Goal: Task Accomplishment & Management: Manage account settings

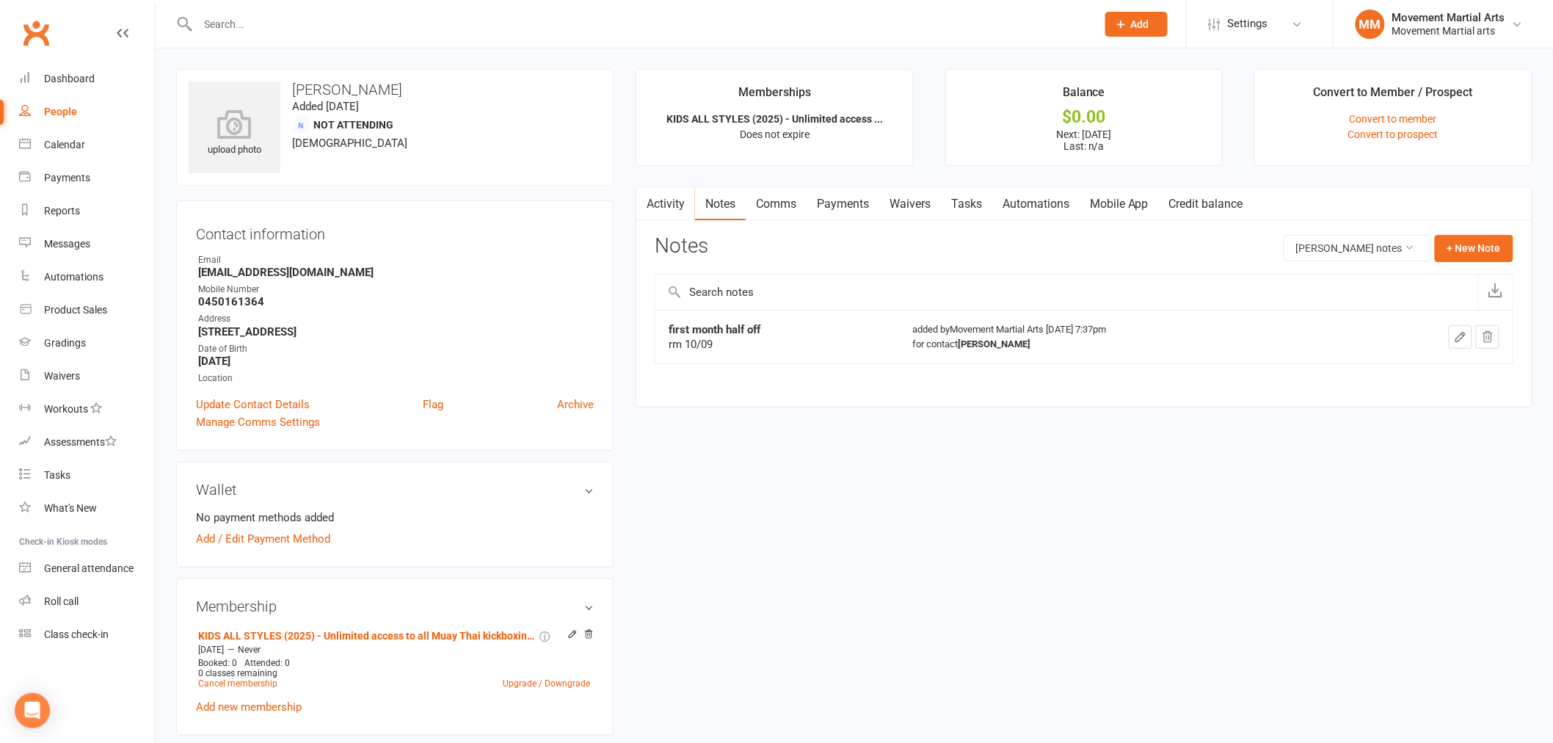
click at [783, 204] on link "Comms" at bounding box center [775, 204] width 61 height 34
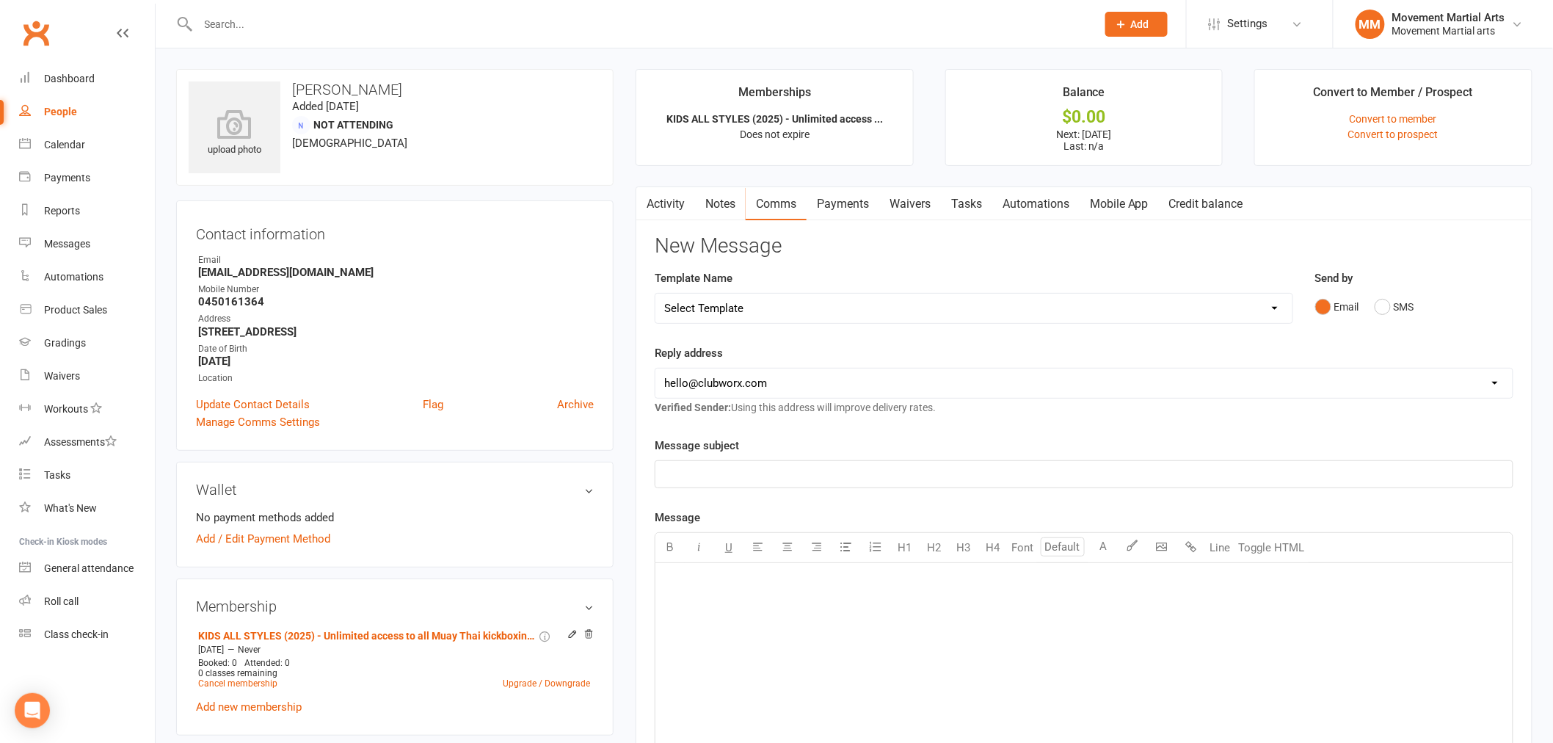
click at [698, 310] on select "Select Template [Email] Grading - Blue Belt [Email] Gym relocation closing time…" at bounding box center [973, 307] width 637 height 29
select select "38"
click at [655, 293] on select "Select Template [Email] Grading - Blue Belt [Email] Gym relocation closing time…" at bounding box center [973, 307] width 637 height 29
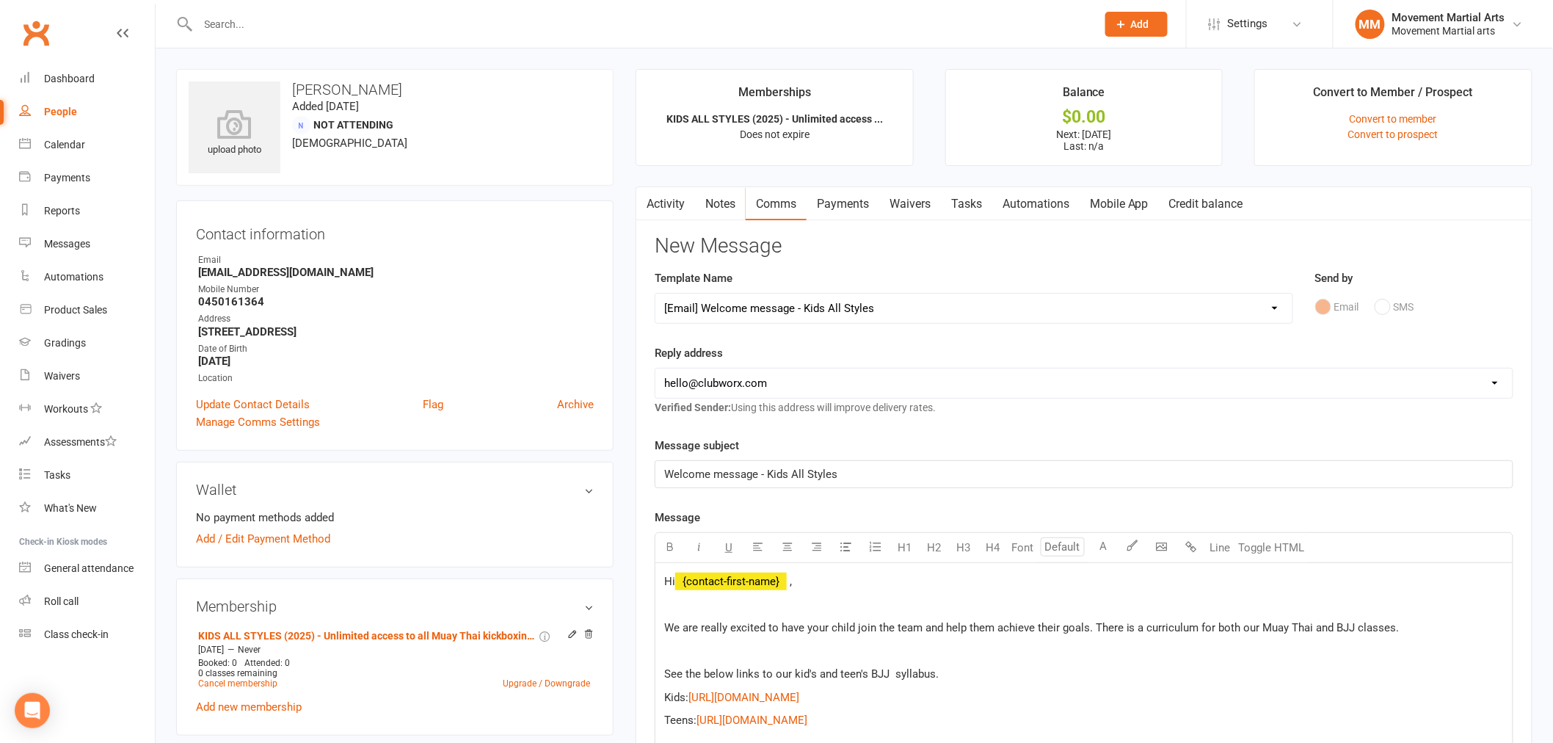
drag, startPoint x: 776, startPoint y: 371, endPoint x: 773, endPoint y: 380, distance: 9.3
click at [776, 371] on select "hello@clubworx.com admin@movementmartialarts.com.au billy@movementmartialarts.c…" at bounding box center [1083, 382] width 857 height 29
select select "4"
click at [655, 368] on select "hello@clubworx.com admin@movementmartialarts.com.au billy@movementmartialarts.c…" at bounding box center [1083, 382] width 857 height 29
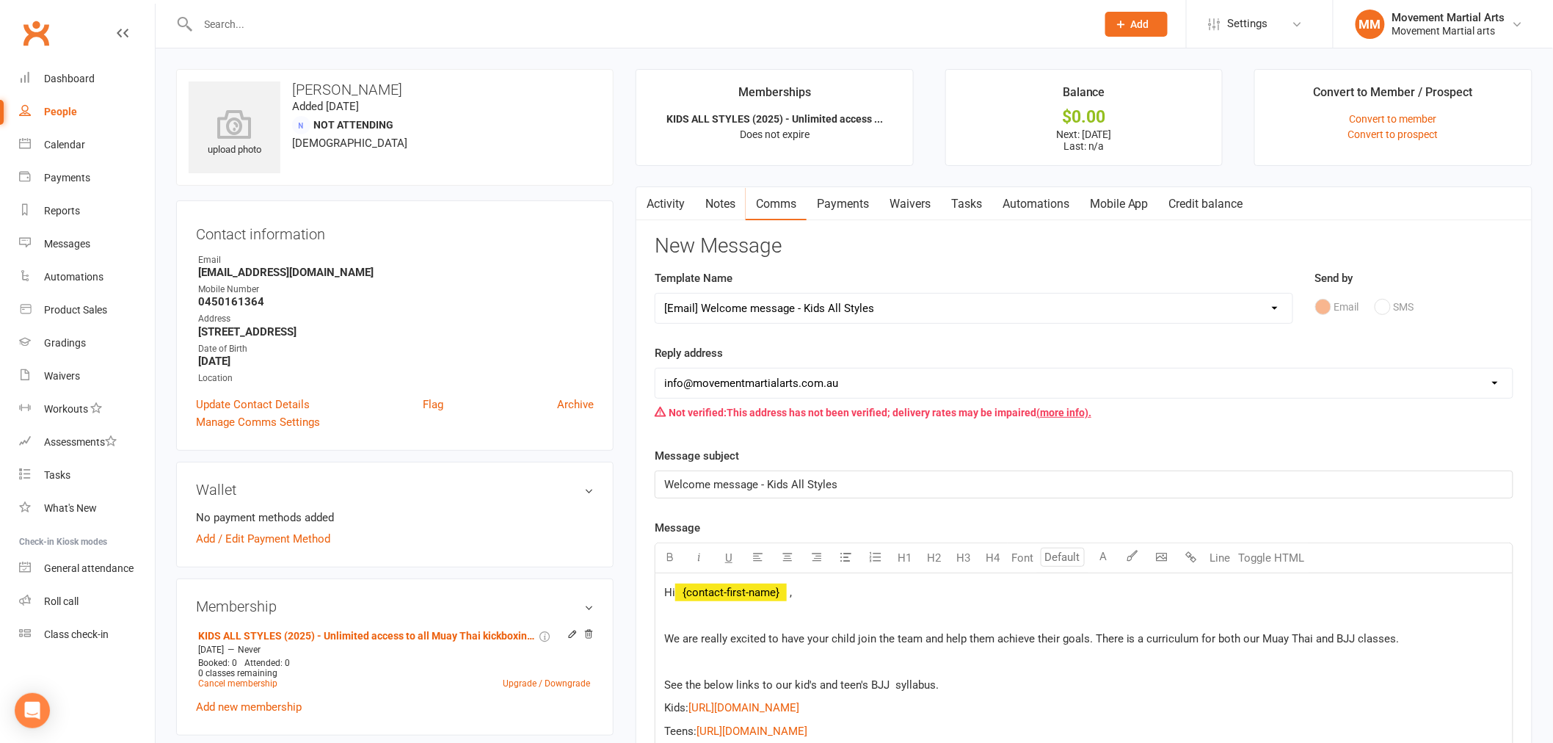
click at [791, 298] on select "Select Template [Email] Grading - Blue Belt [Email] Gym relocation closing time…" at bounding box center [973, 307] width 637 height 29
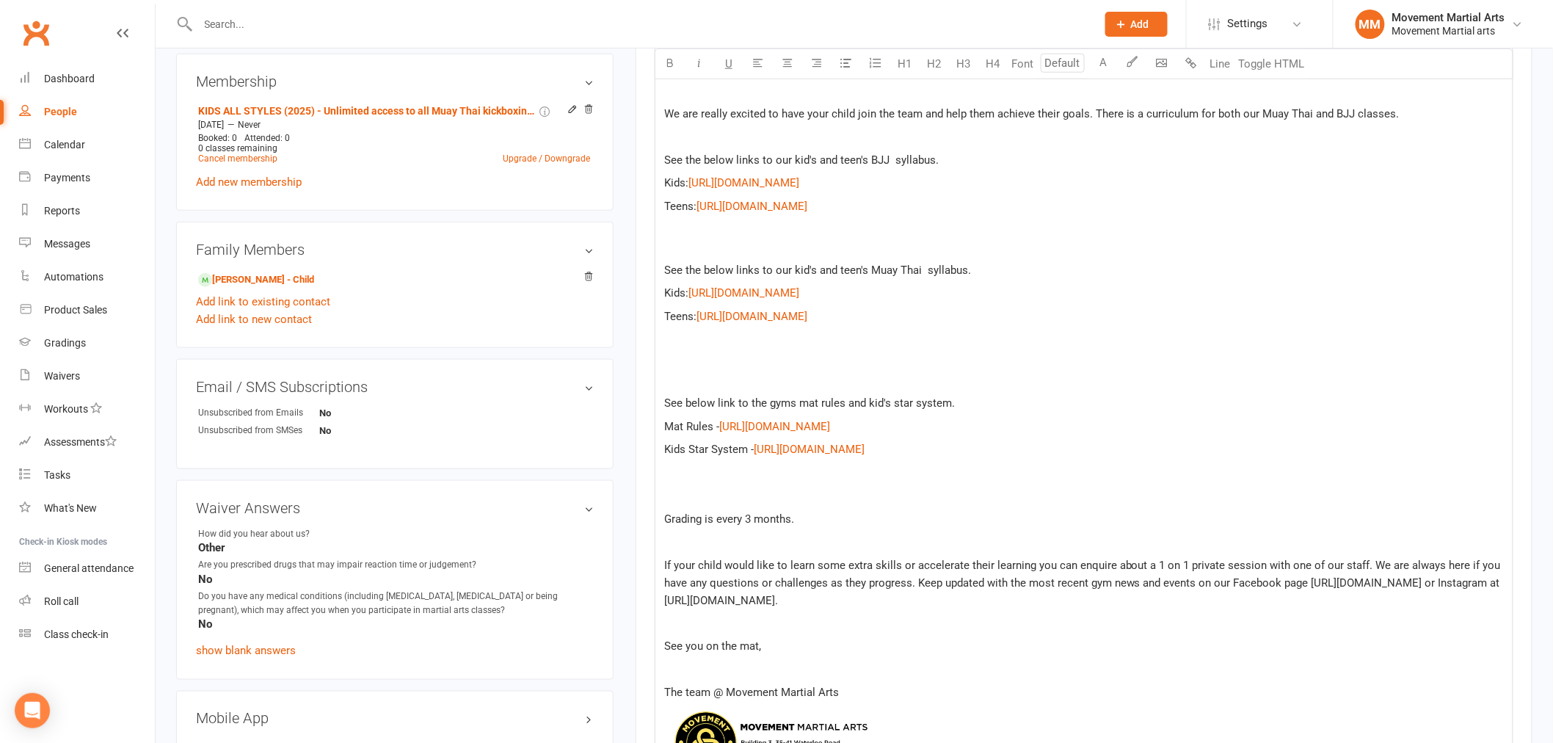
scroll to position [951, 0]
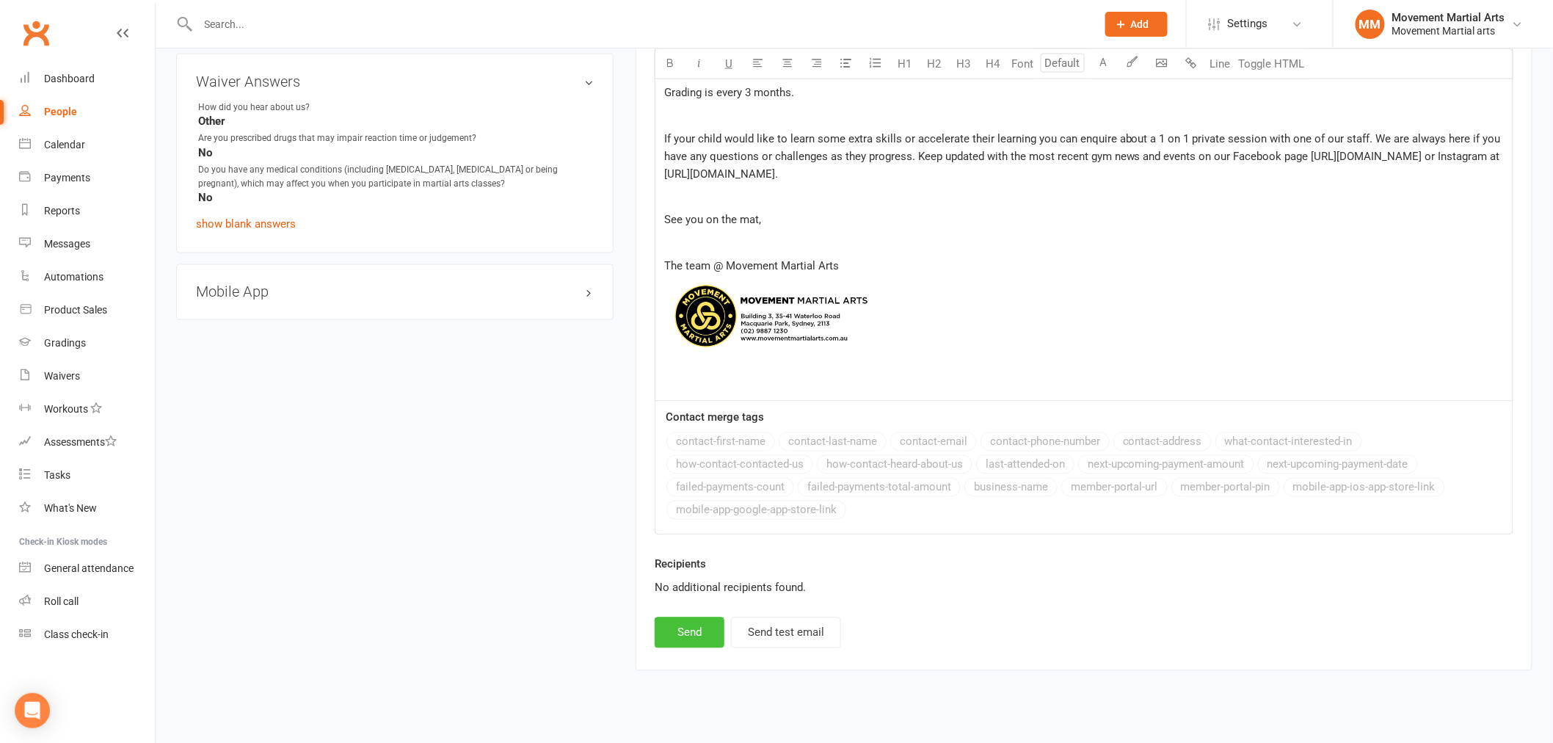
click at [679, 641] on button "Send" at bounding box center [690, 632] width 70 height 31
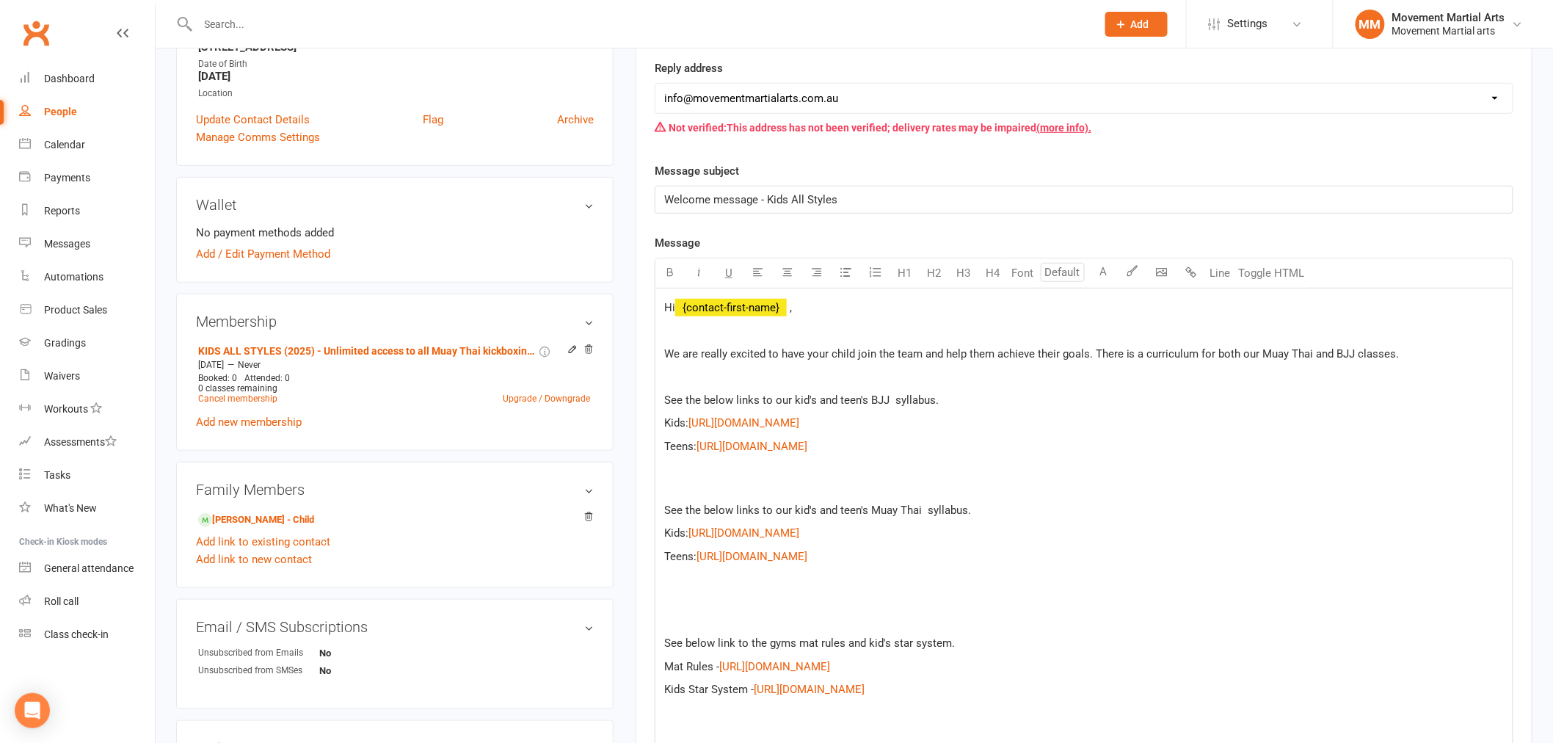
scroll to position [0, 0]
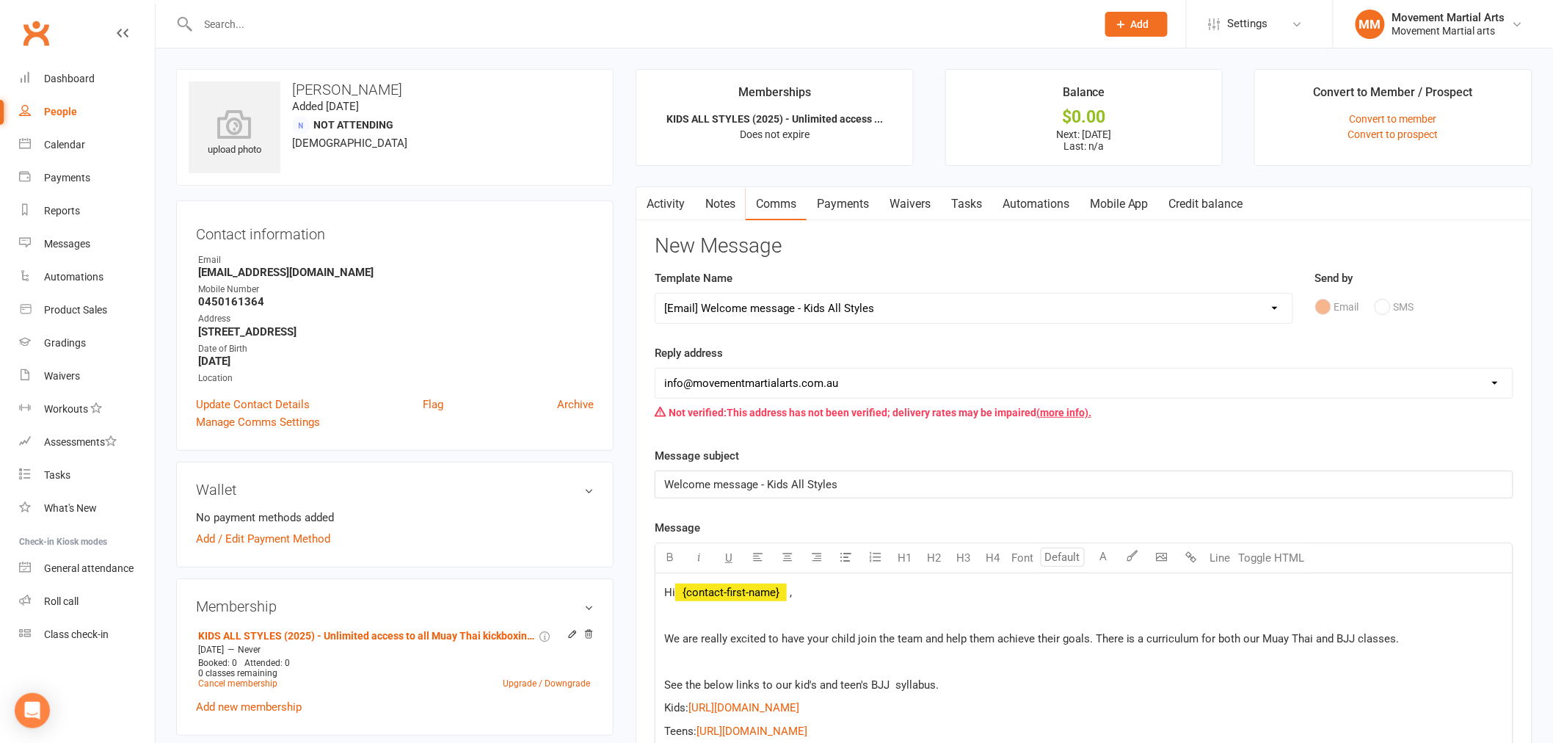
select select
select select "0"
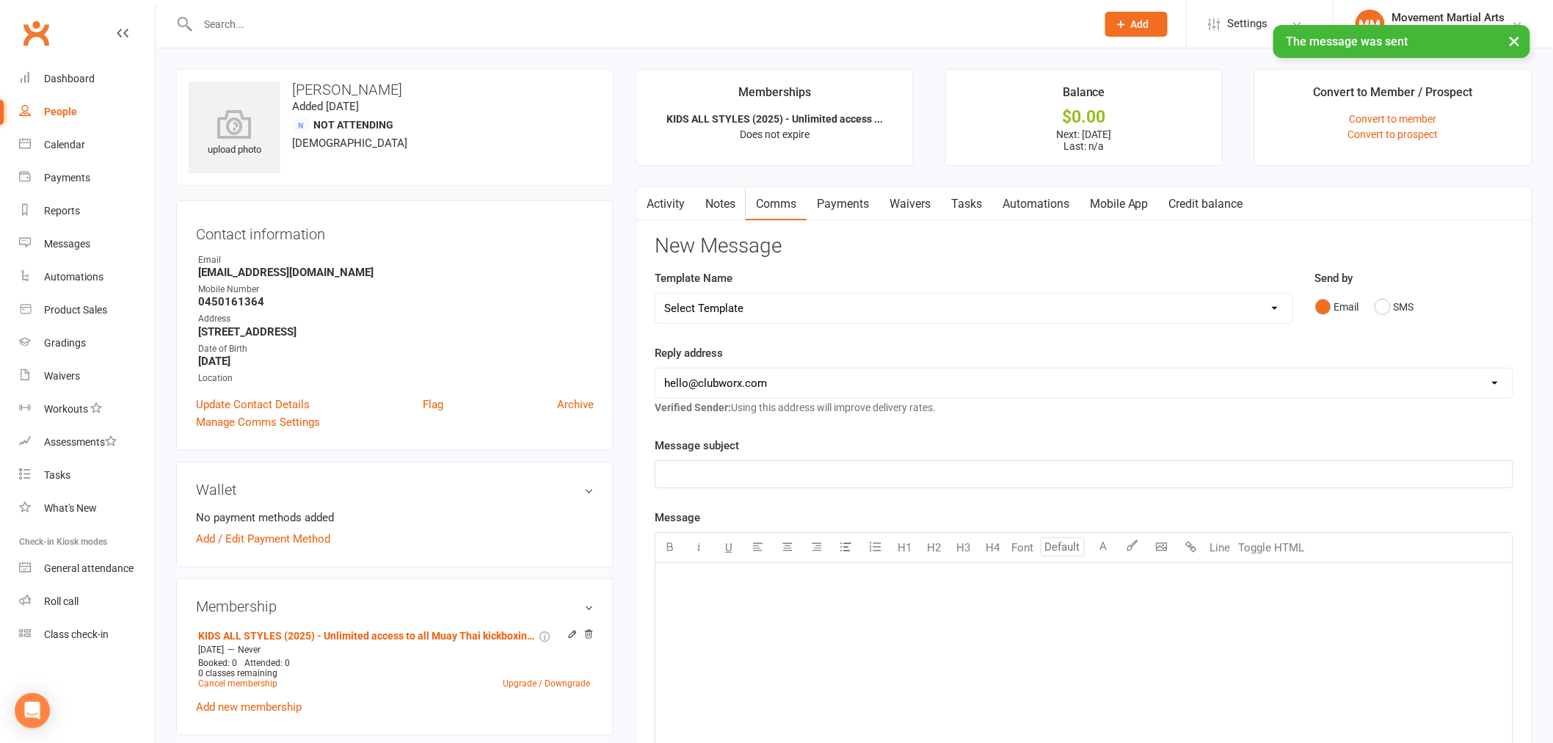
click at [775, 301] on select "Select Template [Email] Grading - Blue Belt [Email] Gym relocation closing time…" at bounding box center [973, 307] width 637 height 29
select select "36"
click at [655, 293] on select "Select Template [Email] Grading - Blue Belt [Email] Gym relocation closing time…" at bounding box center [973, 307] width 637 height 29
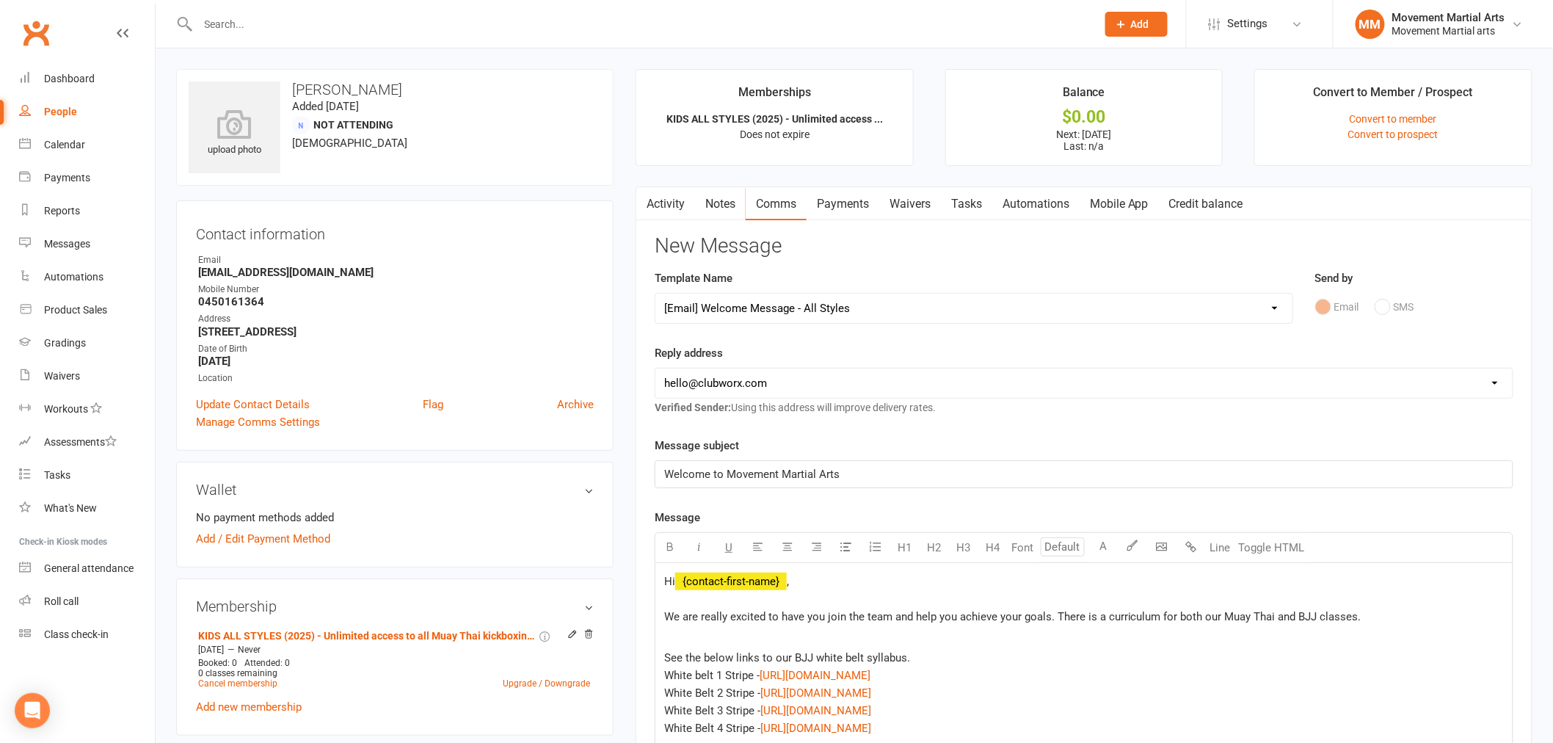
click at [803, 387] on select "hello@clubworx.com admin@movementmartialarts.com.au billy@movementmartialarts.c…" at bounding box center [1083, 382] width 857 height 29
select select "4"
click at [655, 368] on select "hello@clubworx.com admin@movementmartialarts.com.au billy@movementmartialarts.c…" at bounding box center [1083, 382] width 857 height 29
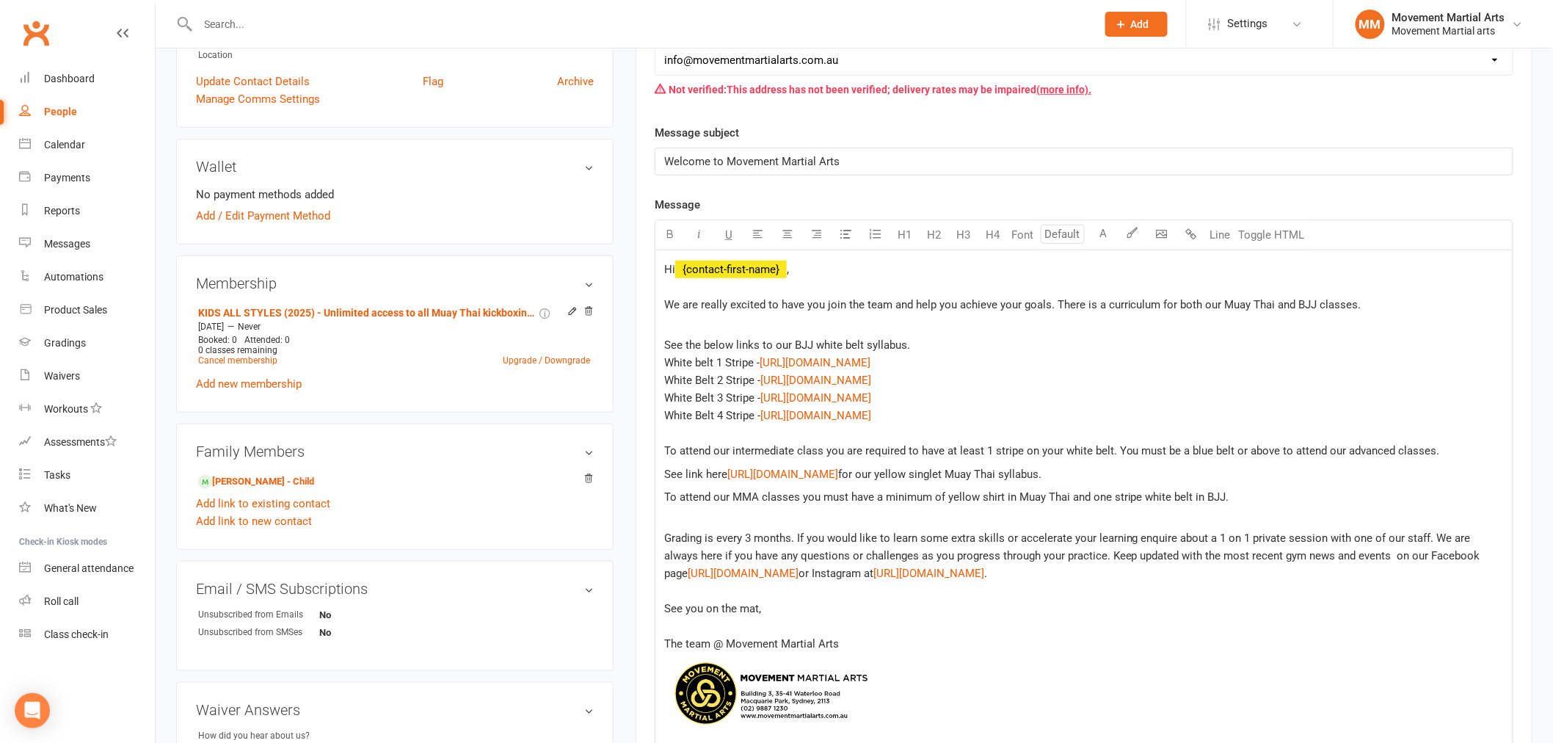
scroll to position [380, 0]
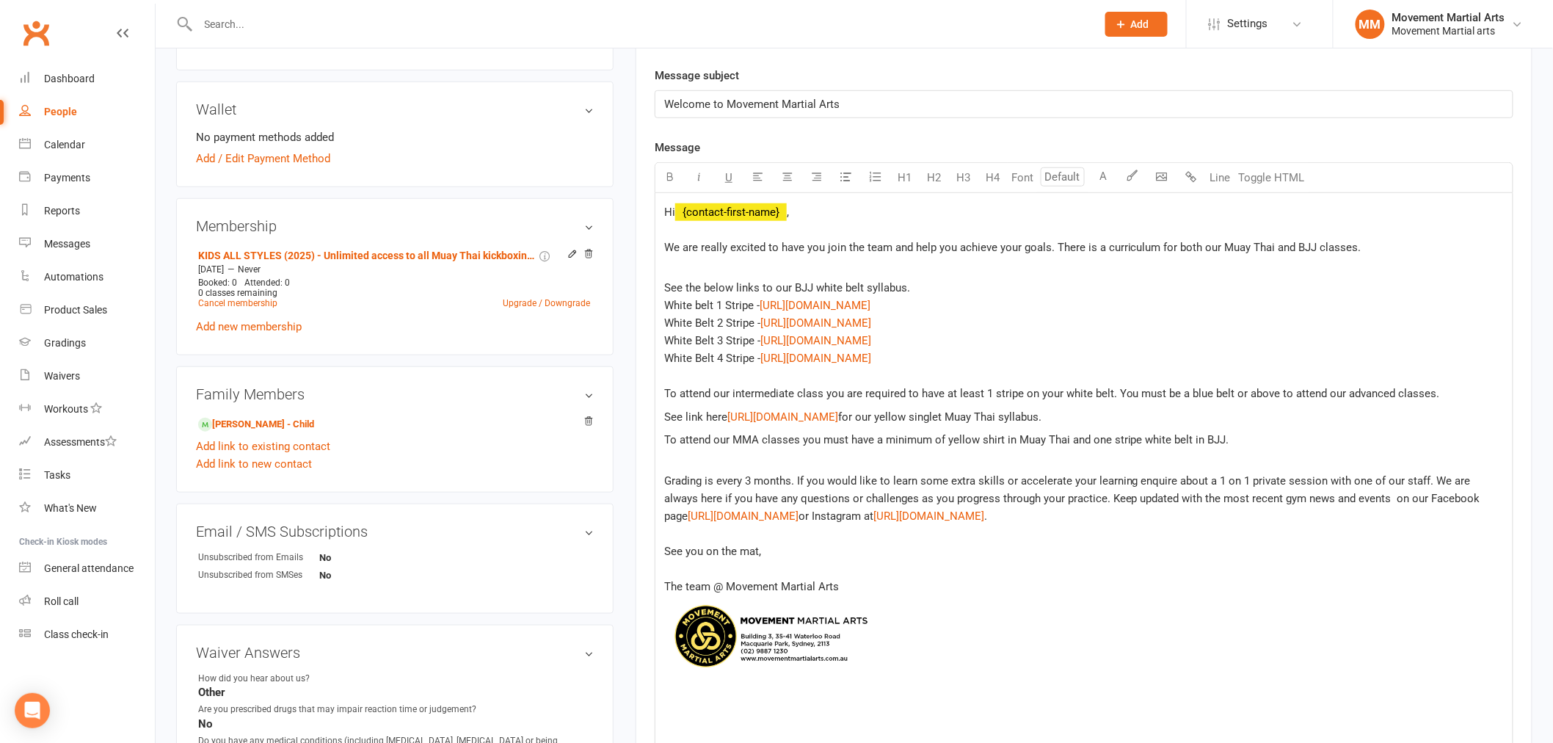
drag, startPoint x: 1136, startPoint y: 428, endPoint x: 1299, endPoint y: 437, distance: 163.1
click at [1299, 437] on p "To attend our MMA classes you must have a minimum of yellow shirt in Muay Thai …" at bounding box center [1083, 448] width 839 height 35
click at [1300, 437] on p "To attend our MMA classes you must have a minimum of yellow shirt in Muay Thai …" at bounding box center [1083, 448] width 839 height 35
click at [1240, 448] on p "To attend our MMA classes you must have a minimum of yellow shirt in Muay Thai …" at bounding box center [1083, 448] width 839 height 35
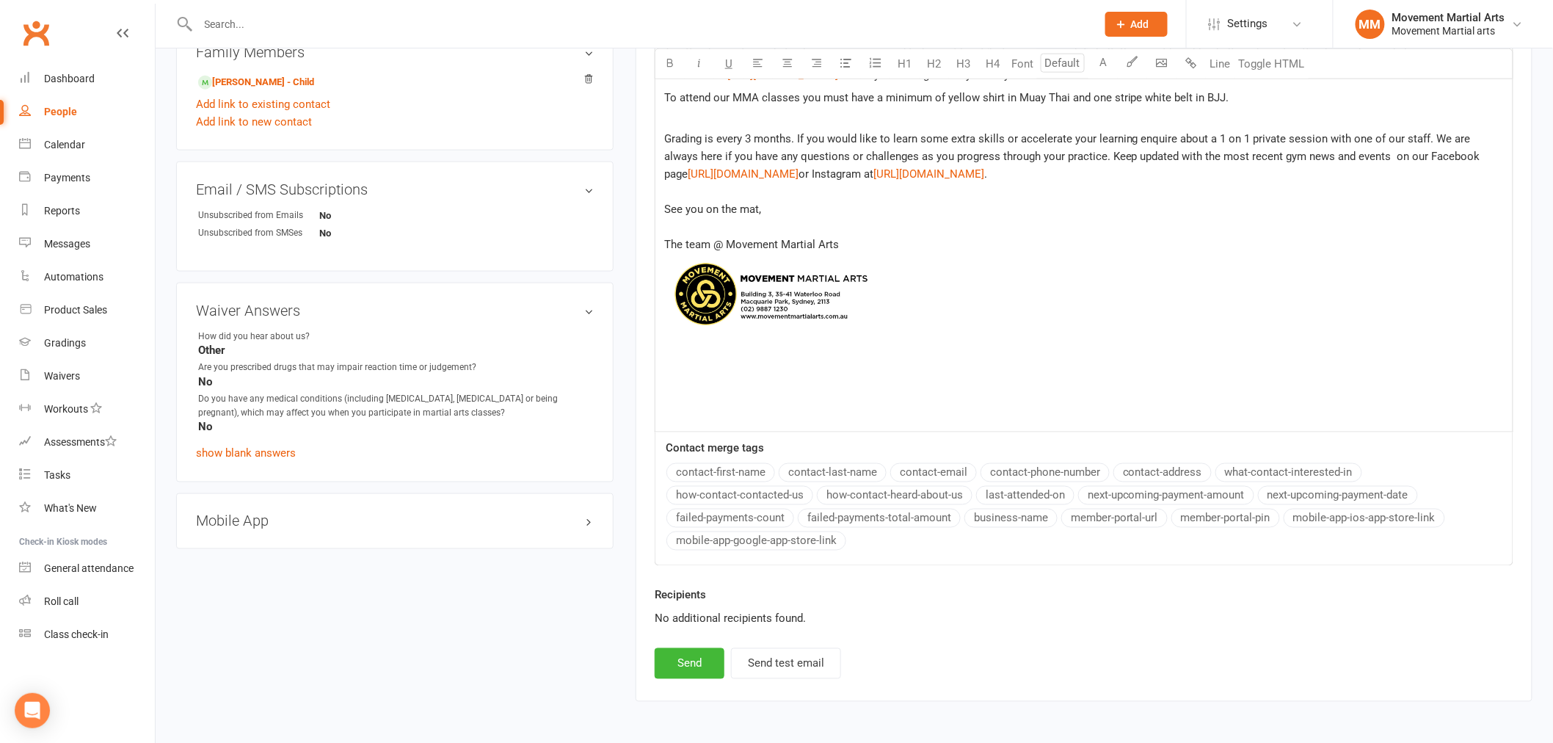
scroll to position [775, 0]
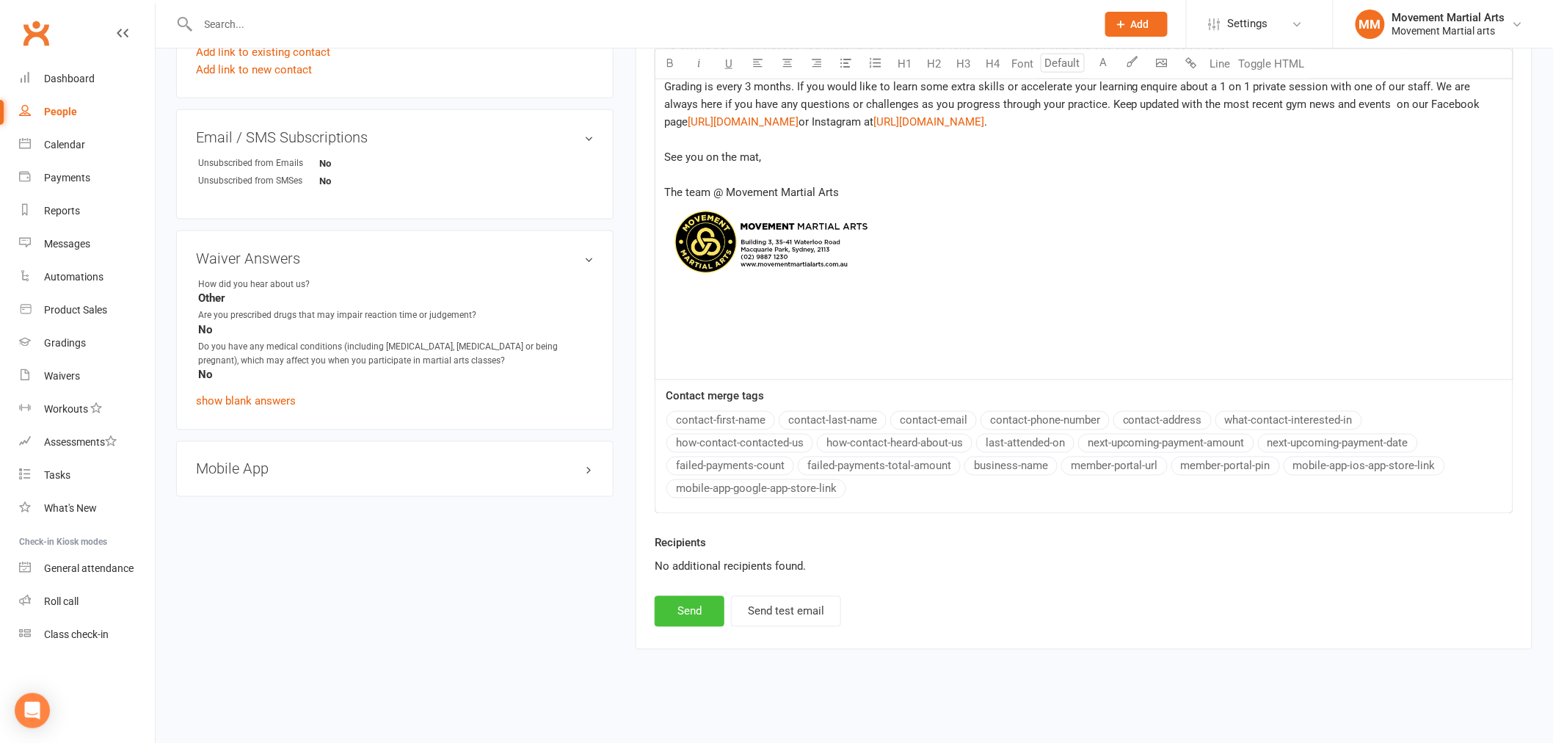
click at [713, 610] on button "Send" at bounding box center [690, 611] width 70 height 31
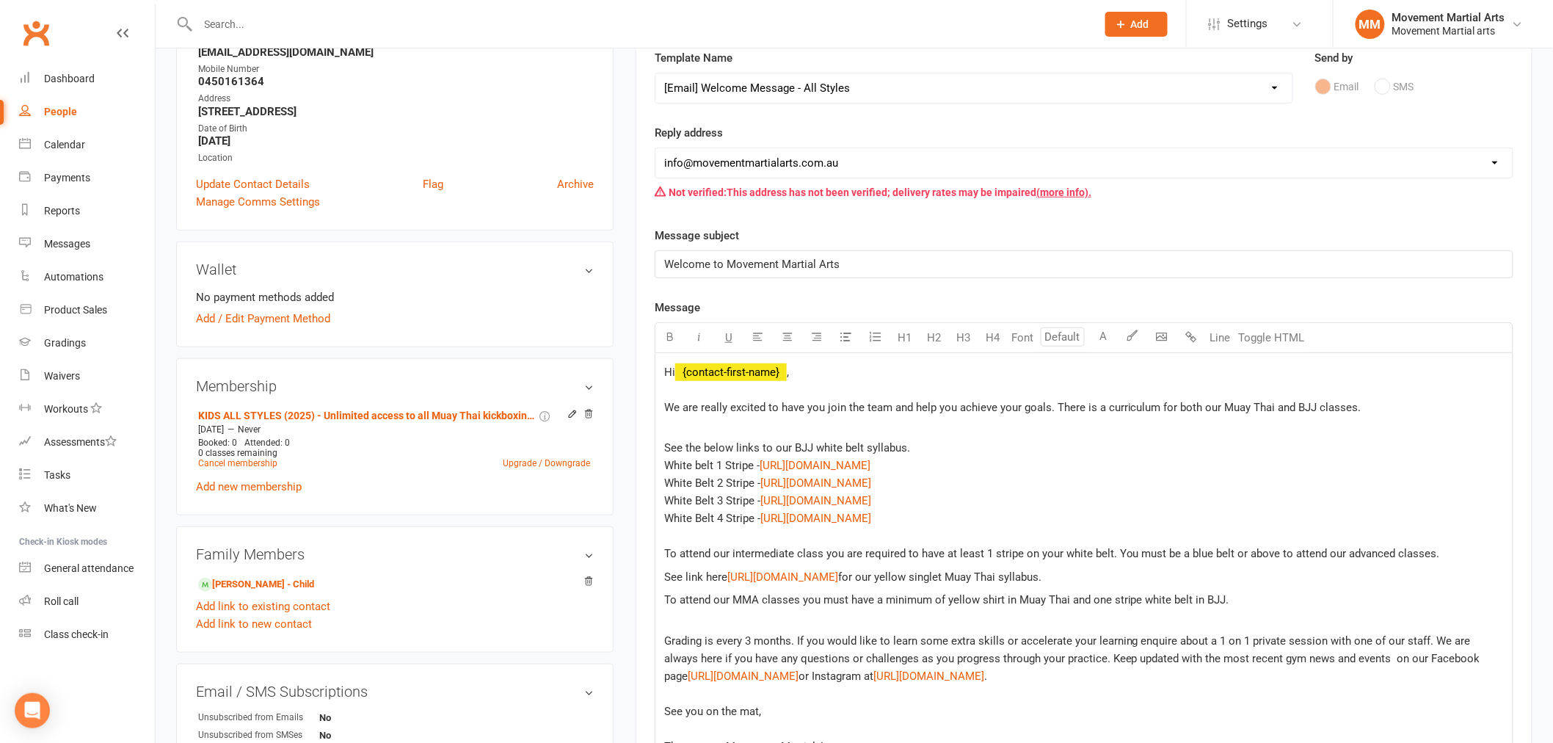
scroll to position [0, 0]
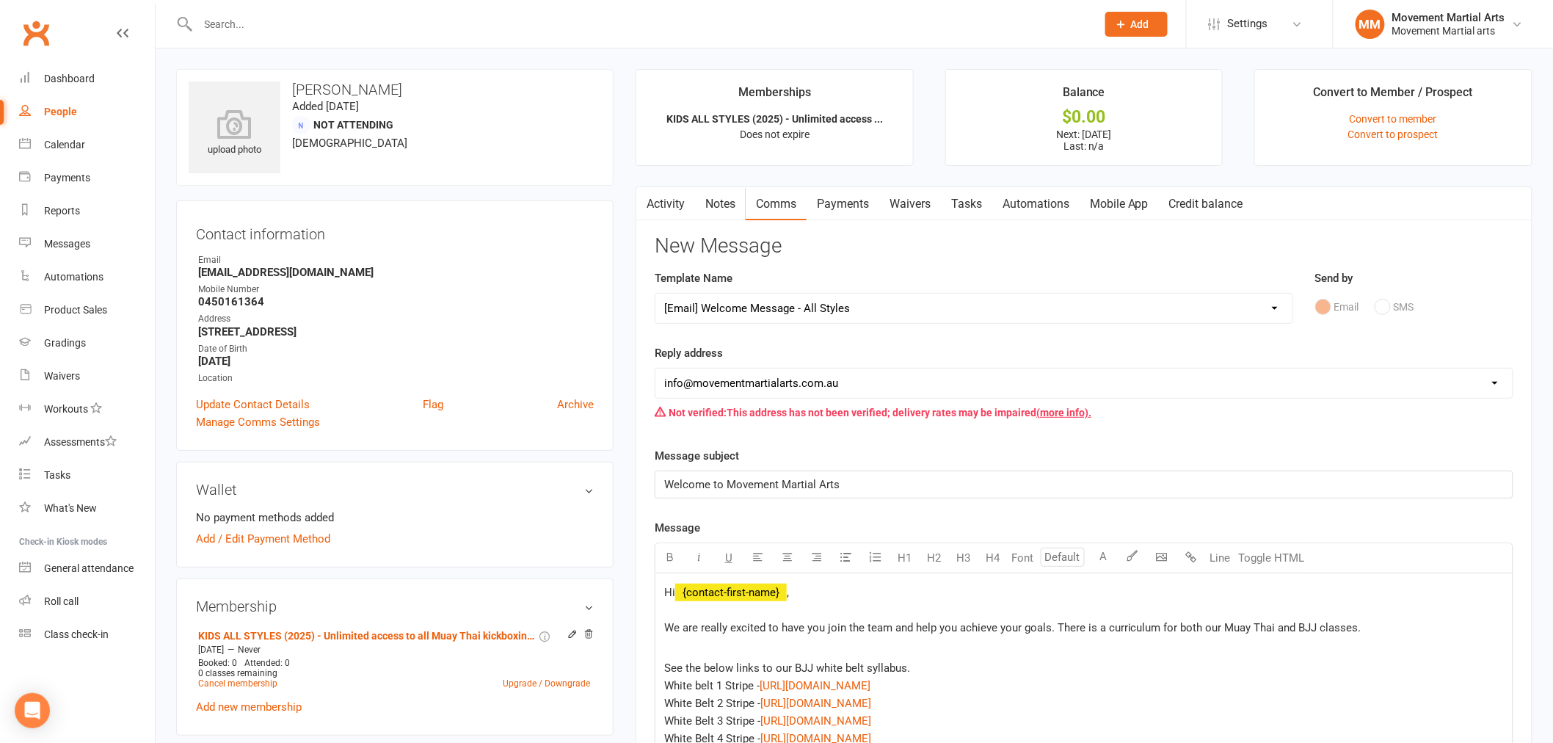
click at [857, 200] on link "Payments" at bounding box center [842, 204] width 73 height 34
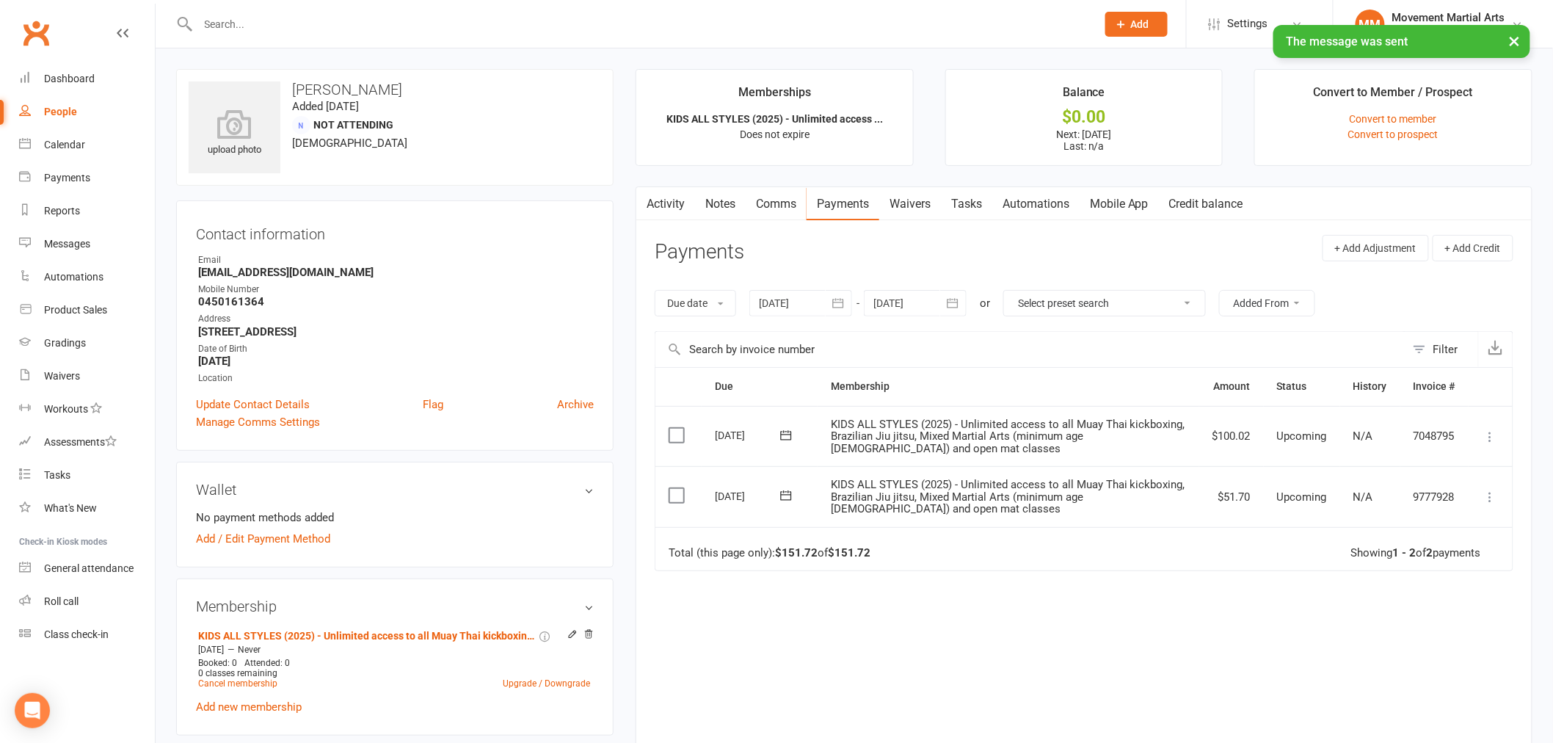
click at [1495, 434] on icon at bounding box center [1490, 436] width 15 height 15
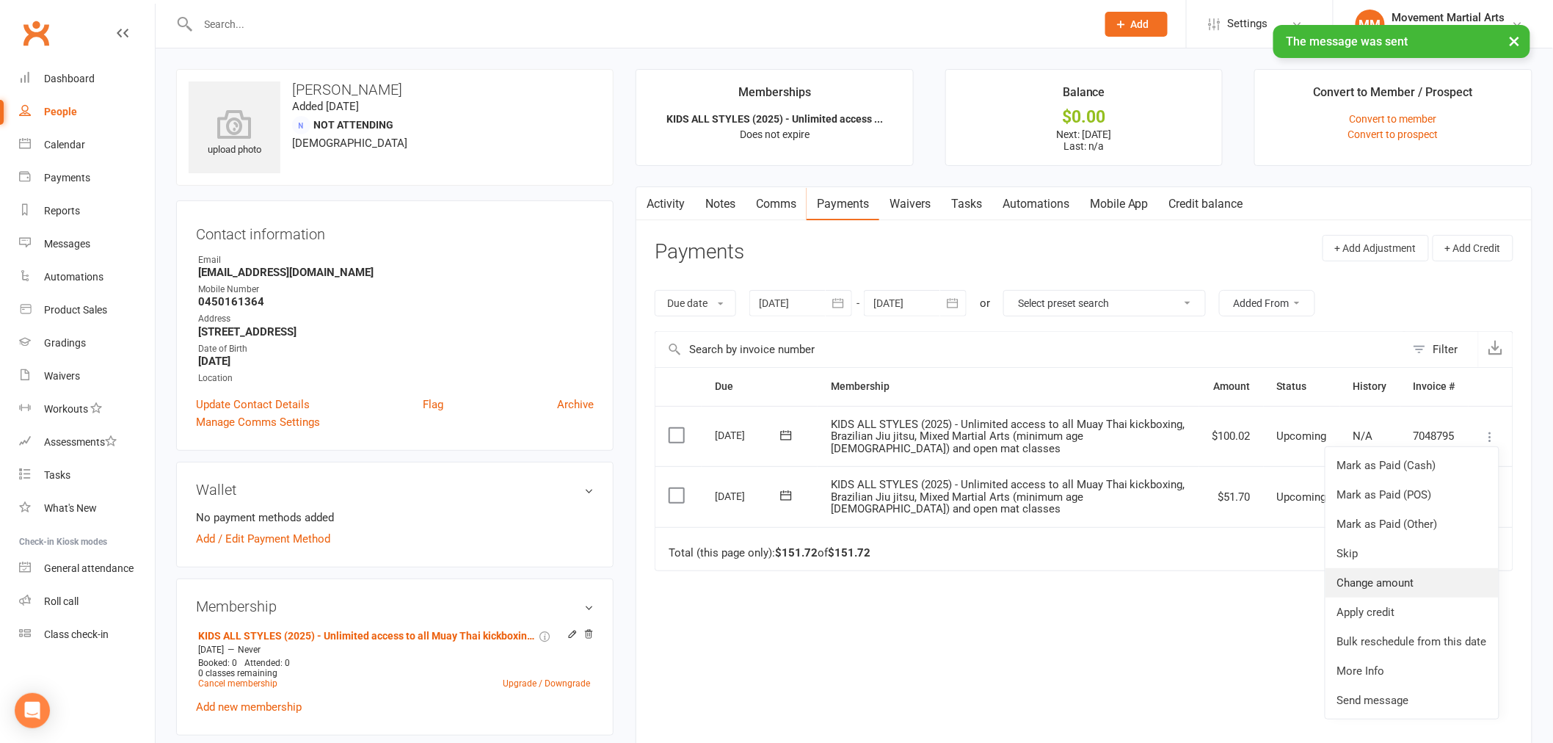
click at [1417, 574] on link "Change amount" at bounding box center [1411, 582] width 173 height 29
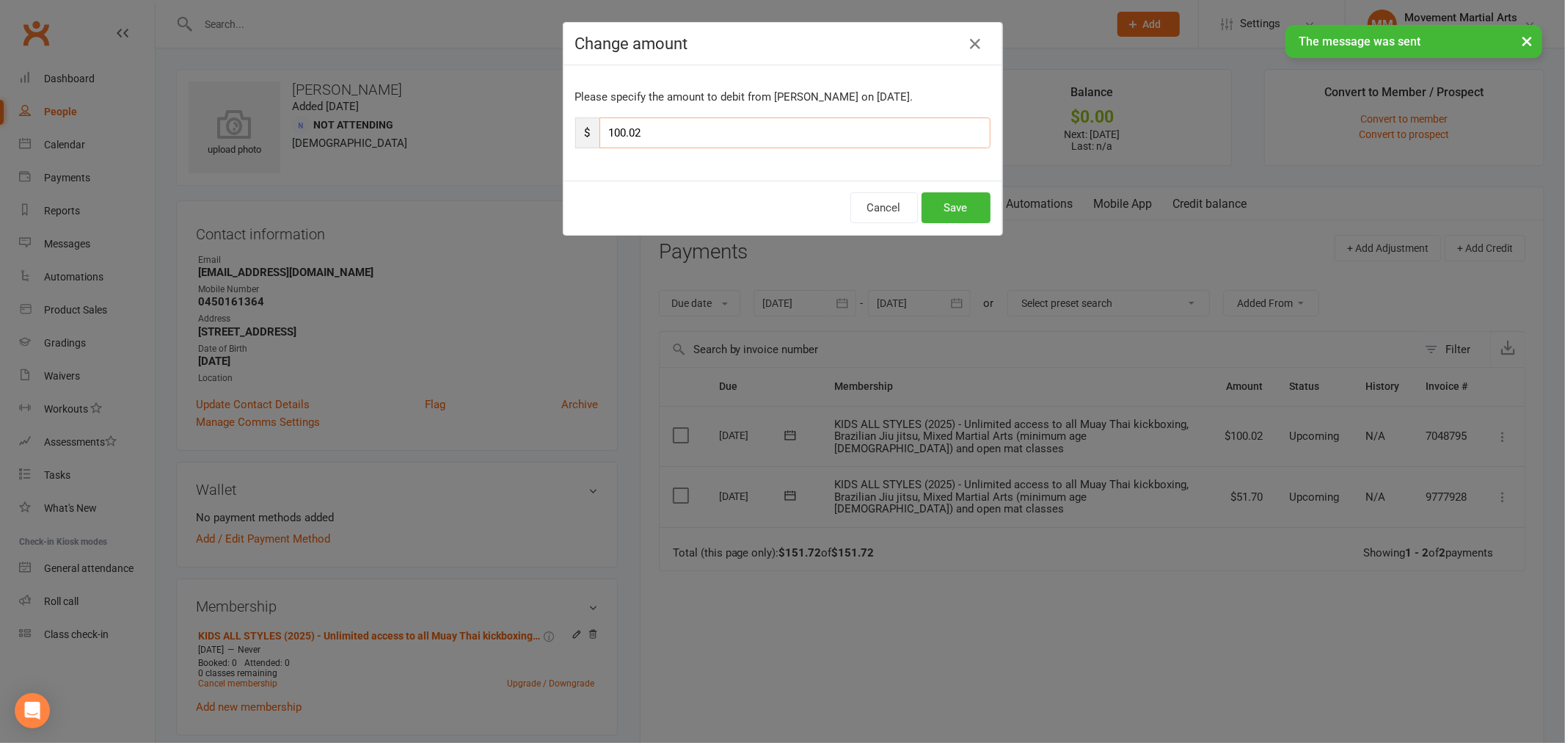
click at [763, 137] on input "100.02" at bounding box center [794, 132] width 391 height 31
type input "1"
type input "49.5"
click at [986, 189] on div "Cancel Save" at bounding box center [783, 208] width 439 height 54
click at [981, 195] on button "Save" at bounding box center [956, 207] width 69 height 31
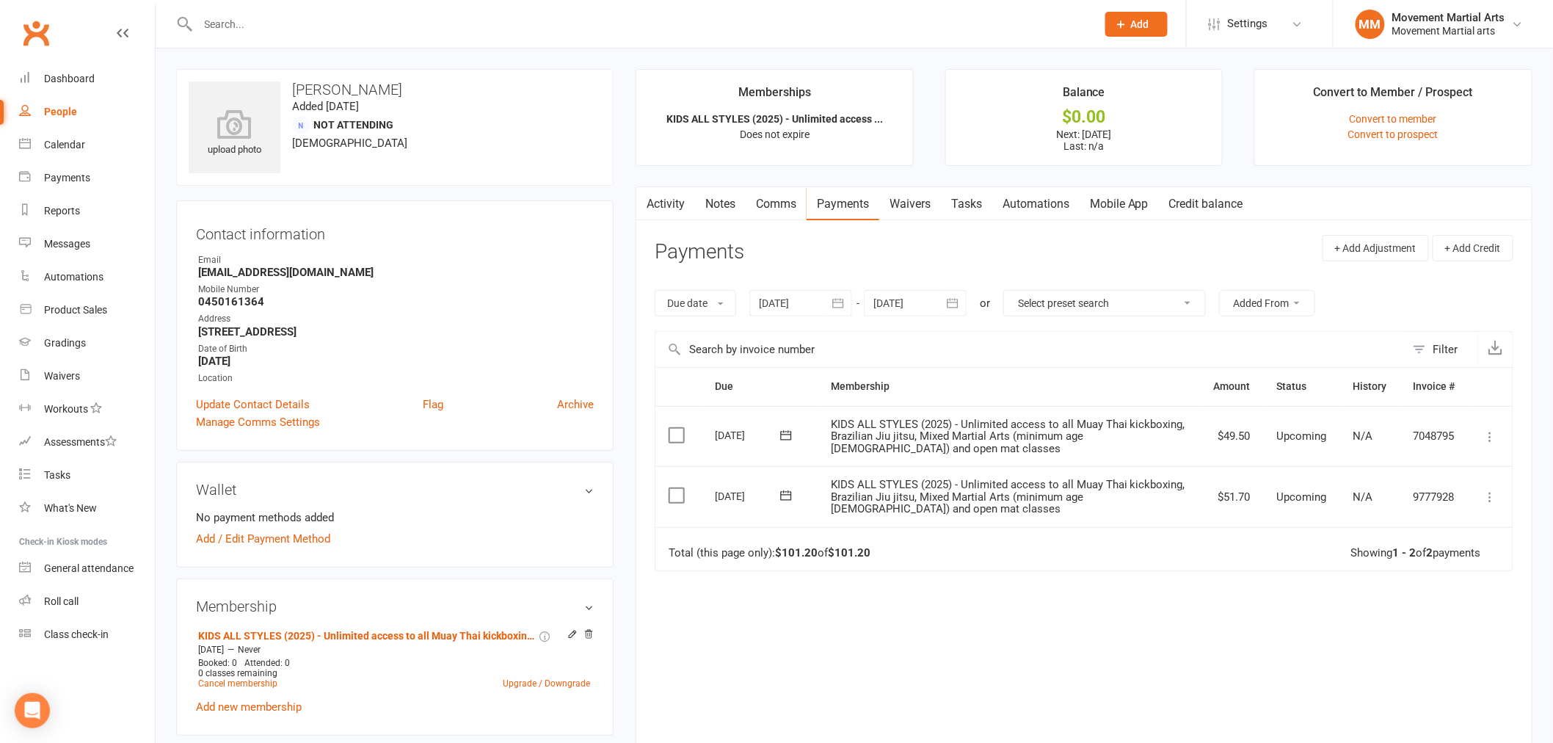
click at [941, 205] on link "Waivers" at bounding box center [910, 204] width 62 height 34
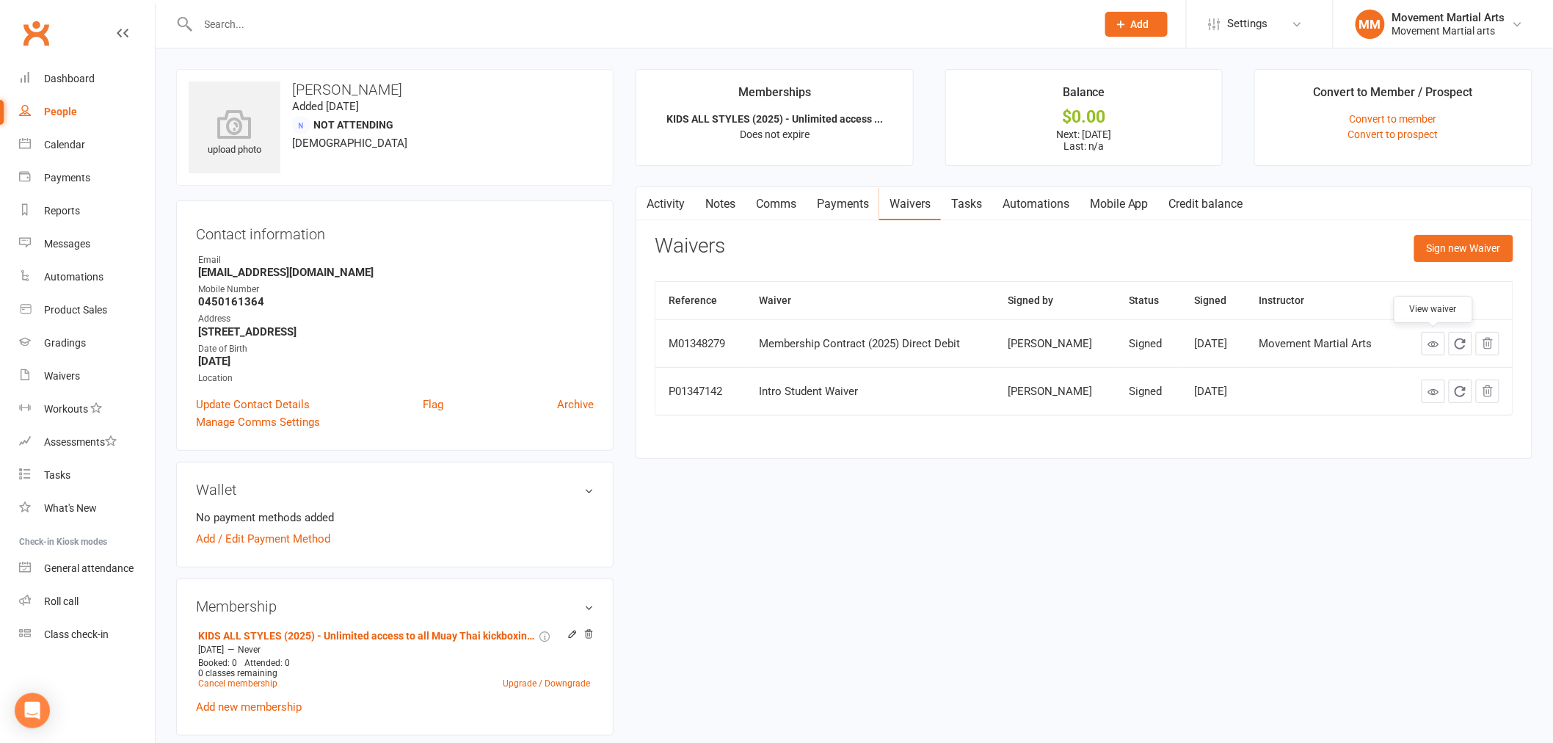
click at [1434, 335] on link at bounding box center [1432, 343] width 23 height 23
click at [269, 536] on link "Add / Edit Payment Method" at bounding box center [263, 539] width 134 height 18
click at [269, 542] on link "Add / Edit Payment Method" at bounding box center [263, 539] width 134 height 18
click at [241, 540] on link "Add / Edit Payment Method" at bounding box center [263, 539] width 134 height 18
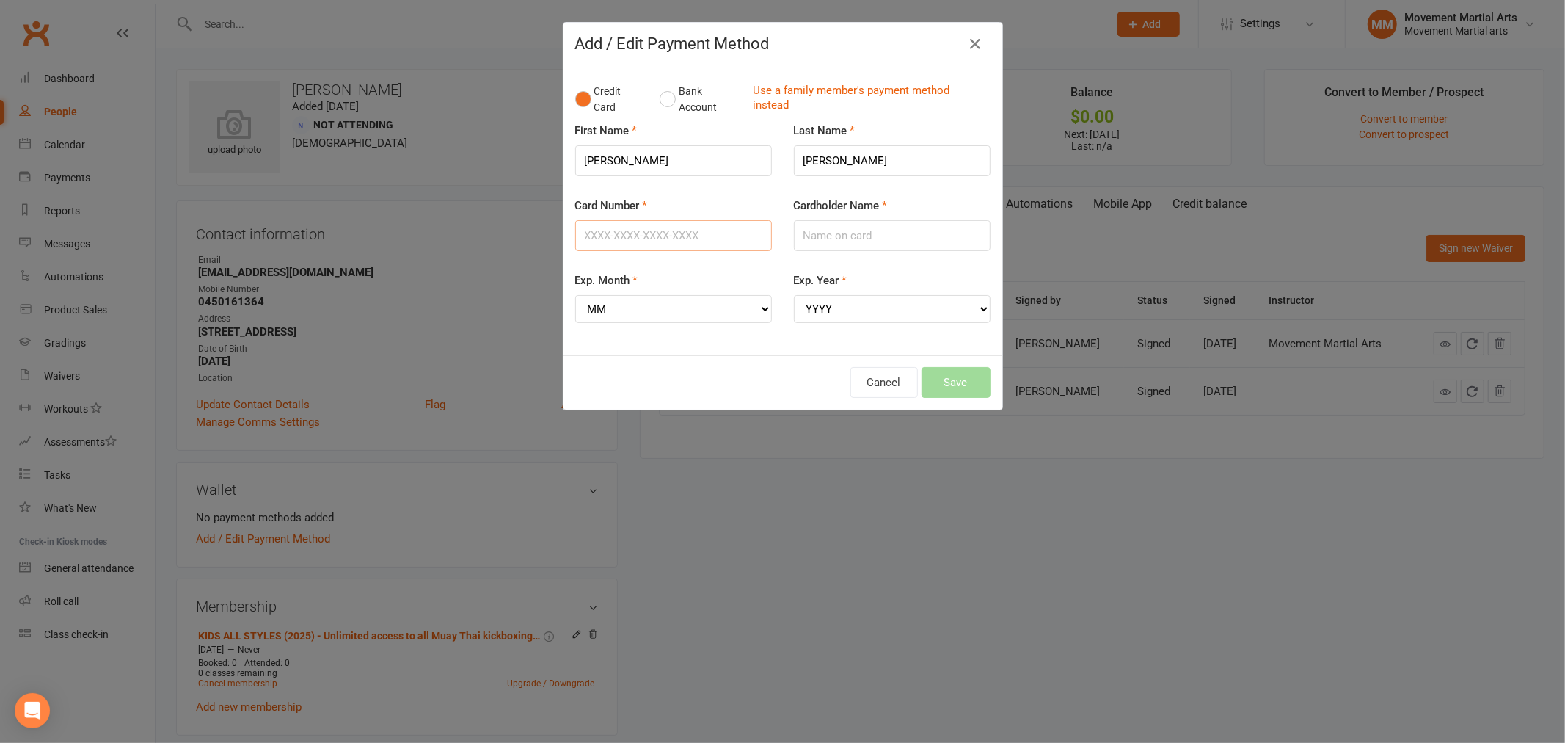
click at [649, 230] on input "Card Number" at bounding box center [673, 235] width 197 height 31
type input "5217295385041406"
click at [834, 236] on input "Cardholder Name" at bounding box center [892, 235] width 197 height 31
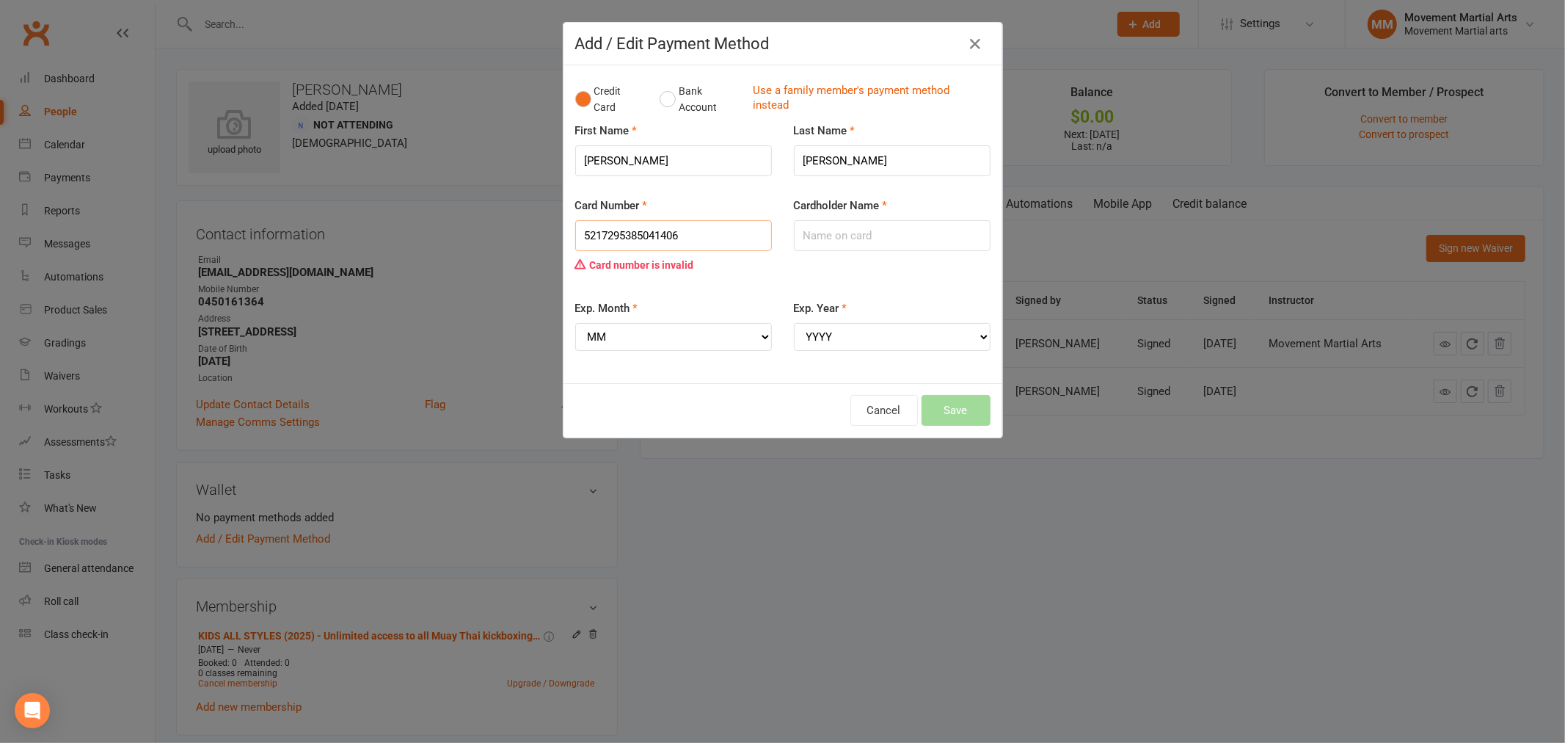
drag, startPoint x: 693, startPoint y: 224, endPoint x: 511, endPoint y: 218, distance: 182.1
click at [511, 218] on div "Add / Edit Payment Method Credit Card Bank Account Use a family member's paymen…" at bounding box center [782, 371] width 1565 height 743
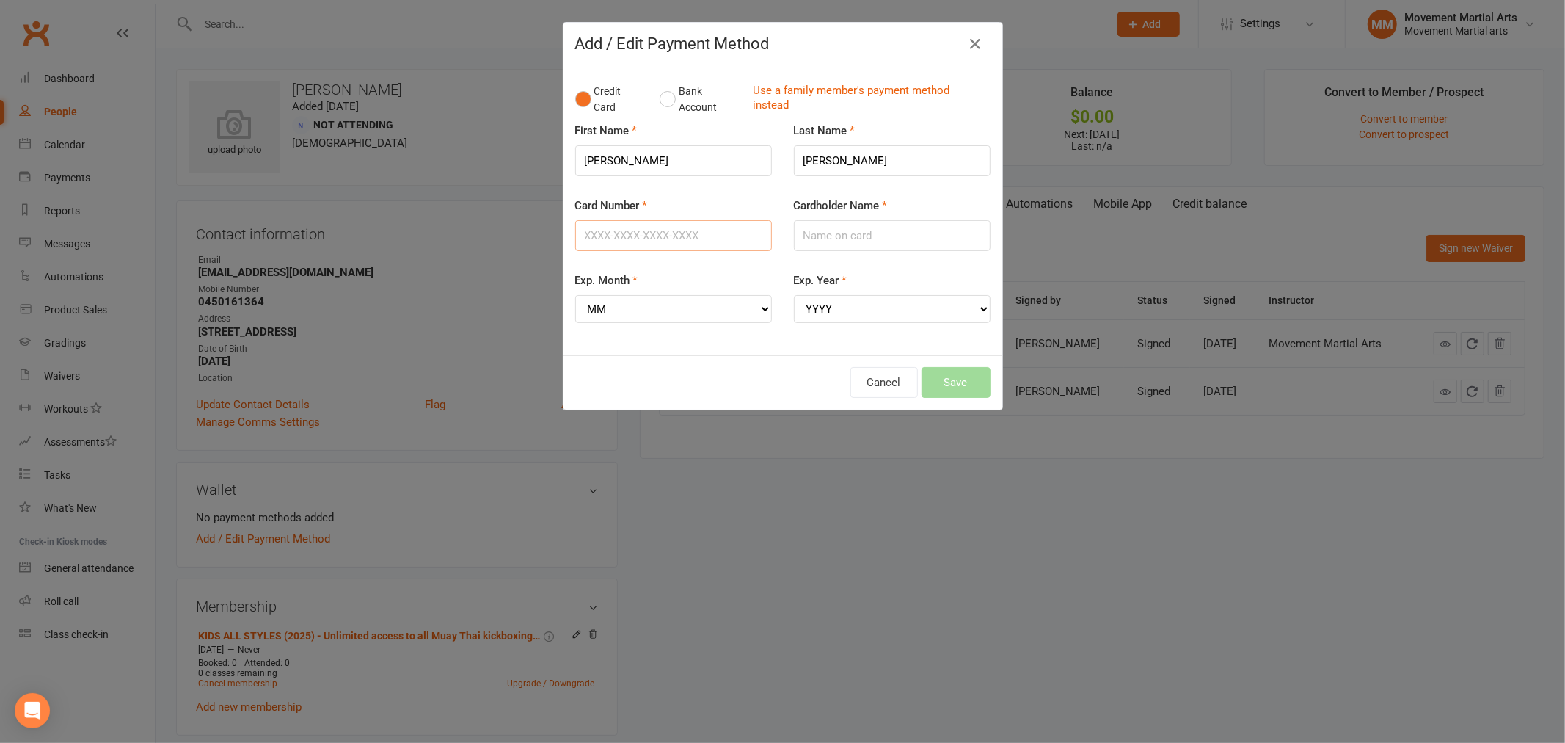
click at [639, 237] on input "Card Number" at bounding box center [673, 235] width 197 height 31
type input "5217295385041409"
click at [883, 224] on input "Cardholder Name" at bounding box center [892, 235] width 197 height 31
type input "Euna Lee"
click at [618, 302] on select "MM 01 02 03 04 05 06 07 08 09 10 11 12" at bounding box center [673, 309] width 197 height 28
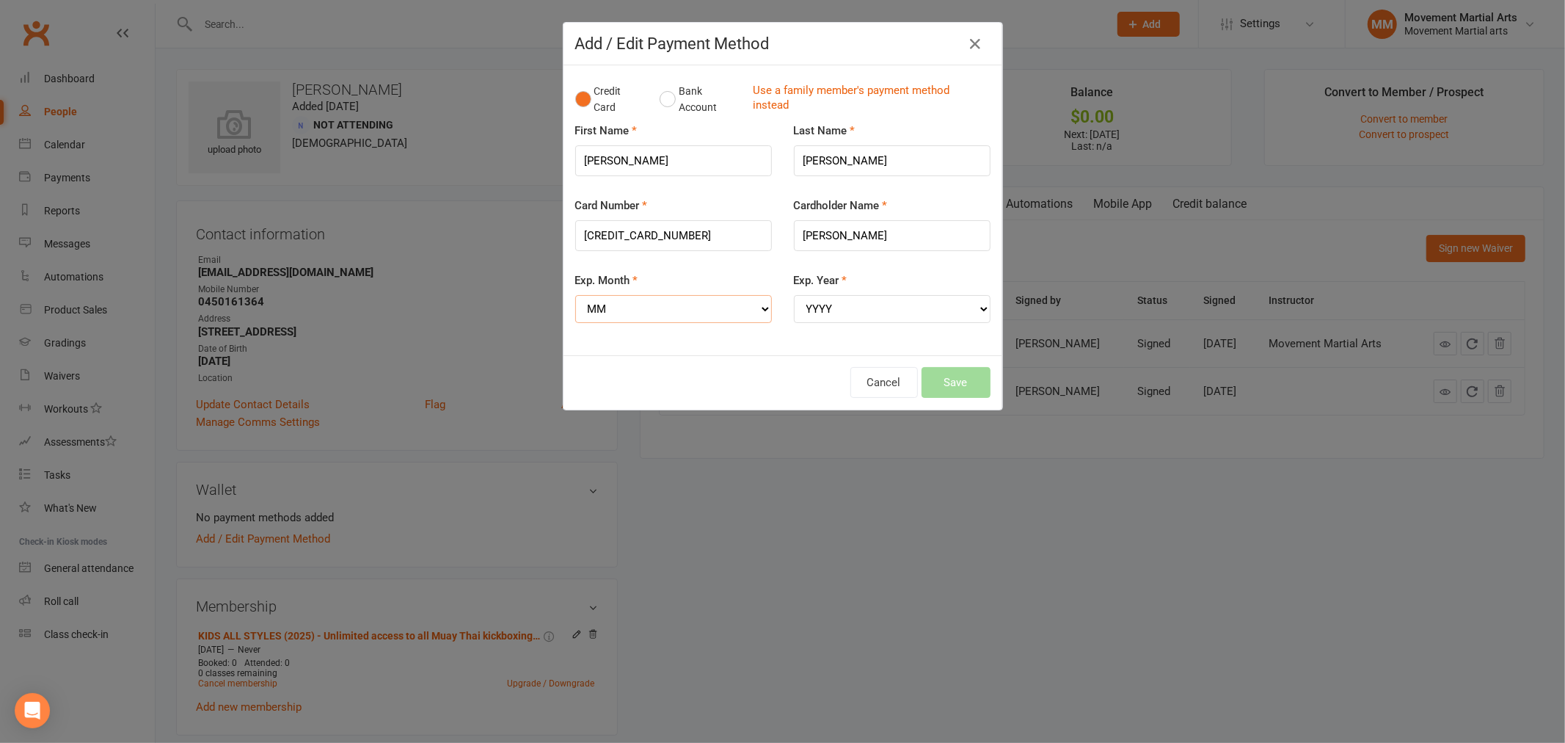
click at [575, 295] on select "MM 01 02 03 04 05 06 07 08 09 10 11 12" at bounding box center [673, 309] width 197 height 28
drag, startPoint x: 633, startPoint y: 297, endPoint x: 632, endPoint y: 308, distance: 11.1
click at [633, 297] on select "MM 01 02 03 04 05 06 07 08 09 10 11 12" at bounding box center [673, 309] width 197 height 28
select select "01"
click at [575, 295] on select "MM 01 02 03 04 05 06 07 08 09 10 11 12" at bounding box center [673, 309] width 197 height 28
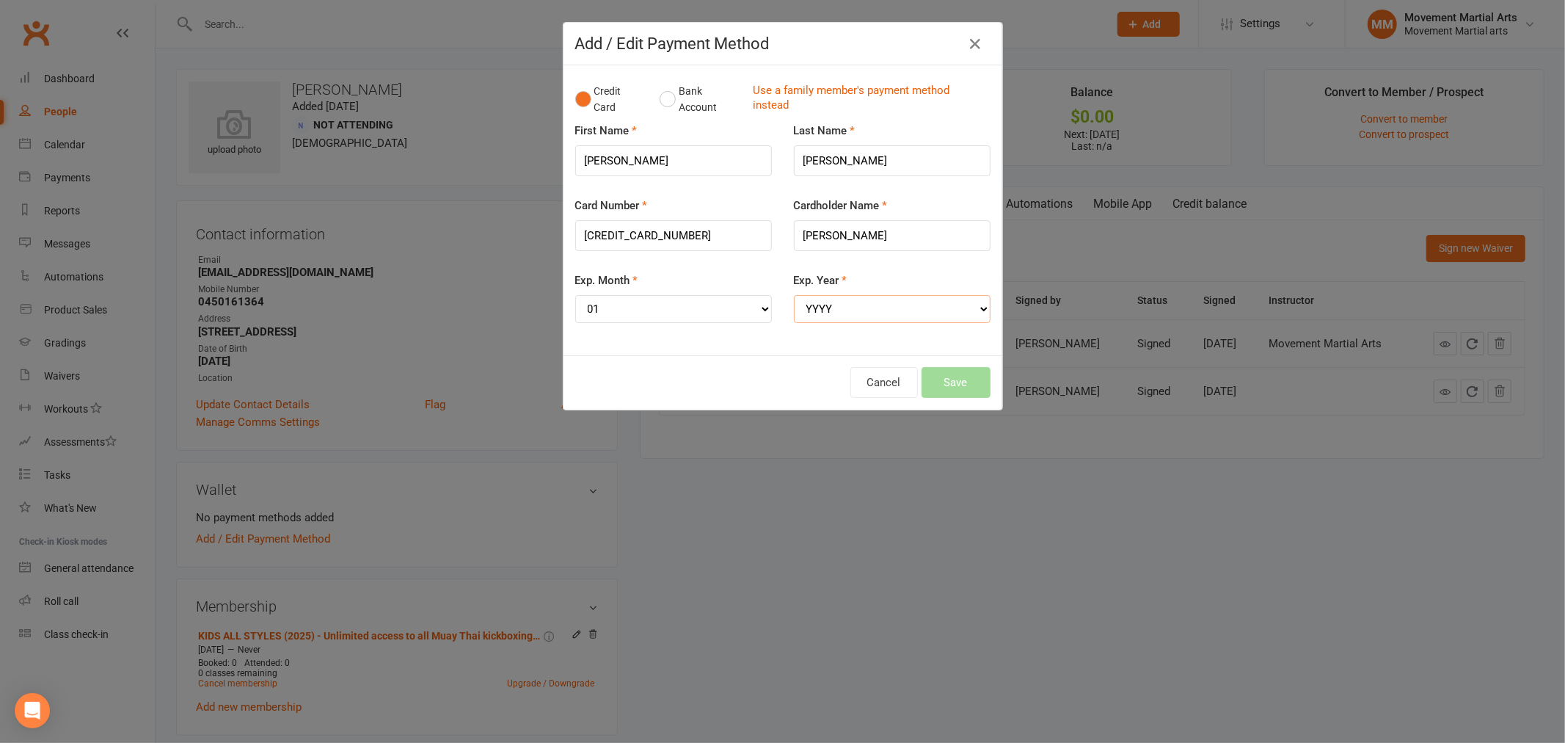
click at [798, 301] on select "YYYY 2025 2026 2027 2028 2029 2030 2031 2032 2033 2034" at bounding box center [892, 309] width 197 height 28
select select "2026"
click at [794, 295] on select "YYYY 2025 2026 2027 2028 2029 2030 2031 2032 2033 2034" at bounding box center [892, 309] width 197 height 28
click at [972, 384] on button "Save" at bounding box center [956, 382] width 69 height 31
click at [962, 384] on button "Save" at bounding box center [956, 382] width 69 height 31
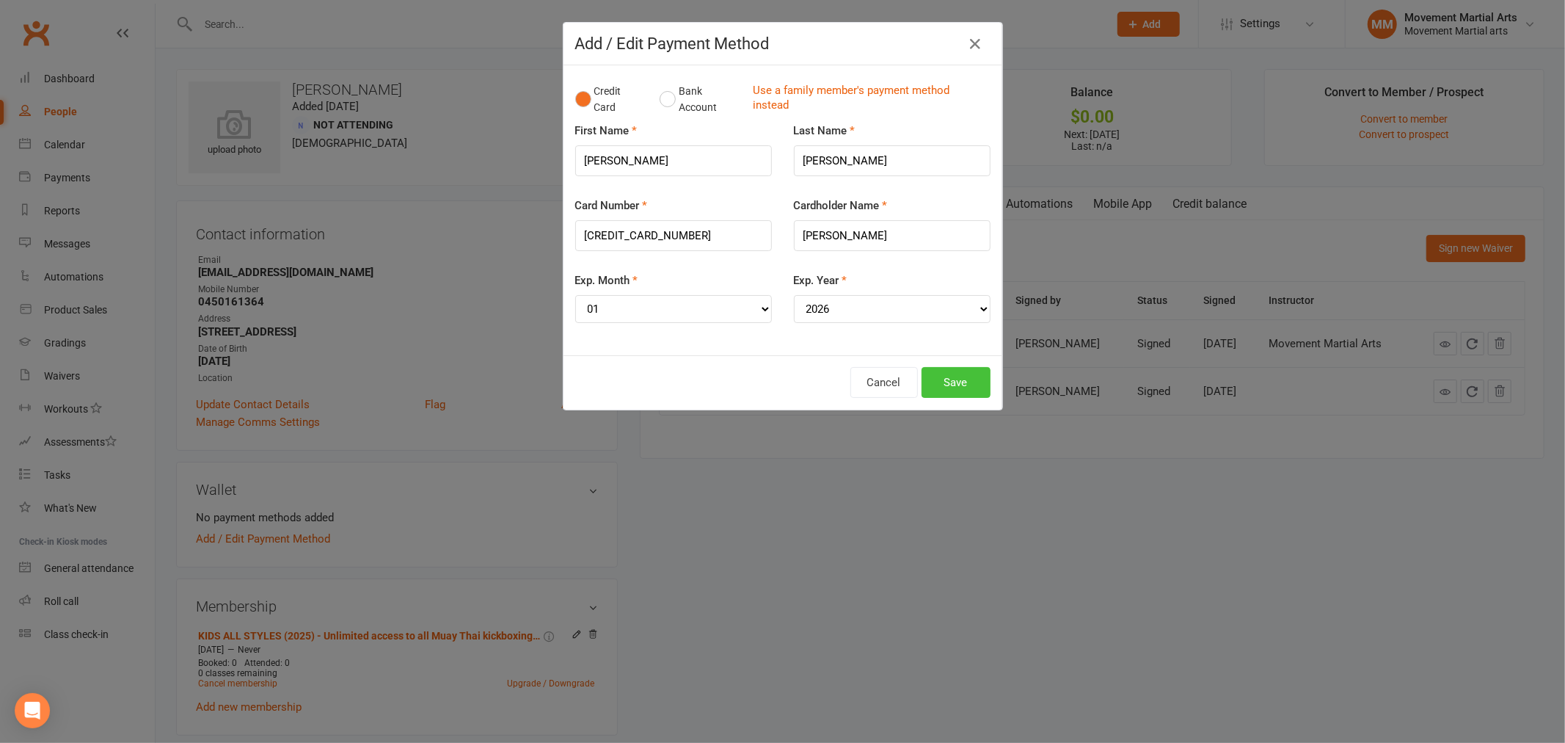
click at [956, 379] on button "Save" at bounding box center [956, 382] width 69 height 31
click at [952, 377] on button "Save" at bounding box center [956, 382] width 69 height 31
click at [948, 376] on button "Save" at bounding box center [956, 382] width 69 height 31
drag, startPoint x: 948, startPoint y: 376, endPoint x: 878, endPoint y: 321, distance: 88.9
click at [927, 368] on button "Save" at bounding box center [956, 382] width 69 height 31
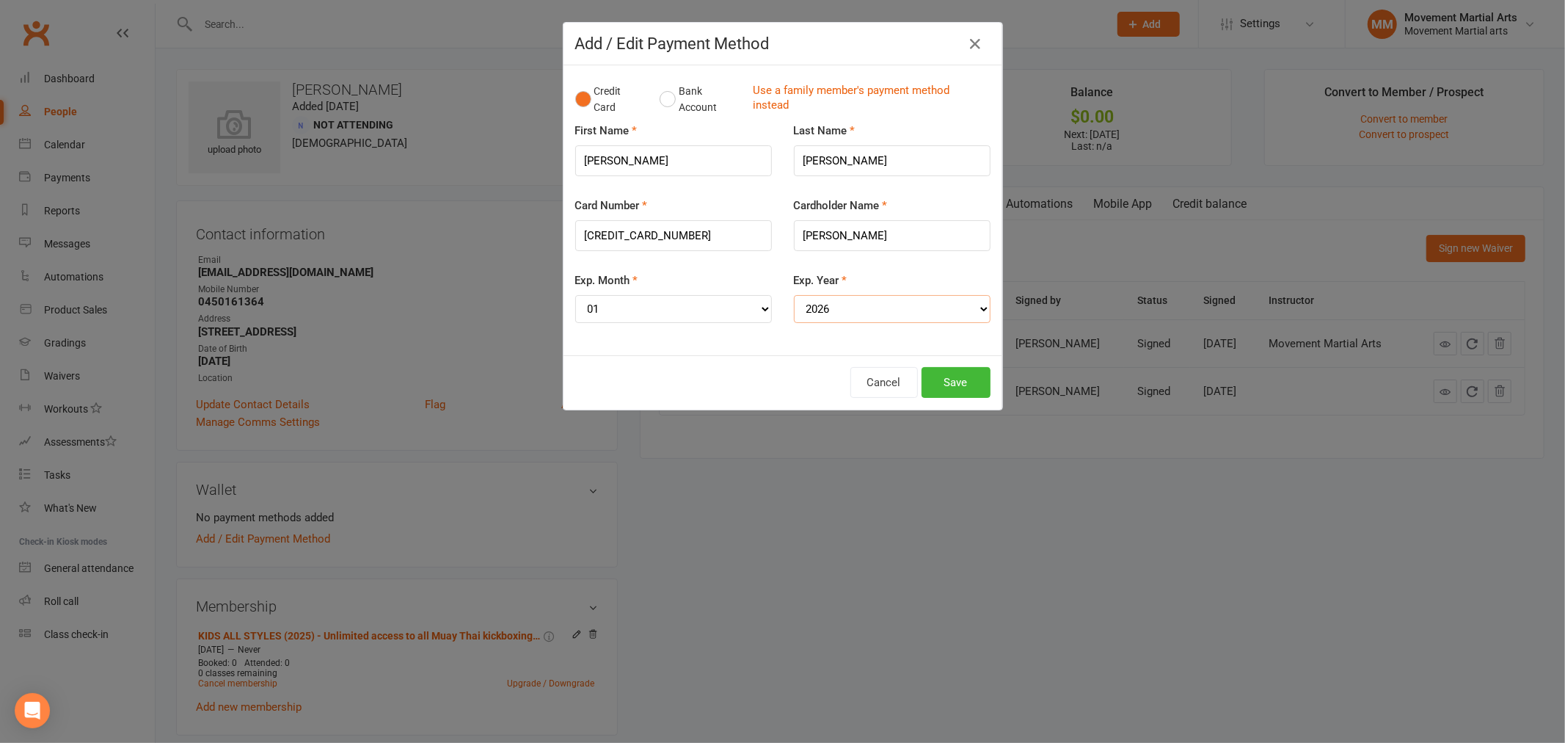
drag, startPoint x: 866, startPoint y: 310, endPoint x: 855, endPoint y: 311, distance: 11.1
click at [863, 310] on select "YYYY 2025 2026 2027 2028 2029 2030 2031 2032 2033 2034" at bounding box center [892, 309] width 197 height 28
click at [794, 295] on select "YYYY 2025 2026 2027 2028 2029 2030 2031 2032 2033 2034" at bounding box center [892, 309] width 197 height 28
click at [922, 376] on button "Save" at bounding box center [956, 382] width 69 height 31
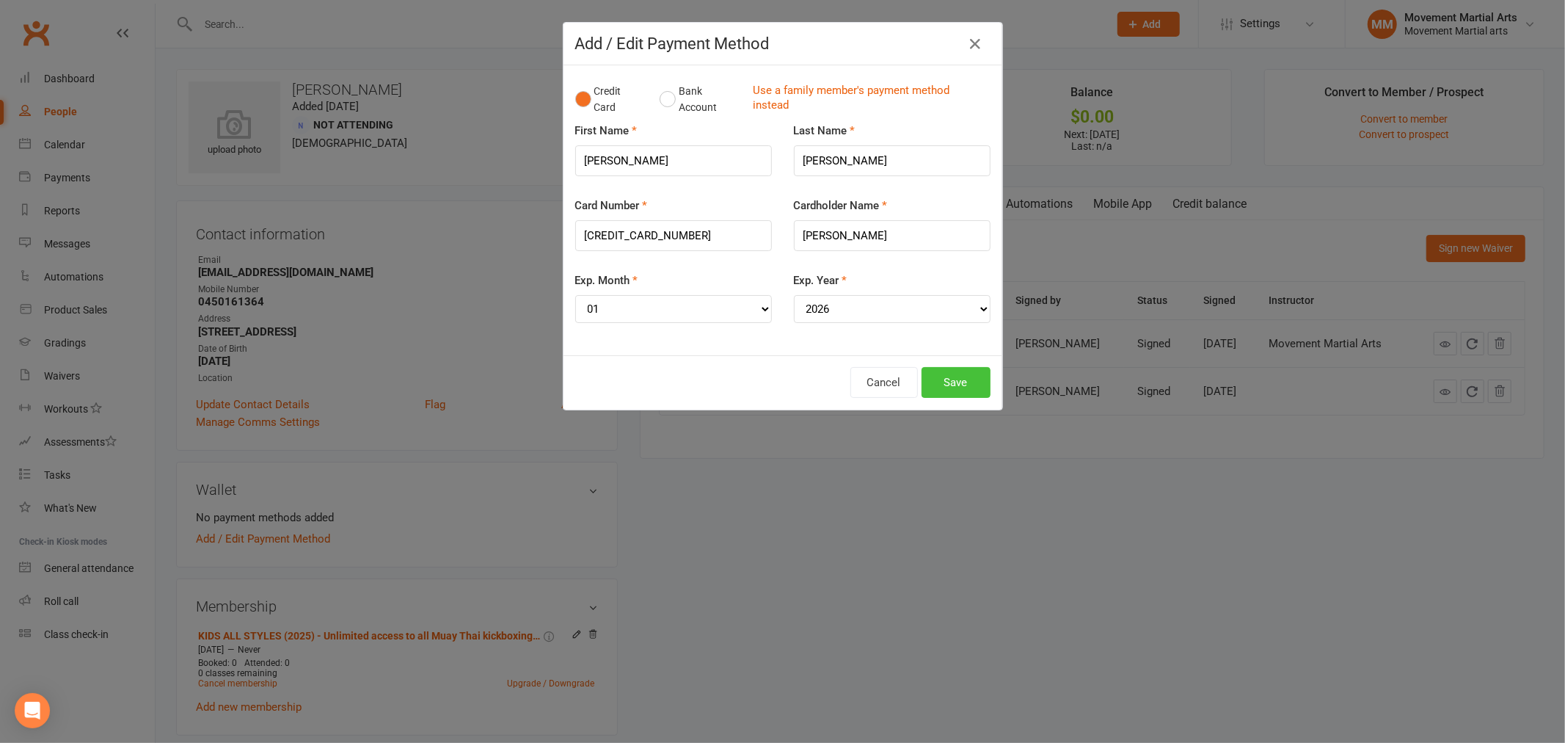
click at [922, 376] on button "Save" at bounding box center [956, 382] width 69 height 31
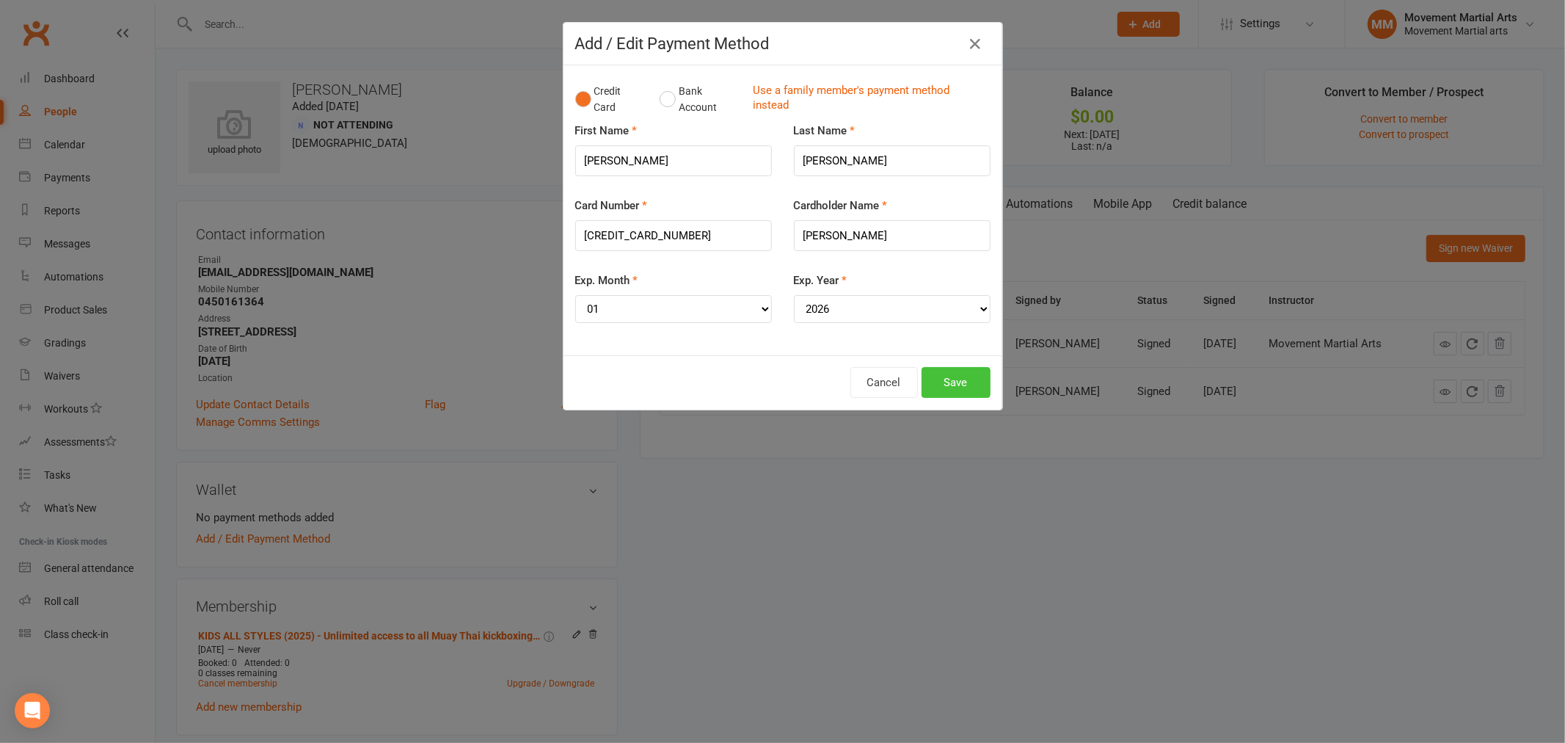
click at [922, 376] on button "Save" at bounding box center [956, 382] width 69 height 31
click at [660, 107] on button "Bank Account" at bounding box center [700, 99] width 81 height 45
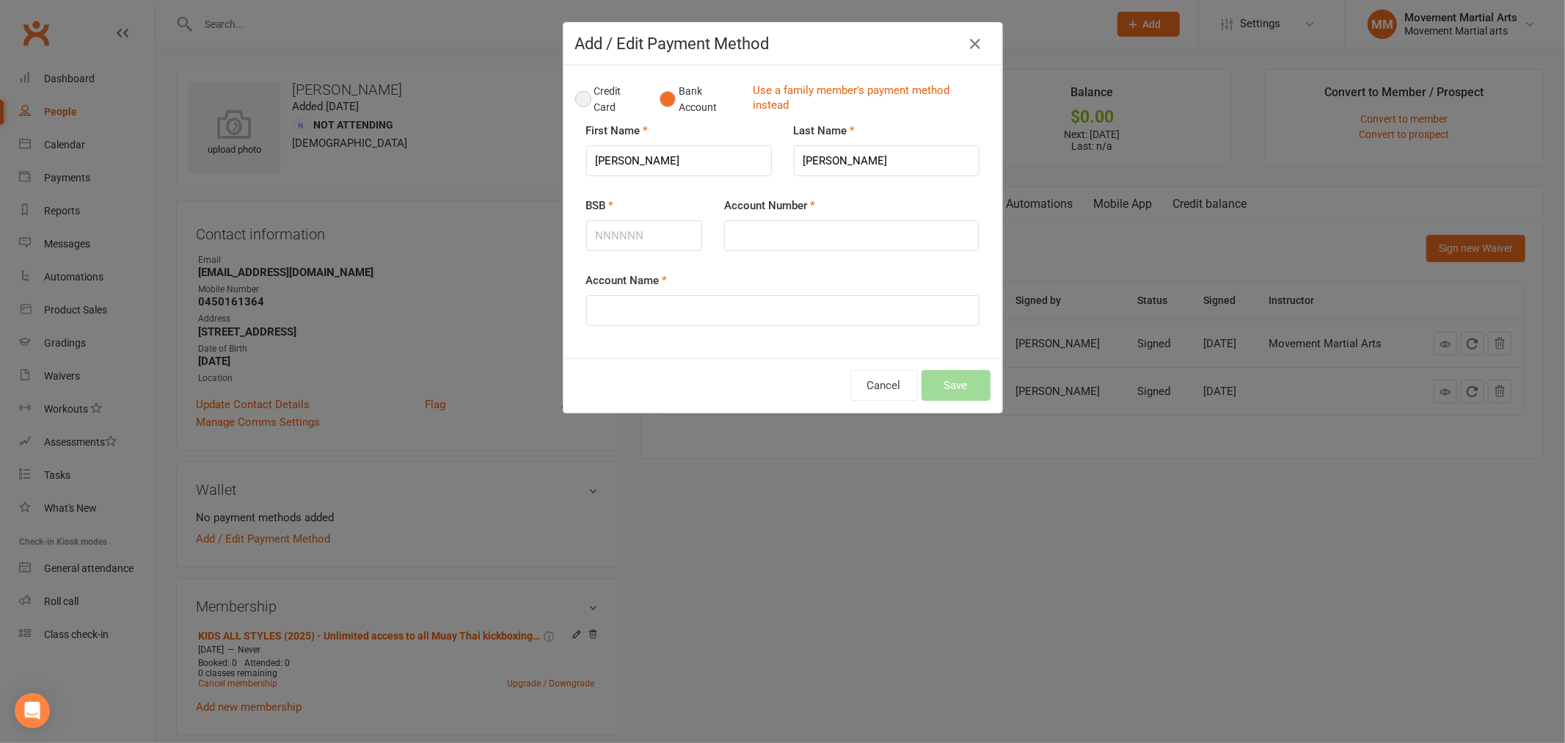
click at [600, 103] on button "Credit Card" at bounding box center [609, 99] width 69 height 45
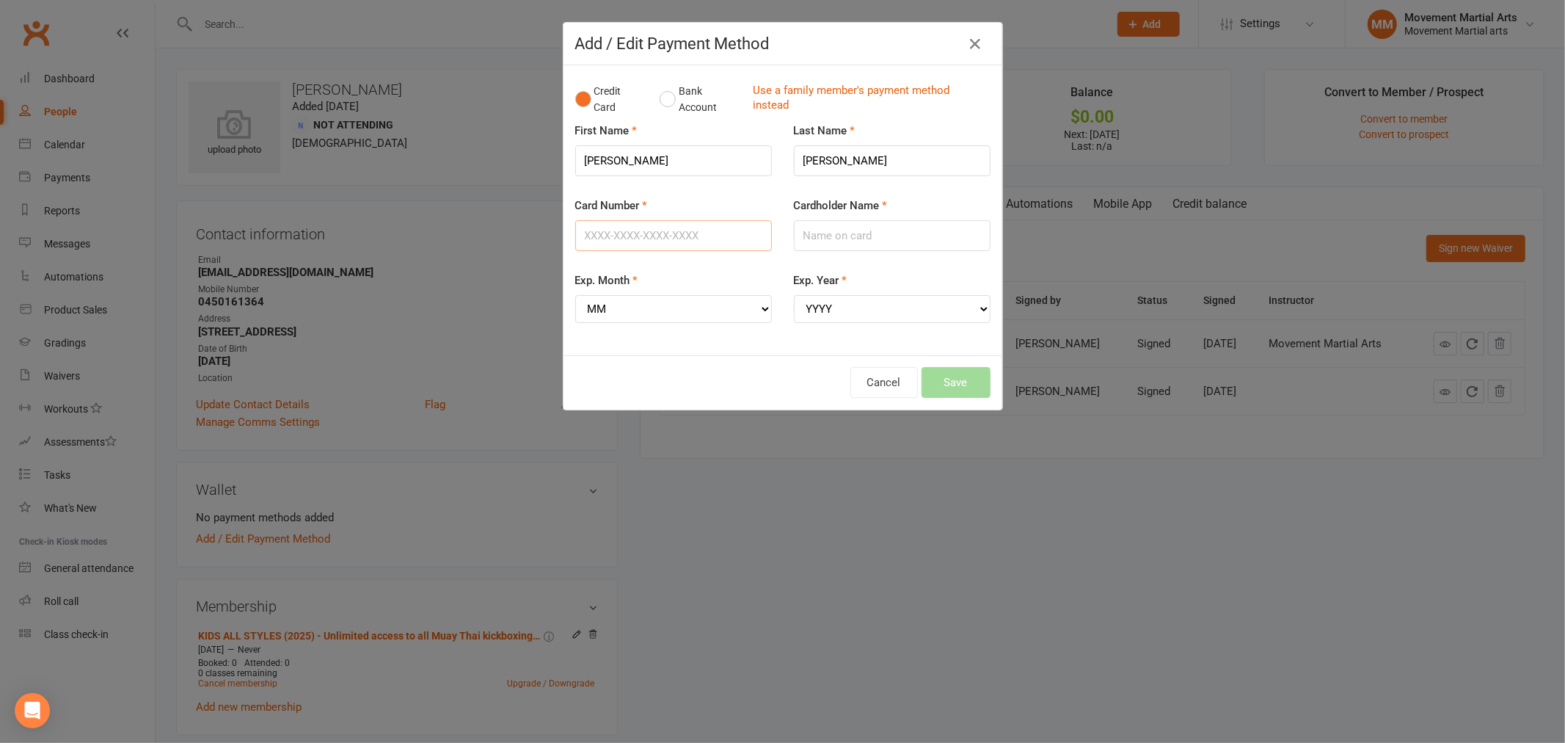
drag, startPoint x: 699, startPoint y: 231, endPoint x: 690, endPoint y: 231, distance: 8.8
click at [699, 231] on input "Card Number" at bounding box center [673, 235] width 197 height 31
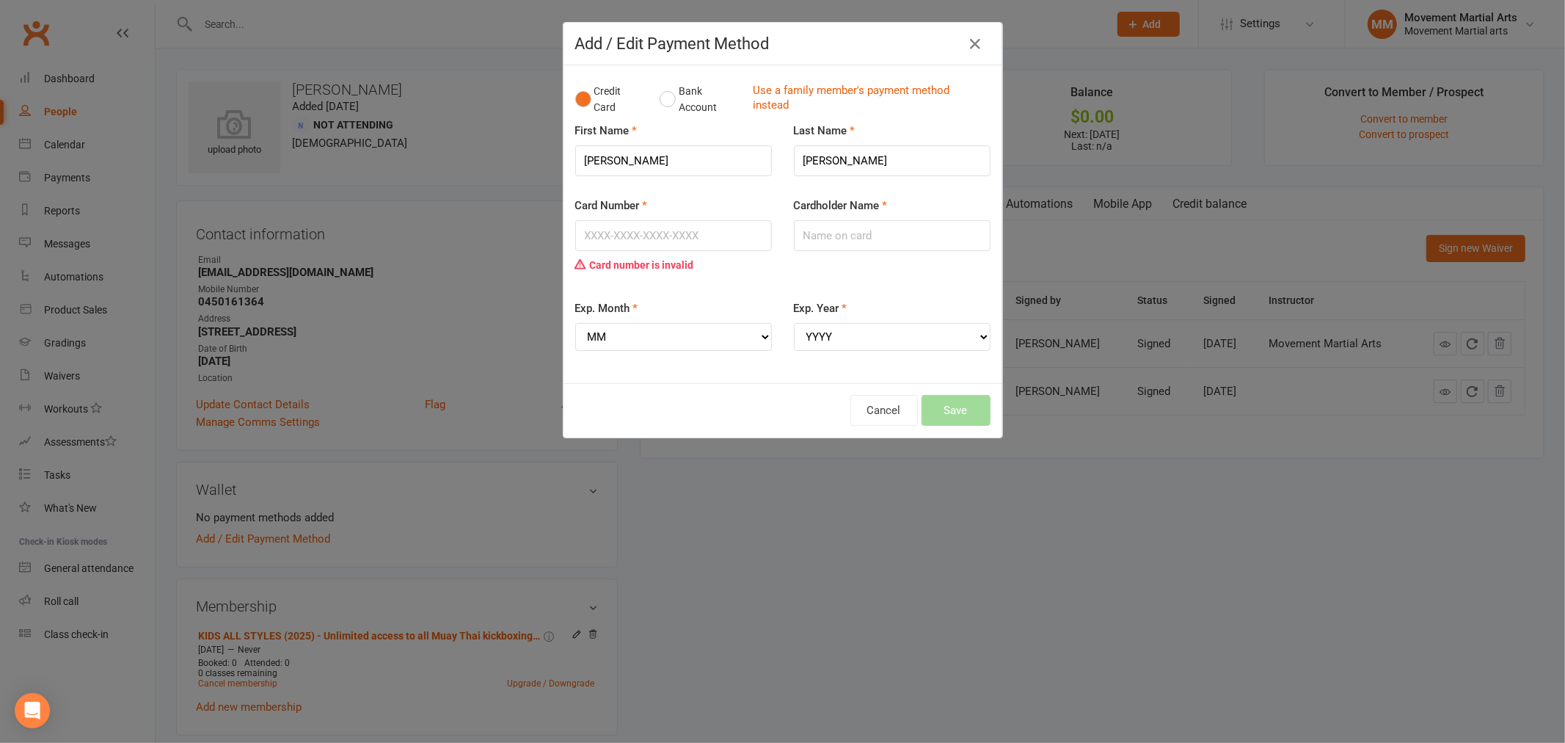
click at [974, 28] on div "Add / Edit Payment Method" at bounding box center [783, 44] width 439 height 43
click at [973, 32] on button "button" at bounding box center [975, 43] width 23 height 23
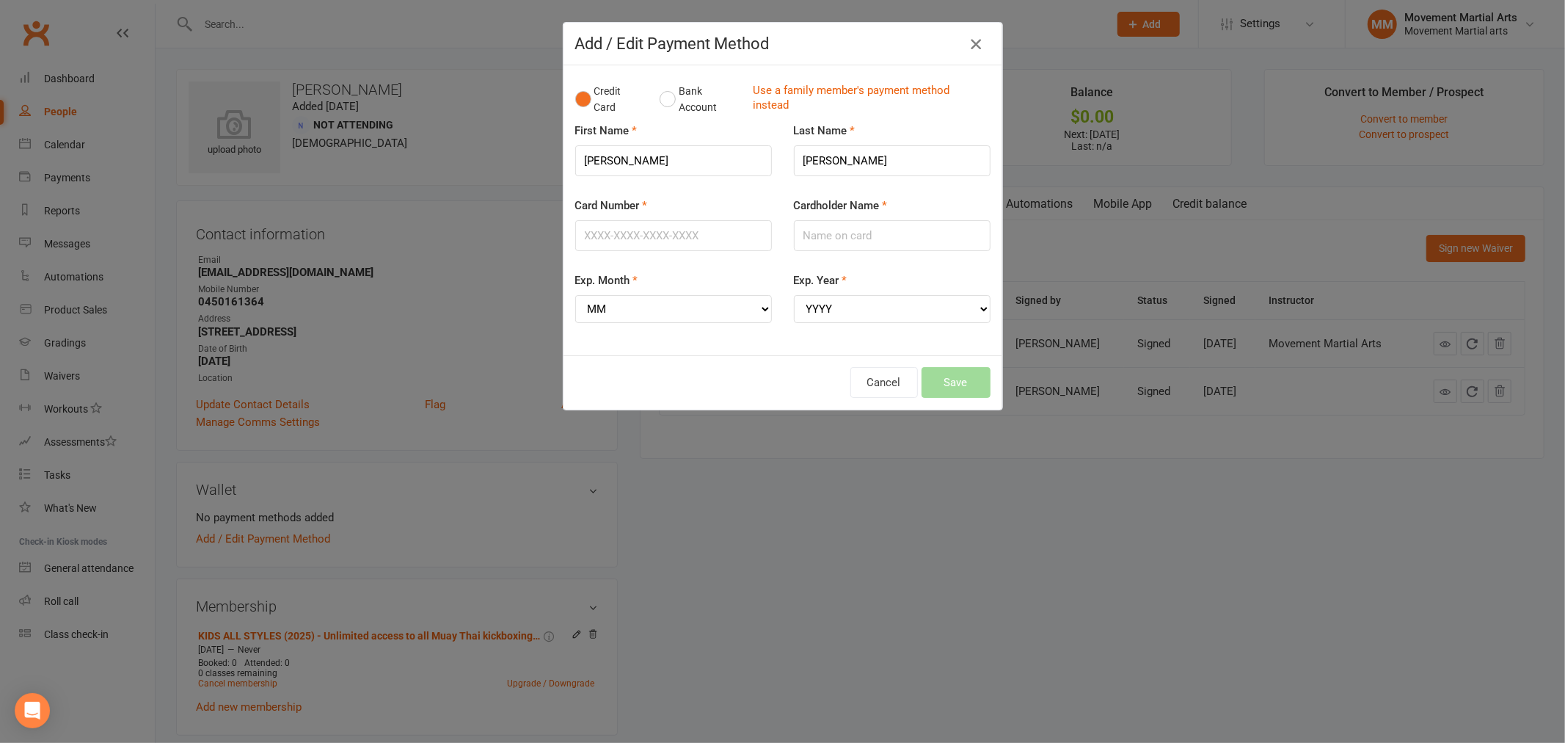
click at [967, 45] on icon "button" at bounding box center [976, 44] width 18 height 18
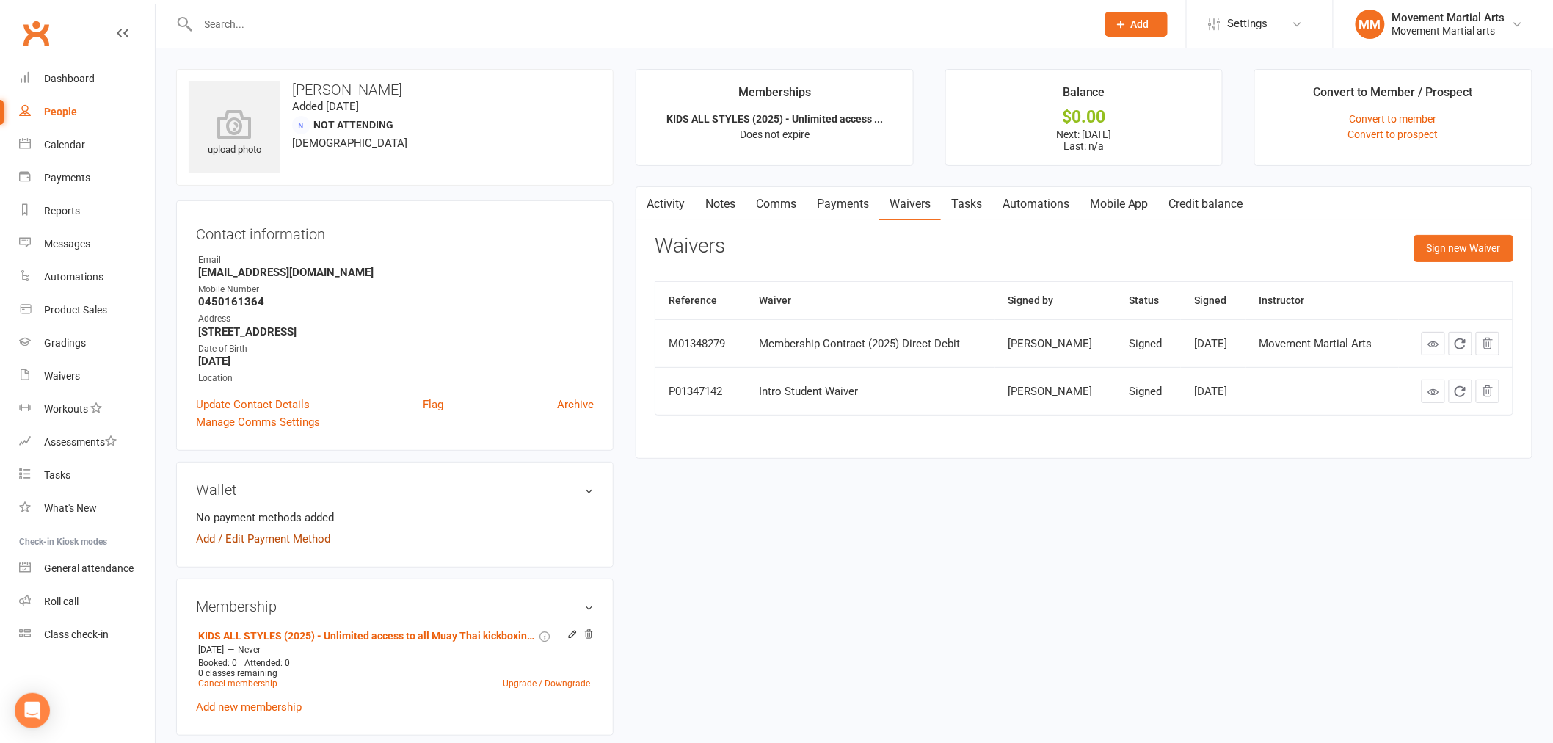
click at [261, 536] on link "Add / Edit Payment Method" at bounding box center [263, 539] width 134 height 18
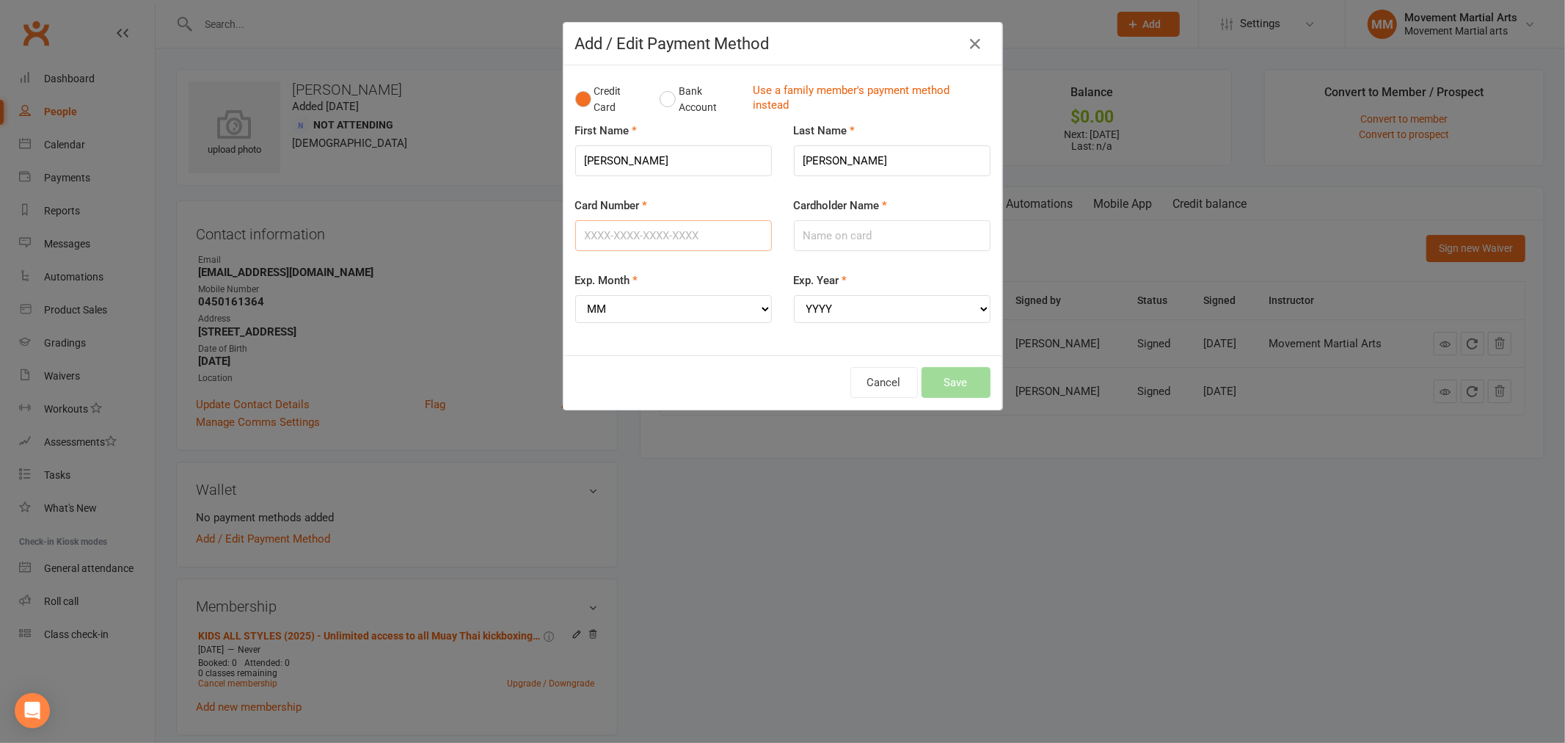
click at [628, 224] on input "Card Number" at bounding box center [673, 235] width 197 height 31
type input "5217295385041409"
click at [861, 240] on input "Cardholder Name" at bounding box center [892, 235] width 197 height 31
type input "Euna Lee"
drag, startPoint x: 750, startPoint y: 304, endPoint x: 742, endPoint y: 317, distance: 15.5
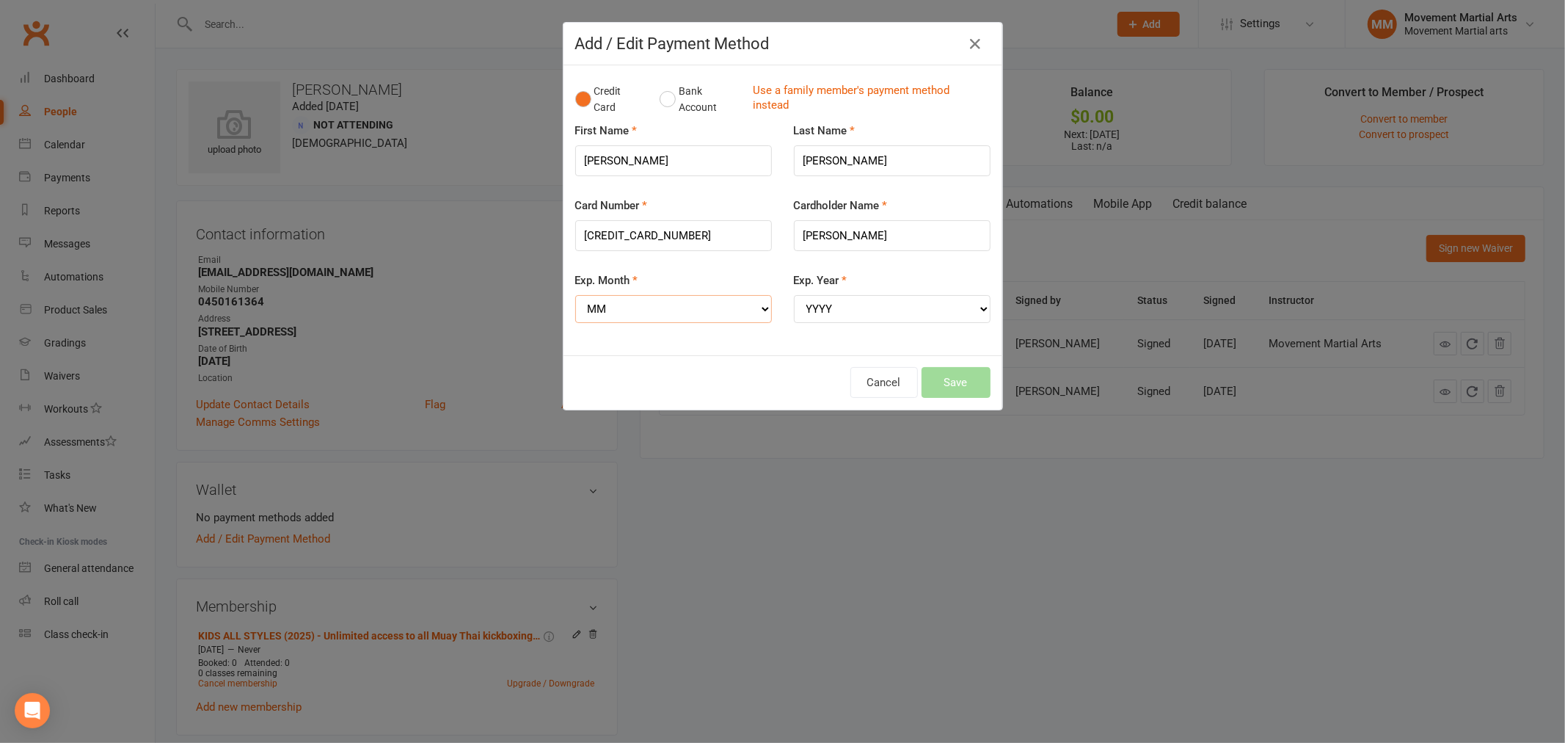
click at [750, 304] on select "MM 01 02 03 04 05 06 07 08 09 10 11 12" at bounding box center [673, 309] width 197 height 28
select select "01"
click at [575, 295] on select "MM 01 02 03 04 05 06 07 08 09 10 11 12" at bounding box center [673, 309] width 197 height 28
click at [866, 301] on select "YYYY 2025 2026 2027 2028 2029 2030 2031 2032 2033 2034" at bounding box center [892, 309] width 197 height 28
click at [794, 295] on select "YYYY 2025 2026 2027 2028 2029 2030 2031 2032 2033 2034" at bounding box center [892, 309] width 197 height 28
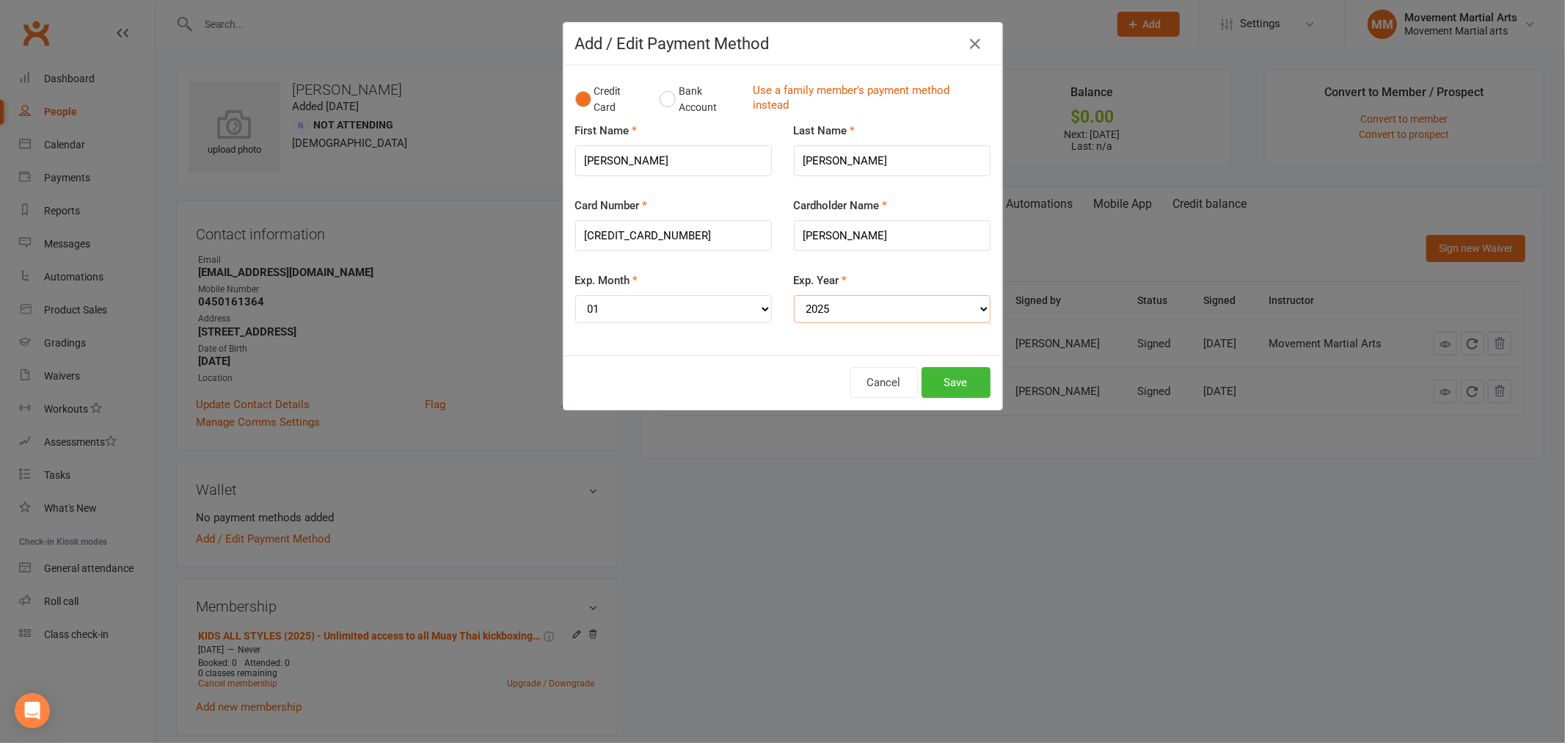
drag, startPoint x: 848, startPoint y: 310, endPoint x: 842, endPoint y: 319, distance: 11.6
click at [848, 310] on select "YYYY 2025 2026 2027 2028 2029 2030 2031 2032 2033 2034" at bounding box center [892, 309] width 197 height 28
select select "2026"
click at [794, 295] on select "YYYY 2025 2026 2027 2028 2029 2030 2031 2032 2033 2034" at bounding box center [892, 309] width 197 height 28
click at [963, 371] on button "Save" at bounding box center [956, 382] width 69 height 31
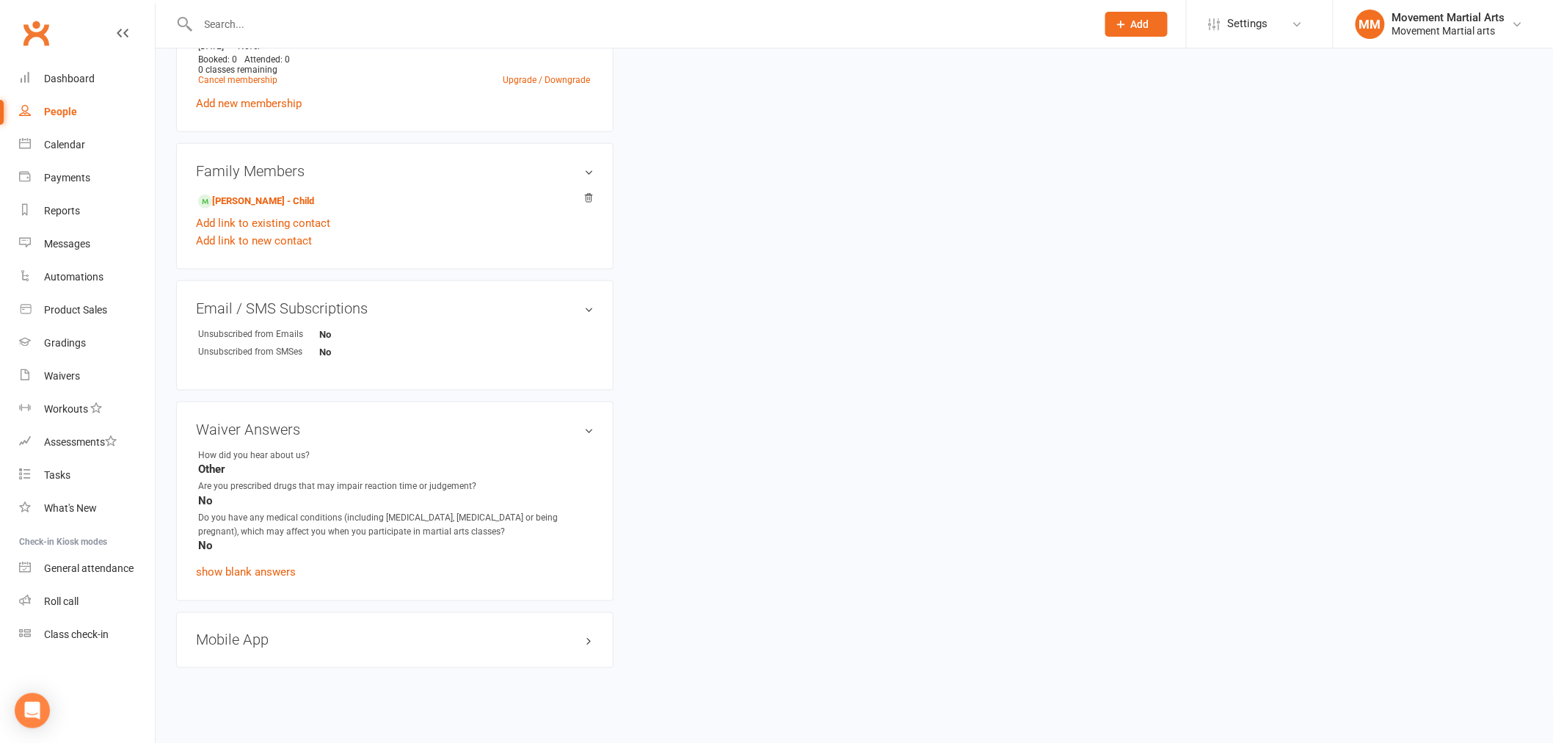
scroll to position [624, 0]
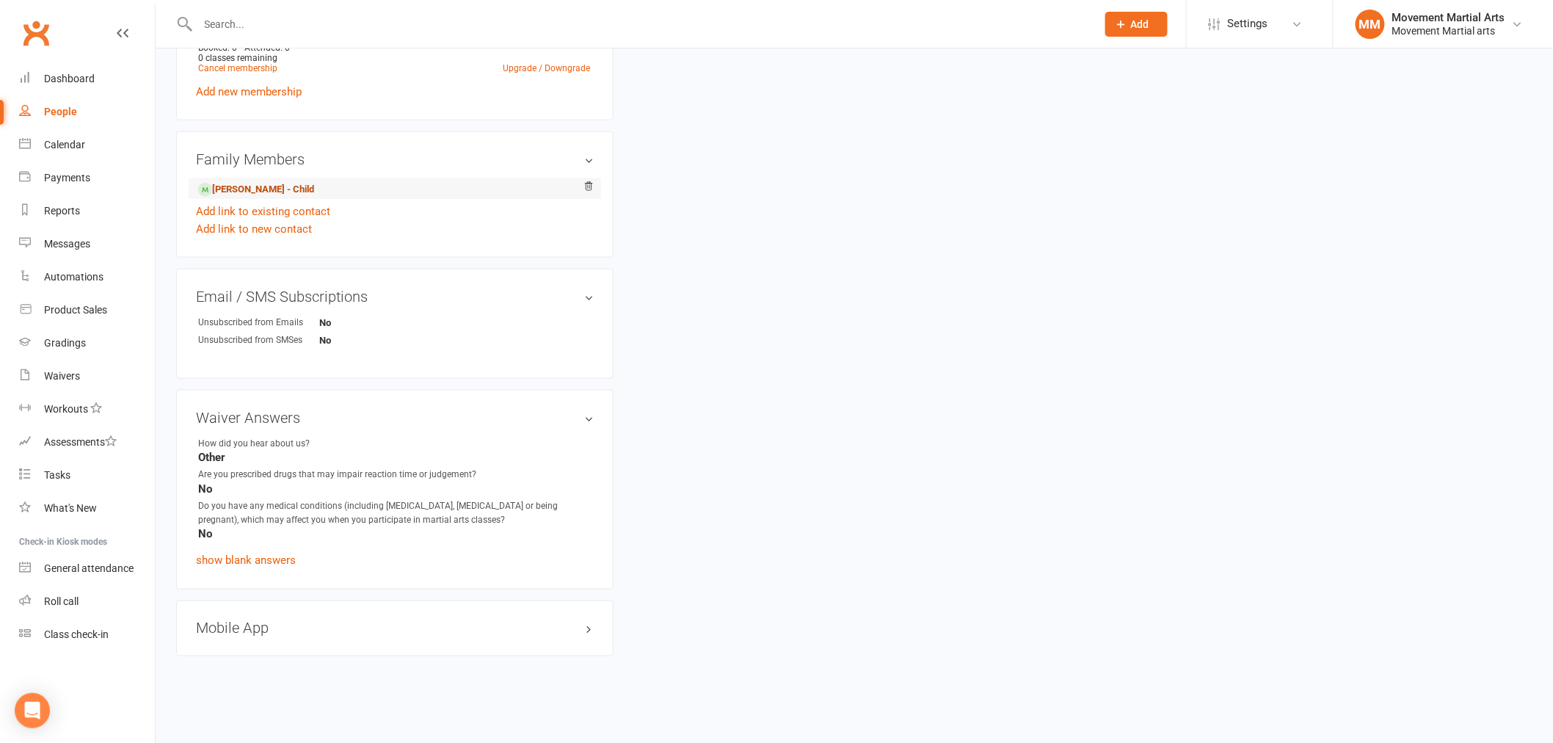
click at [271, 189] on link "Jibin Park - Child" at bounding box center [256, 189] width 116 height 15
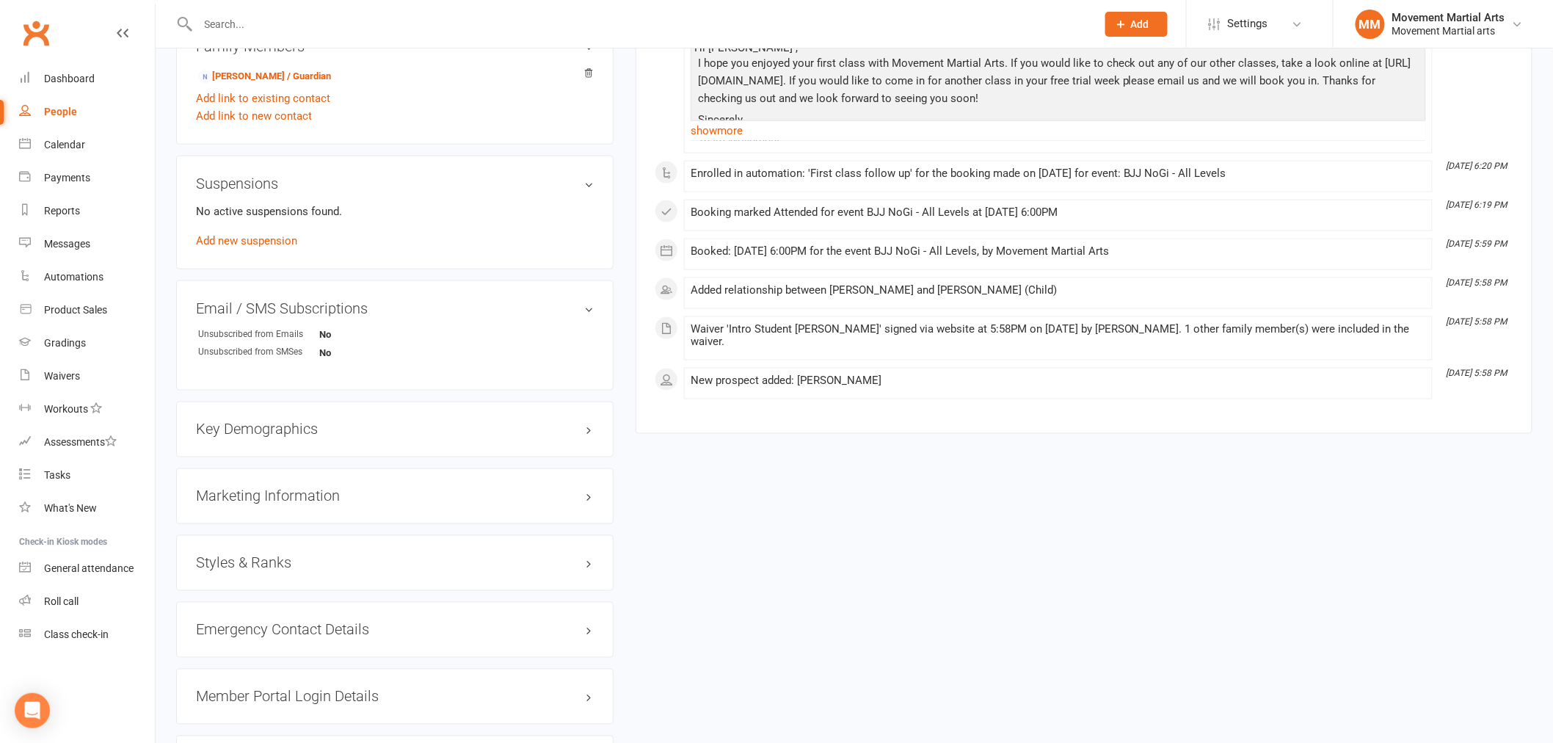
scroll to position [951, 0]
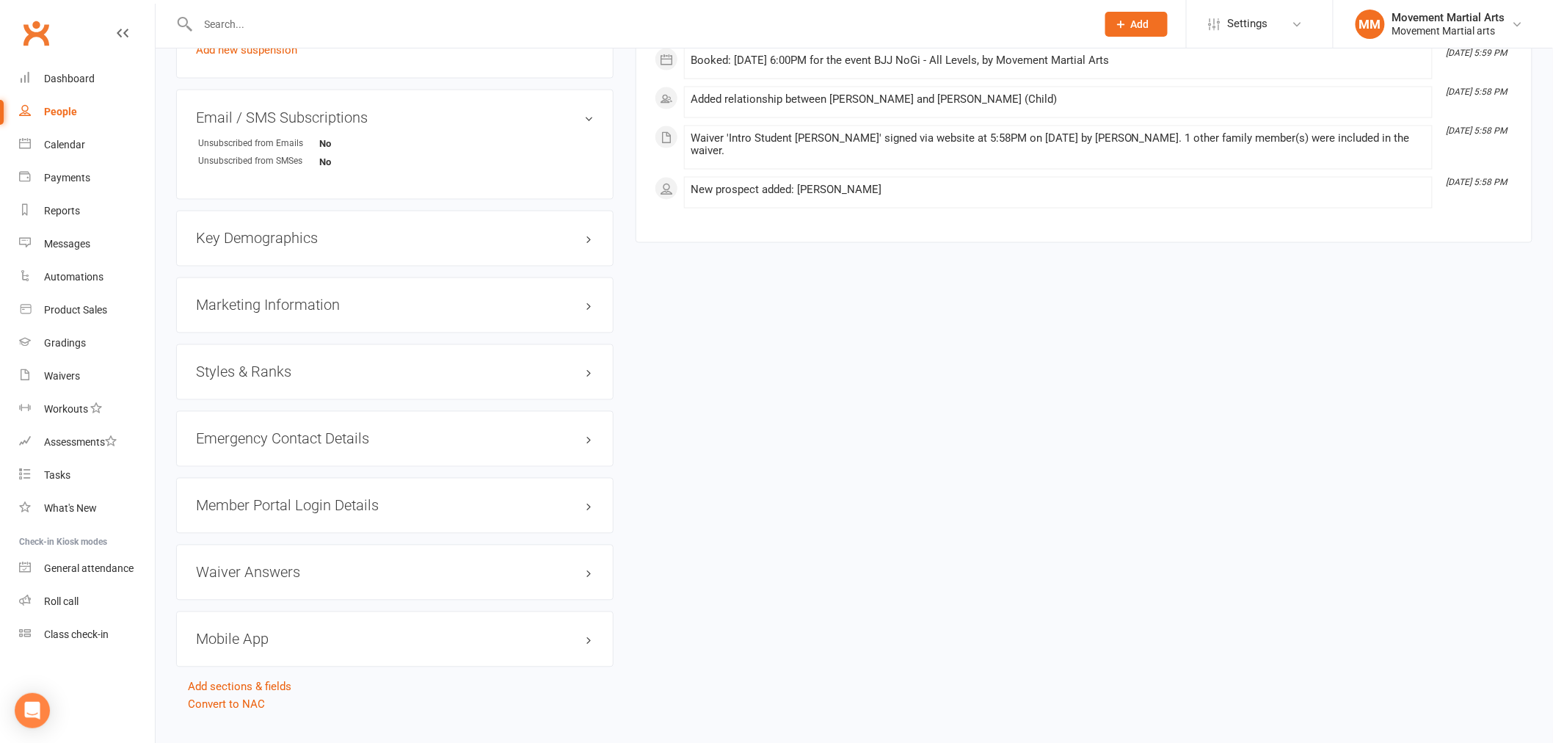
click at [298, 378] on h3 "Styles & Ranks" at bounding box center [395, 372] width 398 height 16
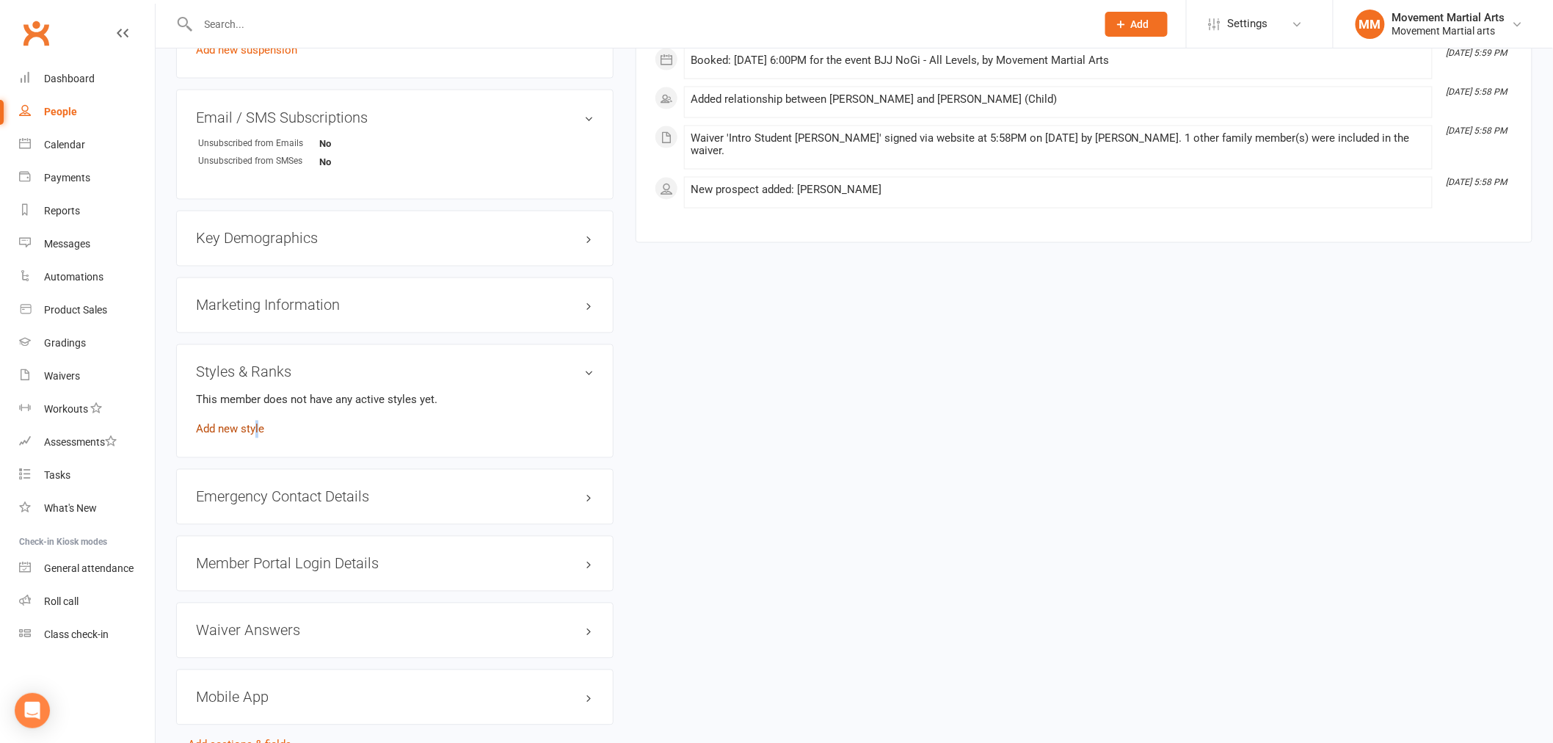
click at [258, 428] on link "Add new style" at bounding box center [230, 429] width 68 height 13
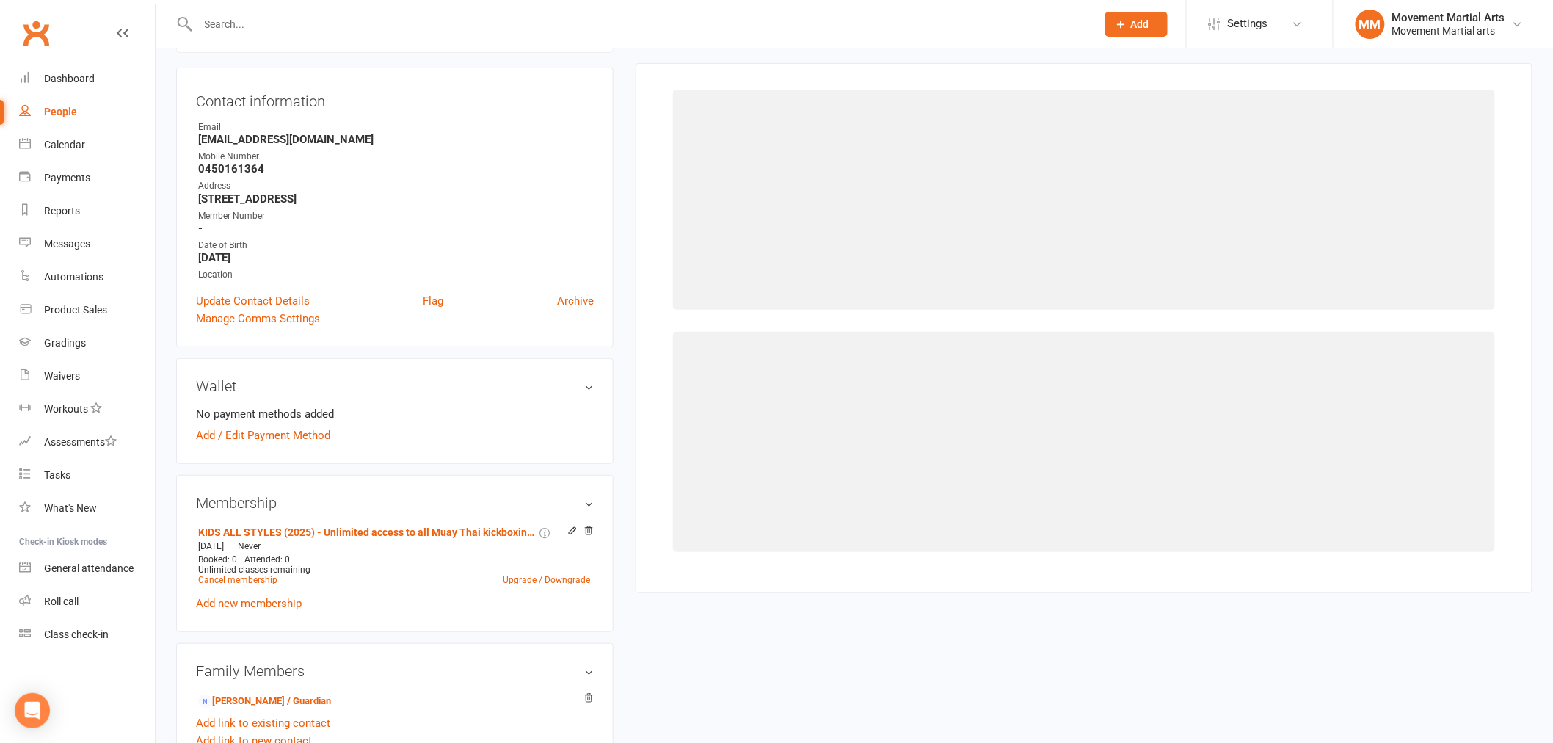
scroll to position [125, 0]
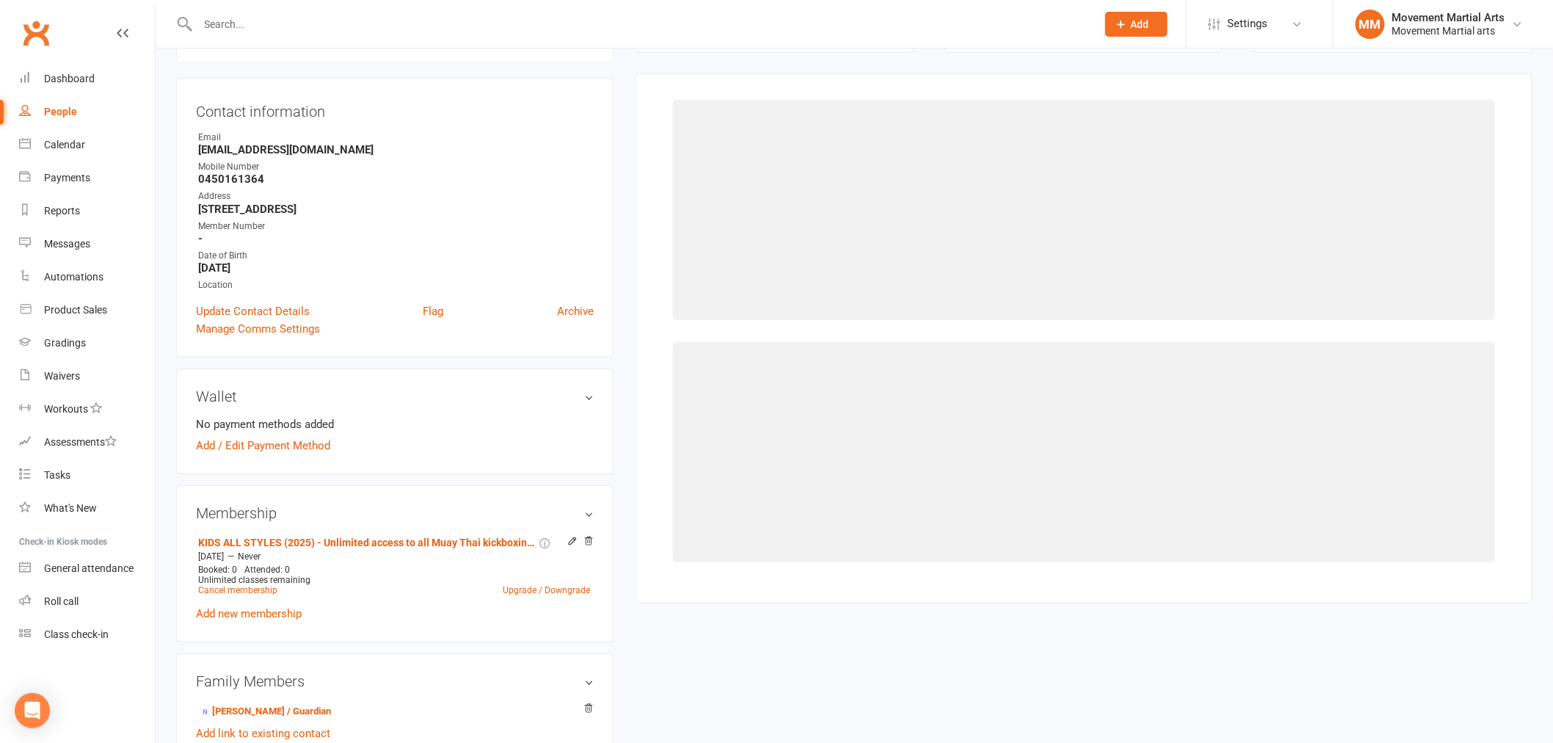
click at [571, 540] on icon at bounding box center [572, 541] width 10 height 10
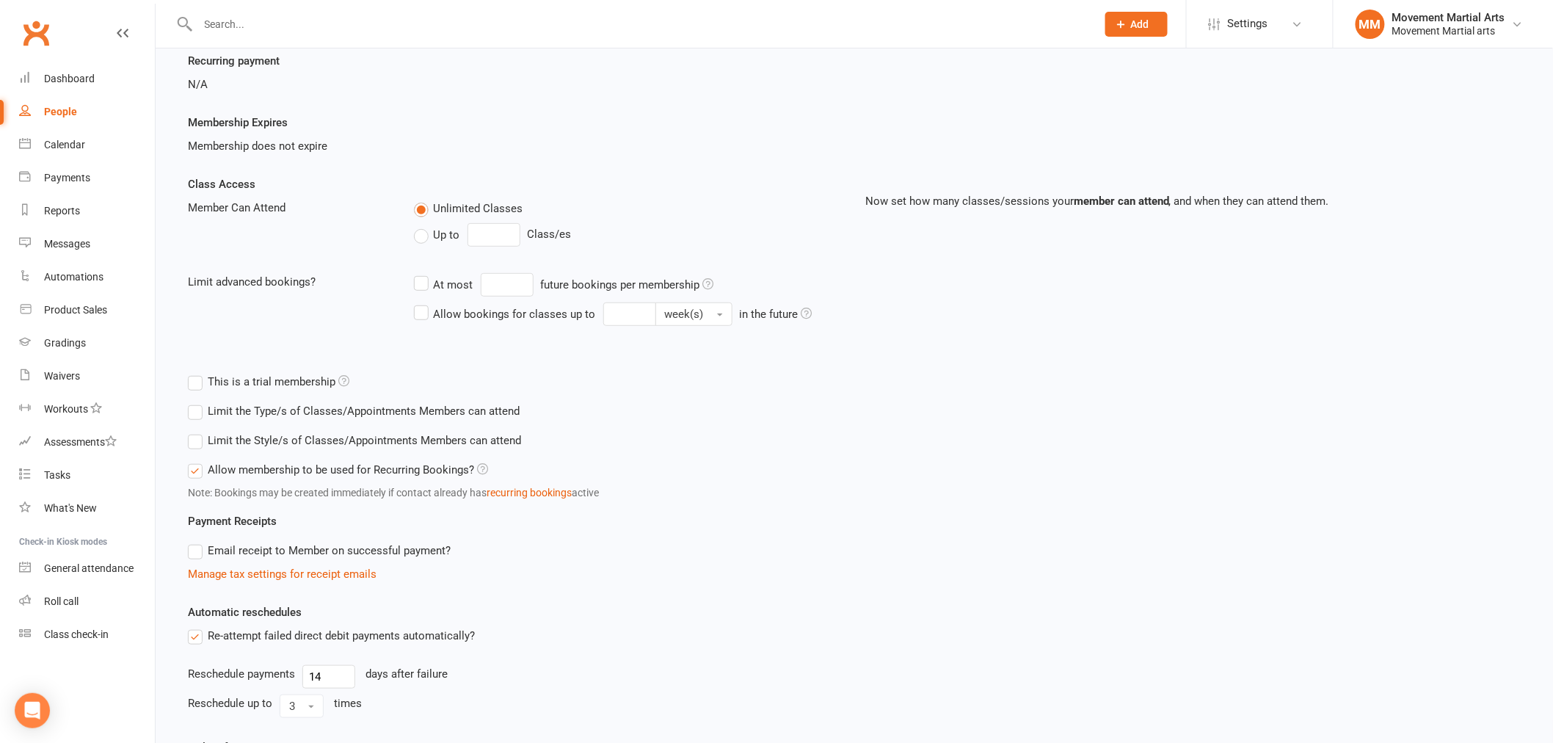
scroll to position [380, 0]
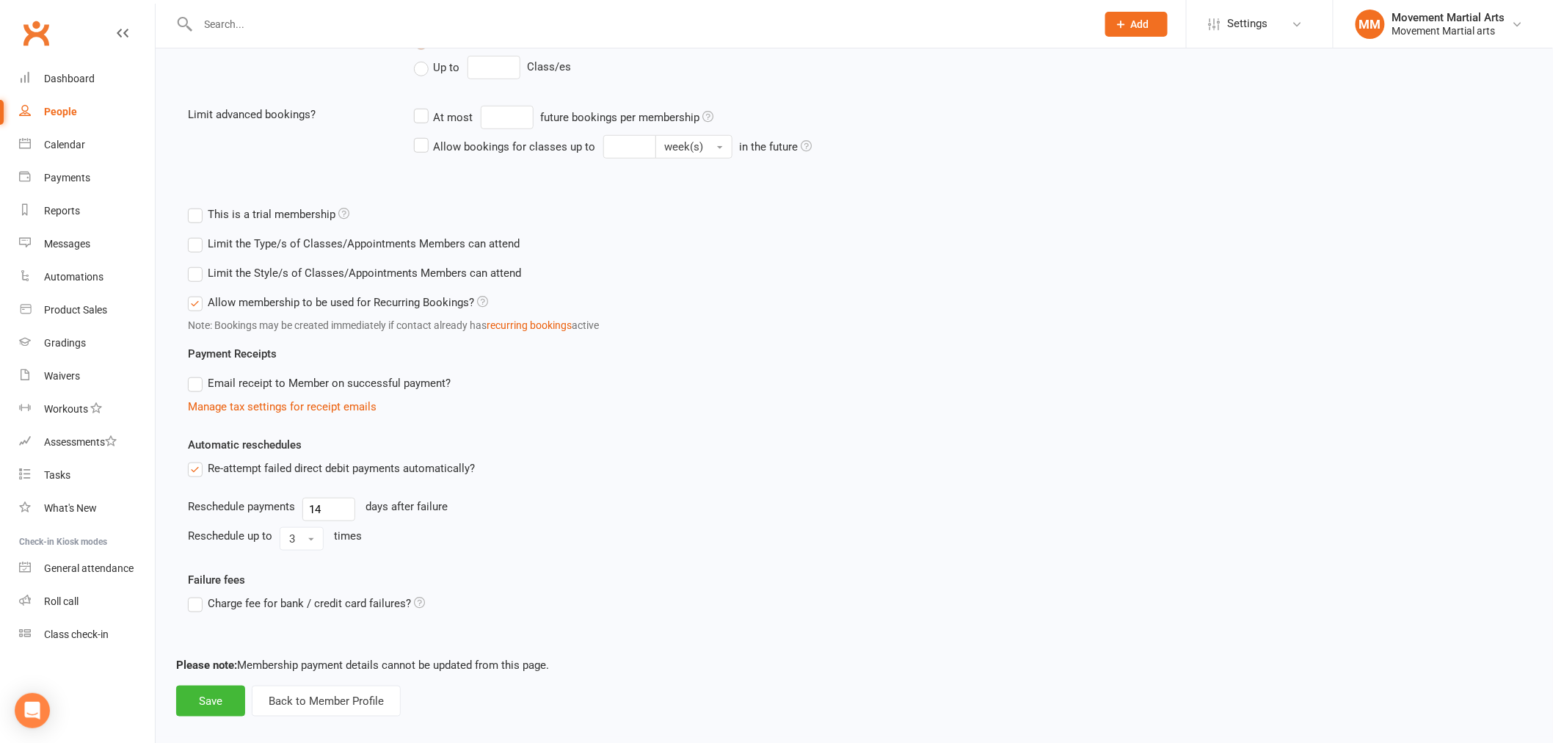
click at [301, 236] on label "Limit the Type/s of Classes/Appointments Members can attend" at bounding box center [354, 244] width 332 height 18
click at [197, 235] on input "Limit the Type/s of Classes/Appointments Members can attend" at bounding box center [193, 235] width 10 height 0
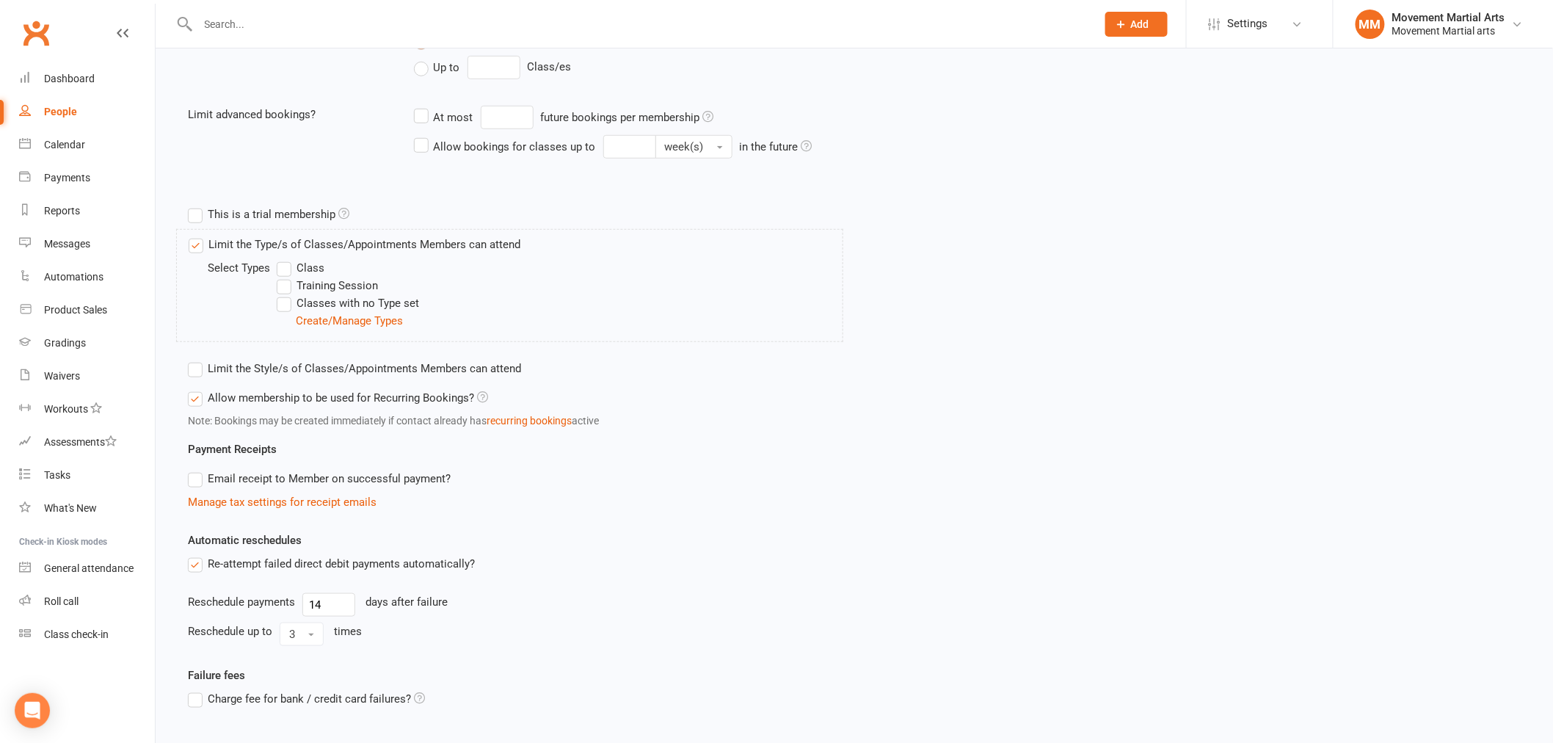
click at [301, 236] on label "Limit the Type/s of Classes/Appointments Members can attend" at bounding box center [355, 245] width 332 height 18
click at [198, 236] on input "Limit the Type/s of Classes/Appointments Members can attend" at bounding box center [194, 236] width 10 height 0
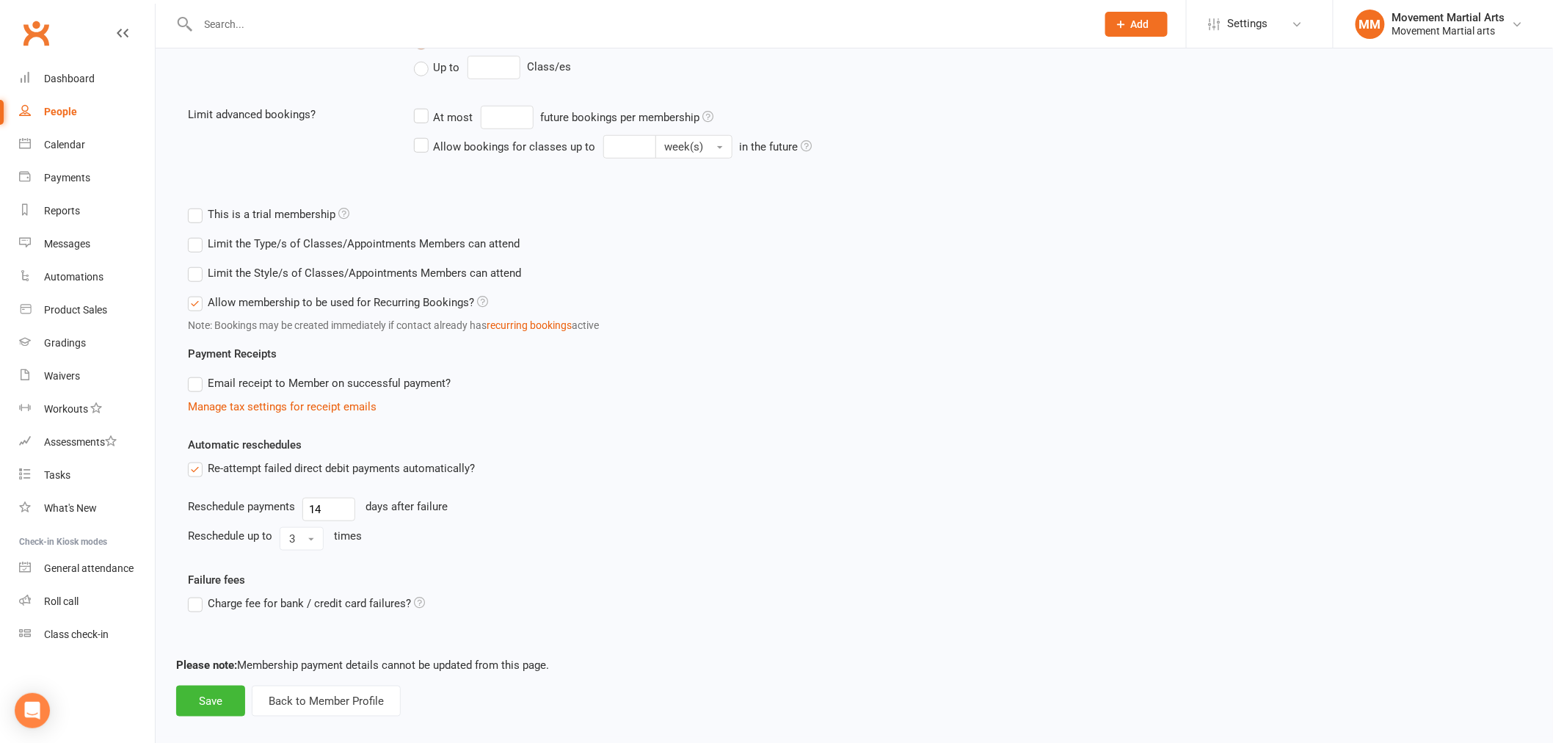
click at [305, 272] on label "Limit the Style/s of Classes/Appointments Members can attend" at bounding box center [354, 273] width 333 height 18
click at [197, 264] on input "Limit the Style/s of Classes/Appointments Members can attend" at bounding box center [193, 264] width 10 height 0
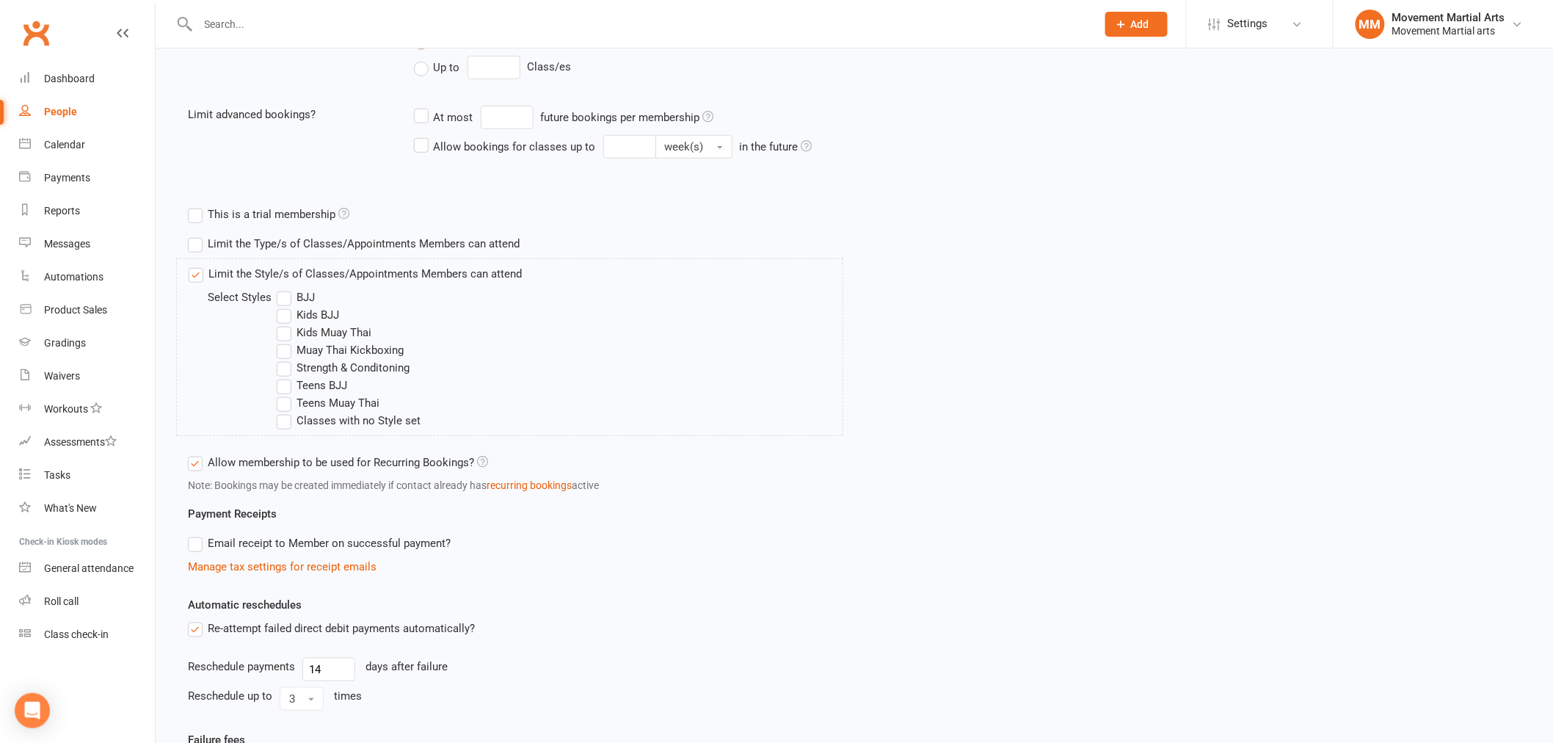
click at [305, 272] on label "Limit the Style/s of Classes/Appointments Members can attend" at bounding box center [355, 274] width 333 height 18
click at [198, 265] on input "Limit the Style/s of Classes/Appointments Members can attend" at bounding box center [194, 265] width 10 height 0
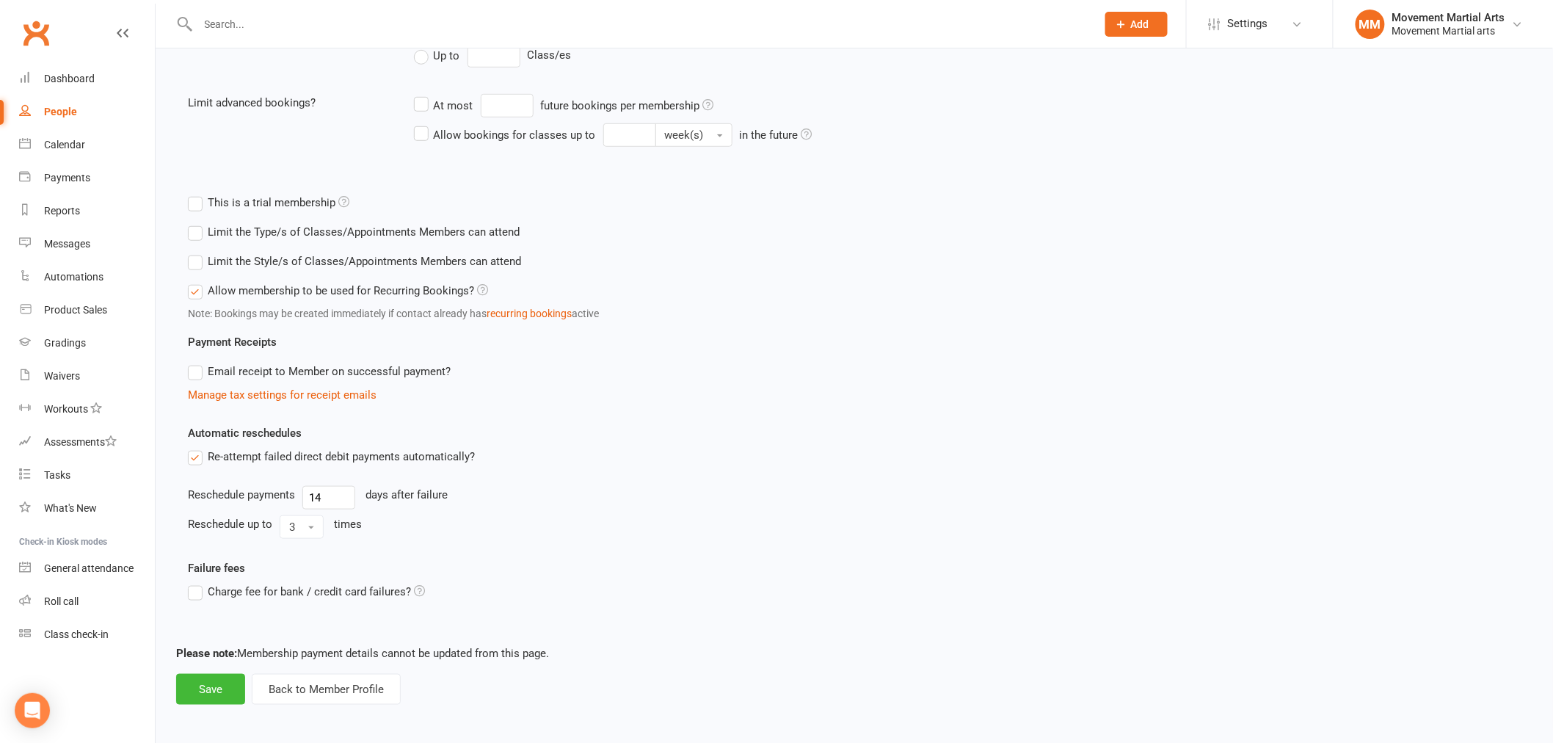
scroll to position [395, 0]
click at [327, 690] on button "Back to Member Profile" at bounding box center [326, 686] width 149 height 31
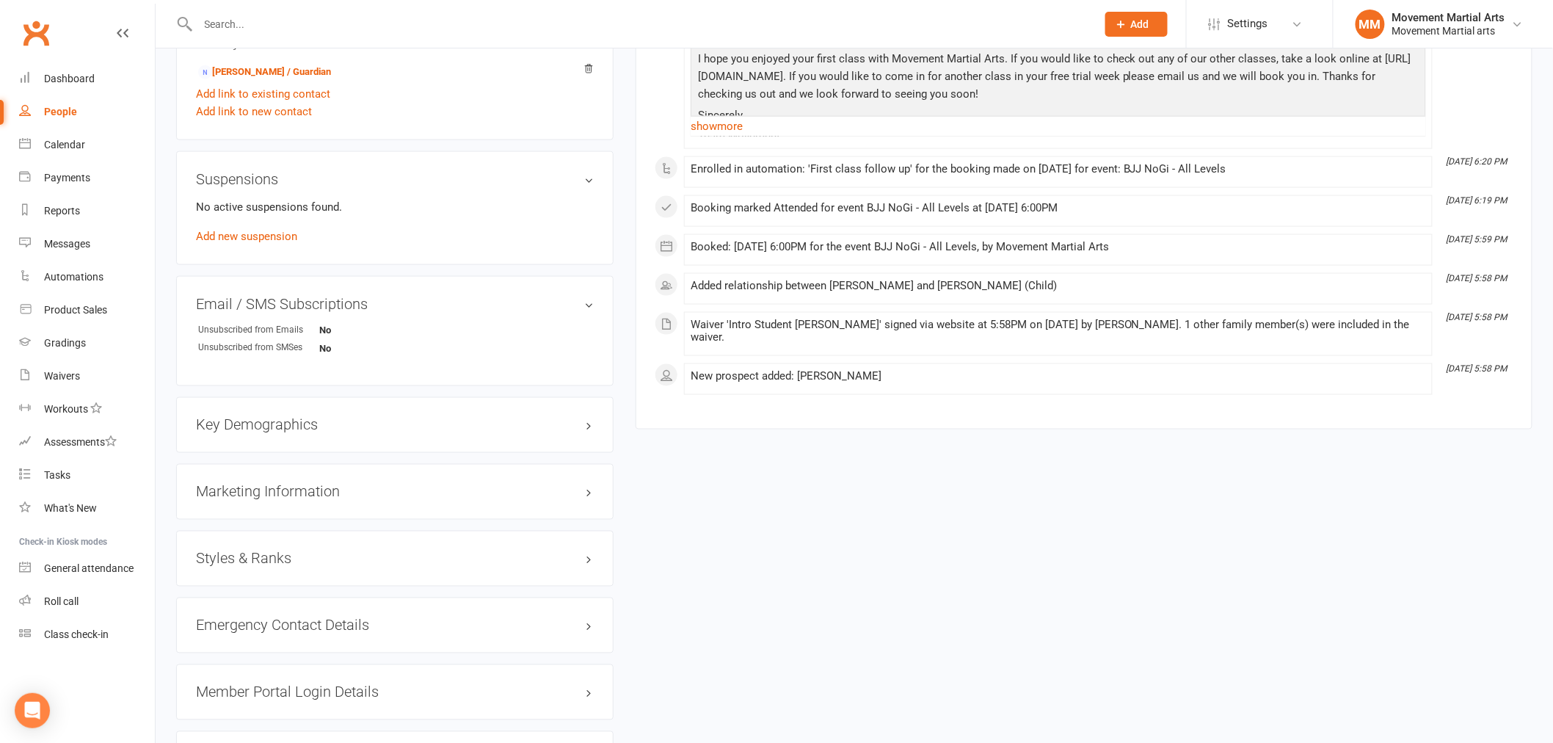
scroll to position [951, 0]
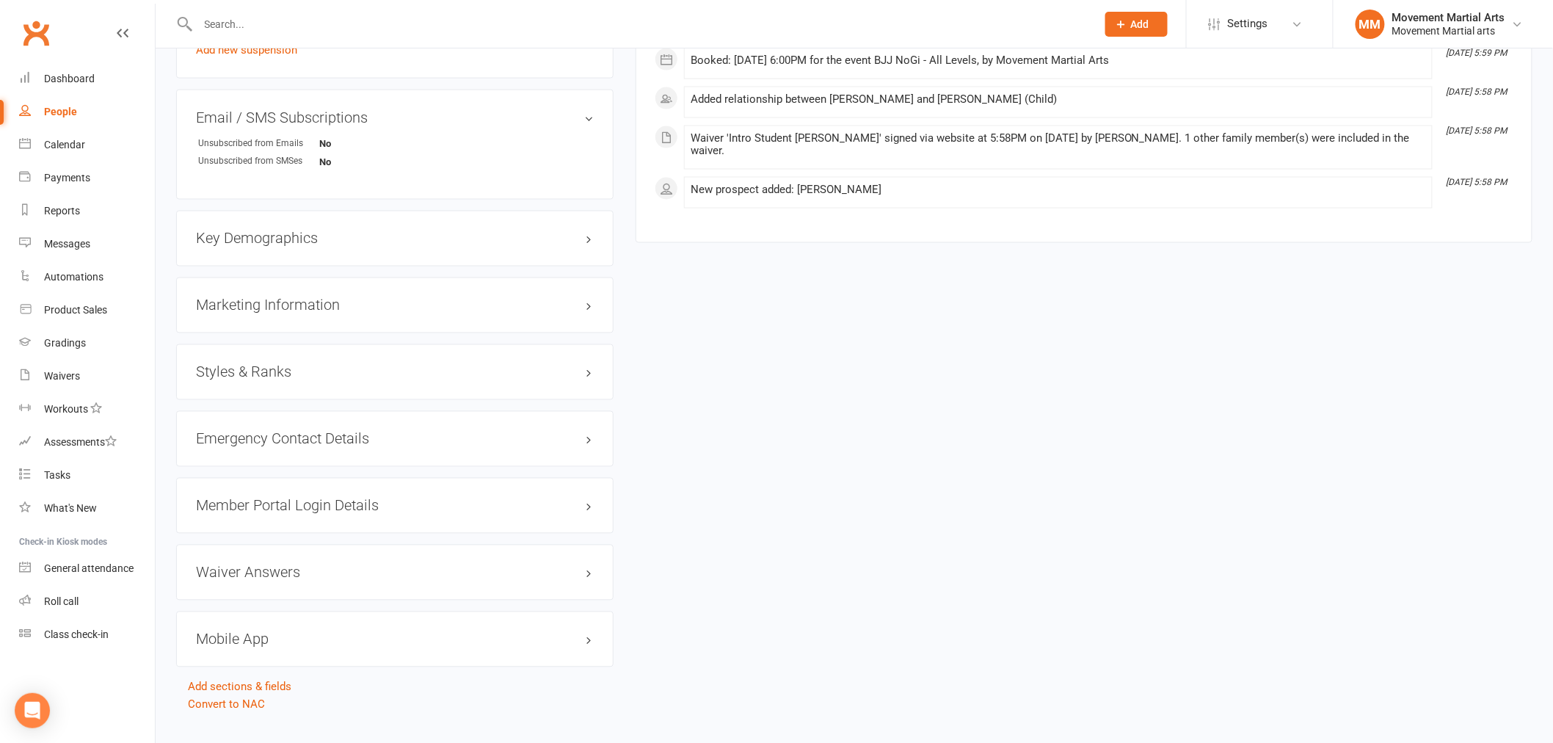
click at [287, 389] on div "Styles & Ranks" at bounding box center [394, 372] width 437 height 56
click at [292, 372] on h3 "Styles & Ranks" at bounding box center [395, 372] width 398 height 16
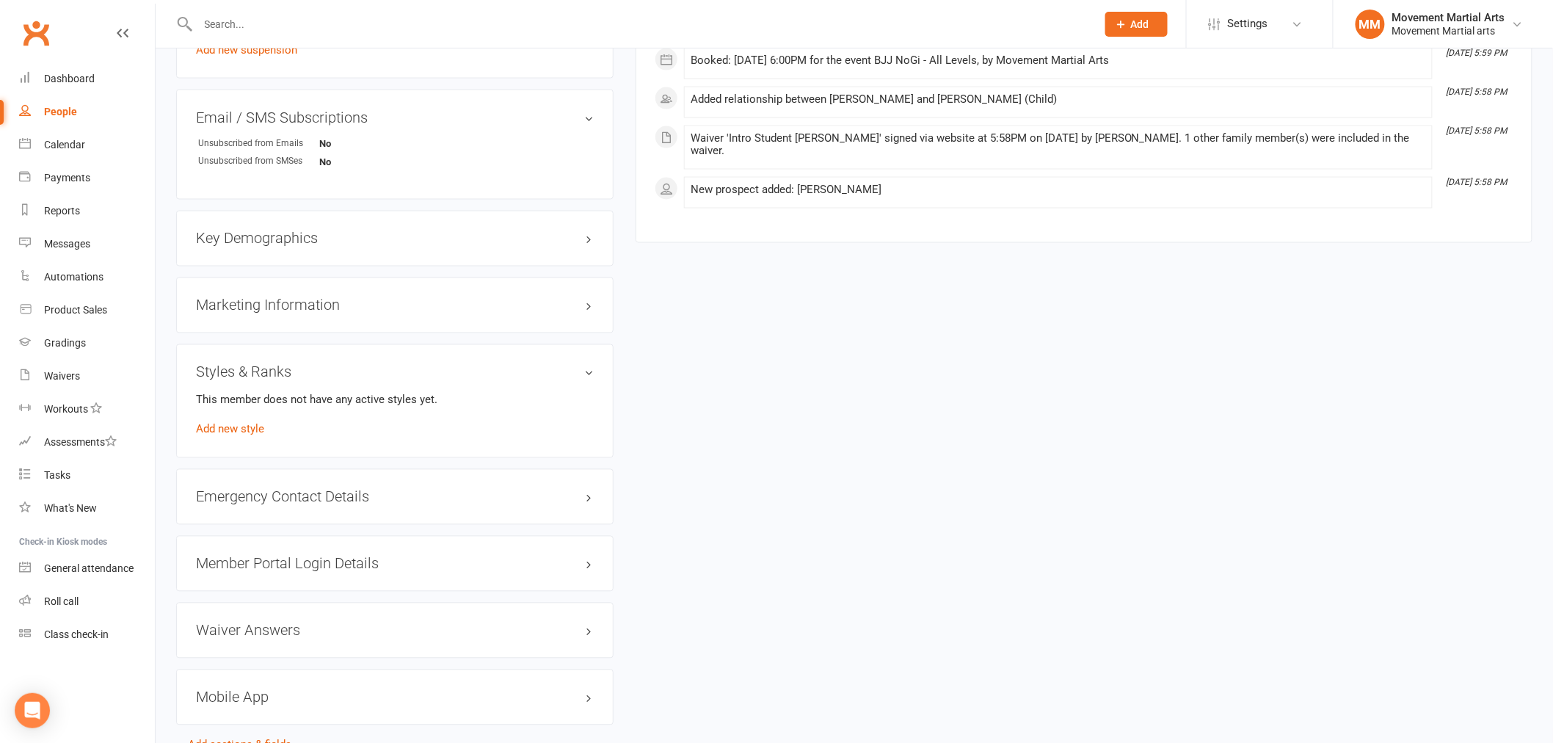
click at [233, 440] on div "Styles & Ranks This member does not have any active styles yet. Add new style" at bounding box center [394, 401] width 437 height 114
click at [236, 431] on link "Add new style" at bounding box center [230, 429] width 68 height 13
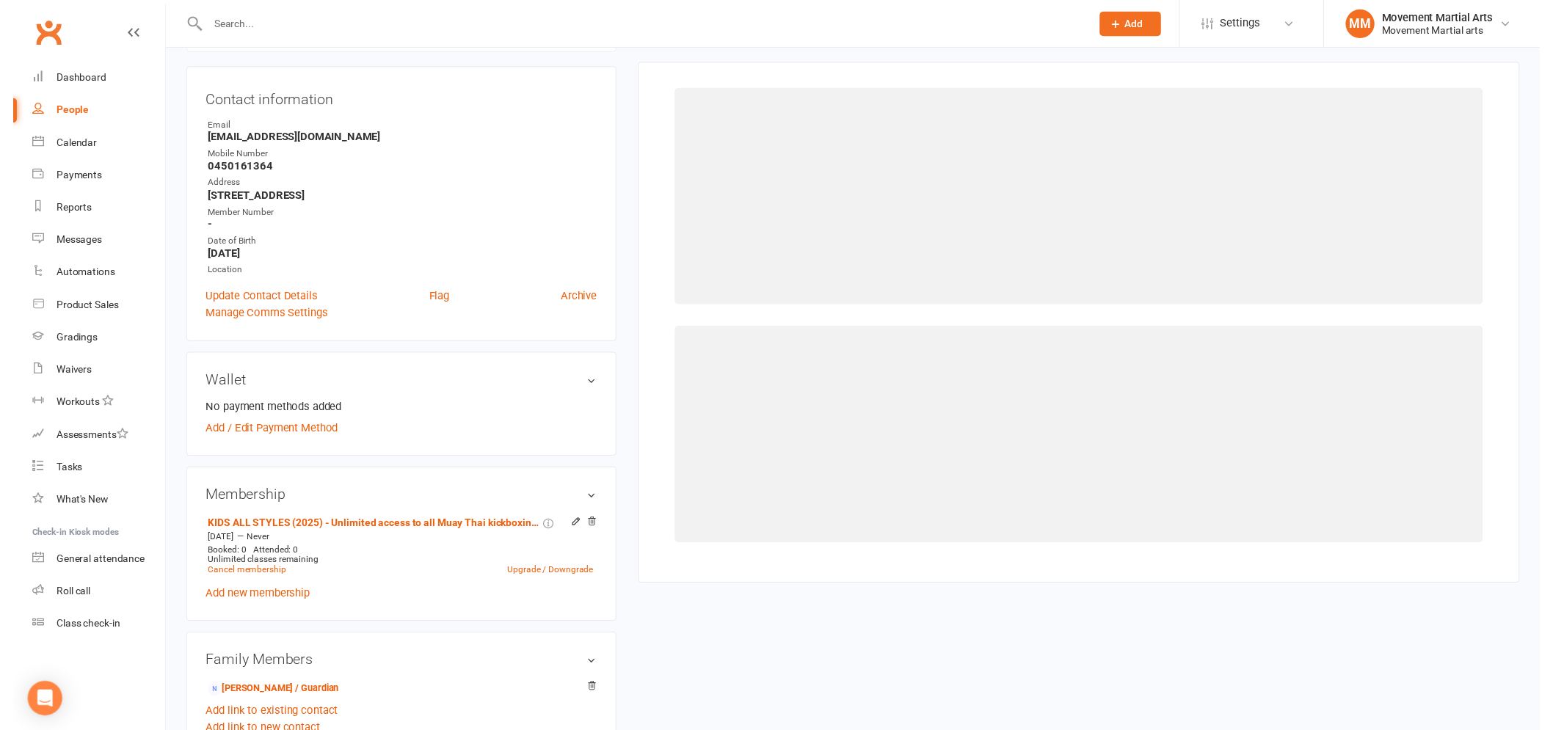
scroll to position [125, 0]
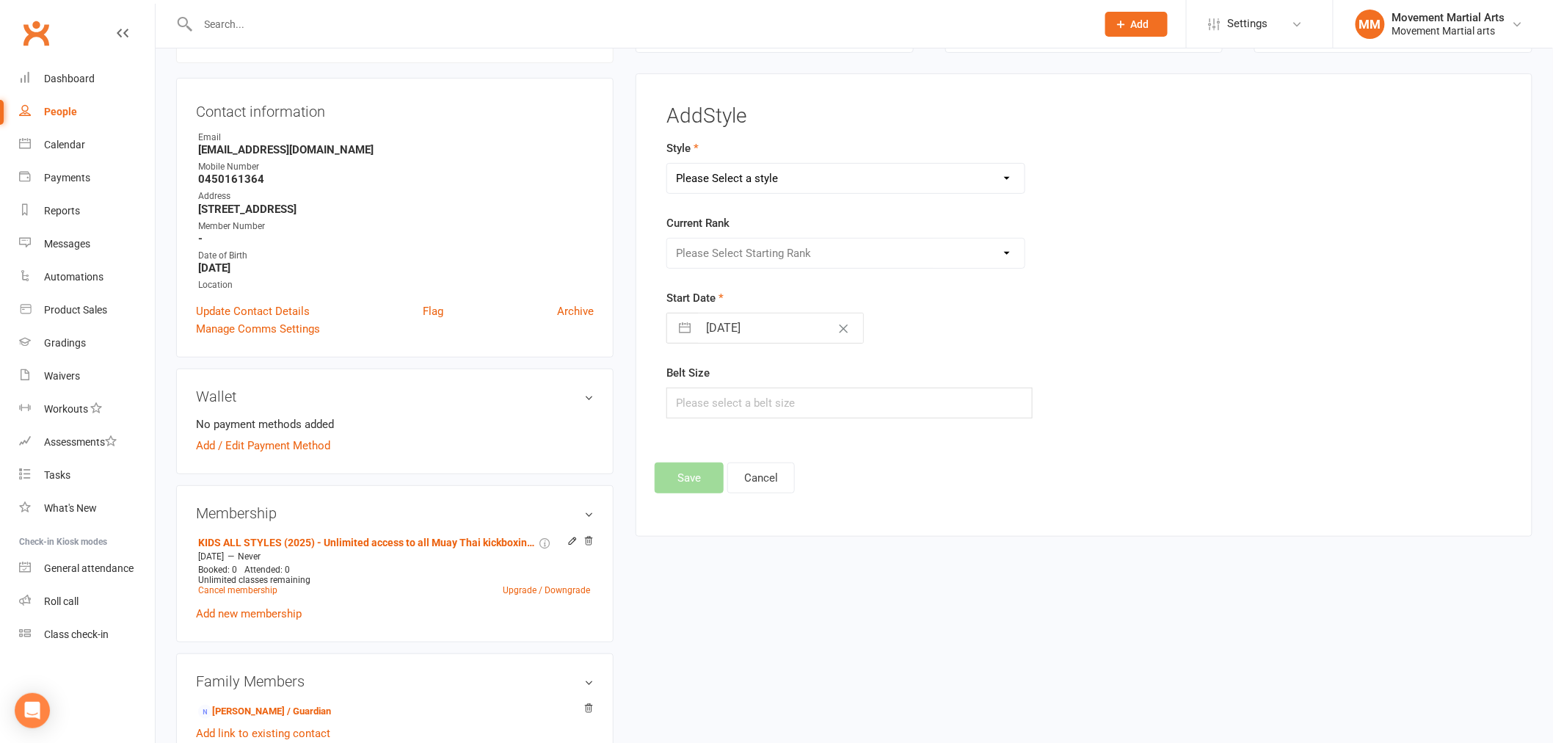
click at [797, 172] on select "Please Select a style BJJ Kids BJJ Kids Muay Thai Muay Thai Kickboxing Strength…" at bounding box center [845, 178] width 357 height 29
select select "172"
click at [667, 164] on select "Please Select a style BJJ Kids BJJ Kids Muay Thai Muay Thai Kickboxing Strength…" at bounding box center [845, 178] width 357 height 29
click at [738, 247] on select "Please Select Starting Rank White Belt White Belt - 1 Stripe White Belt - 2 Str…" at bounding box center [845, 252] width 357 height 29
select select "1529"
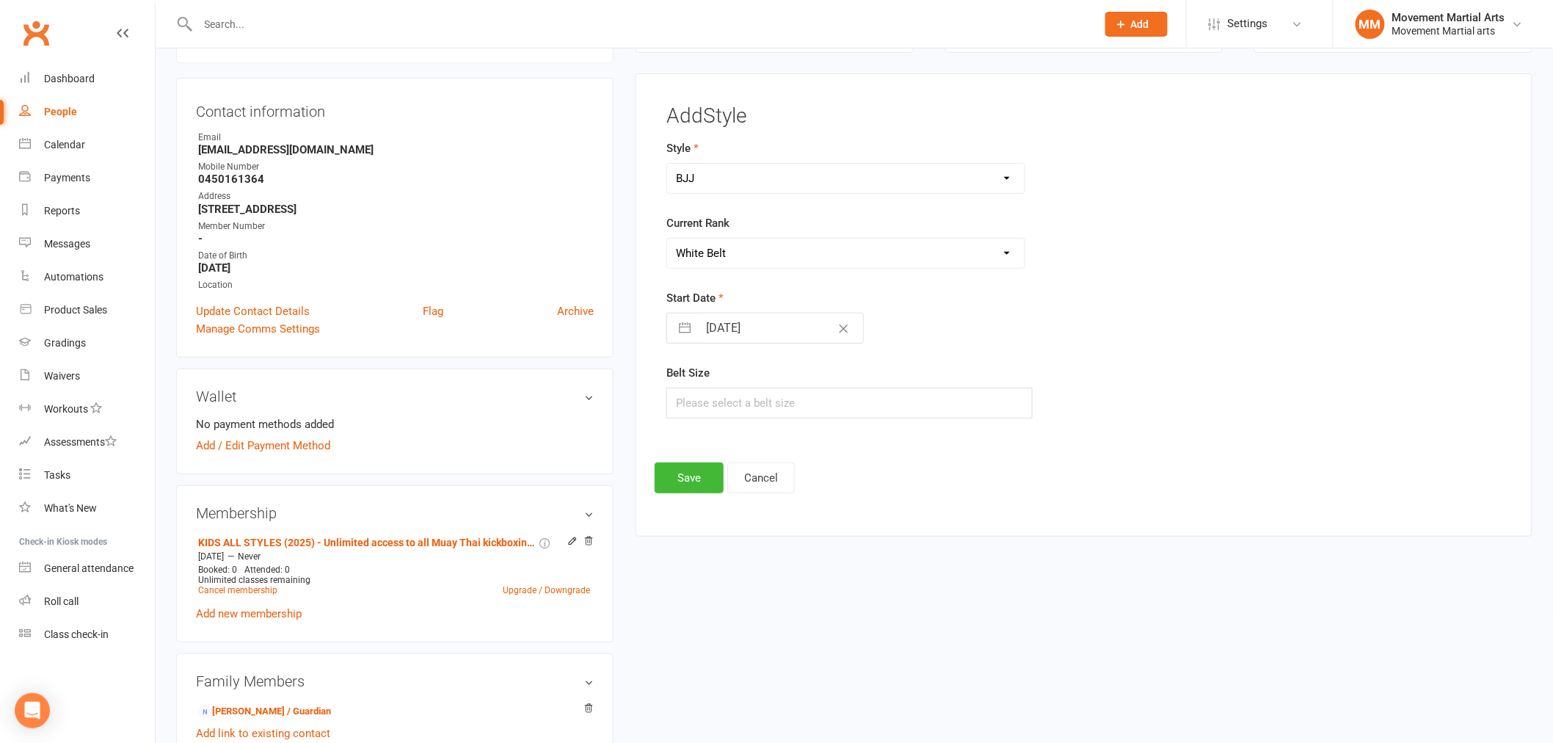
click at [667, 238] on select "Please Select Starting Rank White Belt White Belt - 1 Stripe White Belt - 2 Str…" at bounding box center [845, 252] width 357 height 29
click at [688, 473] on button "Save" at bounding box center [689, 477] width 69 height 31
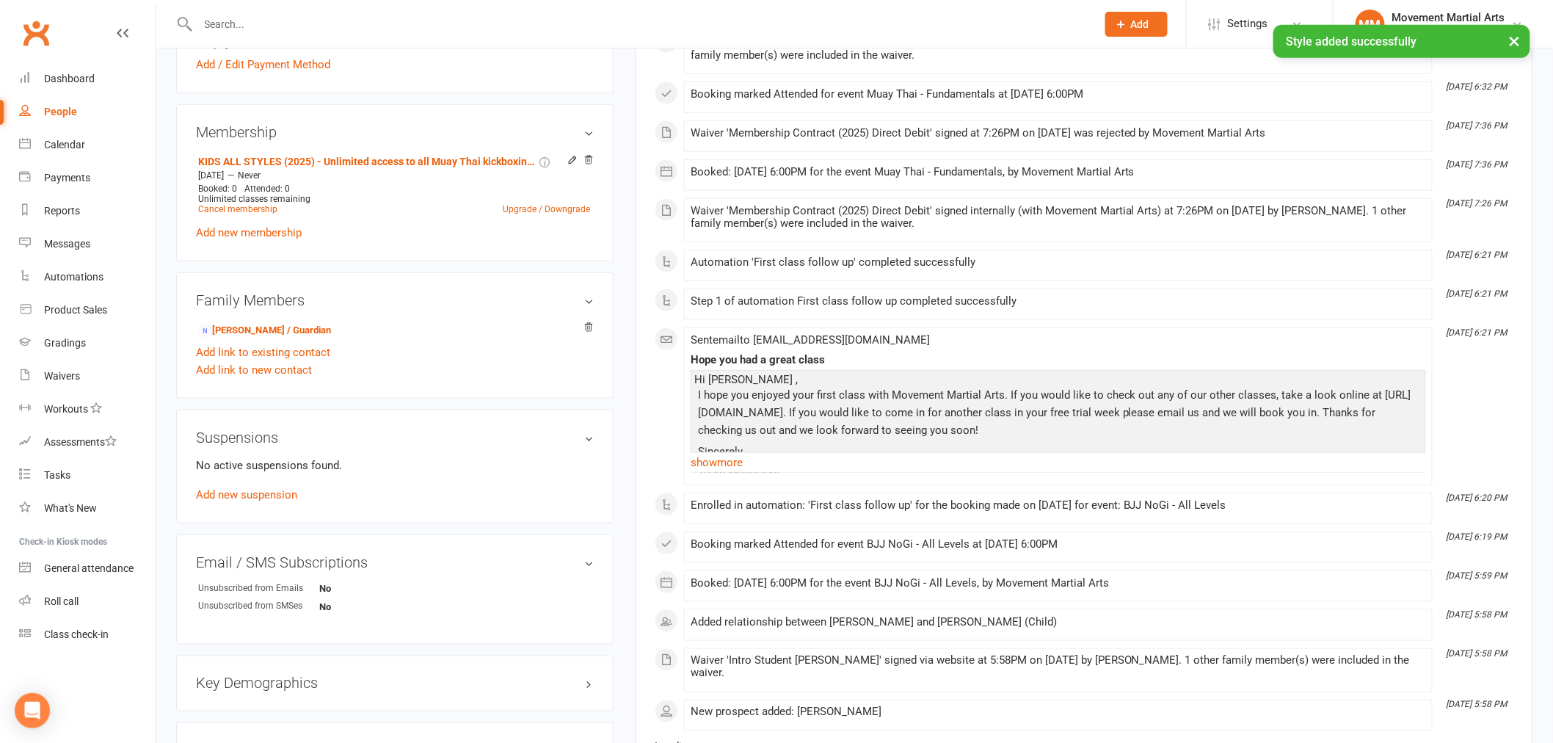
scroll to position [886, 0]
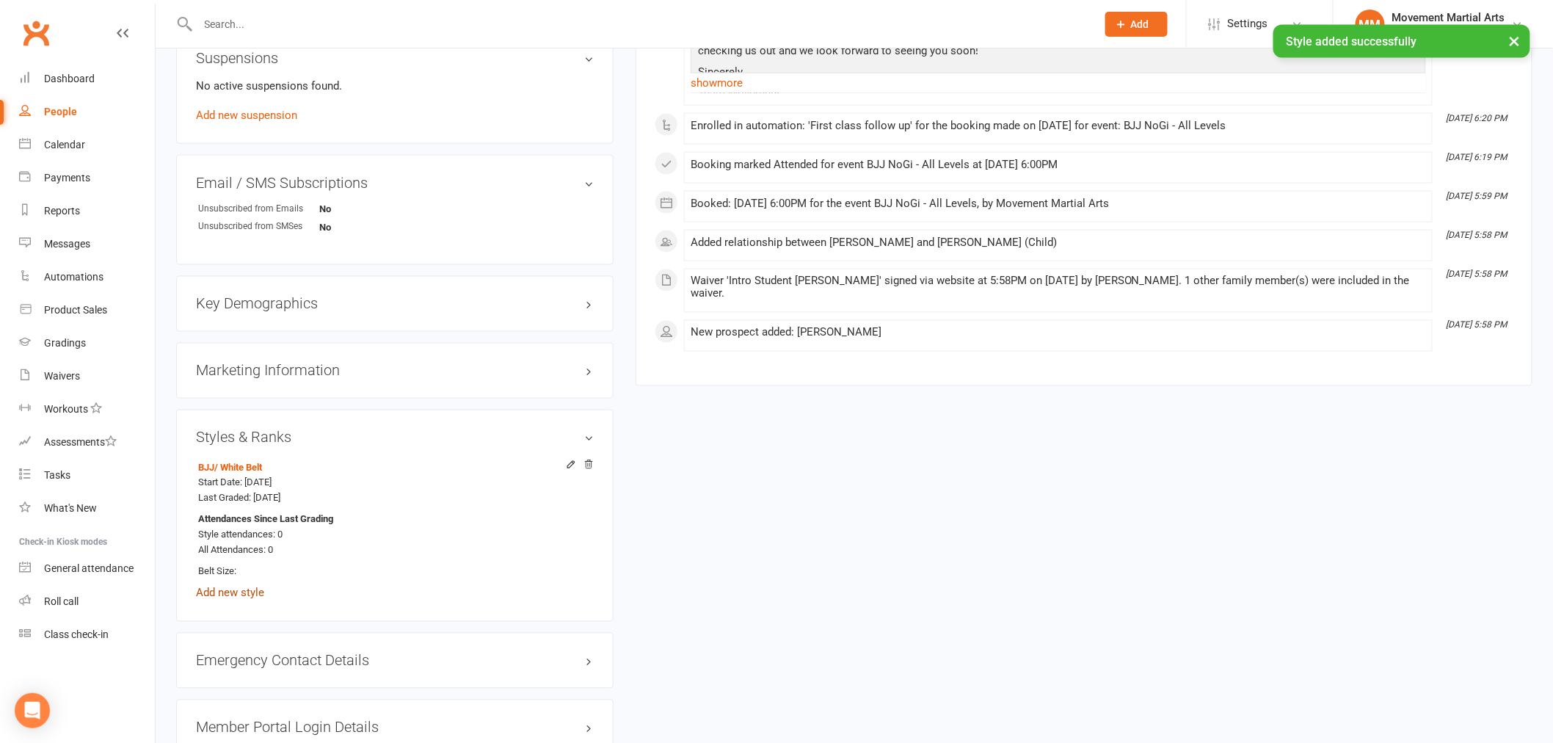
click at [233, 588] on link "Add new style" at bounding box center [230, 592] width 68 height 13
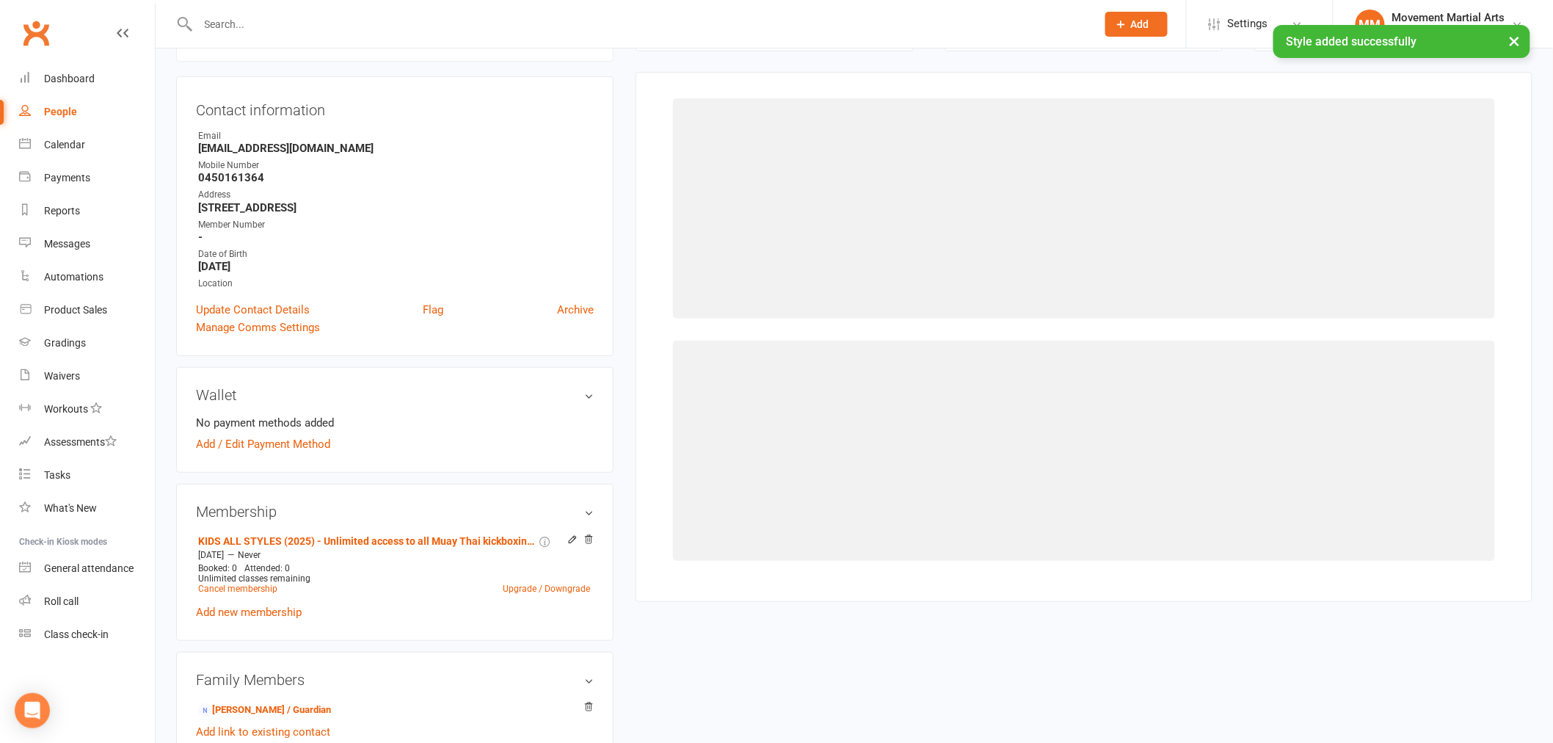
scroll to position [125, 0]
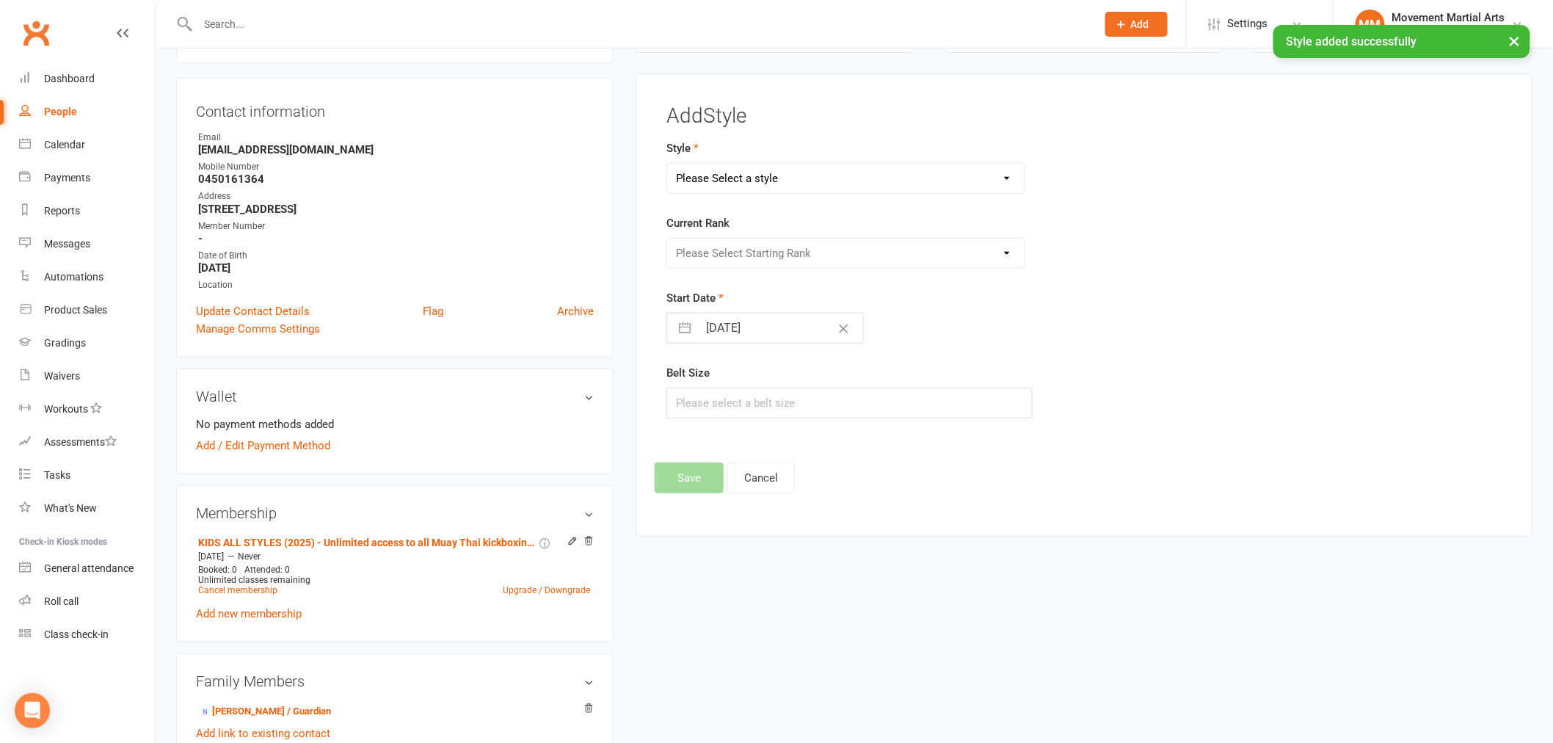
click at [726, 171] on select "Please Select a style BJJ Kids BJJ Kids Muay Thai Muay Thai Kickboxing Strength…" at bounding box center [845, 178] width 357 height 29
select select "177"
click at [667, 164] on select "Please Select a style BJJ Kids BJJ Kids Muay Thai Muay Thai Kickboxing Strength…" at bounding box center [845, 178] width 357 height 29
click at [719, 267] on select "Please Select Starting Rank White Singlet Yellow Singlet Blue Singlet Purple Si…" at bounding box center [845, 252] width 357 height 29
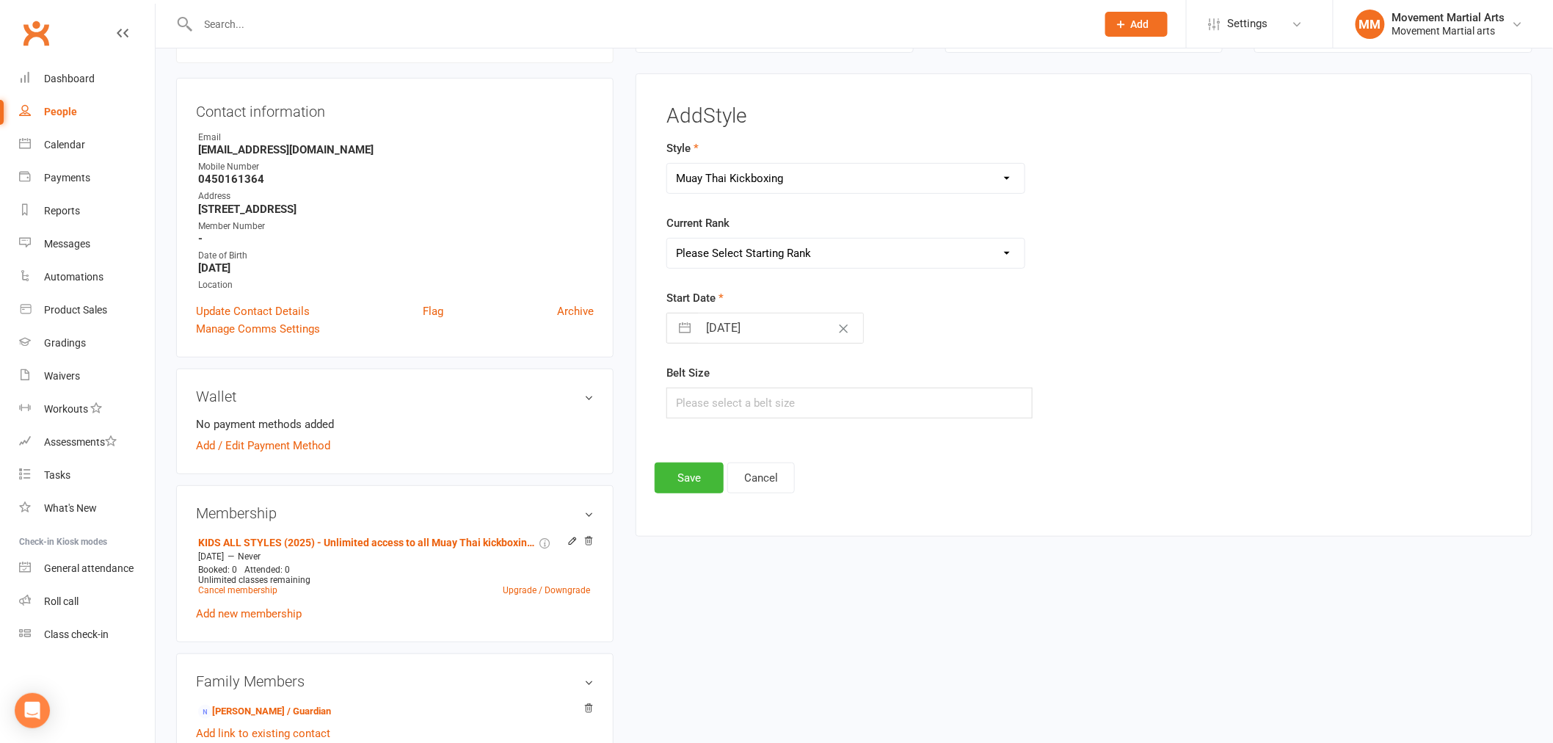
select select "1524"
click at [667, 238] on select "Please Select Starting Rank White Singlet Yellow Singlet Blue Singlet Purple Si…" at bounding box center [845, 252] width 357 height 29
click at [696, 468] on button "Save" at bounding box center [689, 477] width 69 height 31
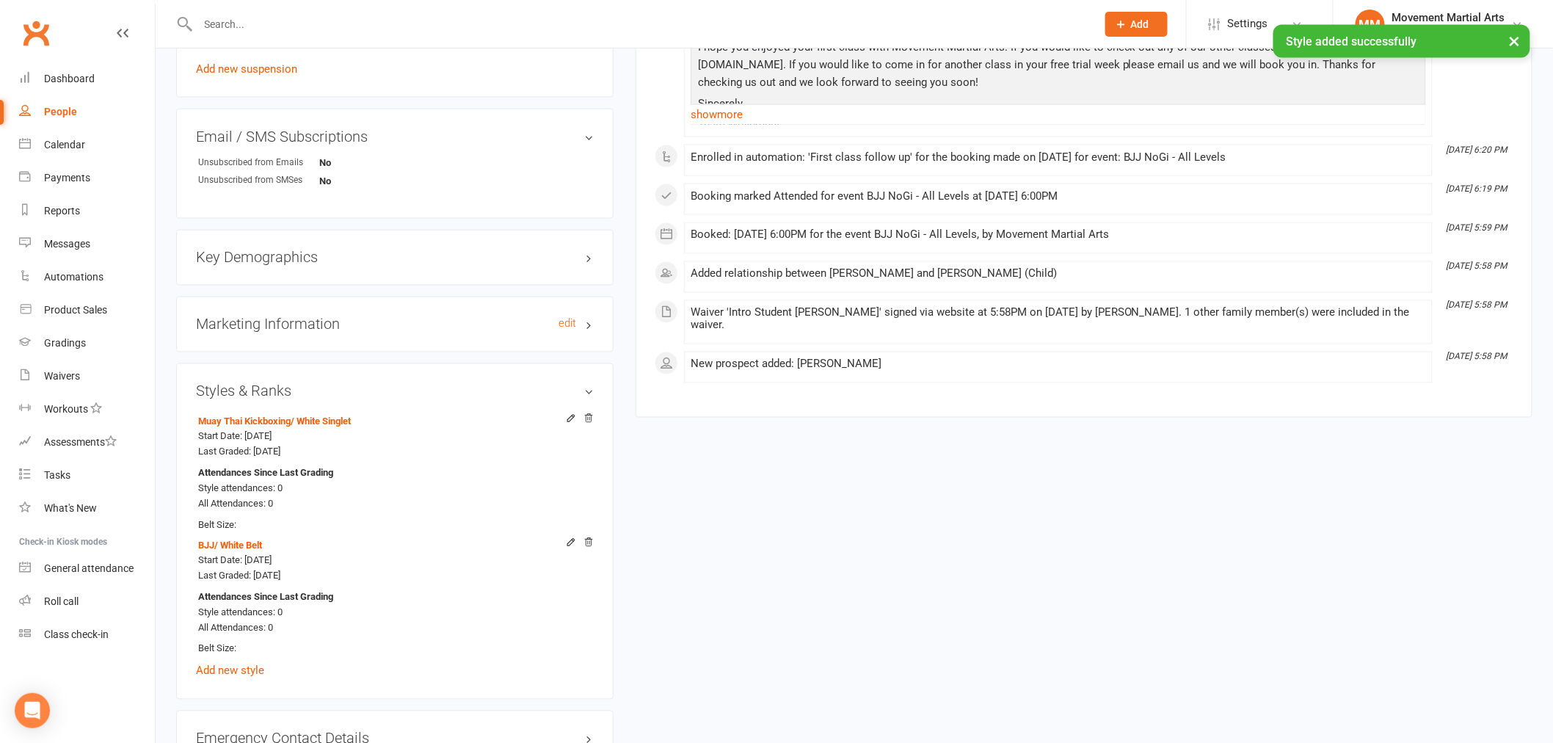
scroll to position [1263, 0]
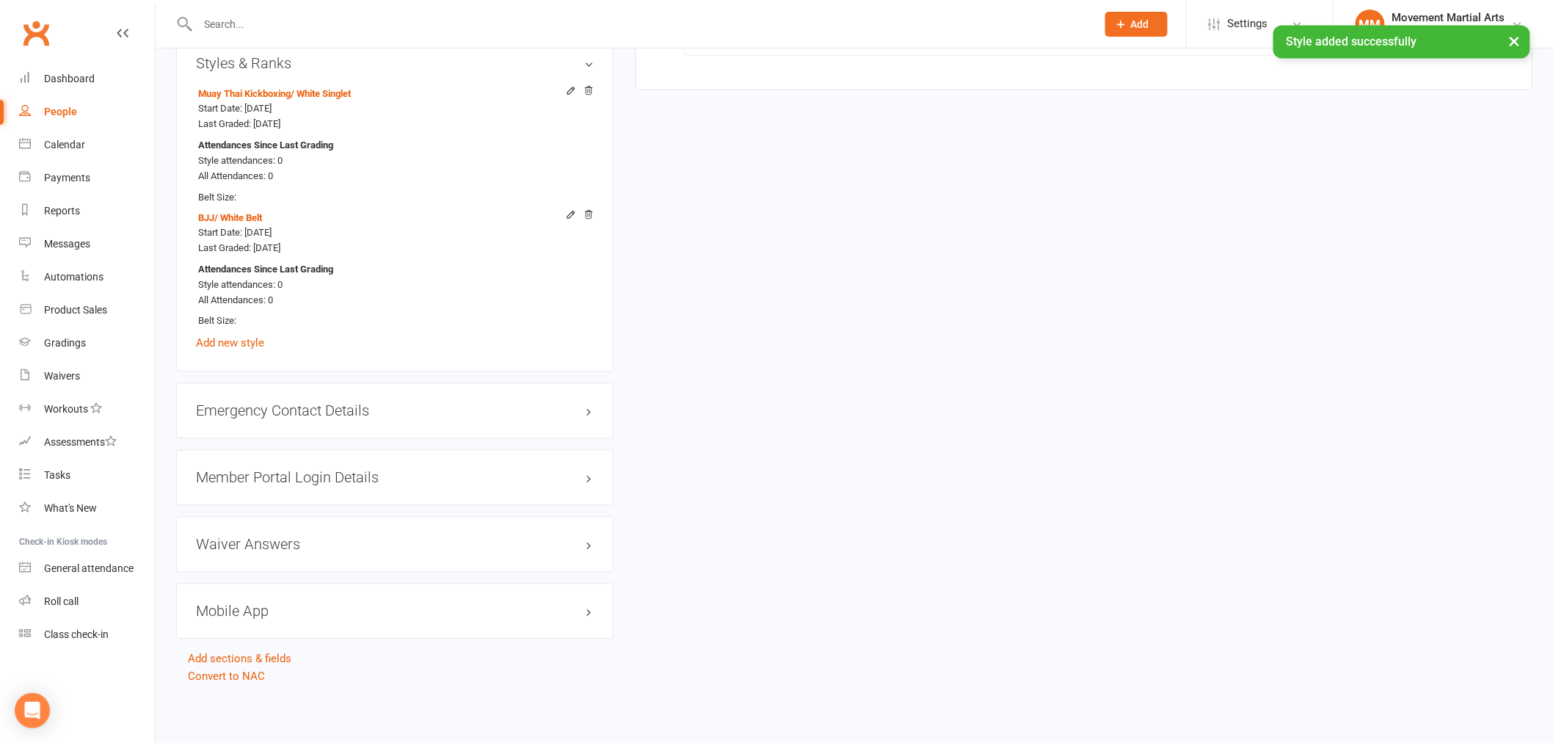
click at [343, 459] on div "Member Portal Login Details" at bounding box center [394, 477] width 437 height 56
click at [340, 470] on h3 "Member Portal Login Details" at bounding box center [395, 477] width 398 height 16
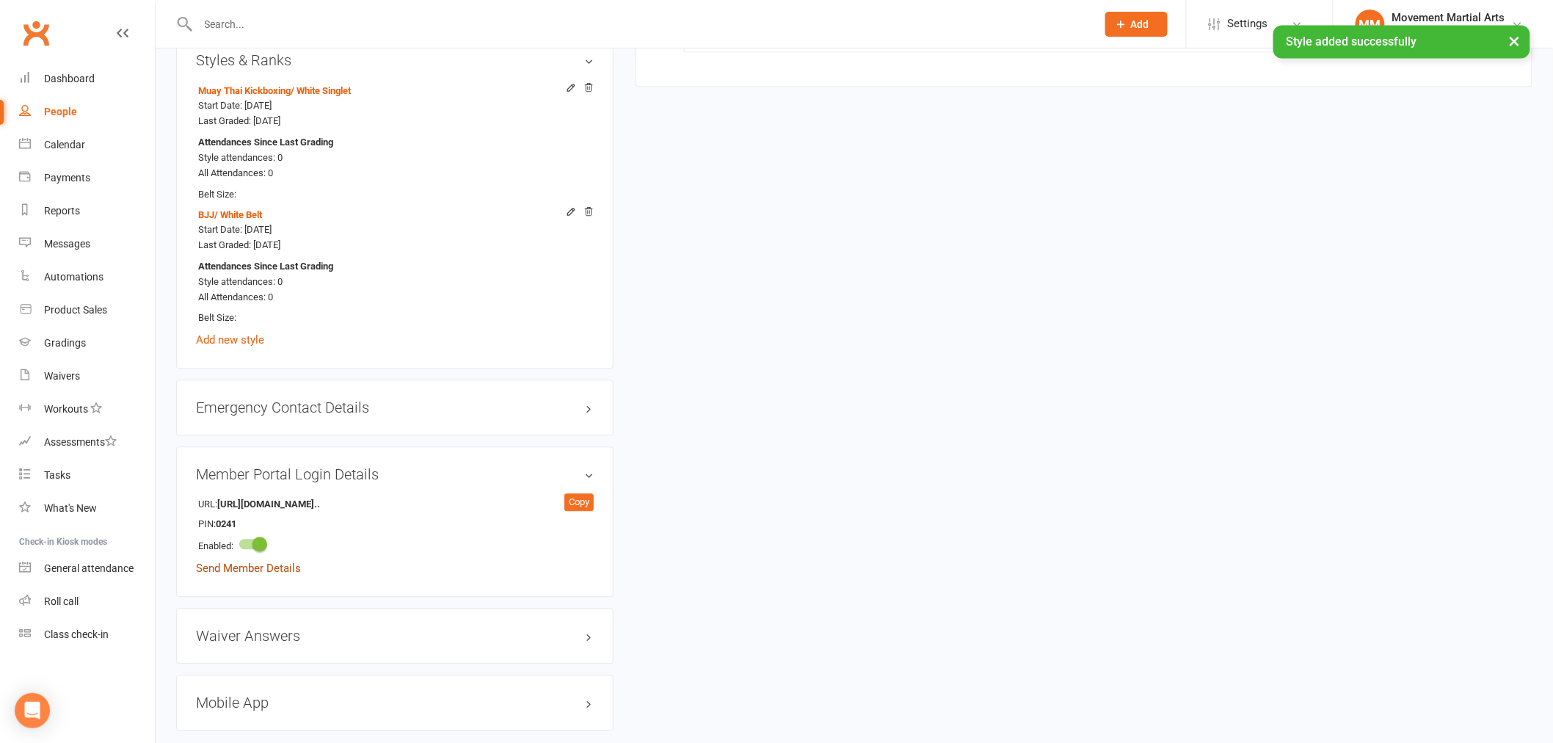
click at [254, 569] on link "Send Member Details" at bounding box center [248, 567] width 105 height 13
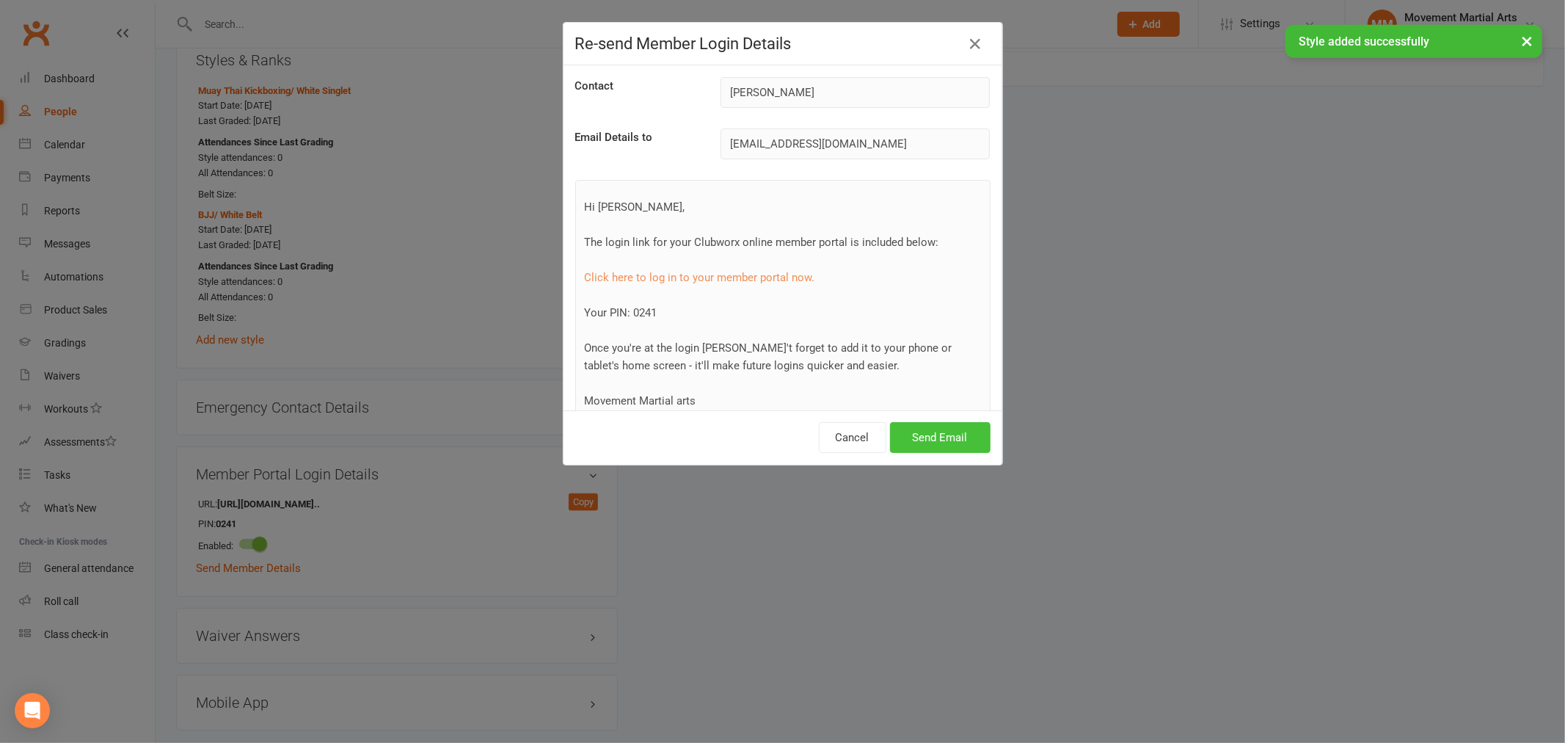
click at [893, 433] on button "Send Email" at bounding box center [940, 437] width 101 height 31
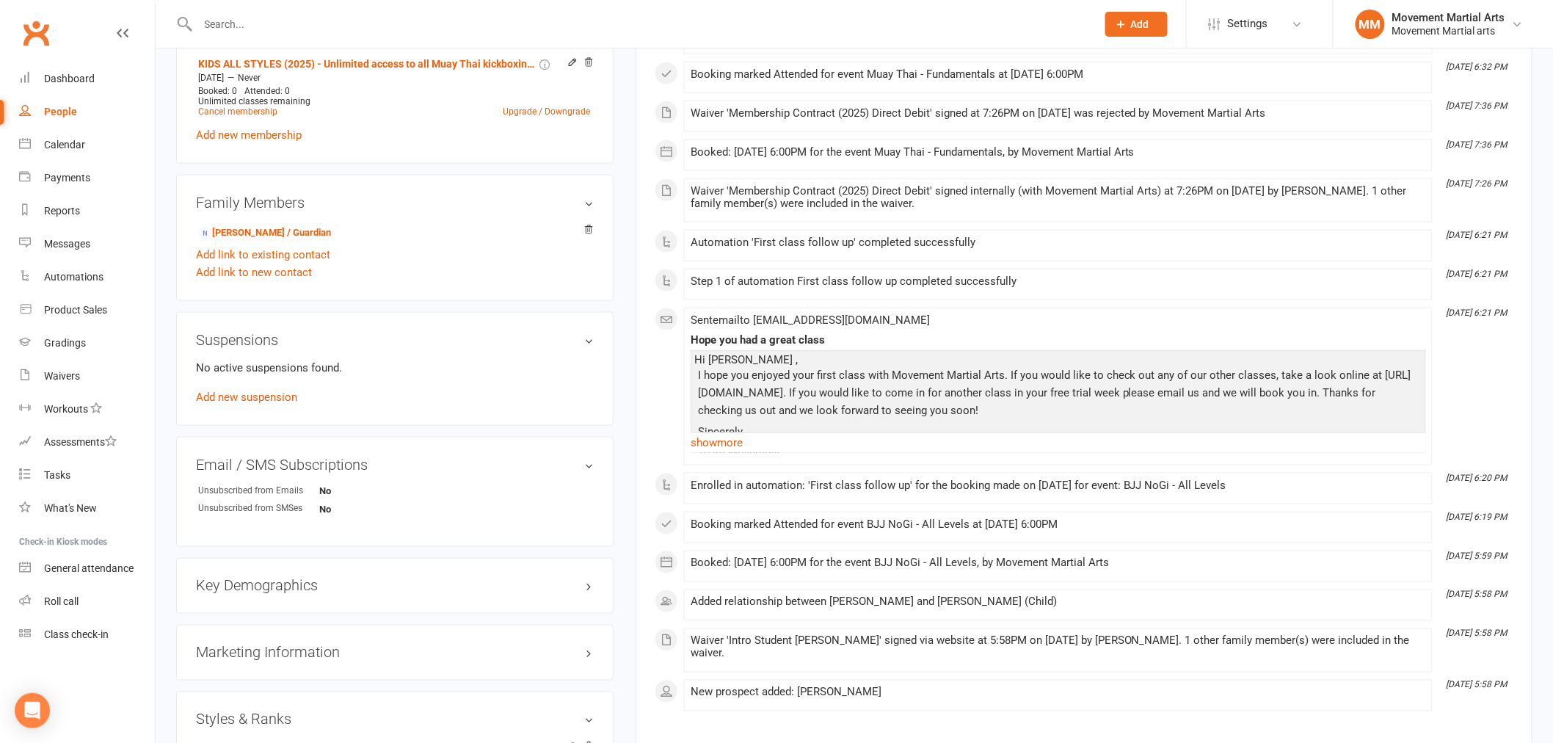
scroll to position [0, 0]
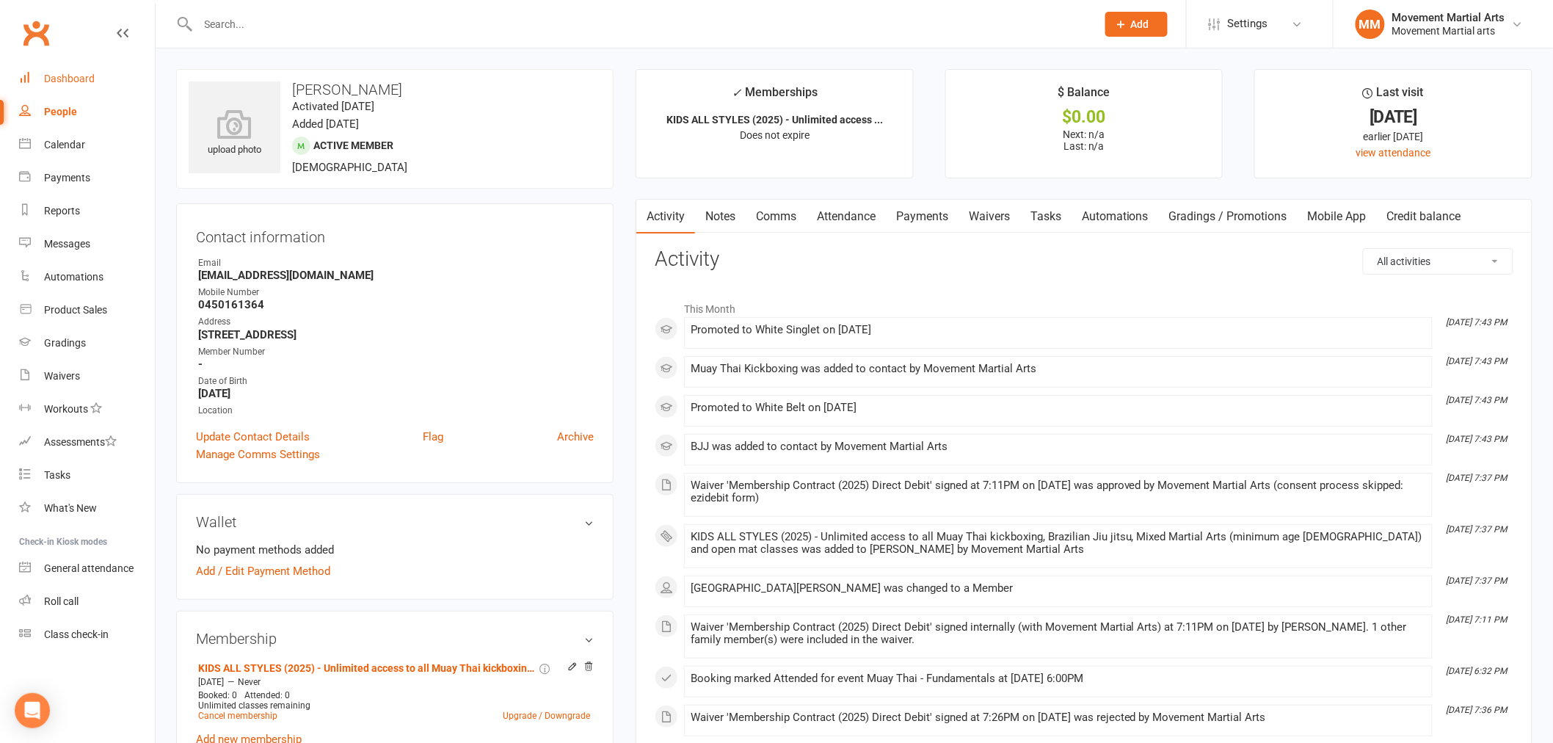
click at [107, 65] on link "Dashboard" at bounding box center [87, 78] width 136 height 33
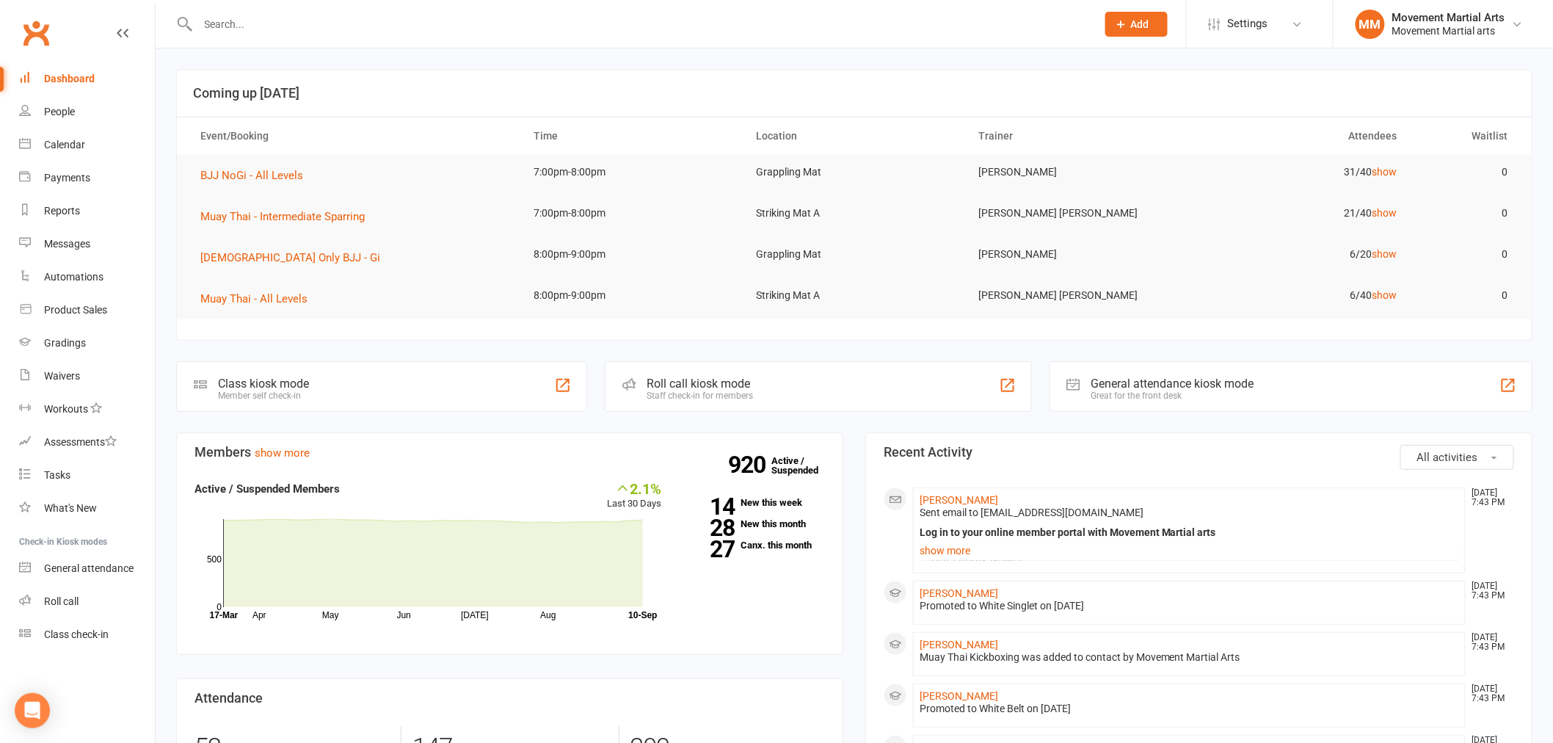
click at [255, 23] on input "text" at bounding box center [640, 24] width 892 height 21
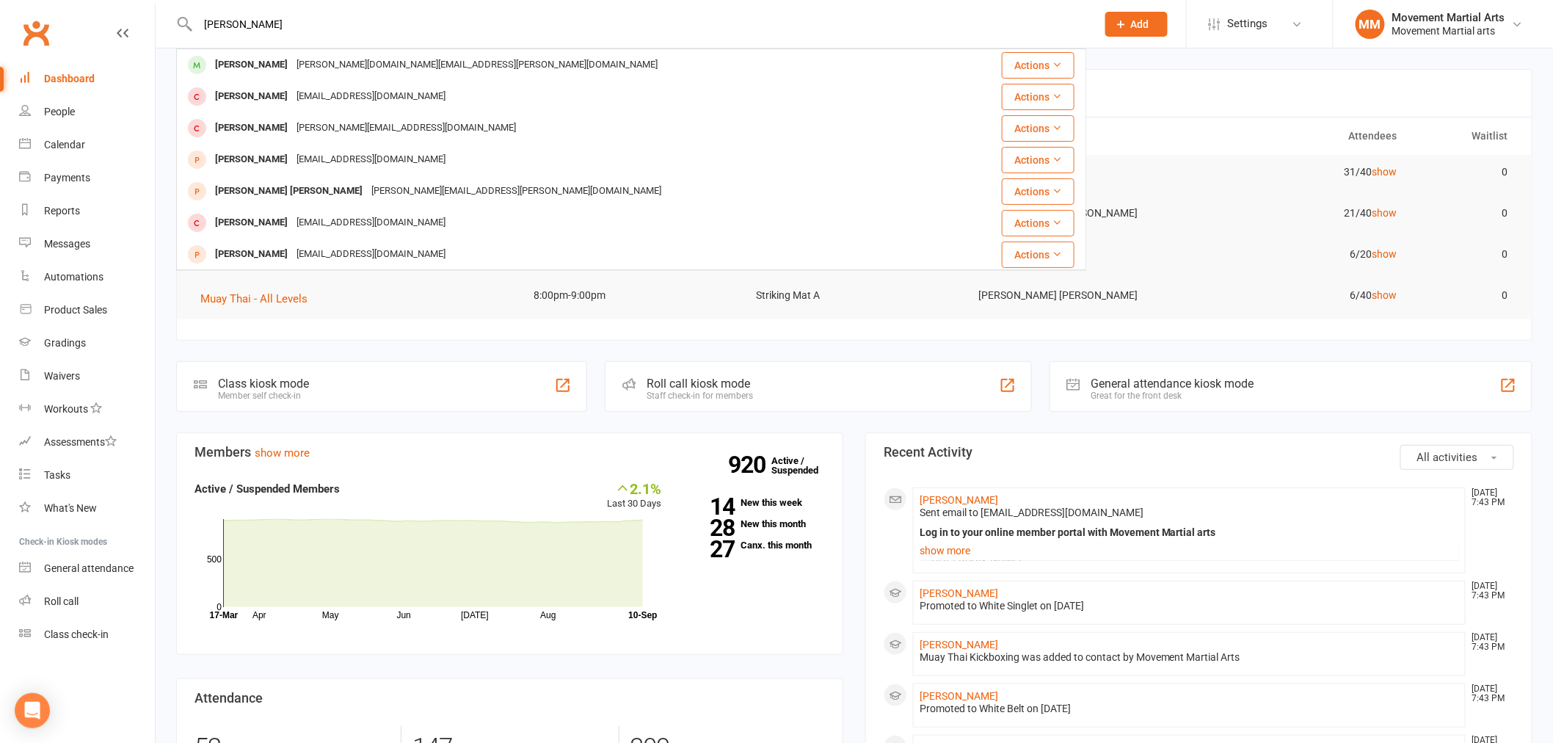
type input "matthew wang"
click at [349, 68] on div "Matthew.jr.wang@icloud.com" at bounding box center [477, 64] width 370 height 21
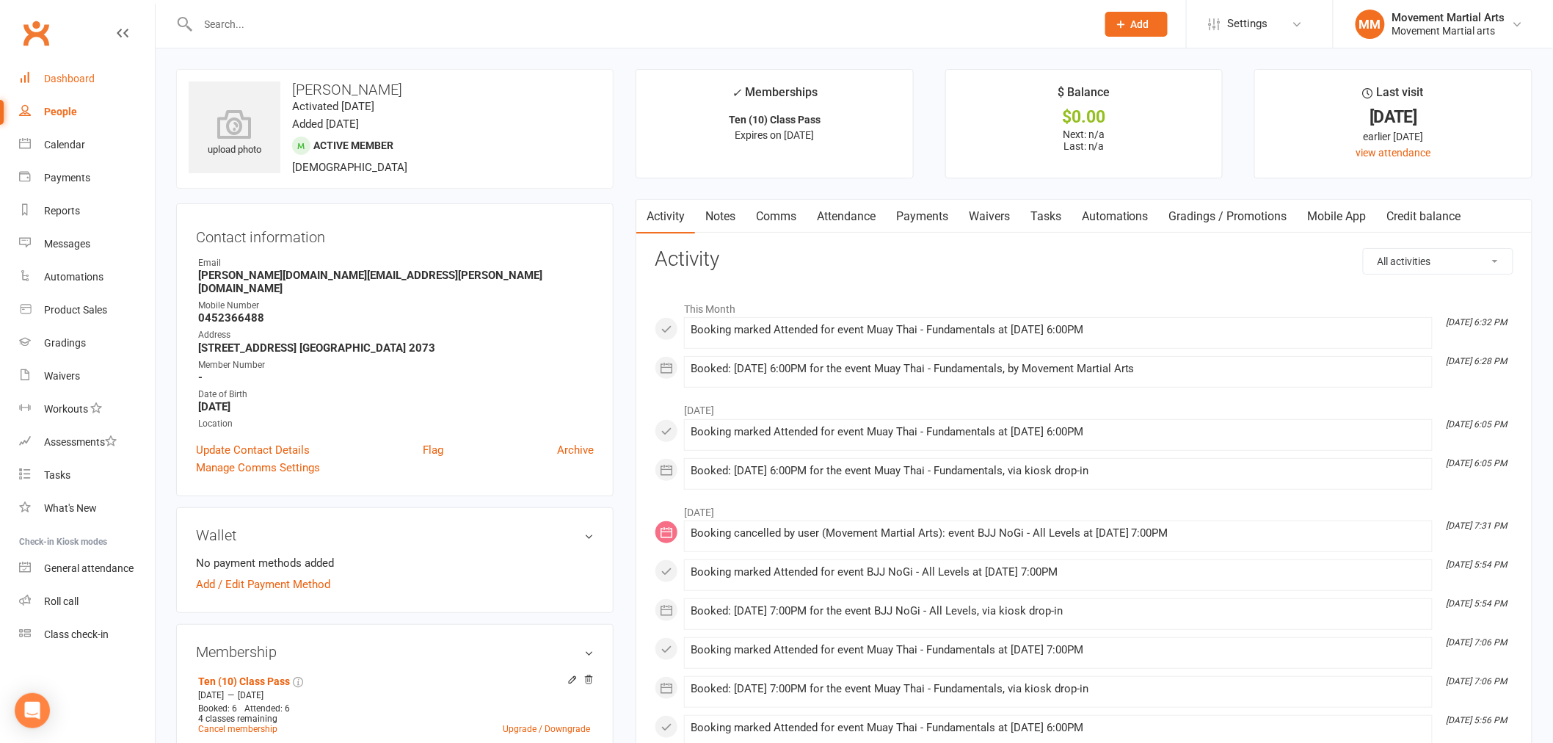
click at [110, 64] on link "Dashboard" at bounding box center [87, 78] width 136 height 33
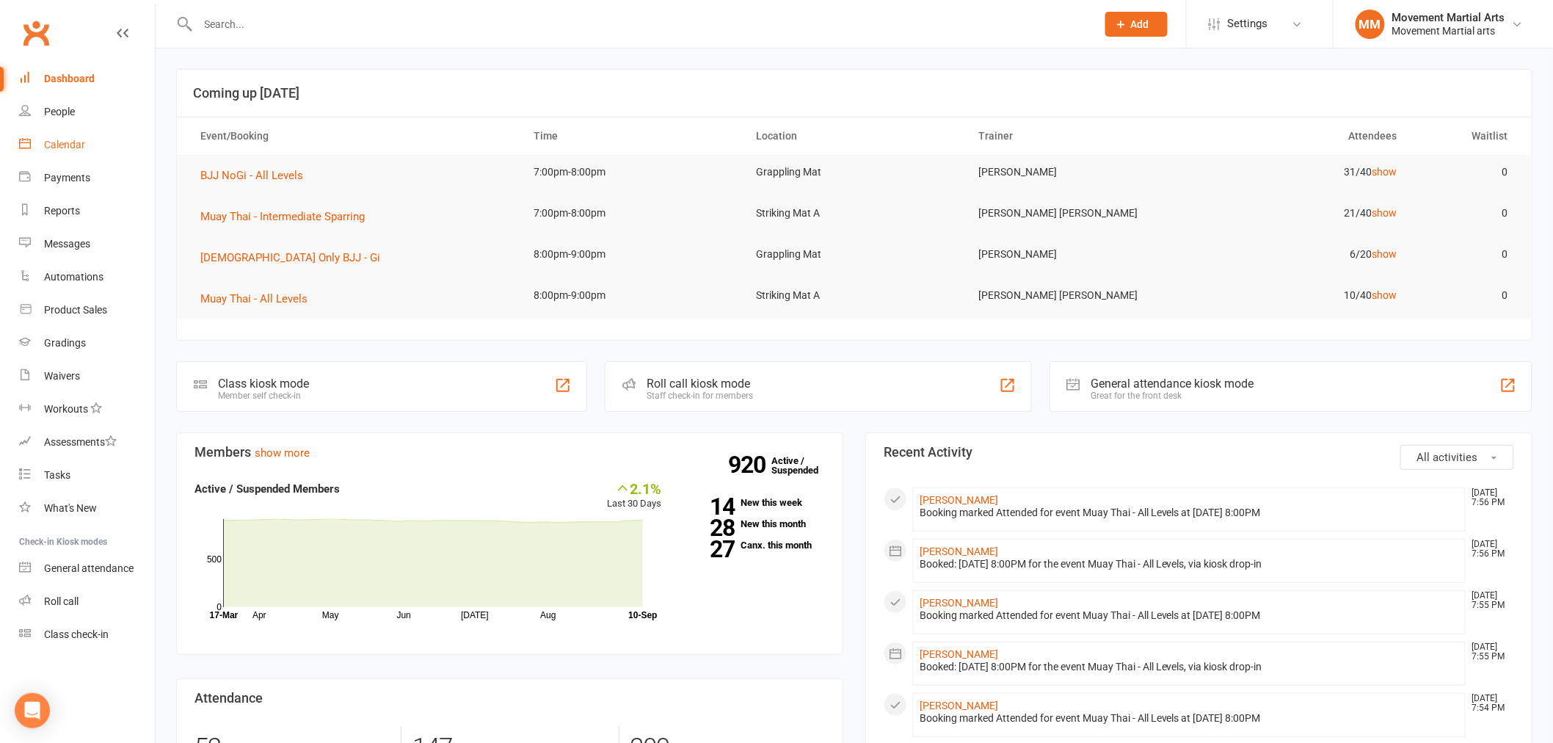
click at [77, 150] on link "Calendar" at bounding box center [87, 144] width 136 height 33
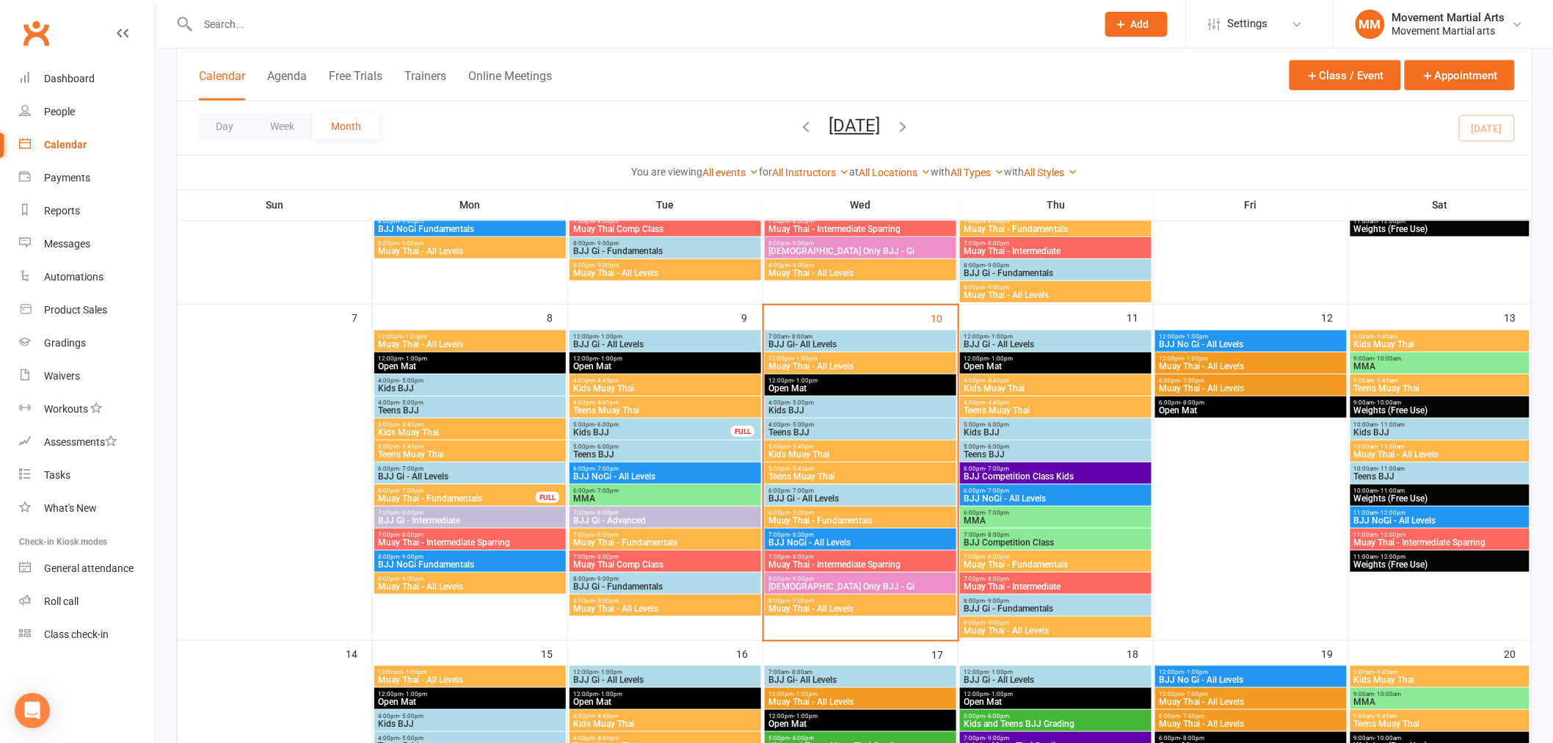
scroll to position [380, 0]
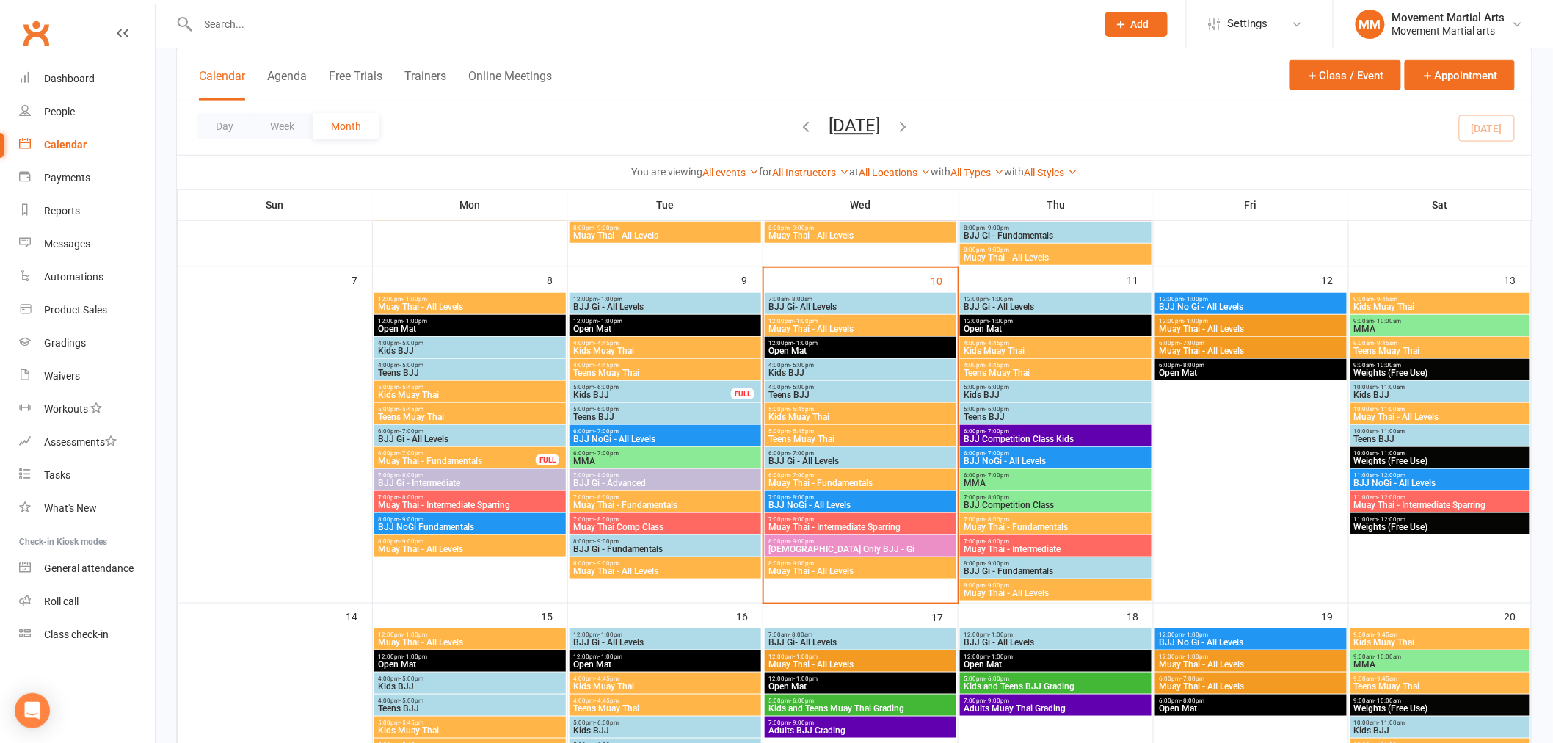
click at [847, 480] on span "Muay Thai - Fundamentals" at bounding box center [861, 482] width 186 height 9
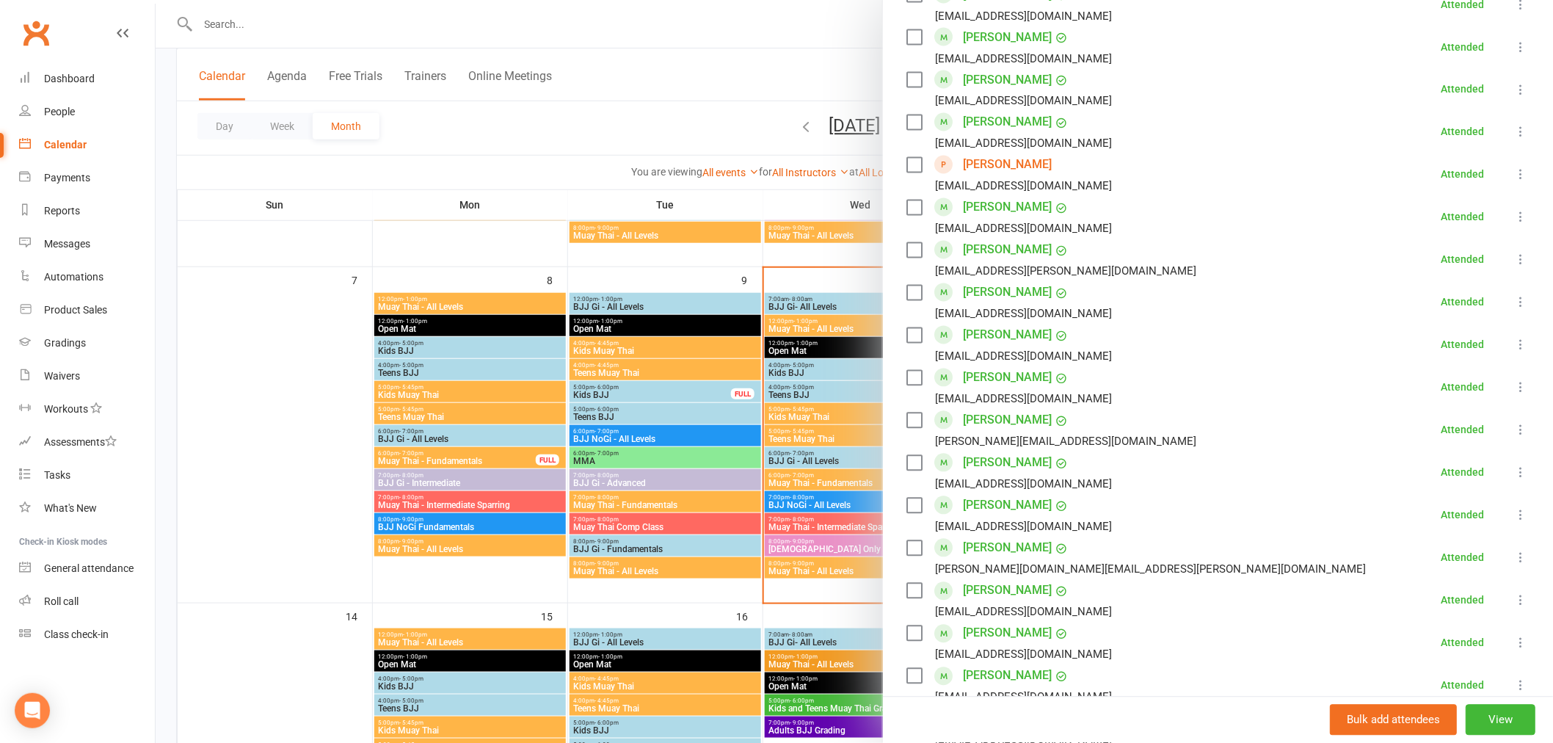
scroll to position [1141, 0]
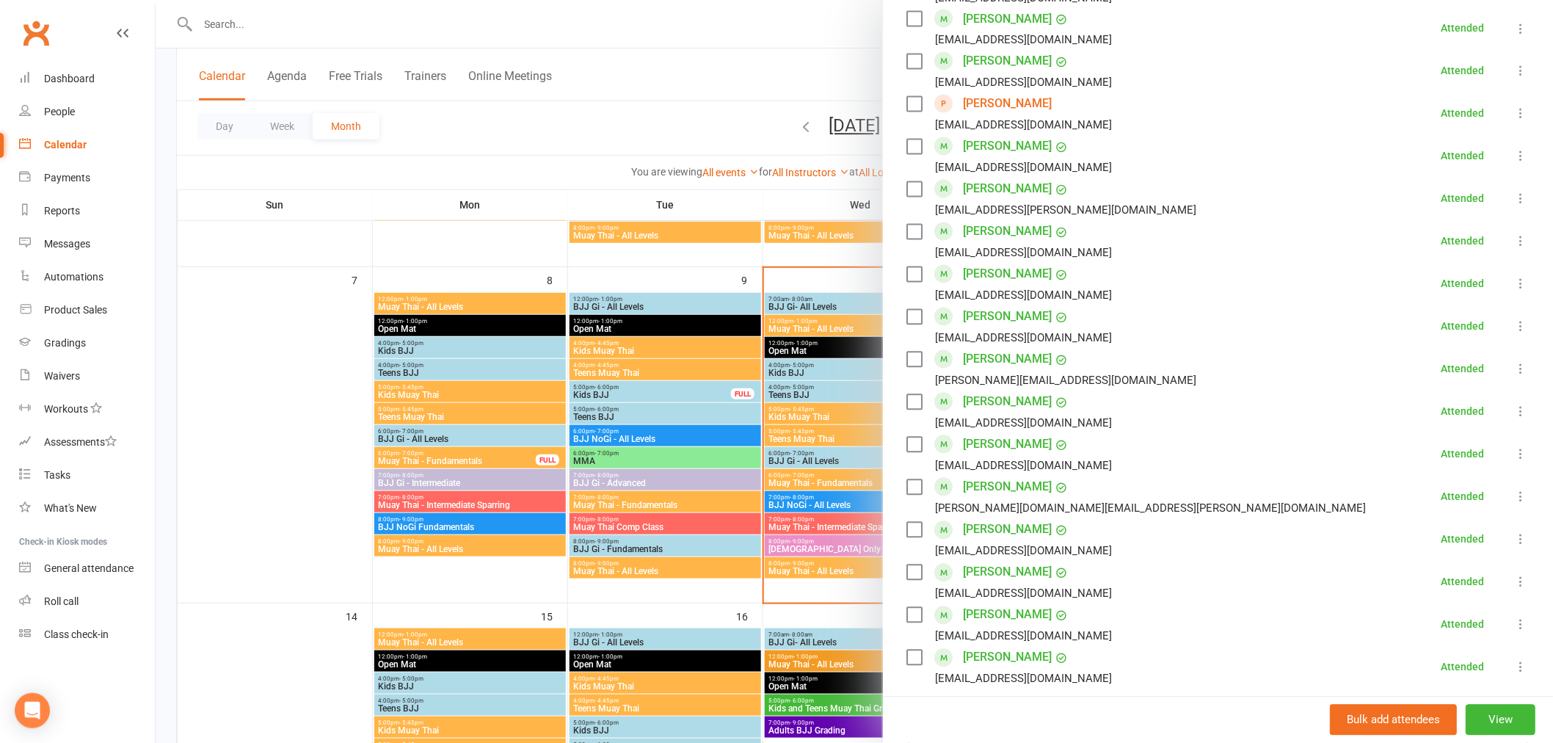
click at [1513, 489] on icon at bounding box center [1520, 496] width 15 height 15
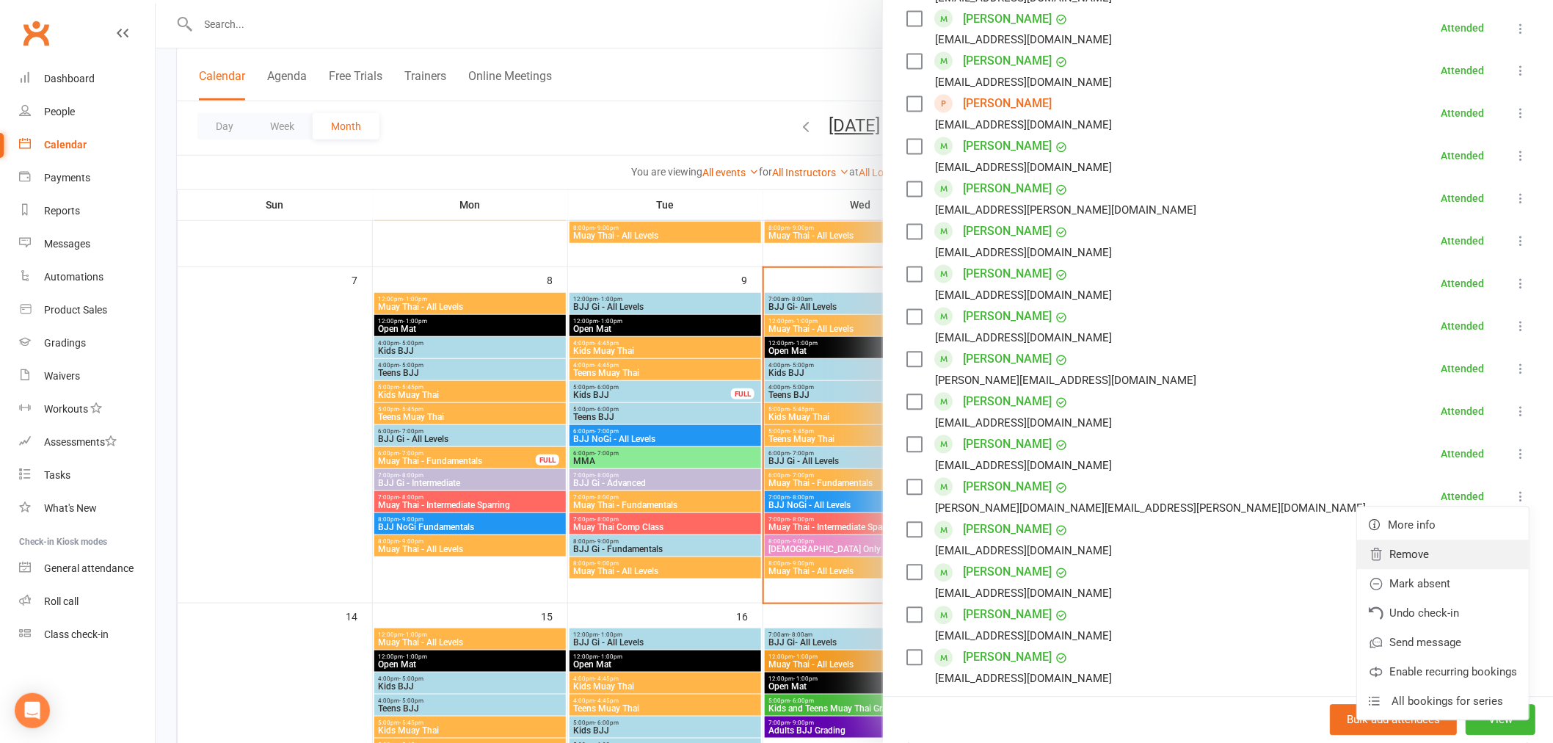
click at [1415, 540] on link "Remove" at bounding box center [1443, 554] width 172 height 29
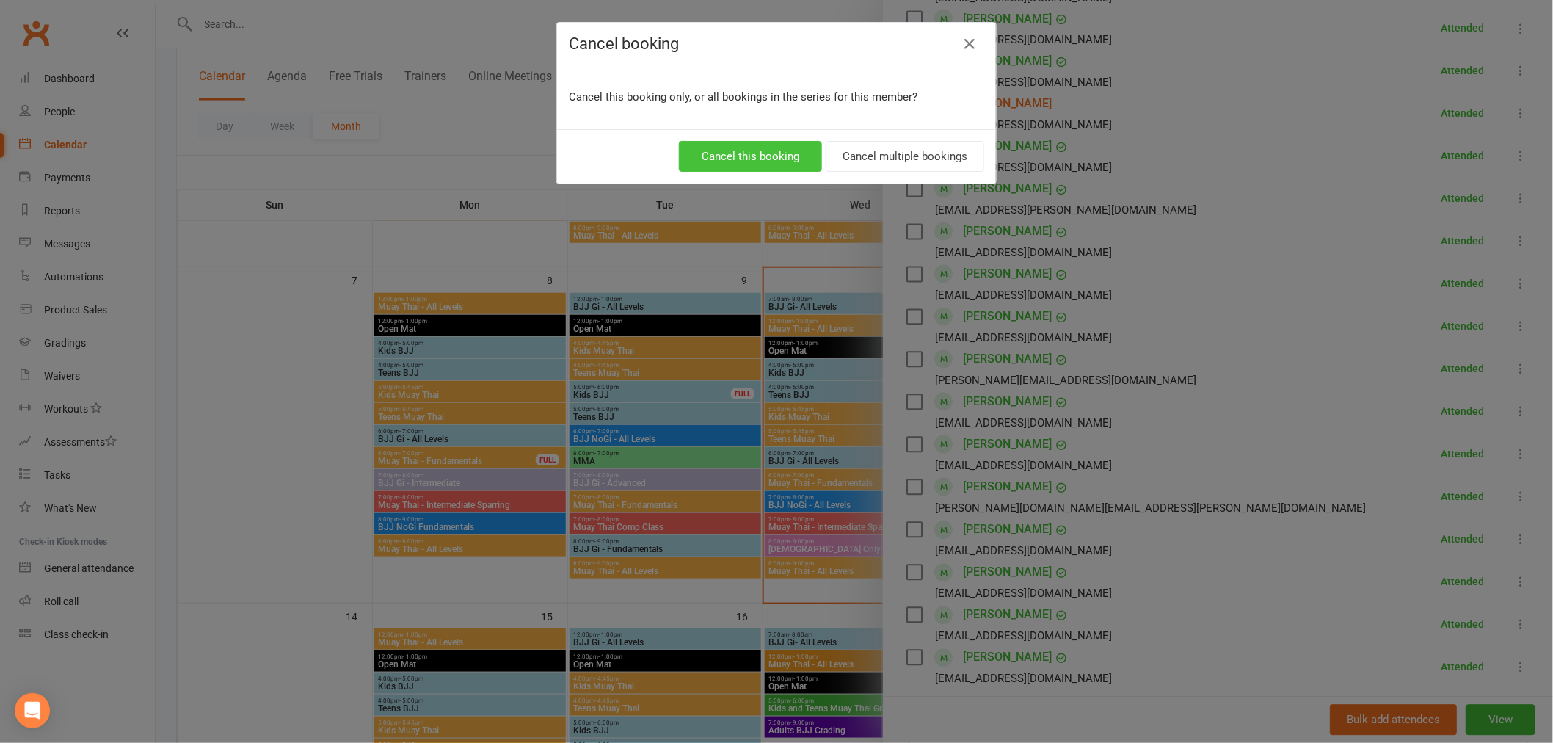
click at [761, 165] on button "Cancel this booking" at bounding box center [750, 156] width 143 height 31
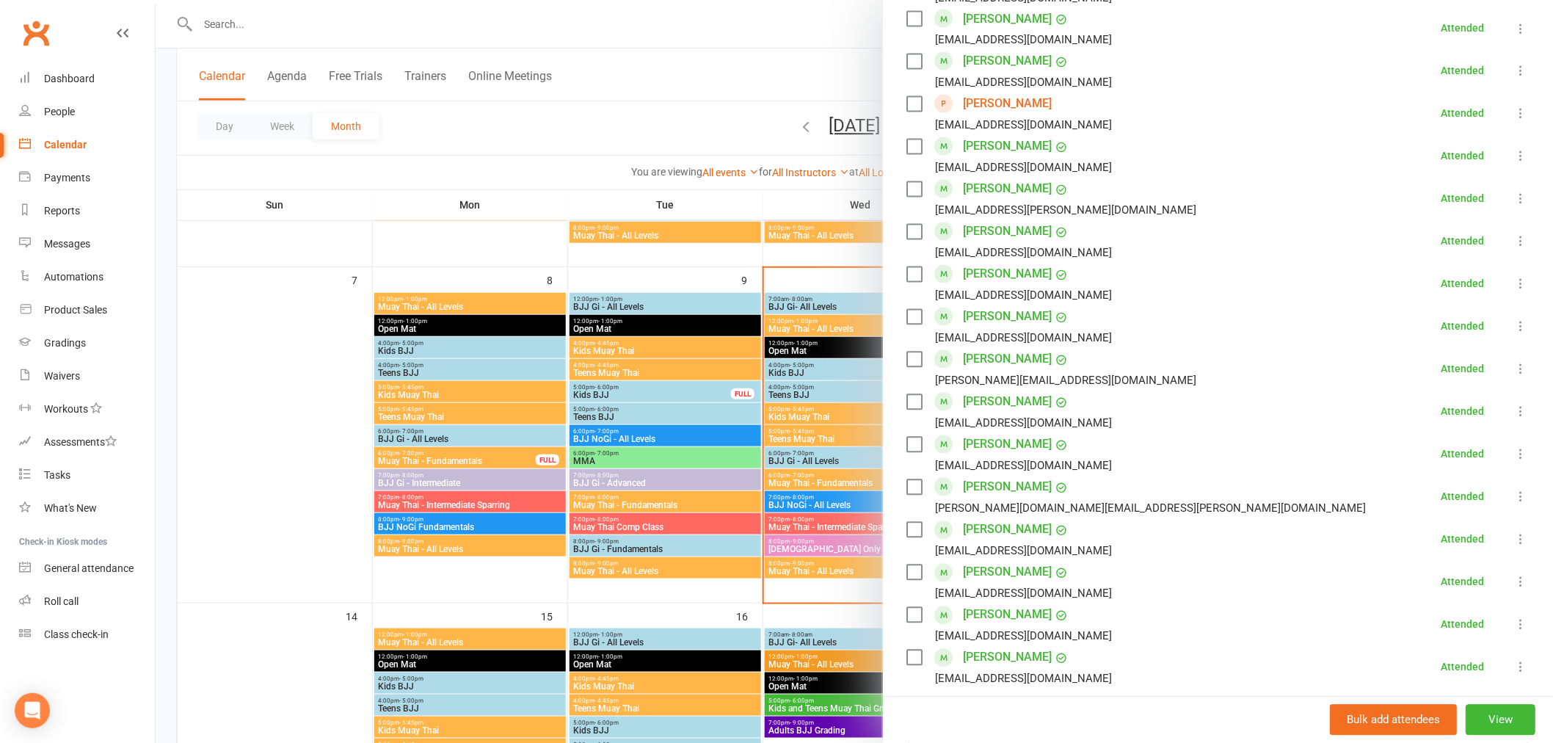
click at [260, 26] on div at bounding box center [854, 371] width 1397 height 743
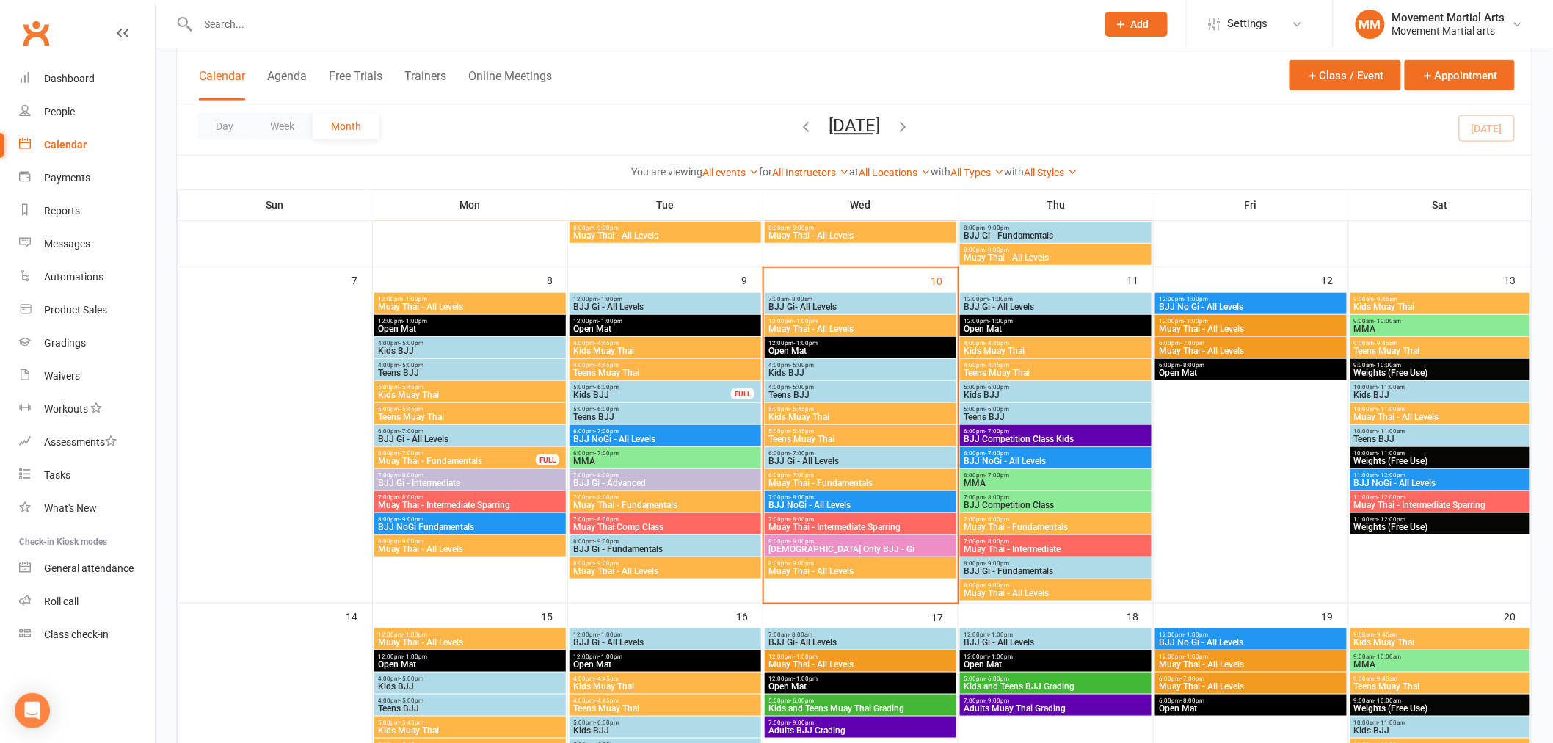
click at [244, 20] on input "text" at bounding box center [640, 24] width 892 height 21
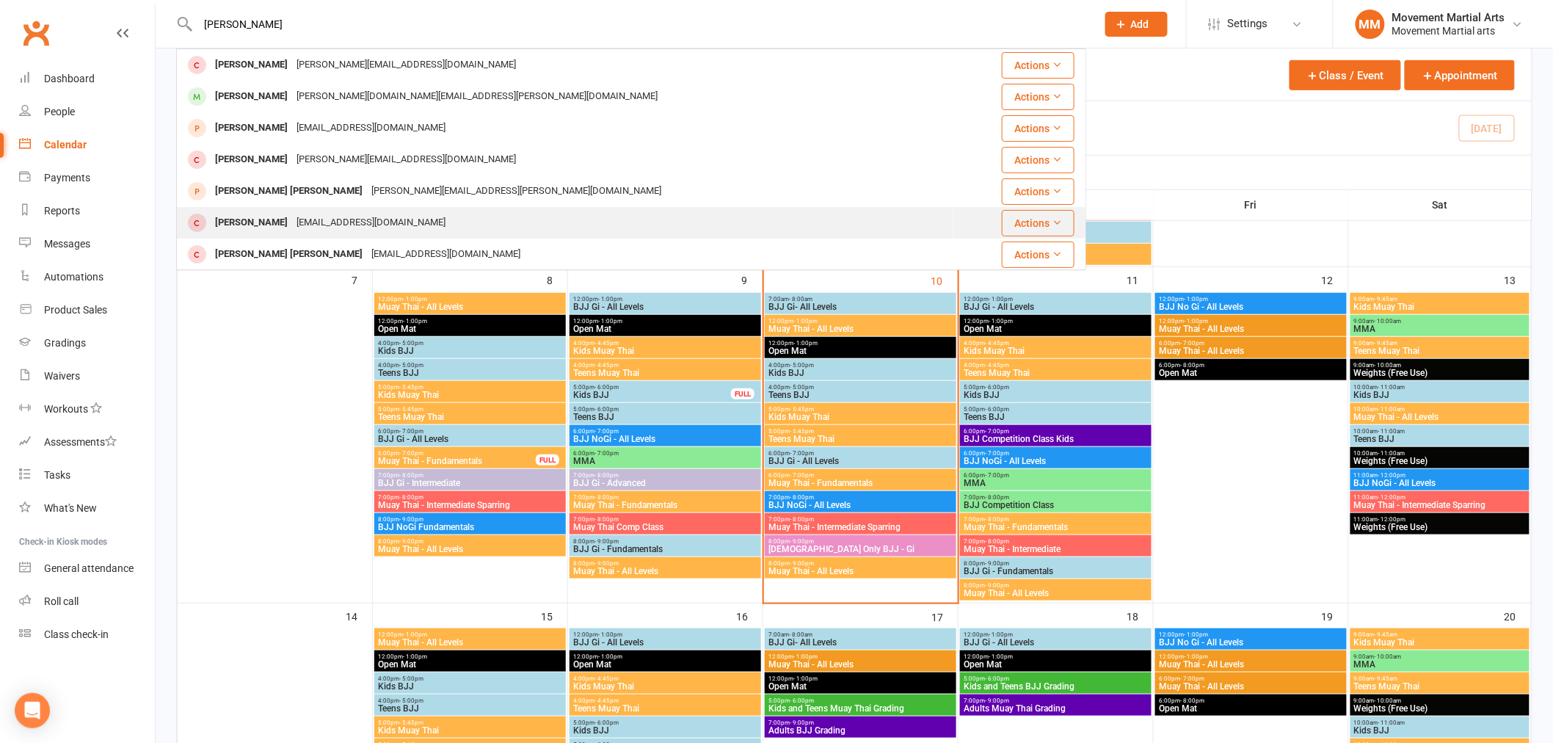
type input "matthew ang"
click at [295, 214] on div "[EMAIL_ADDRESS][DOMAIN_NAME]" at bounding box center [371, 222] width 158 height 21
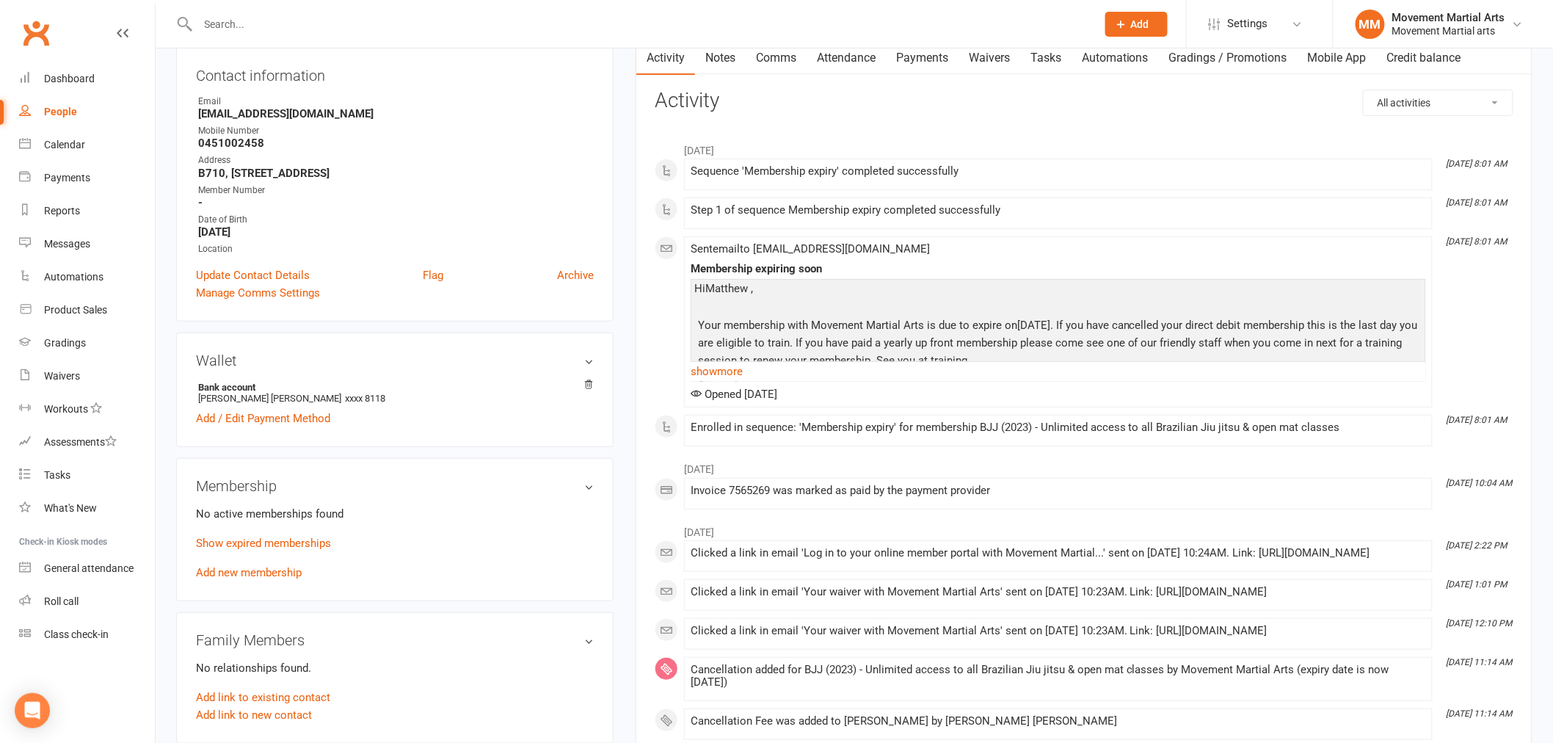
scroll to position [189, 0]
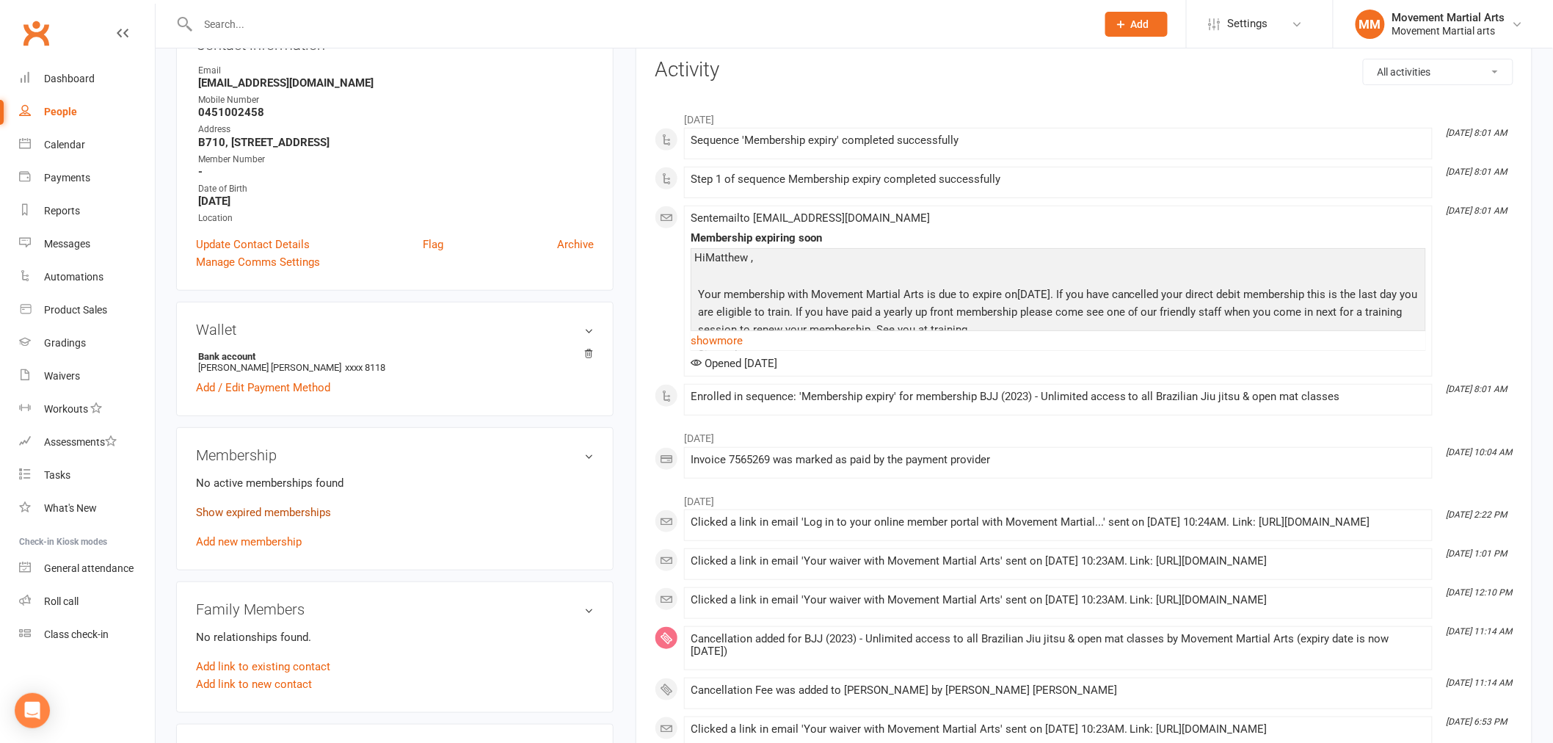
click at [274, 517] on link "Show expired memberships" at bounding box center [263, 512] width 135 height 13
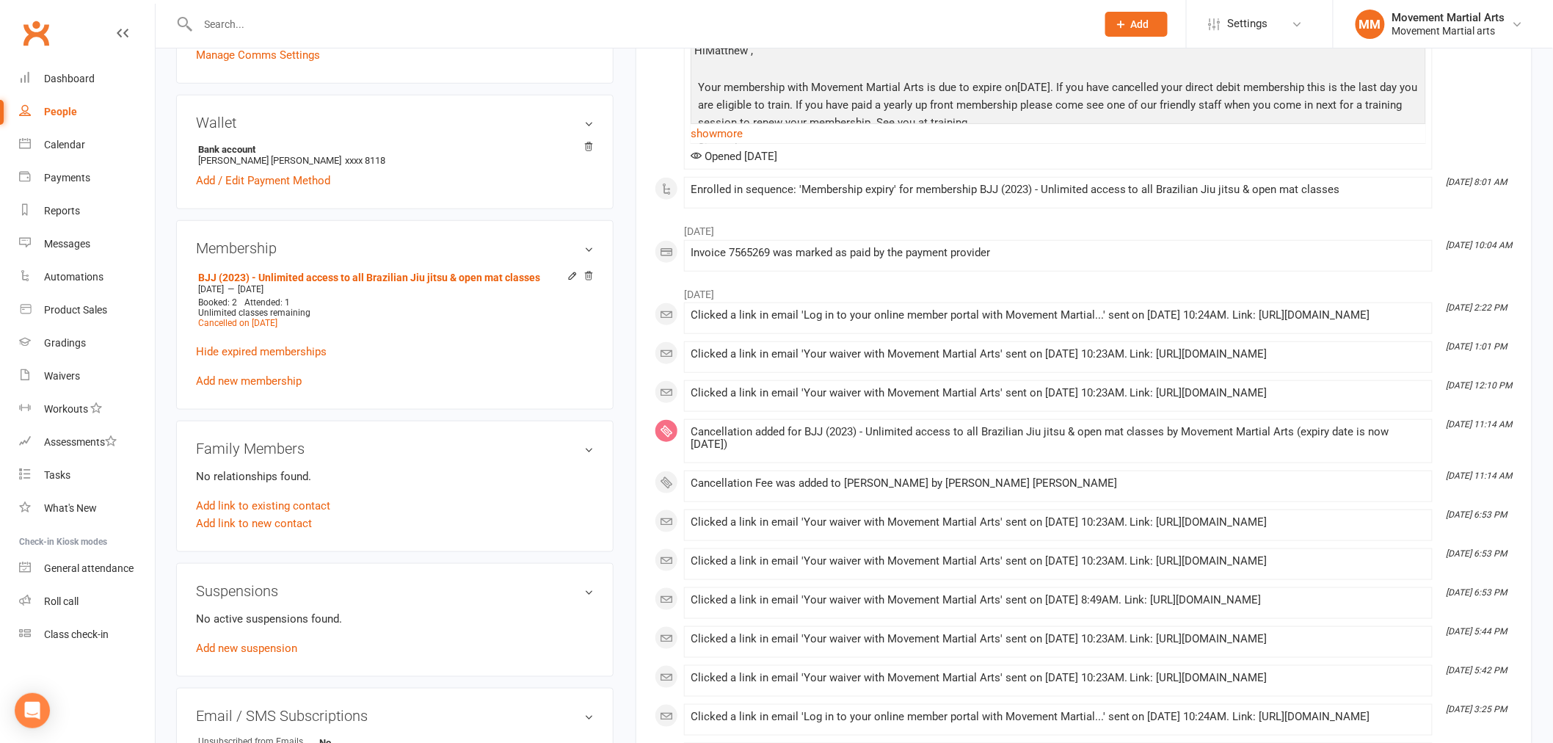
scroll to position [570, 0]
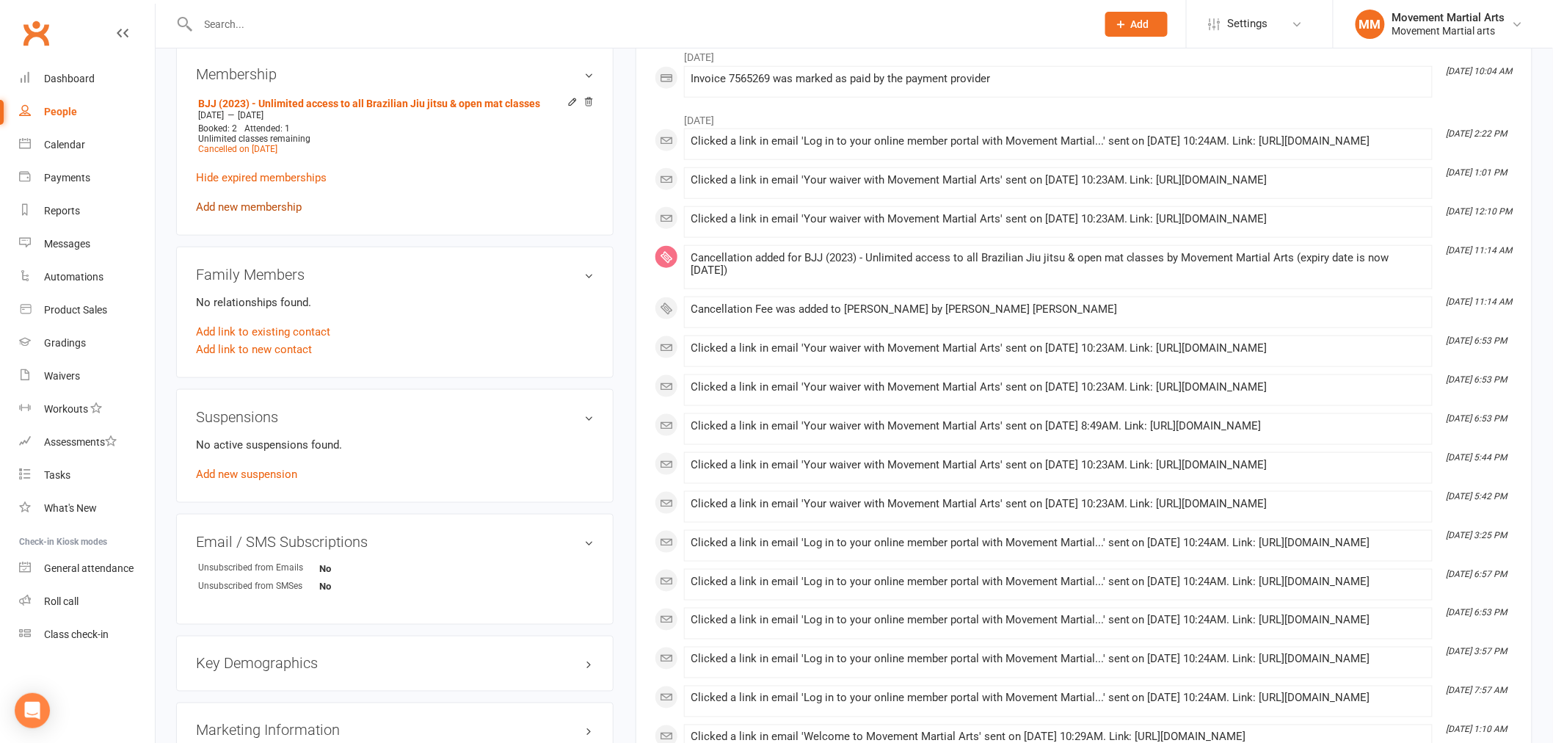
click at [238, 208] on link "Add new membership" at bounding box center [249, 206] width 106 height 13
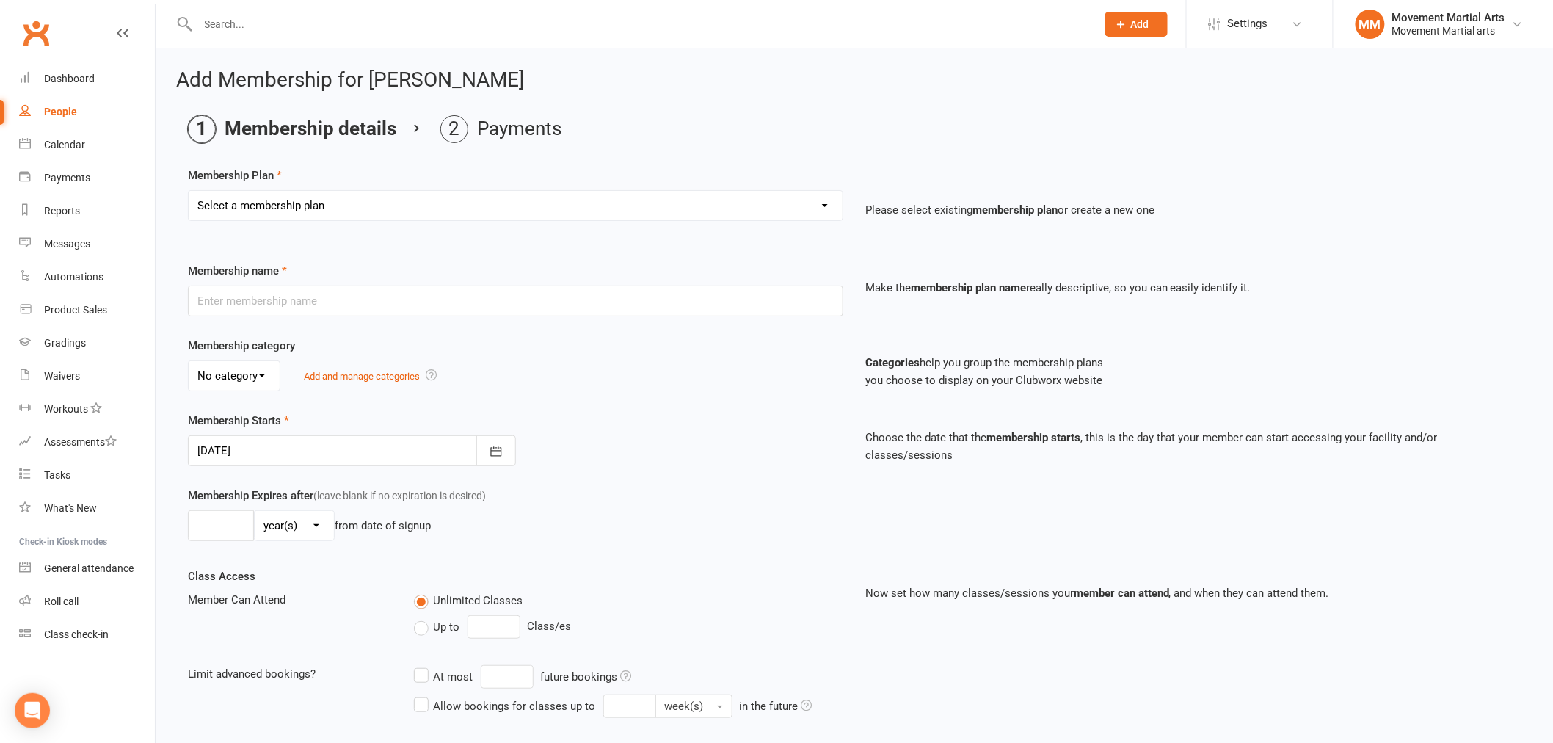
click at [343, 215] on select "Select a membership plan Create new Membership Plan BJJ (2020) - Unlimited acce…" at bounding box center [516, 205] width 654 height 29
select select "108"
click at [189, 191] on select "Select a membership plan Create new Membership Plan BJJ (2020) - Unlimited acce…" at bounding box center [516, 205] width 654 height 29
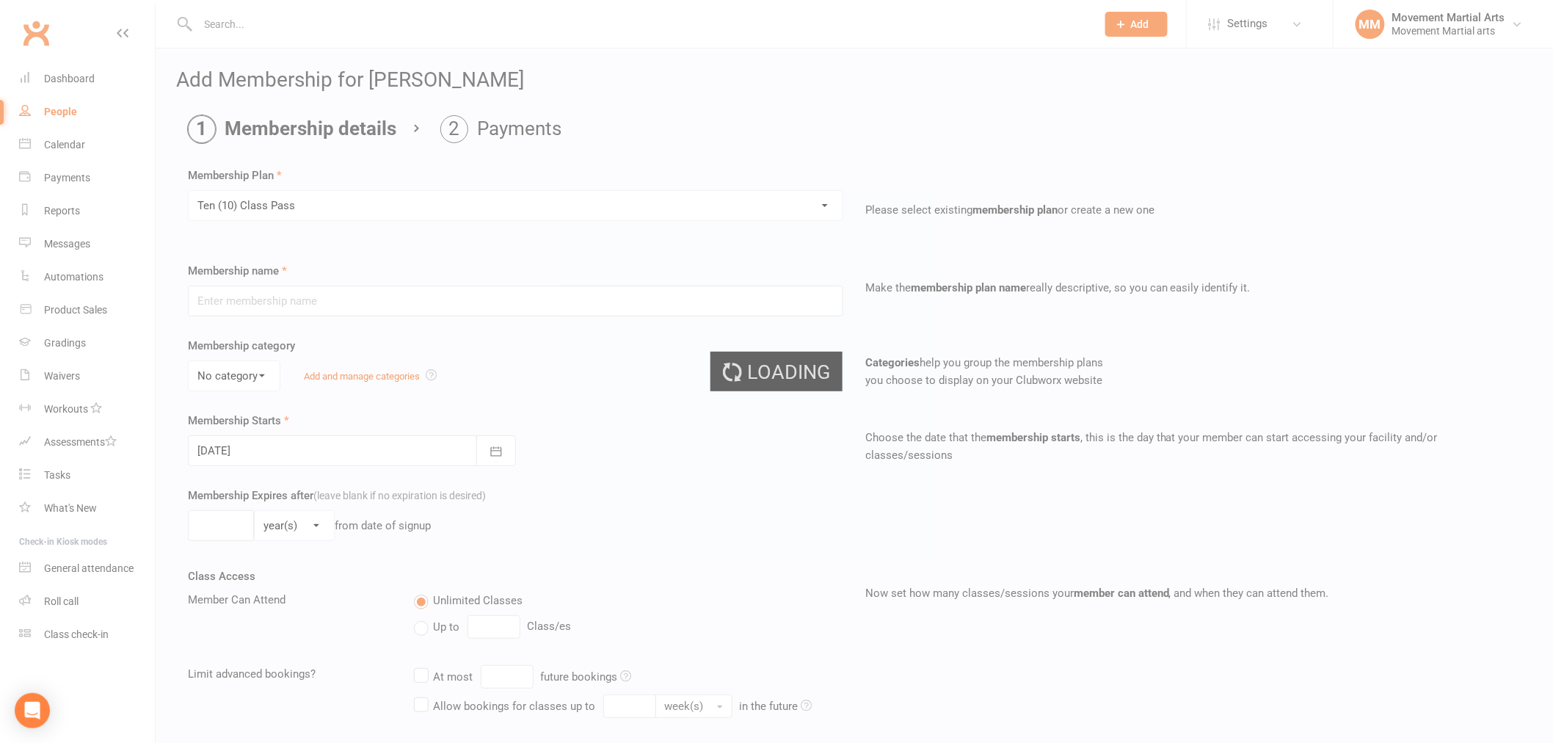
type input "Ten (10) Class Pass"
select select "1"
type input "1"
type input "10"
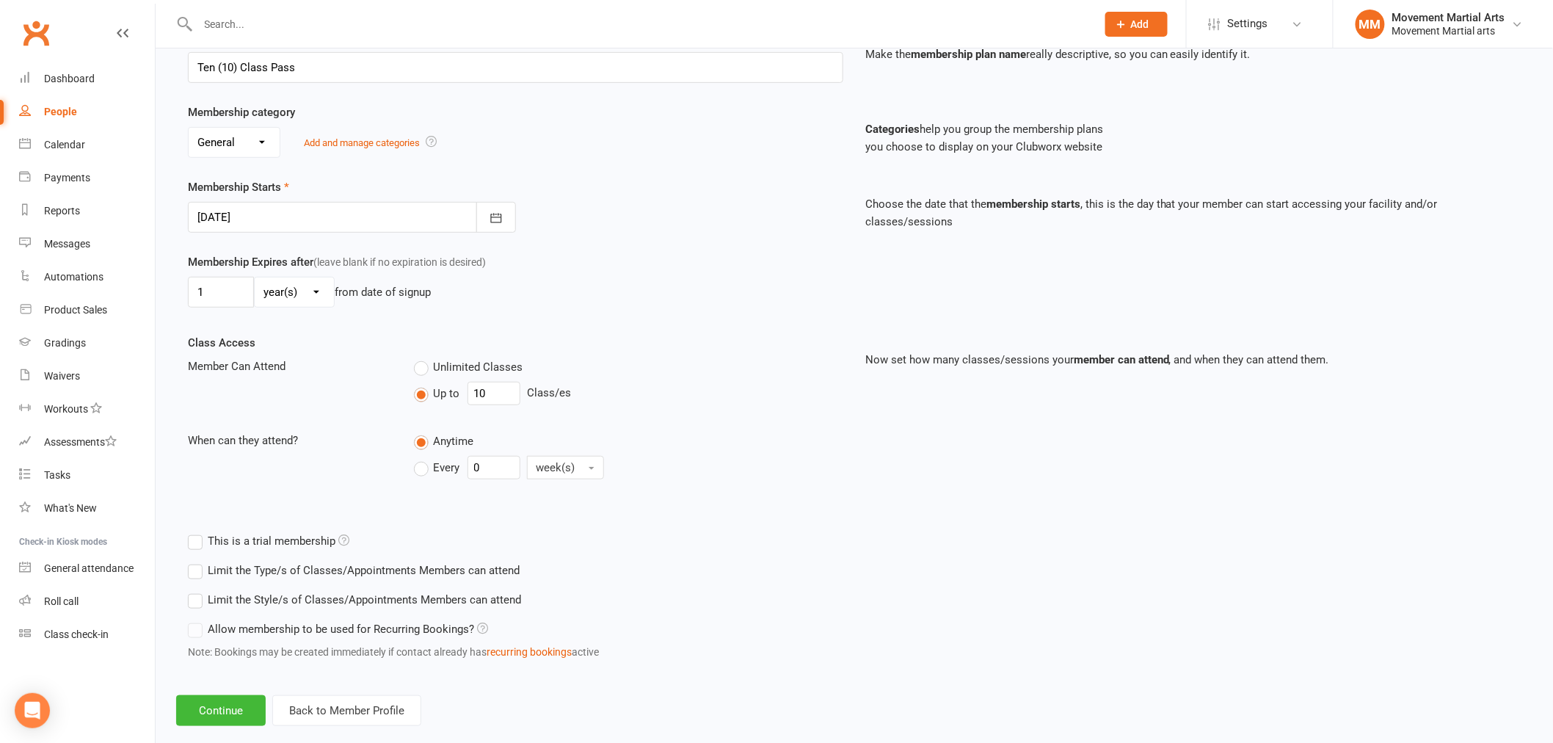
scroll to position [258, 0]
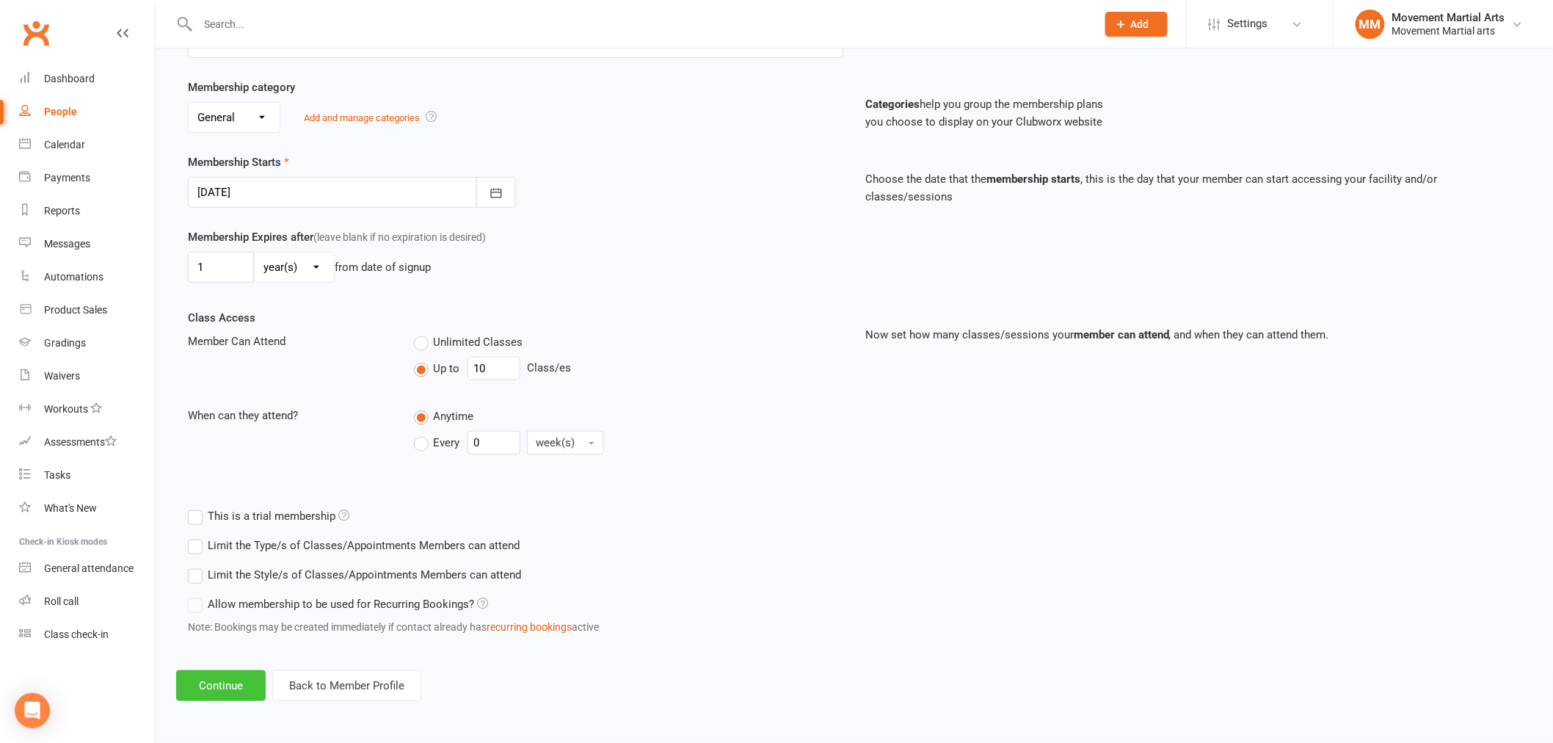
click at [220, 691] on button "Continue" at bounding box center [221, 685] width 90 height 31
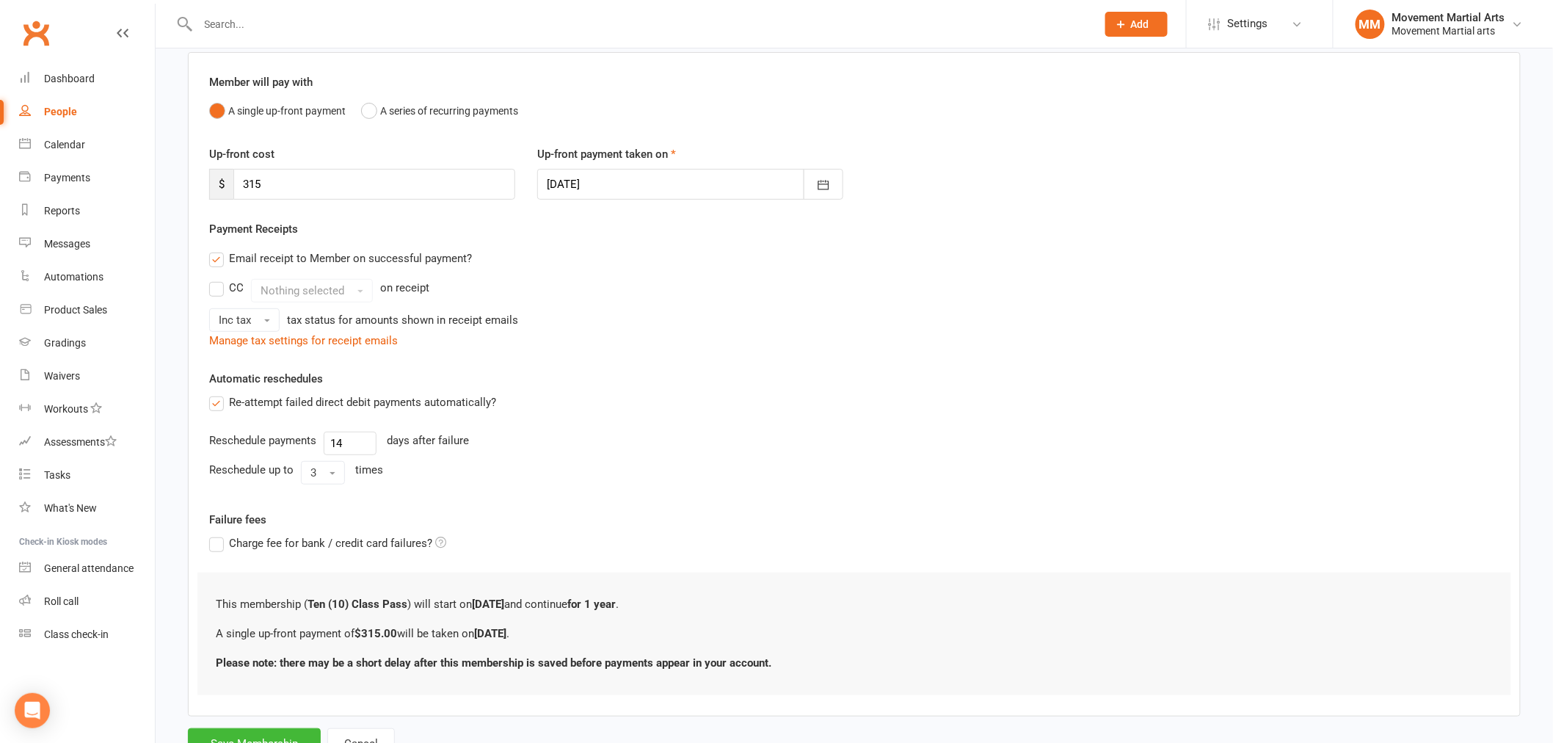
scroll to position [174, 0]
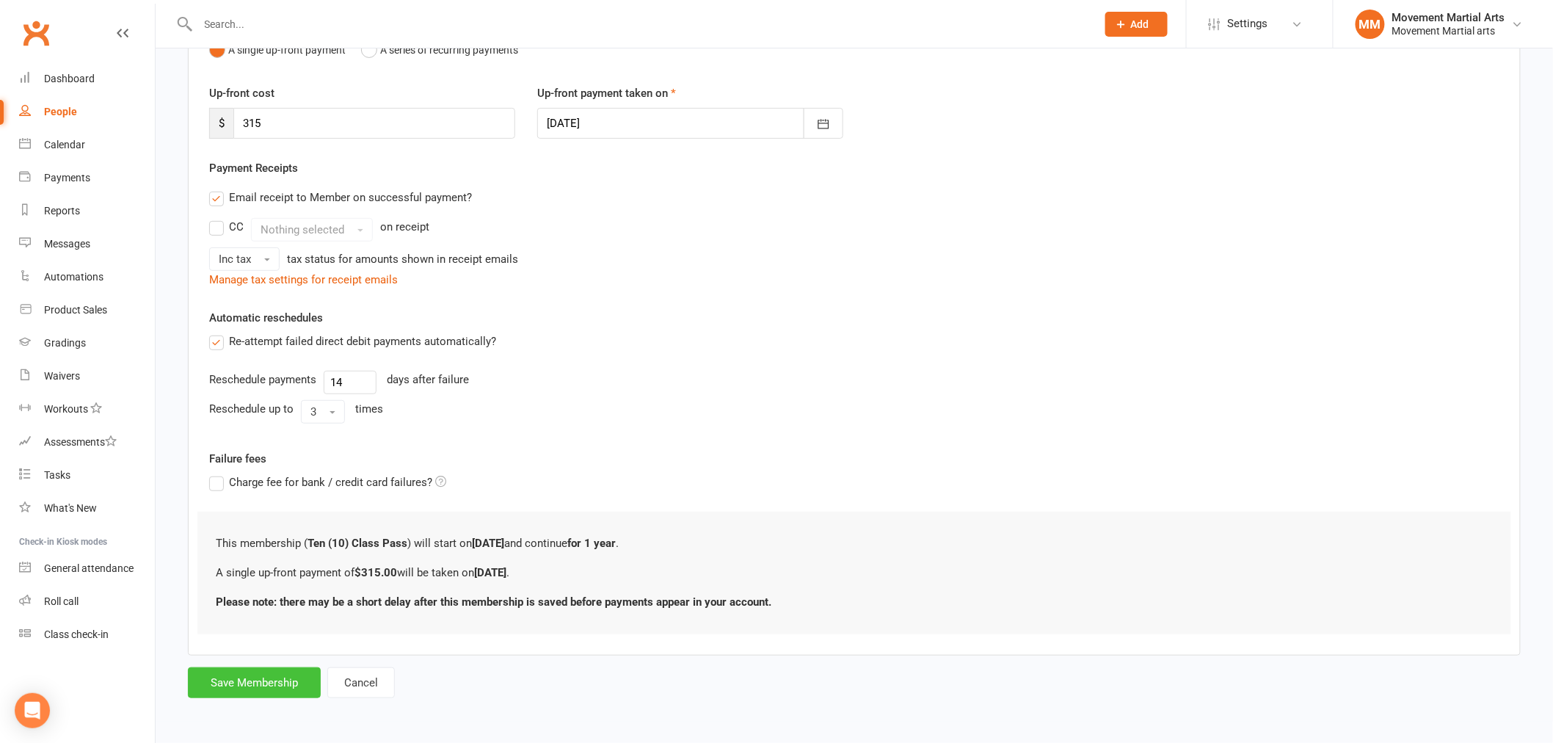
click at [294, 684] on button "Save Membership" at bounding box center [254, 682] width 133 height 31
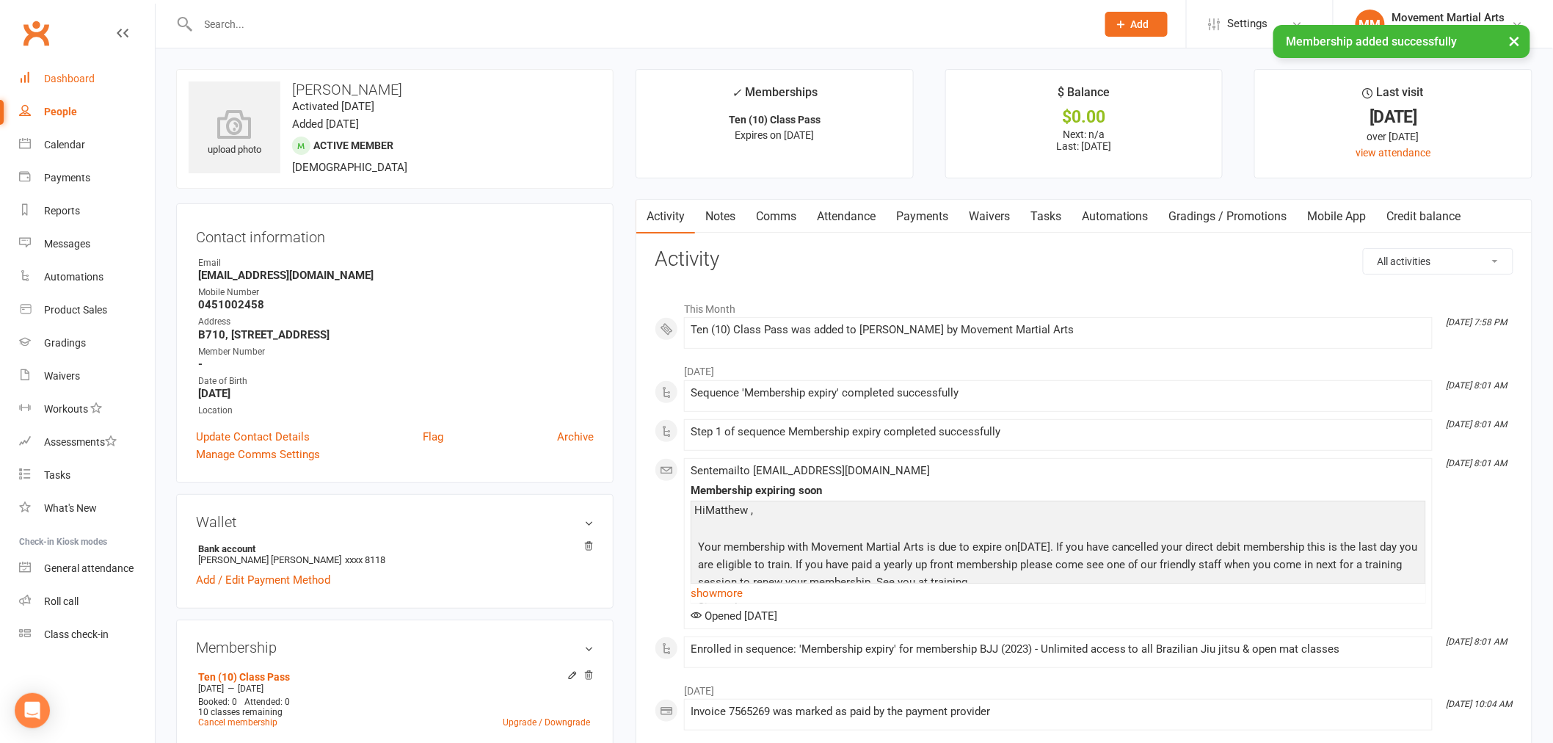
click at [52, 76] on div "Dashboard" at bounding box center [69, 79] width 51 height 12
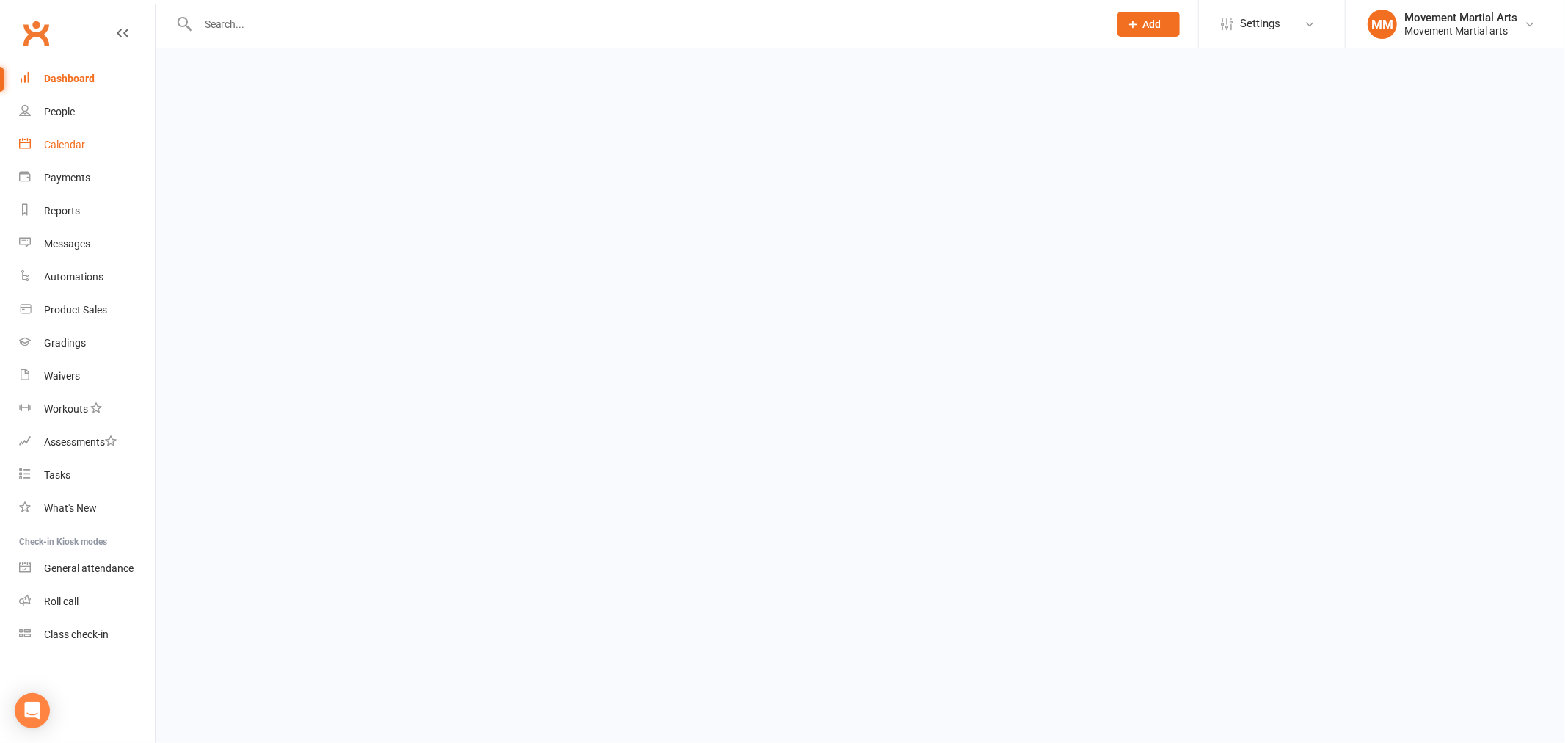
click at [68, 149] on div "Calendar" at bounding box center [64, 145] width 41 height 12
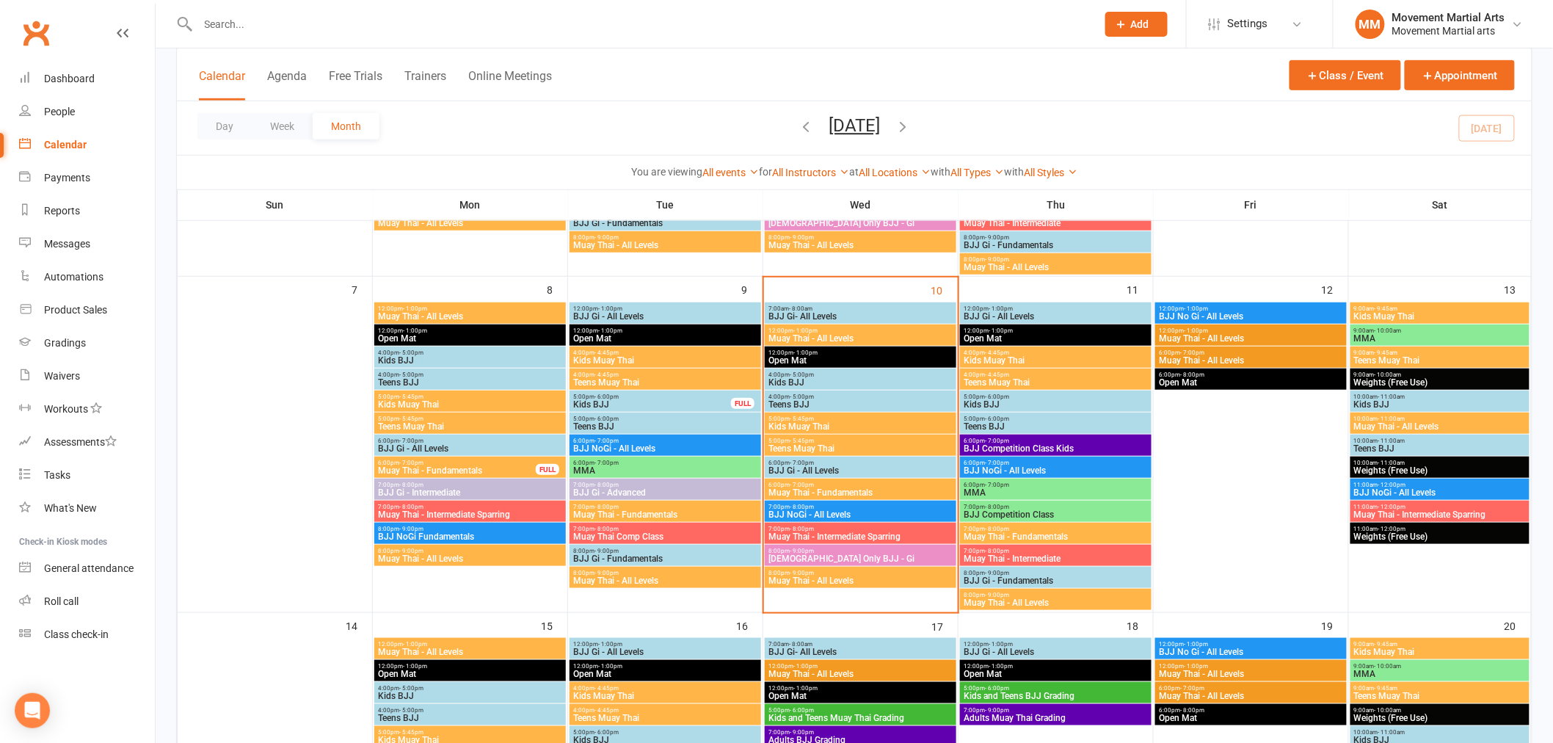
scroll to position [380, 0]
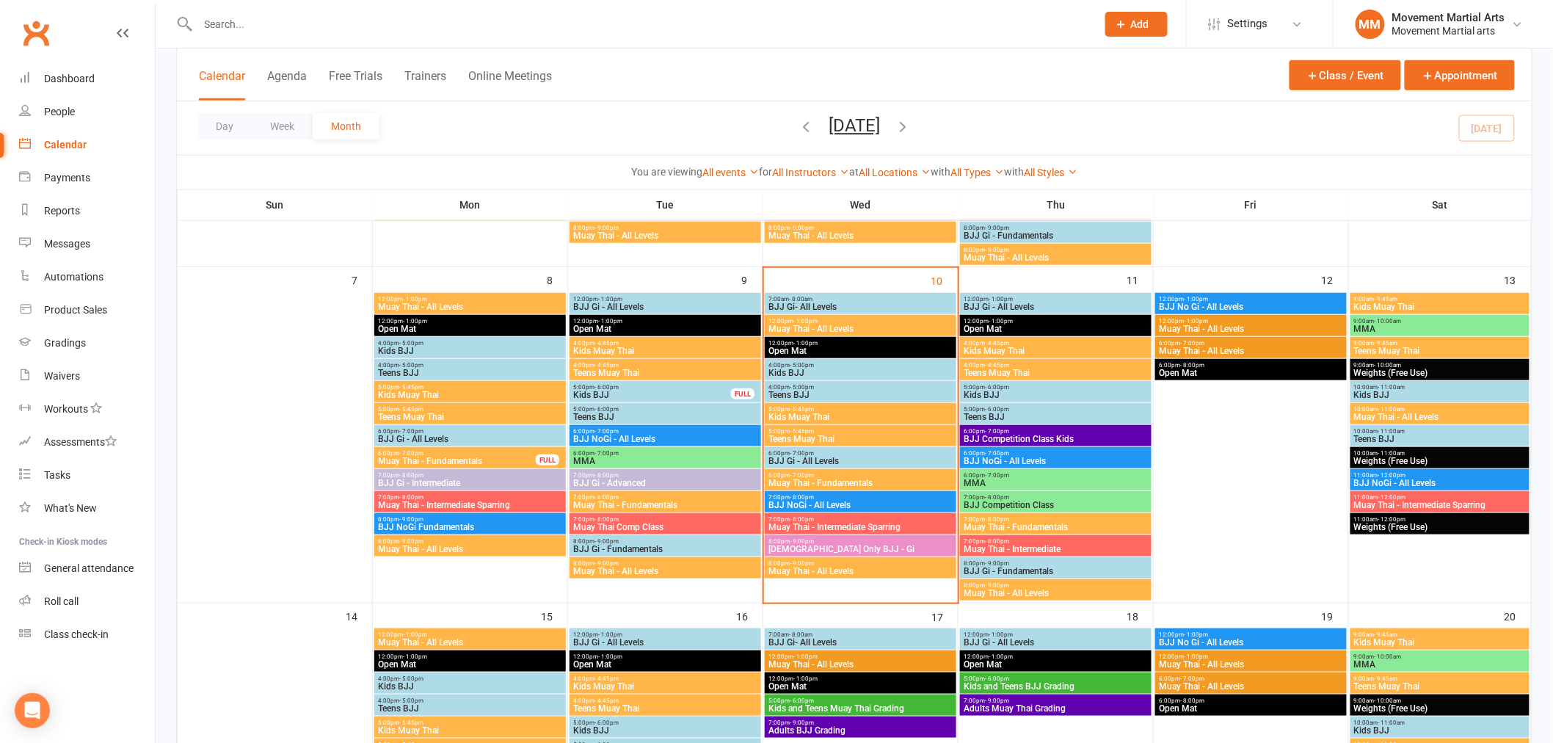
click at [773, 478] on span "Muay Thai - Fundamentals" at bounding box center [861, 482] width 186 height 9
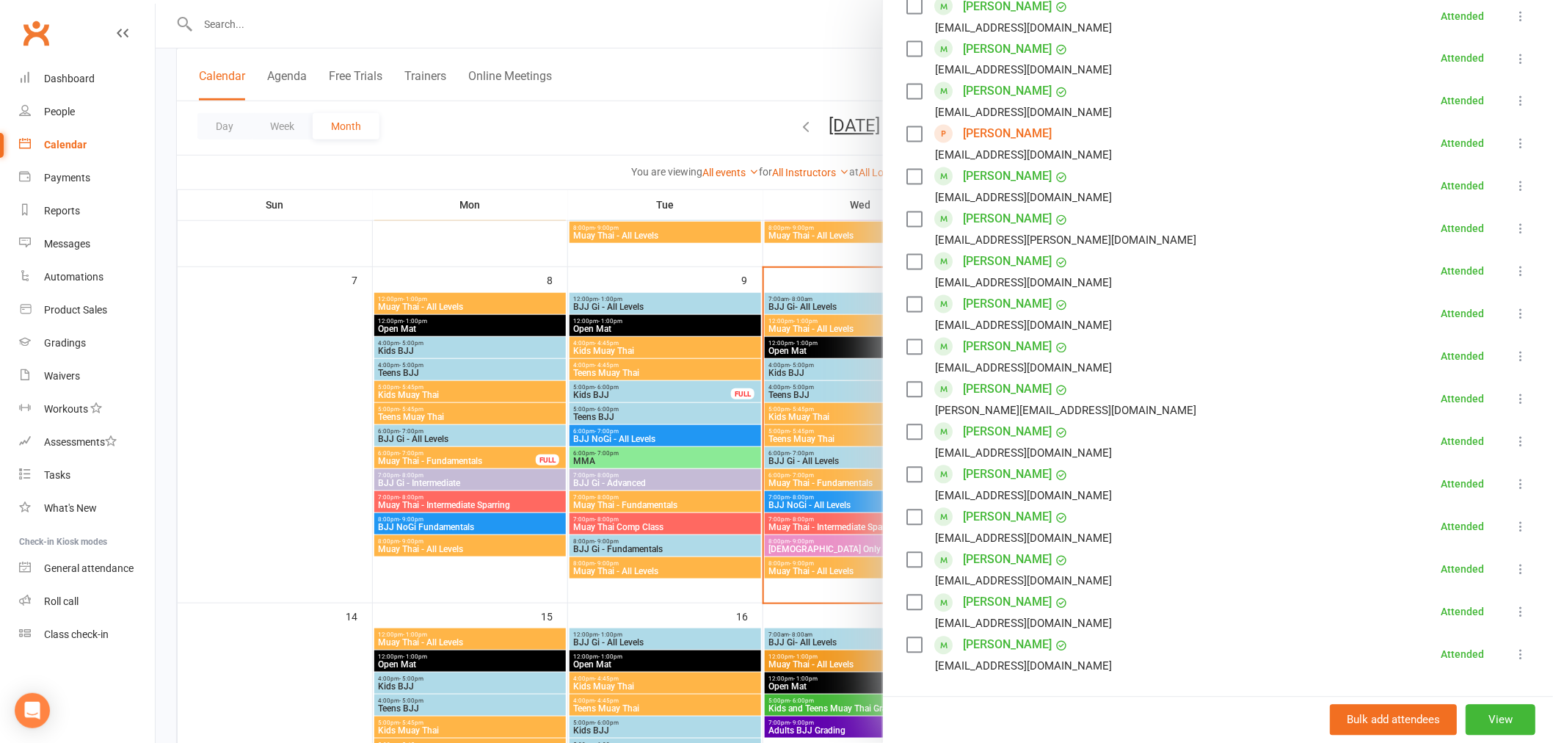
scroll to position [1141, 0]
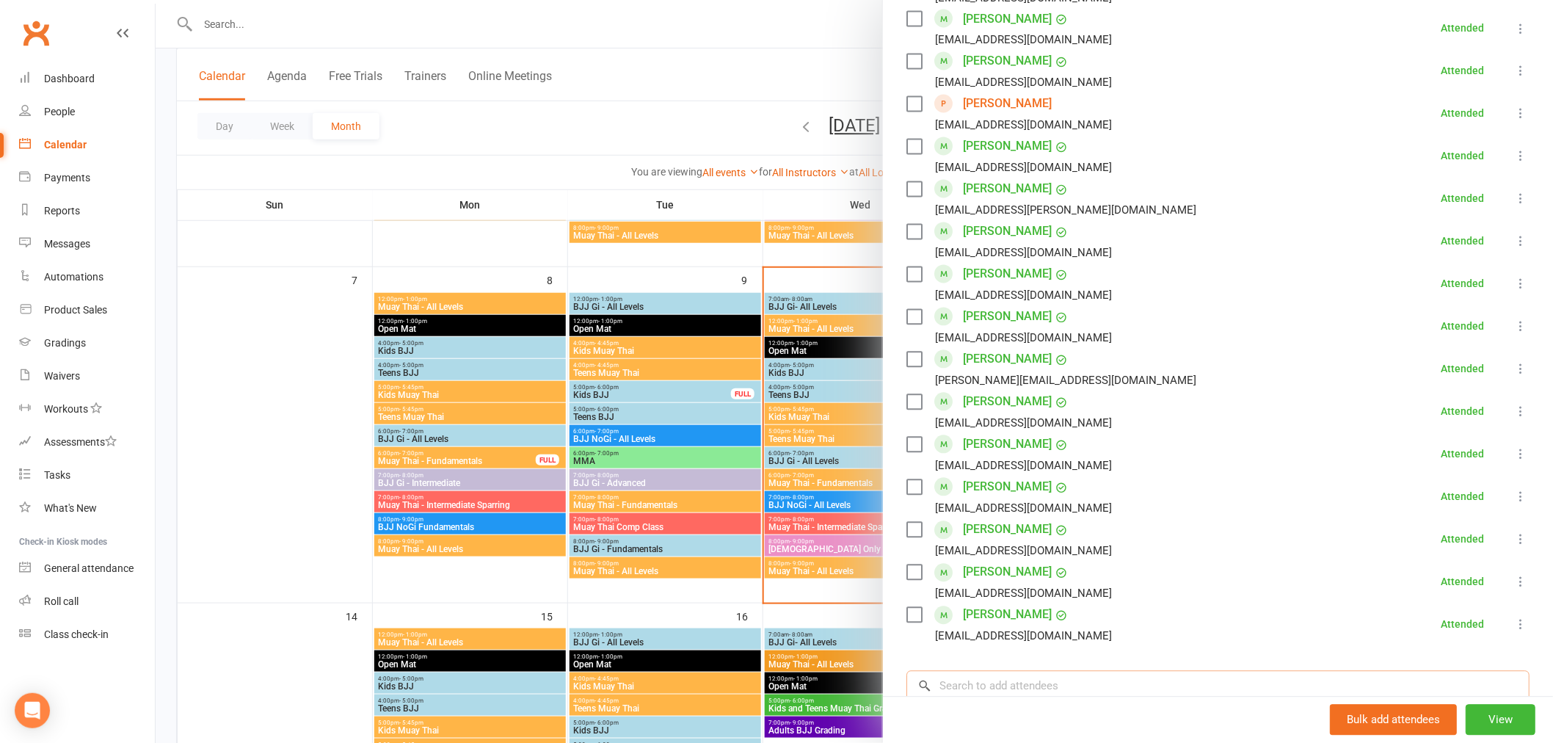
click at [992, 671] on input "search" at bounding box center [1217, 686] width 623 height 31
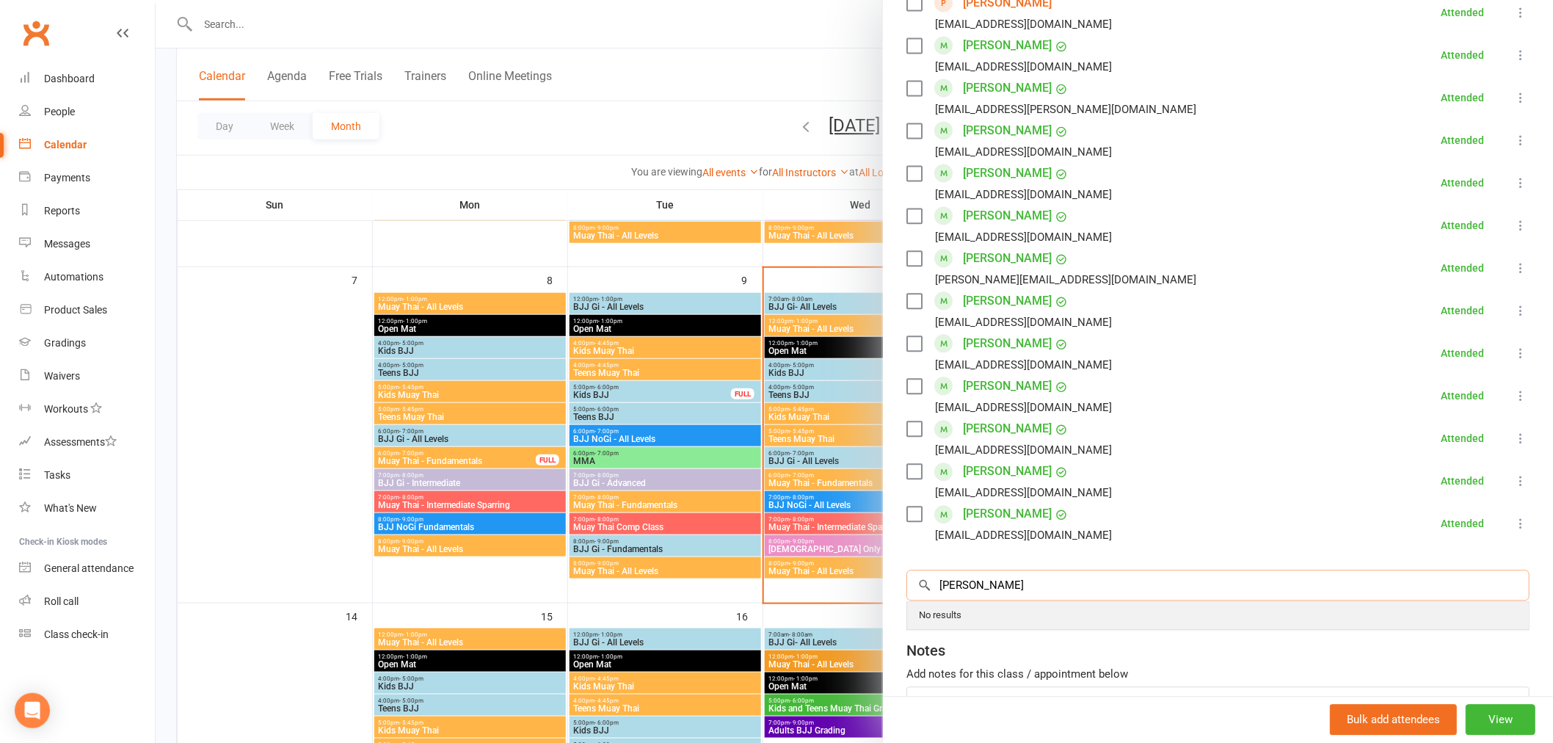
scroll to position [1330, 0]
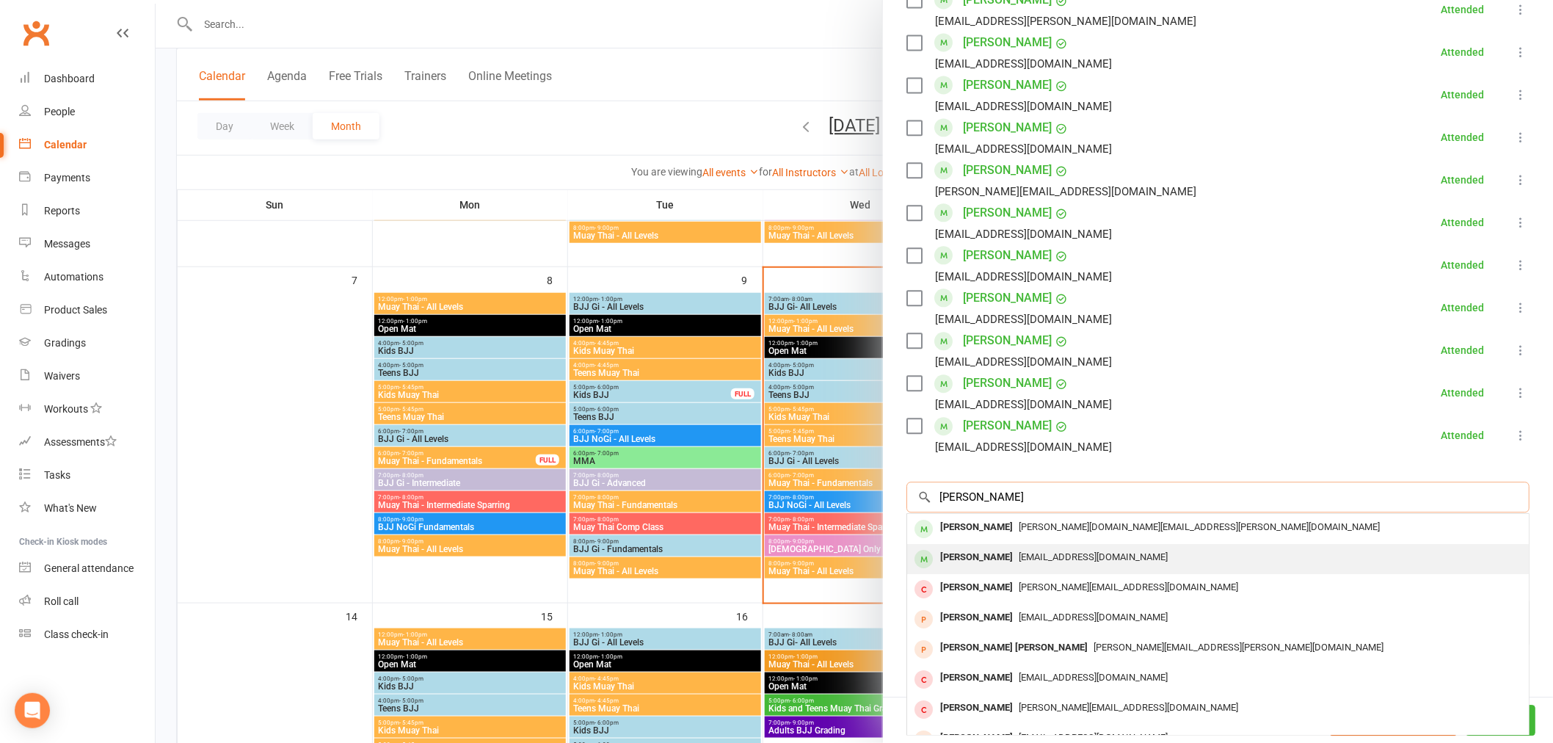
type input "matthew wang"
click at [1154, 544] on div "Matthew Wang matthew20020129@gmail.com" at bounding box center [1217, 559] width 621 height 30
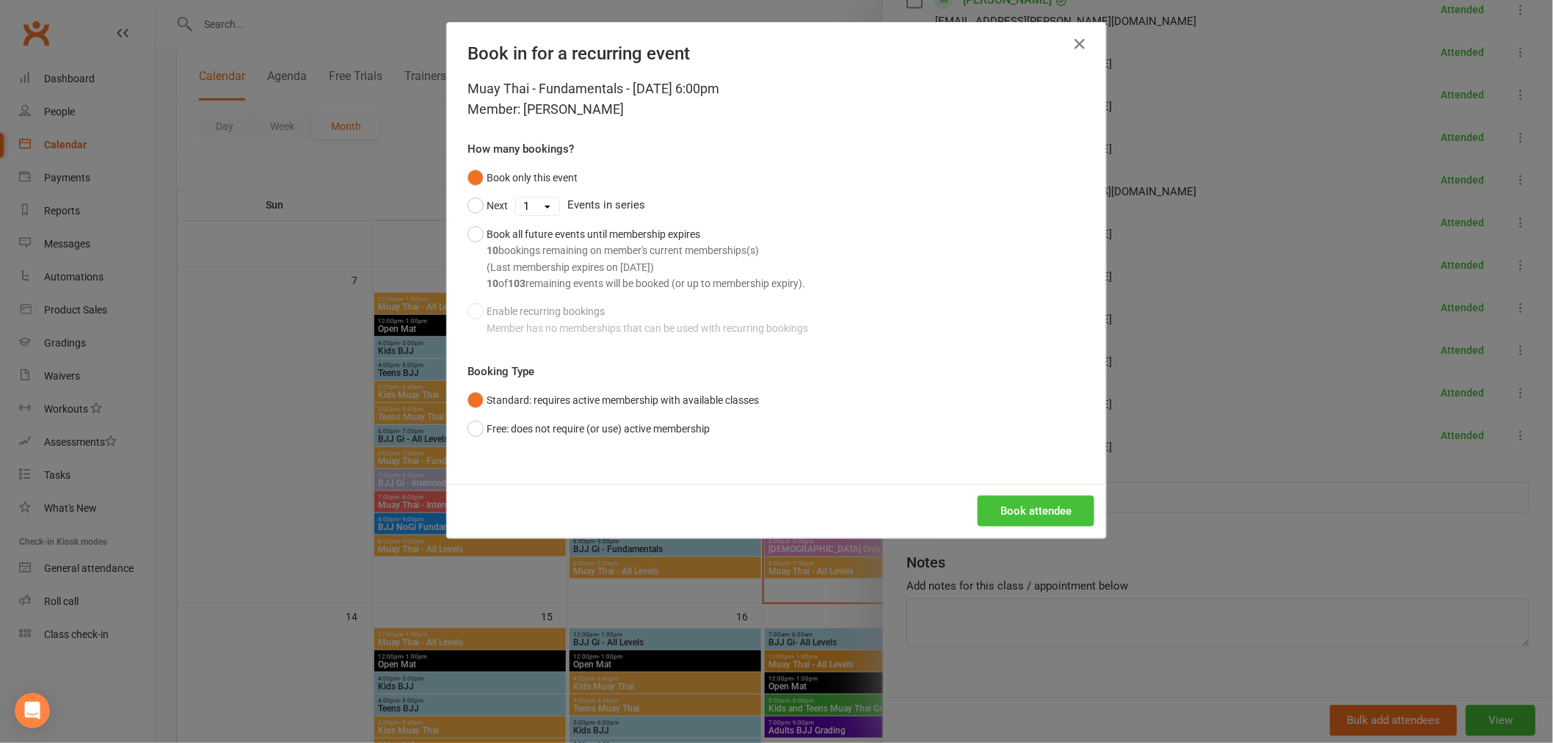
click at [1047, 508] on button "Book attendee" at bounding box center [1035, 510] width 117 height 31
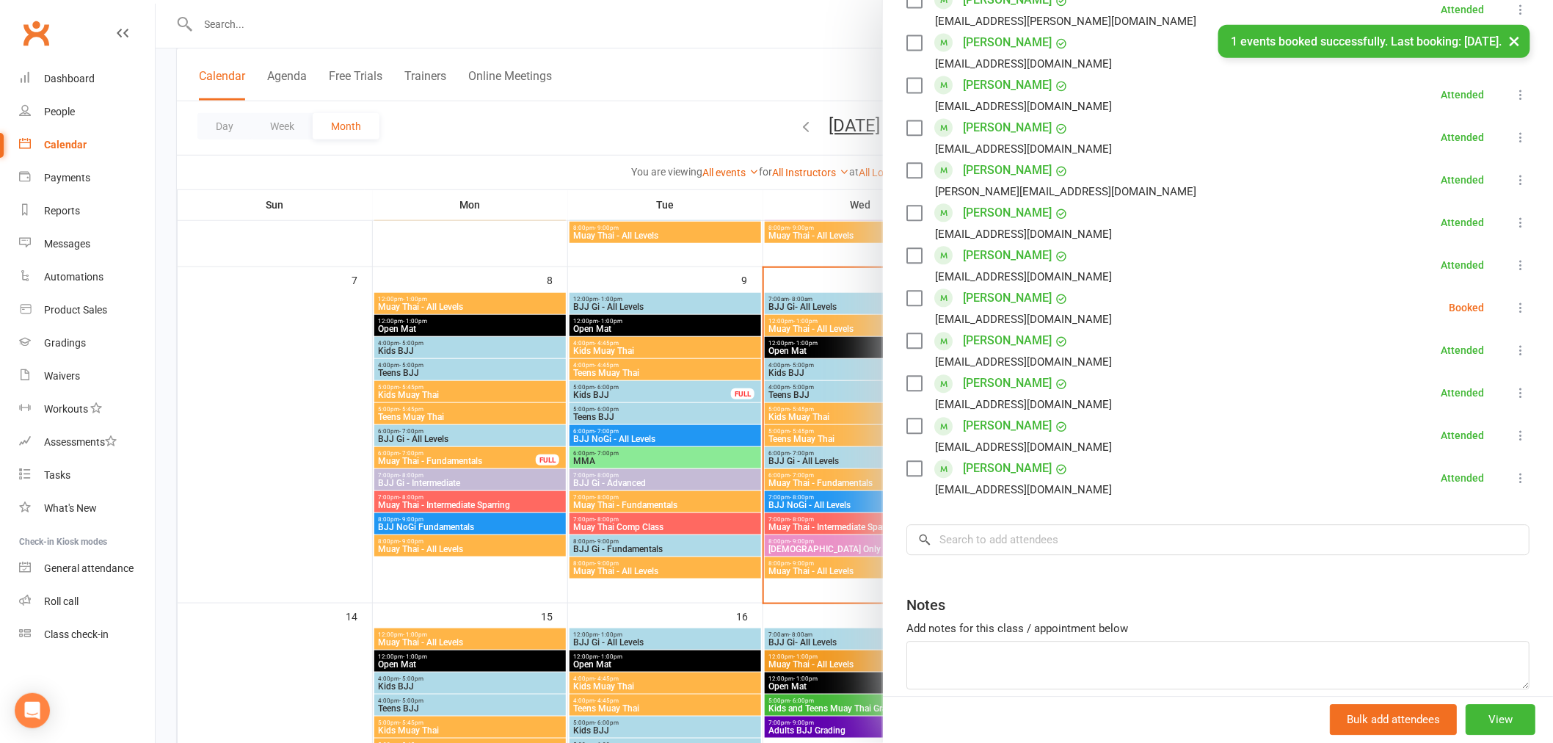
click at [1513, 300] on icon at bounding box center [1520, 307] width 15 height 15
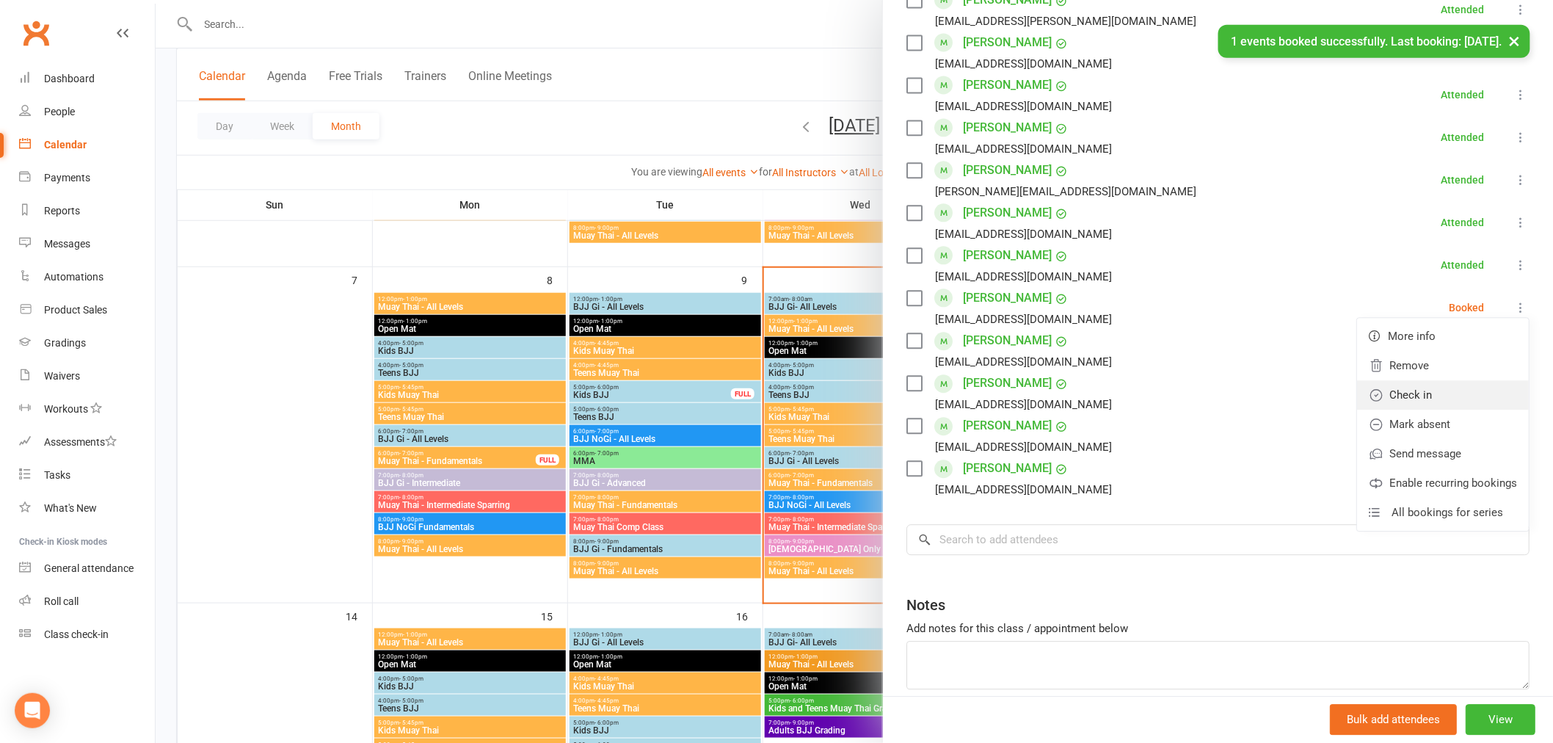
click at [1423, 380] on link "Check in" at bounding box center [1443, 394] width 172 height 29
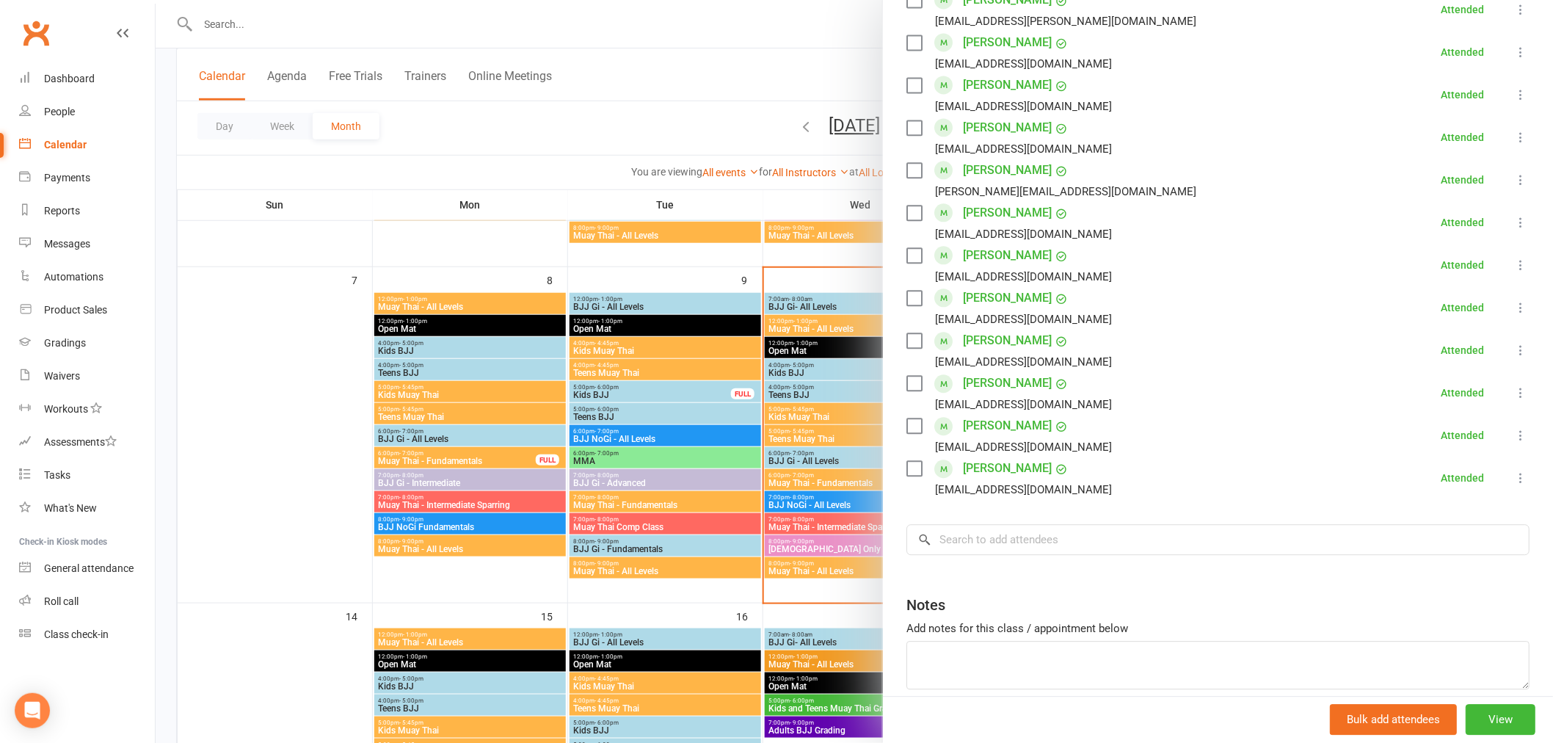
click at [443, 101] on div at bounding box center [854, 371] width 1397 height 743
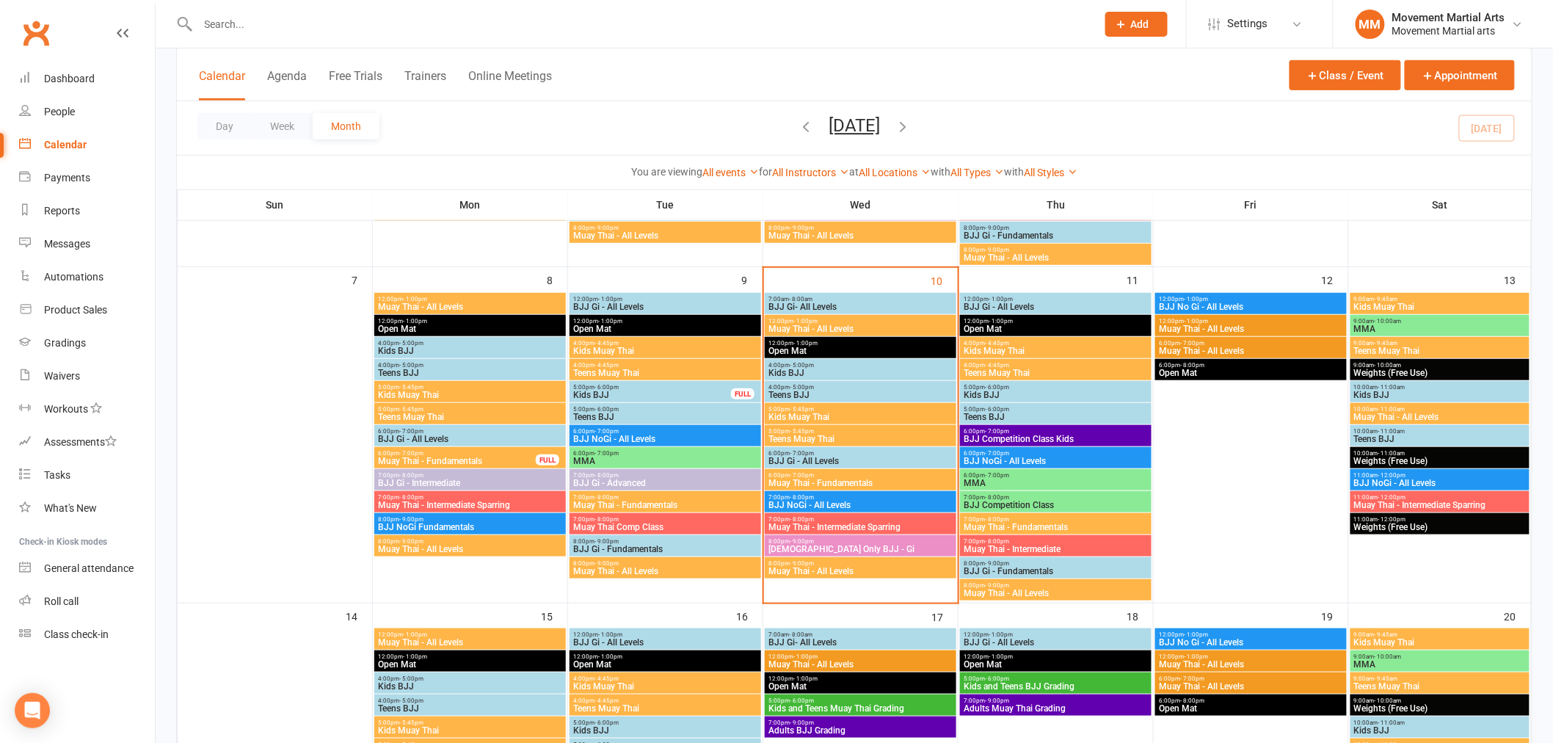
click at [795, 478] on span "Muay Thai - Fundamentals" at bounding box center [861, 482] width 186 height 9
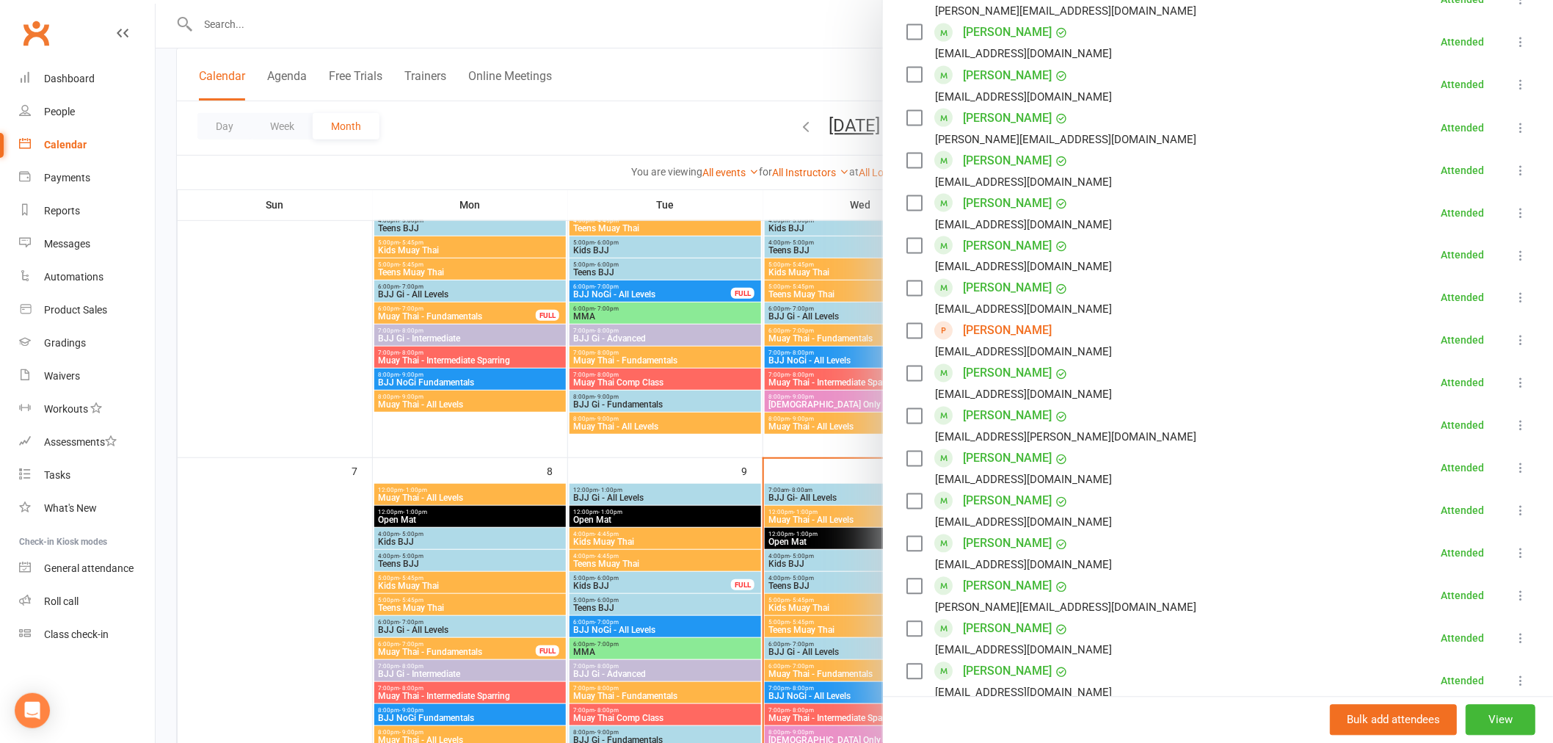
scroll to position [951, 0]
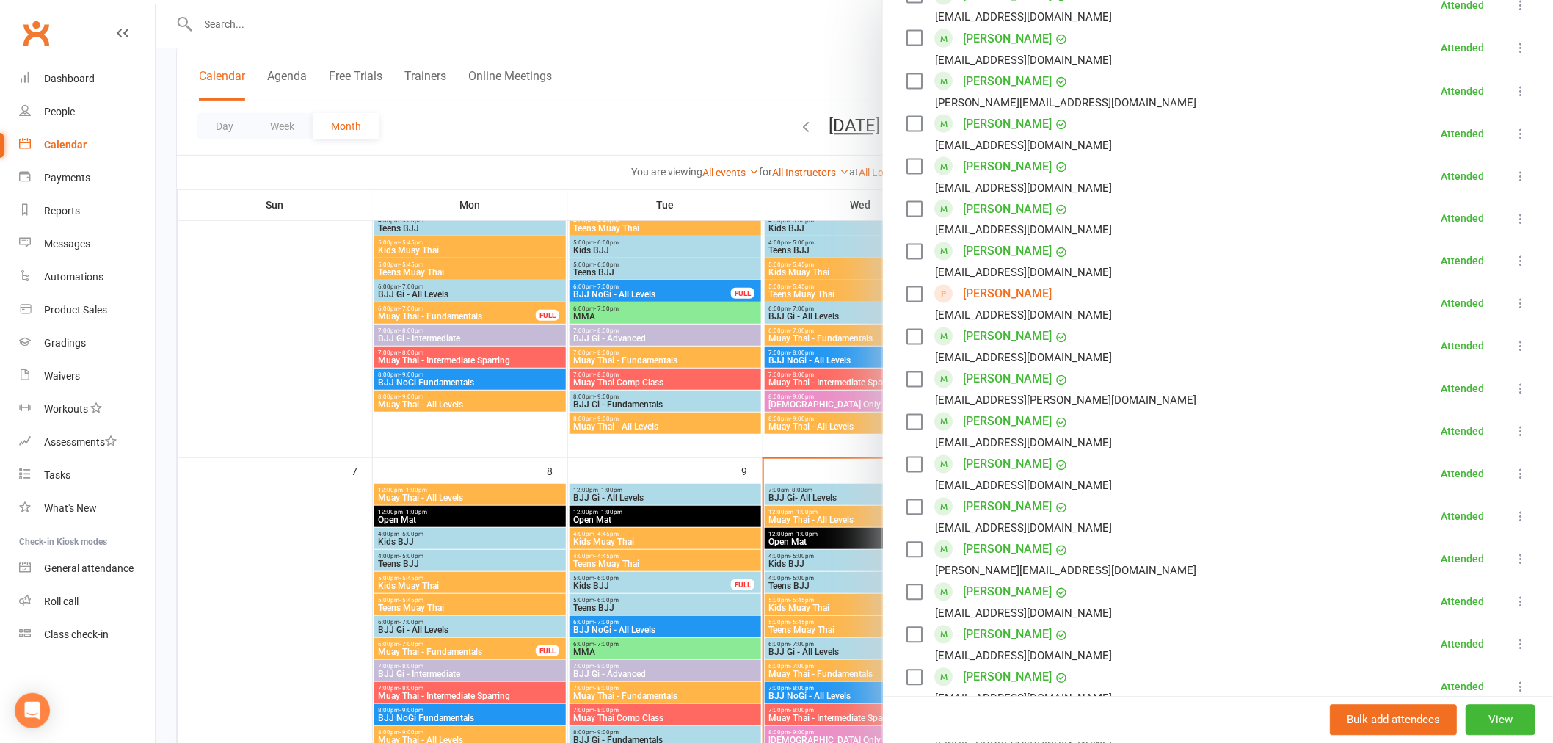
click at [974, 666] on link "[PERSON_NAME]" at bounding box center [1007, 677] width 89 height 23
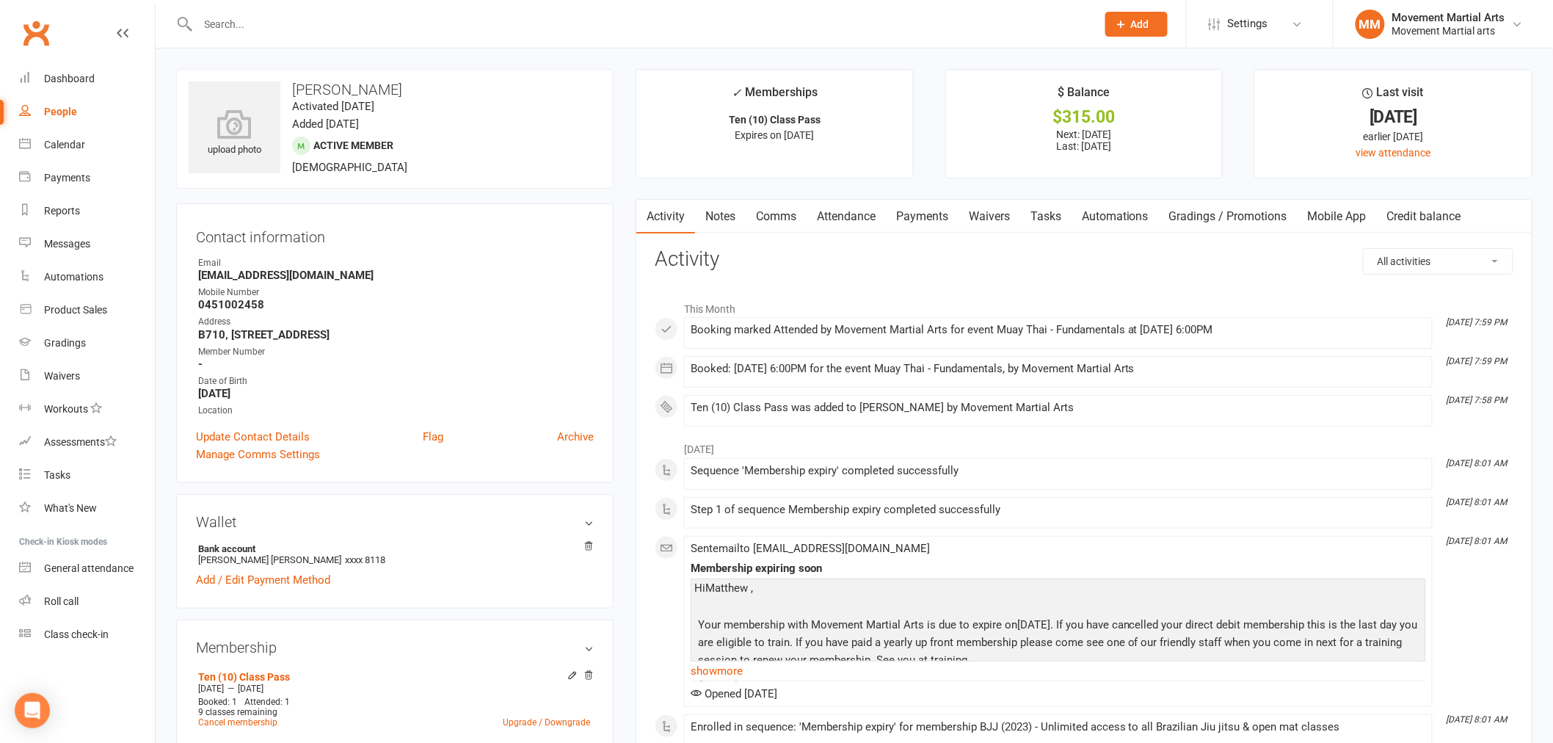
click at [921, 225] on link "Payments" at bounding box center [922, 217] width 73 height 34
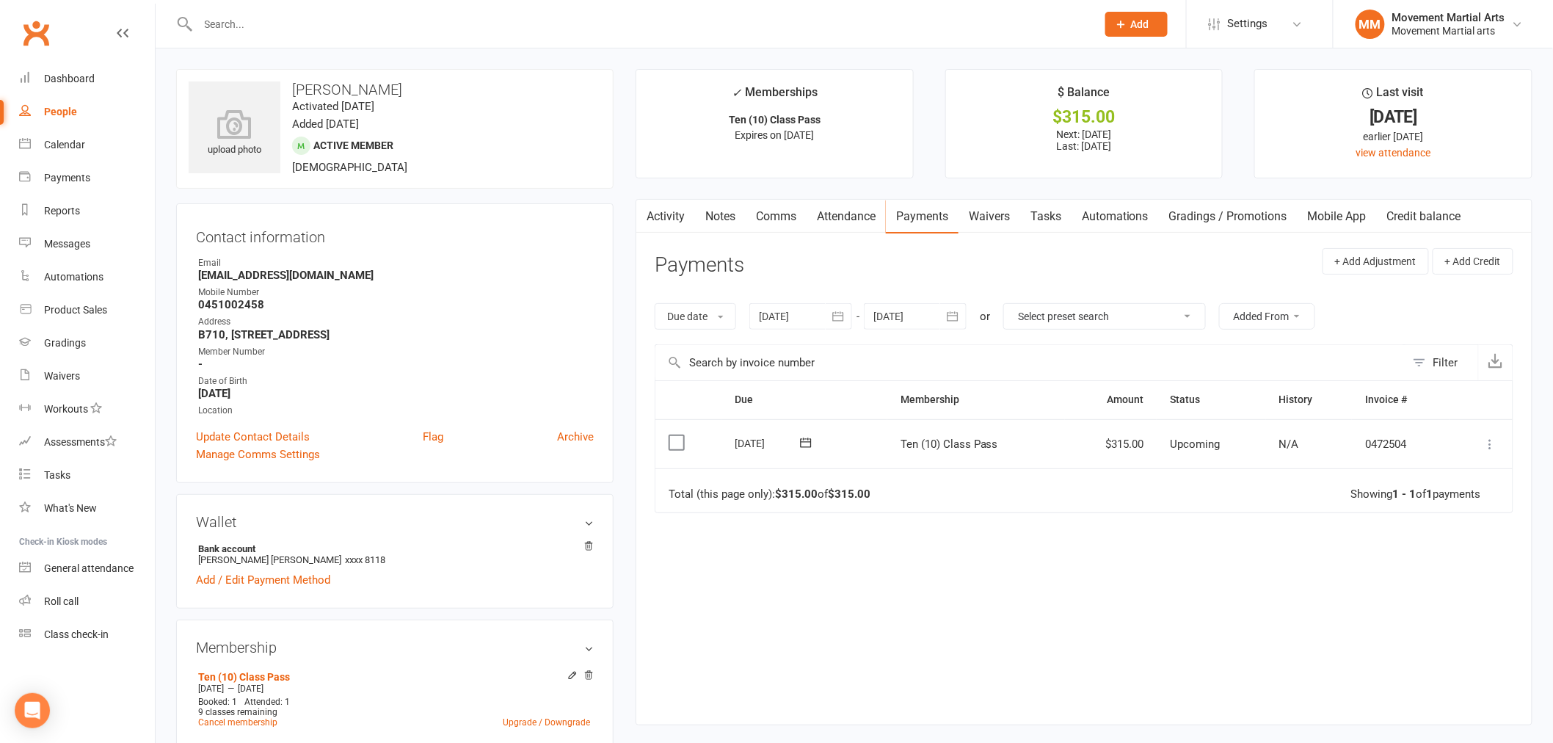
click at [1478, 444] on td "Mark as Paid (Cash) Mark as Paid (POS) Mark as Paid (Other) Skip Apply credit M…" at bounding box center [1480, 444] width 63 height 50
click at [1490, 450] on icon at bounding box center [1490, 444] width 15 height 15
click at [1465, 500] on link "Mark as Paid (POS)" at bounding box center [1425, 501] width 145 height 29
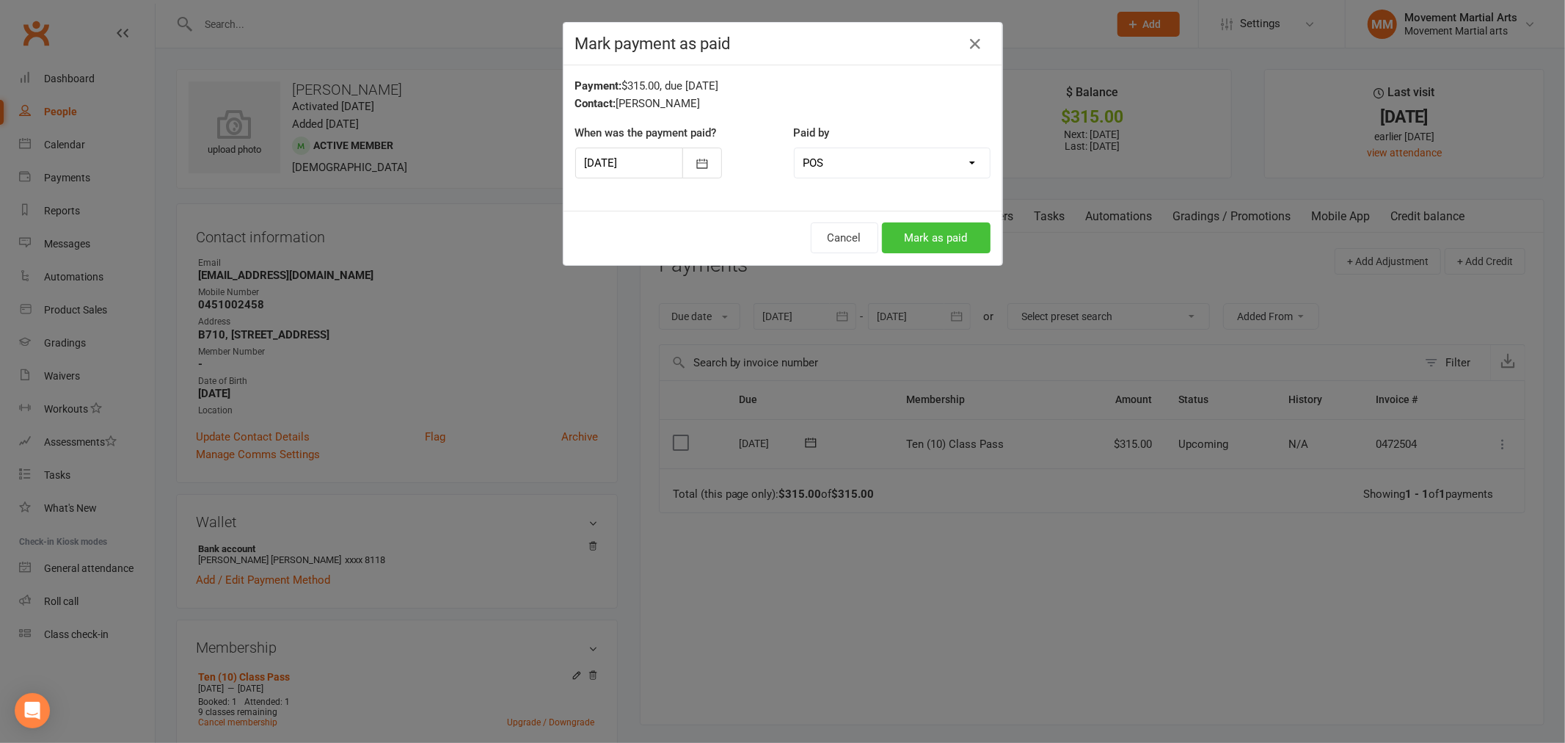
click at [908, 236] on button "Mark as paid" at bounding box center [936, 237] width 109 height 31
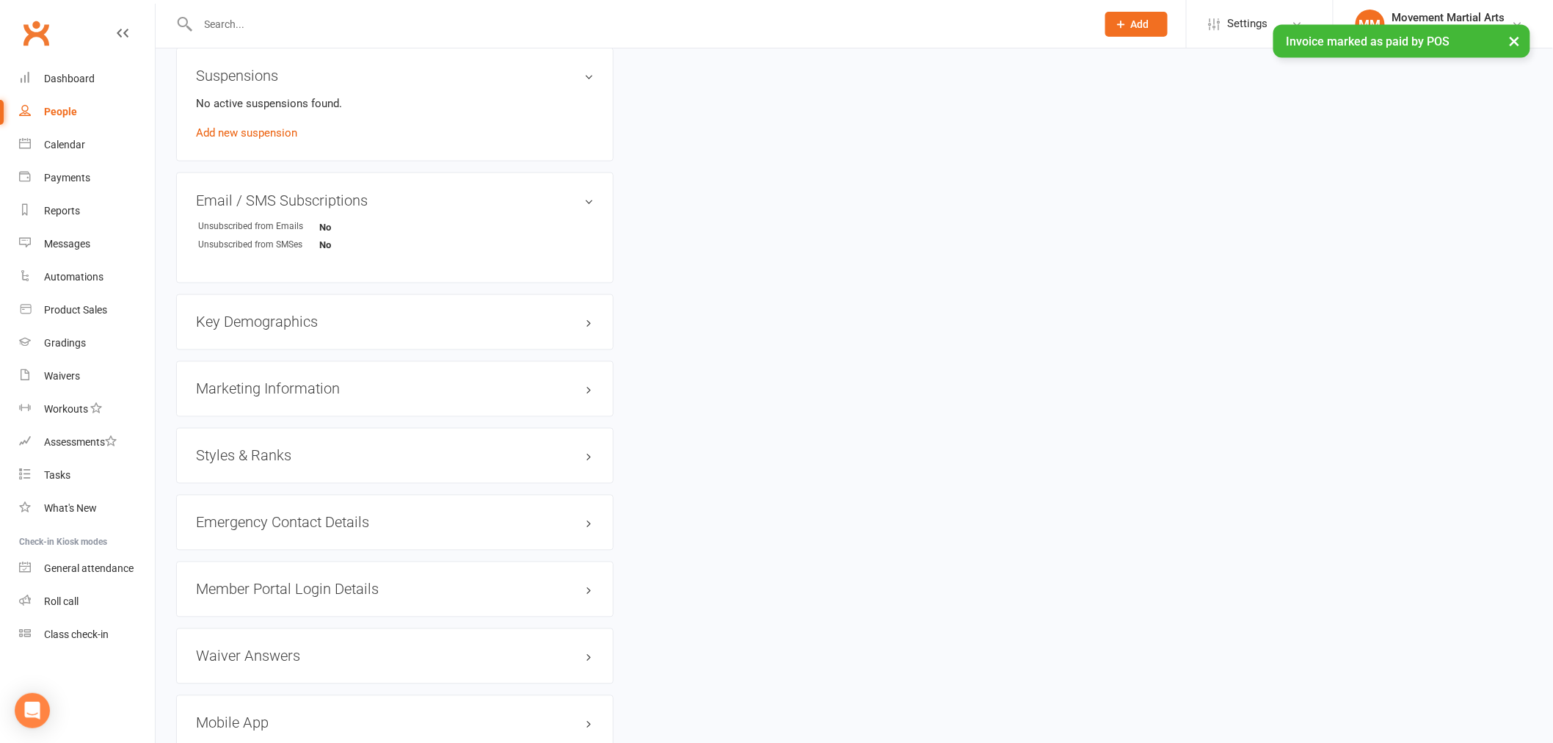
scroll to position [951, 0]
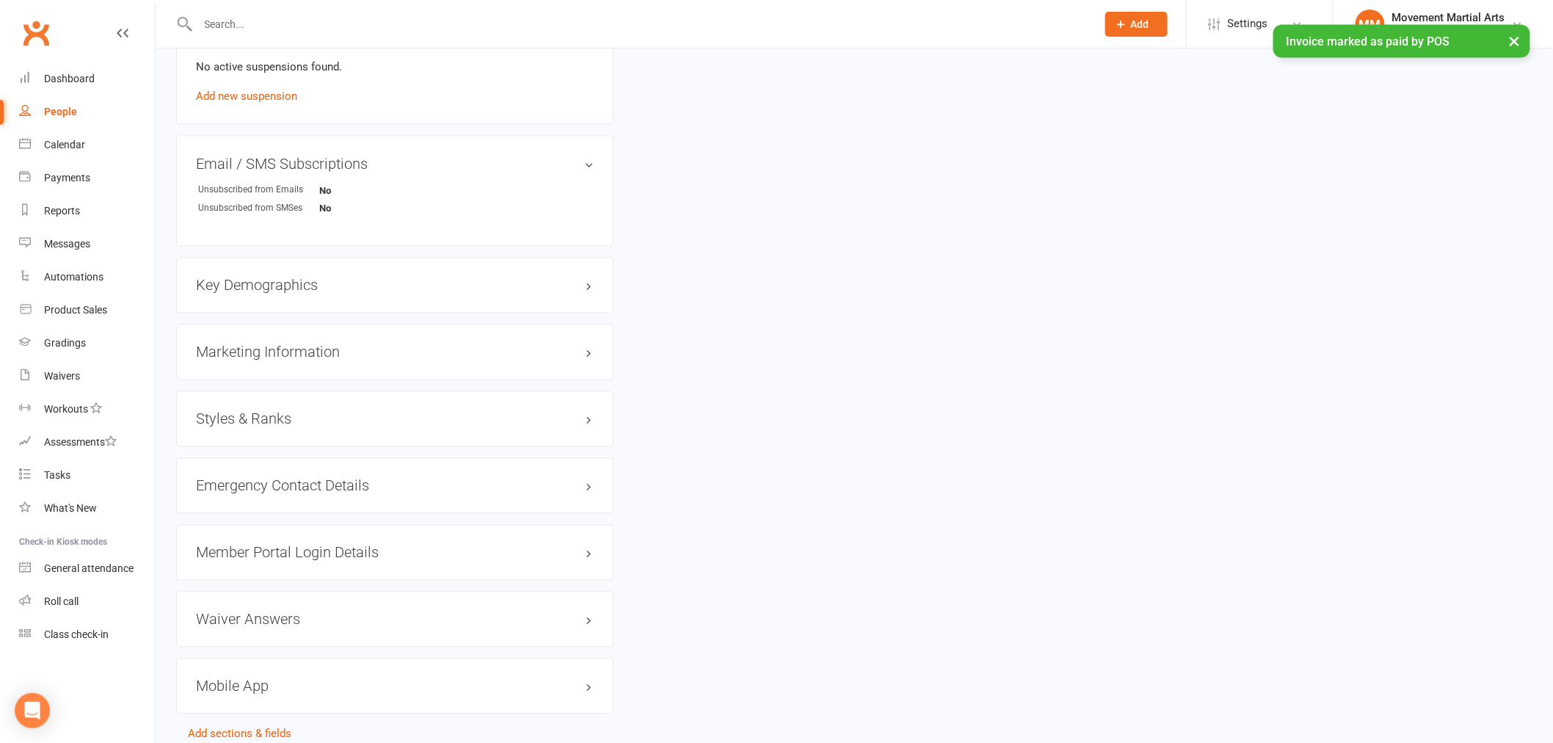
click at [302, 547] on h3 "Member Portal Login Details" at bounding box center [395, 552] width 398 height 16
click at [260, 638] on div "URL: https://app.clubworx.com/... Copy PIN: 8105 Enabled: Send Member Details" at bounding box center [395, 614] width 398 height 84
click at [260, 641] on link "Send Member Details" at bounding box center [248, 646] width 105 height 13
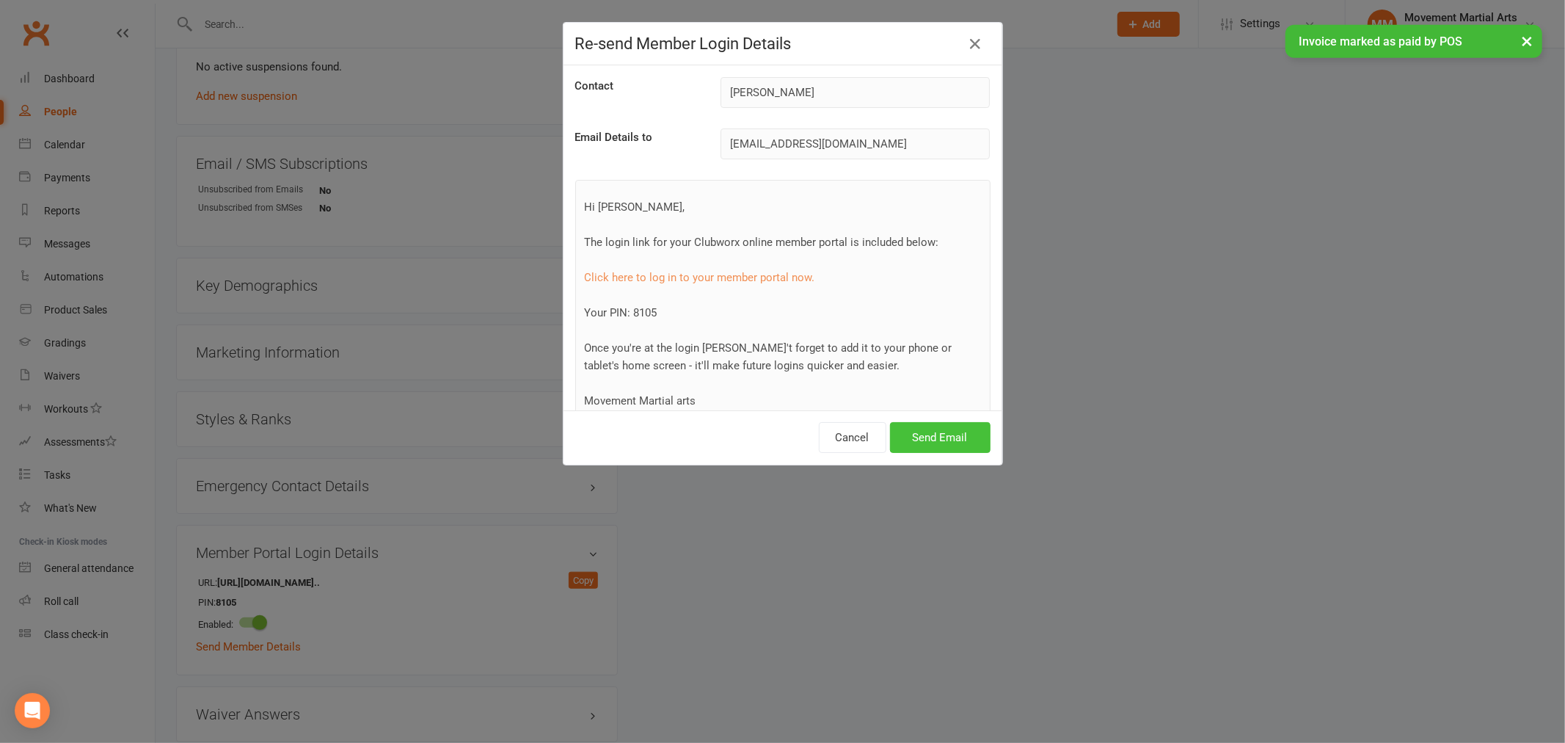
click at [936, 433] on button "Send Email" at bounding box center [940, 437] width 101 height 31
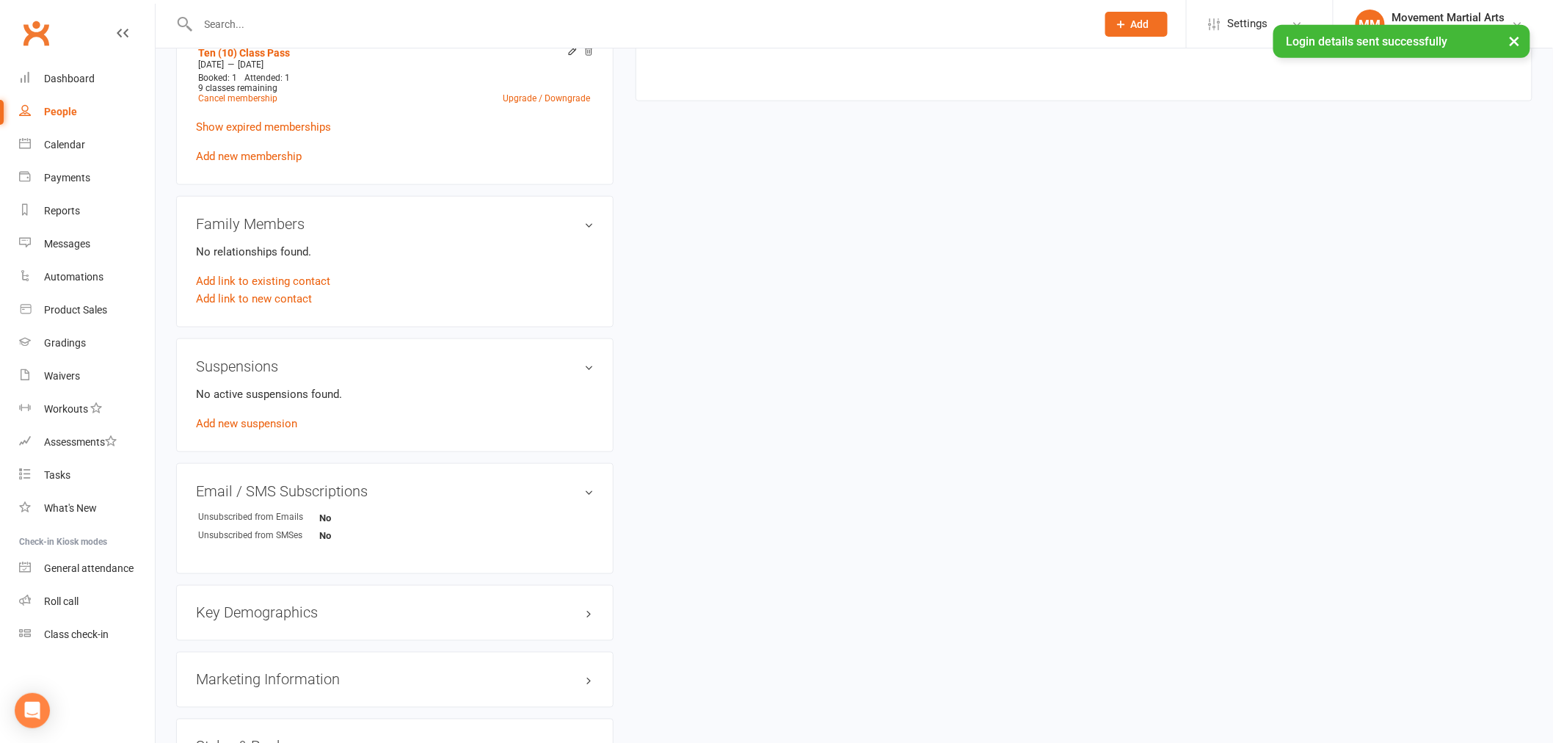
scroll to position [0, 0]
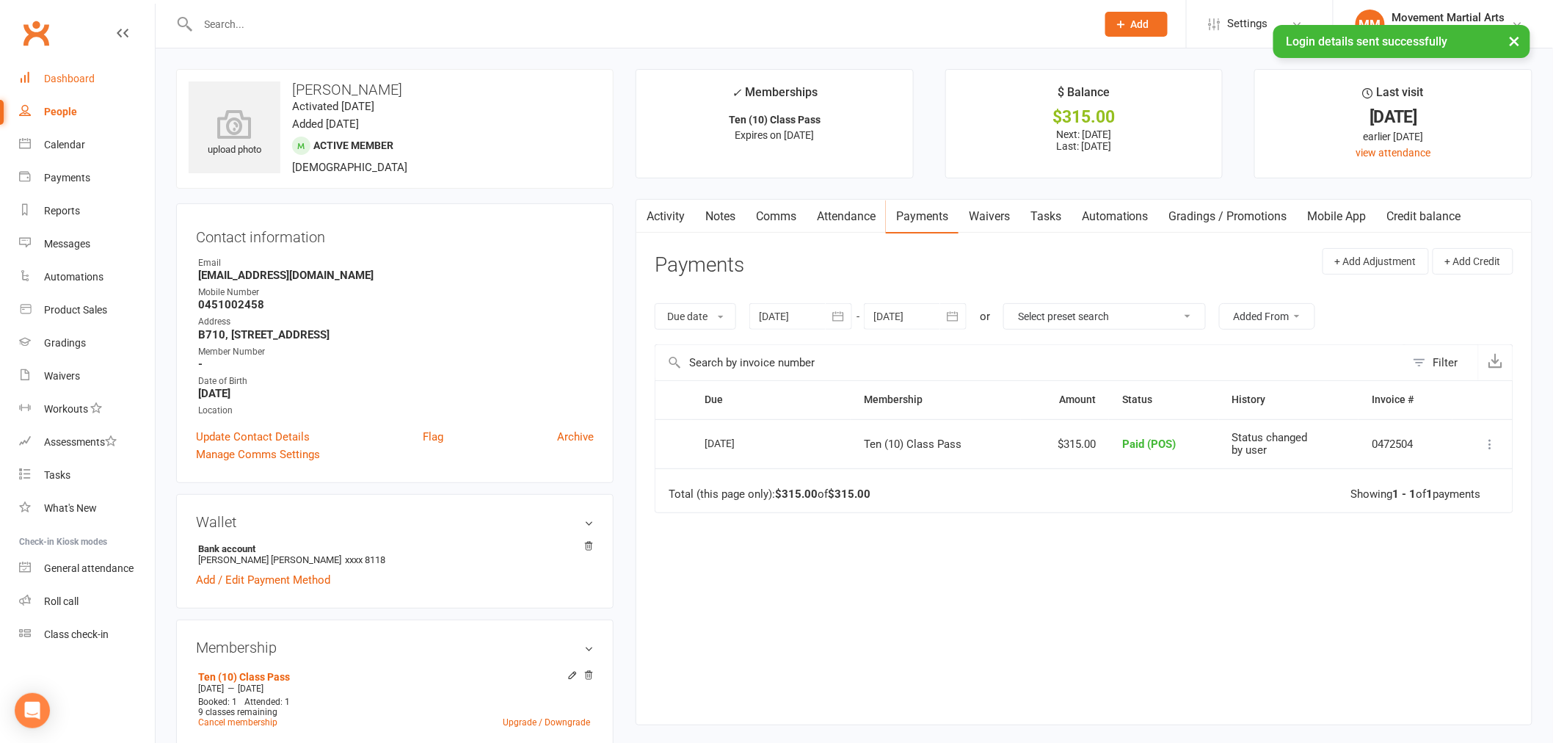
click at [70, 73] on div "Dashboard" at bounding box center [69, 79] width 51 height 12
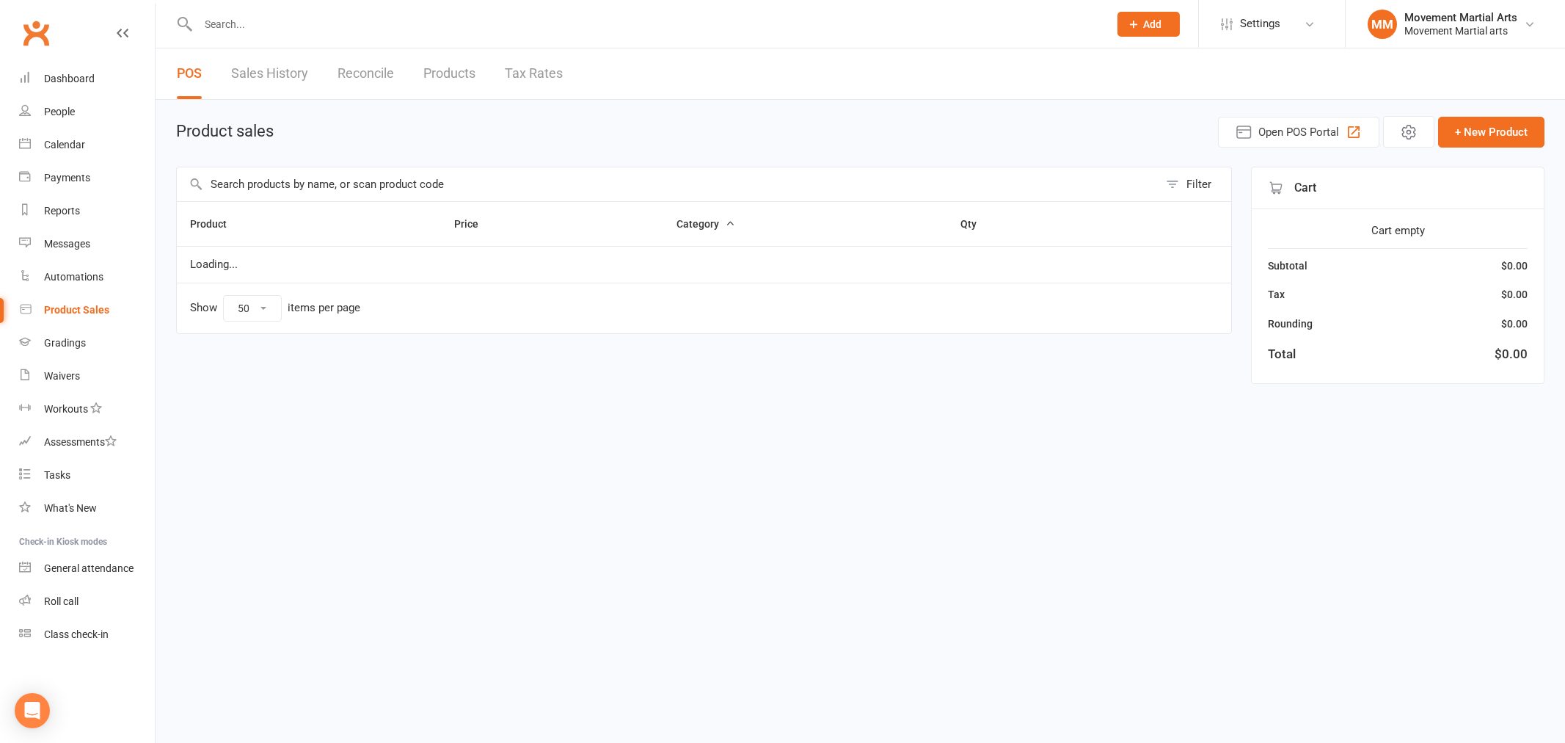
select select "50"
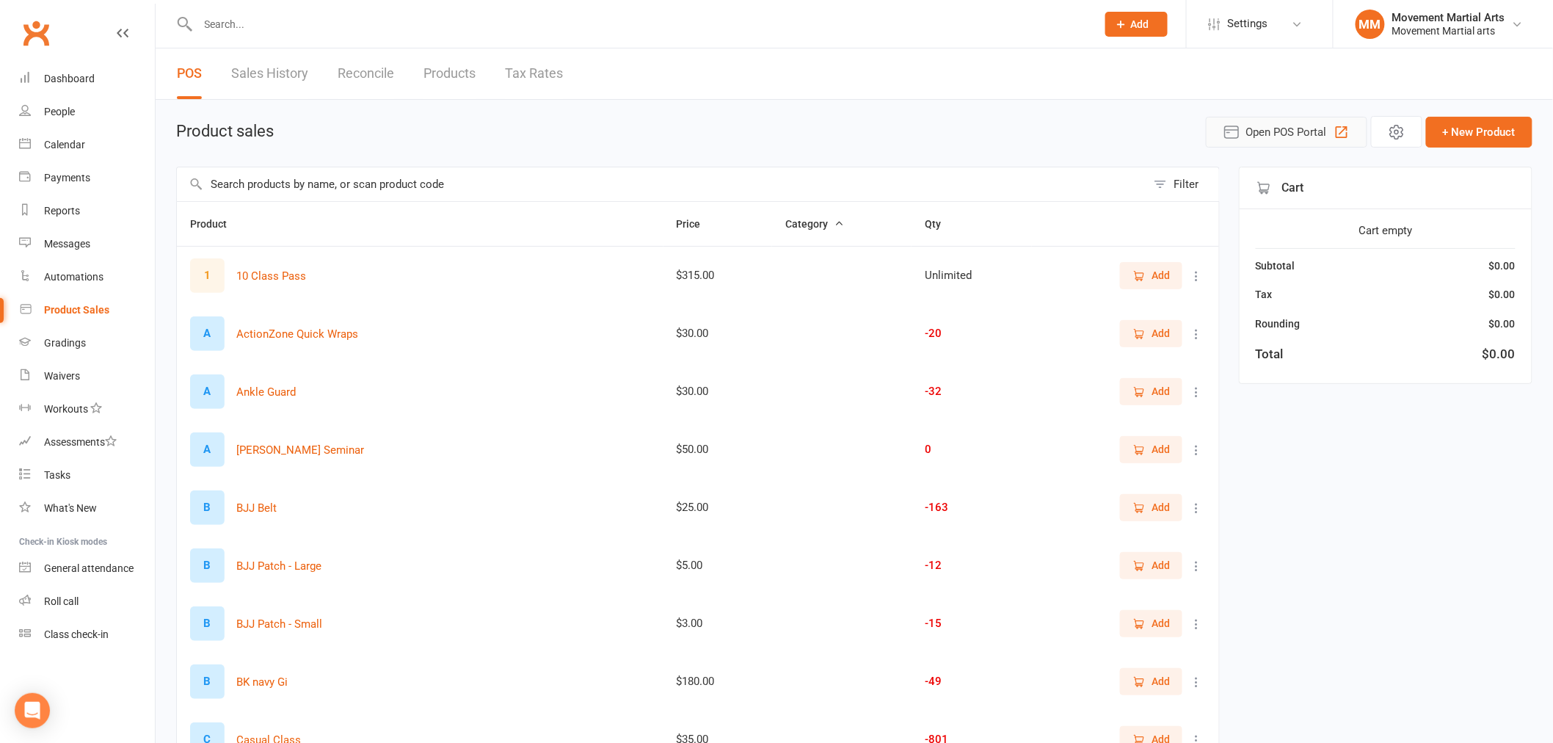
click at [1296, 136] on span "Open POS Portal" at bounding box center [1286, 132] width 81 height 18
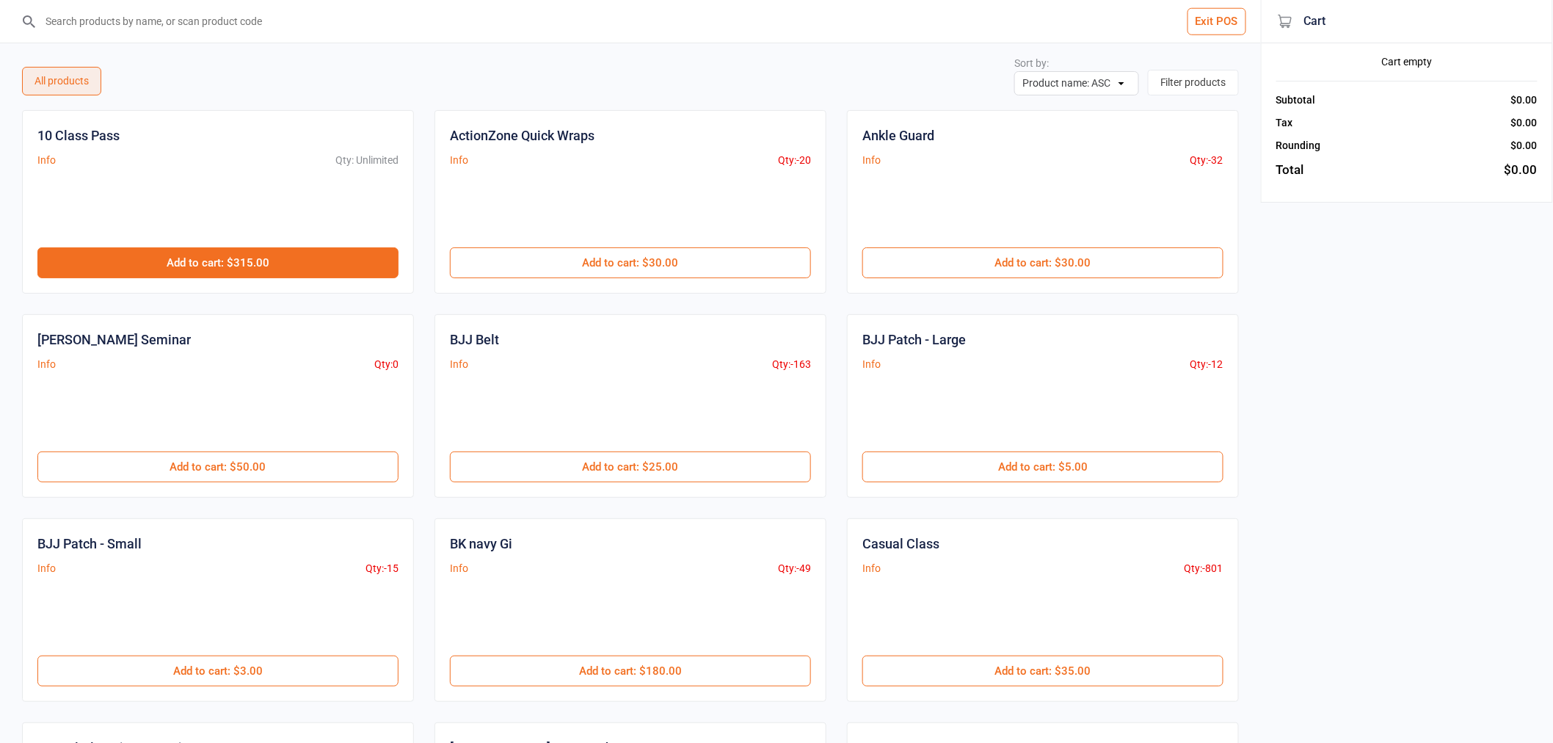
click at [307, 261] on button "Add to cart : $315.00" at bounding box center [217, 262] width 361 height 31
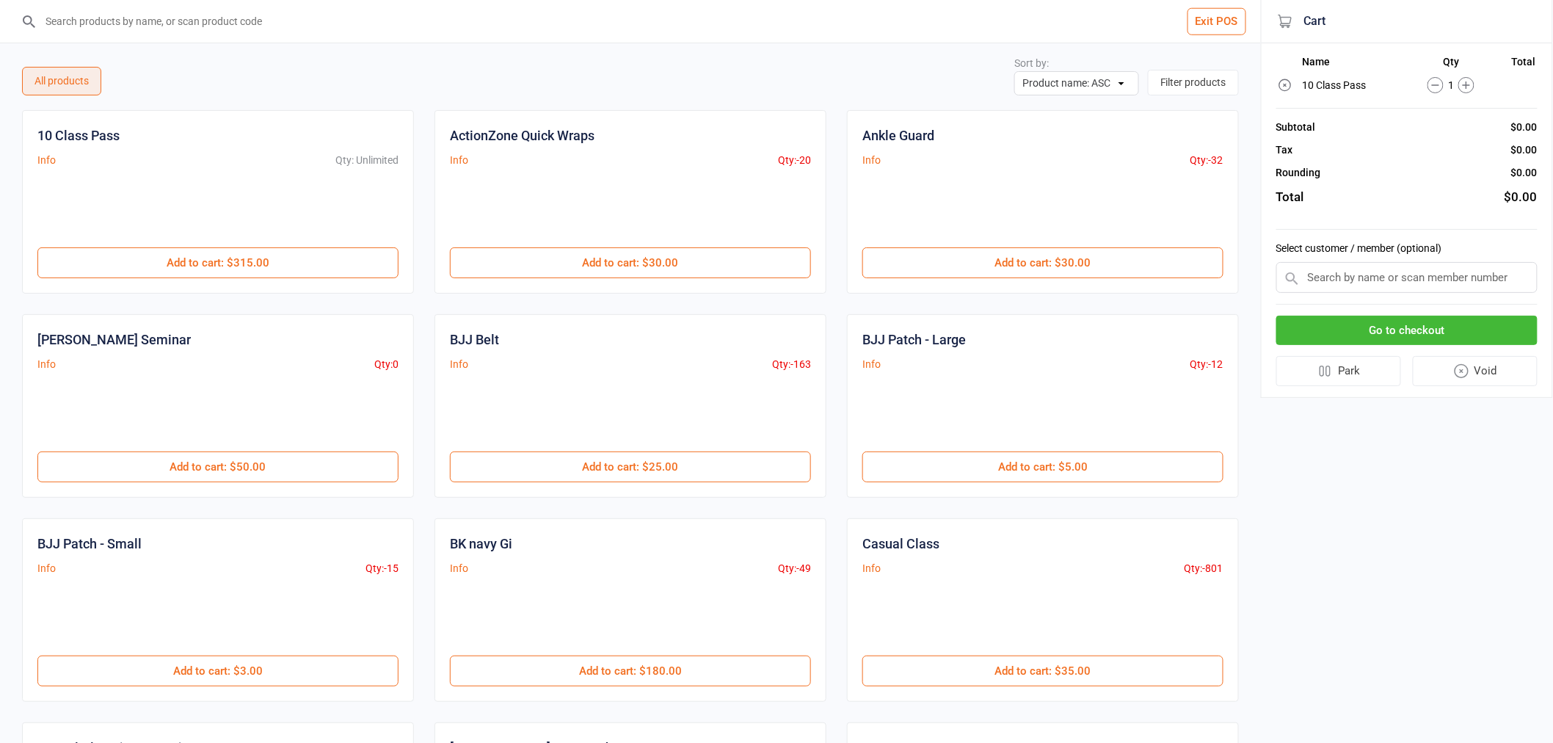
click at [327, 15] on input "search" at bounding box center [639, 21] width 1202 height 43
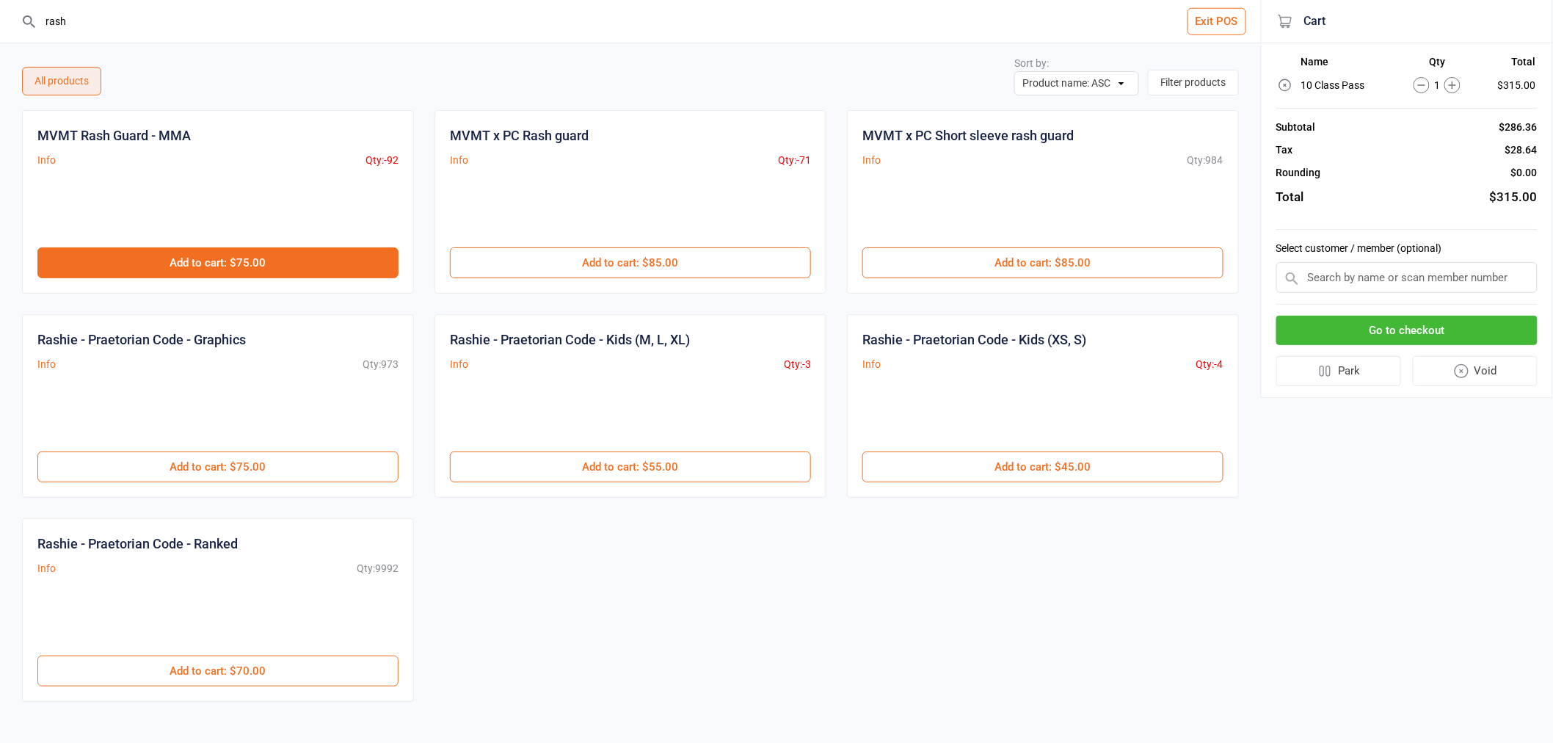
click at [340, 260] on button "Add to cart : $75.00" at bounding box center [217, 262] width 361 height 31
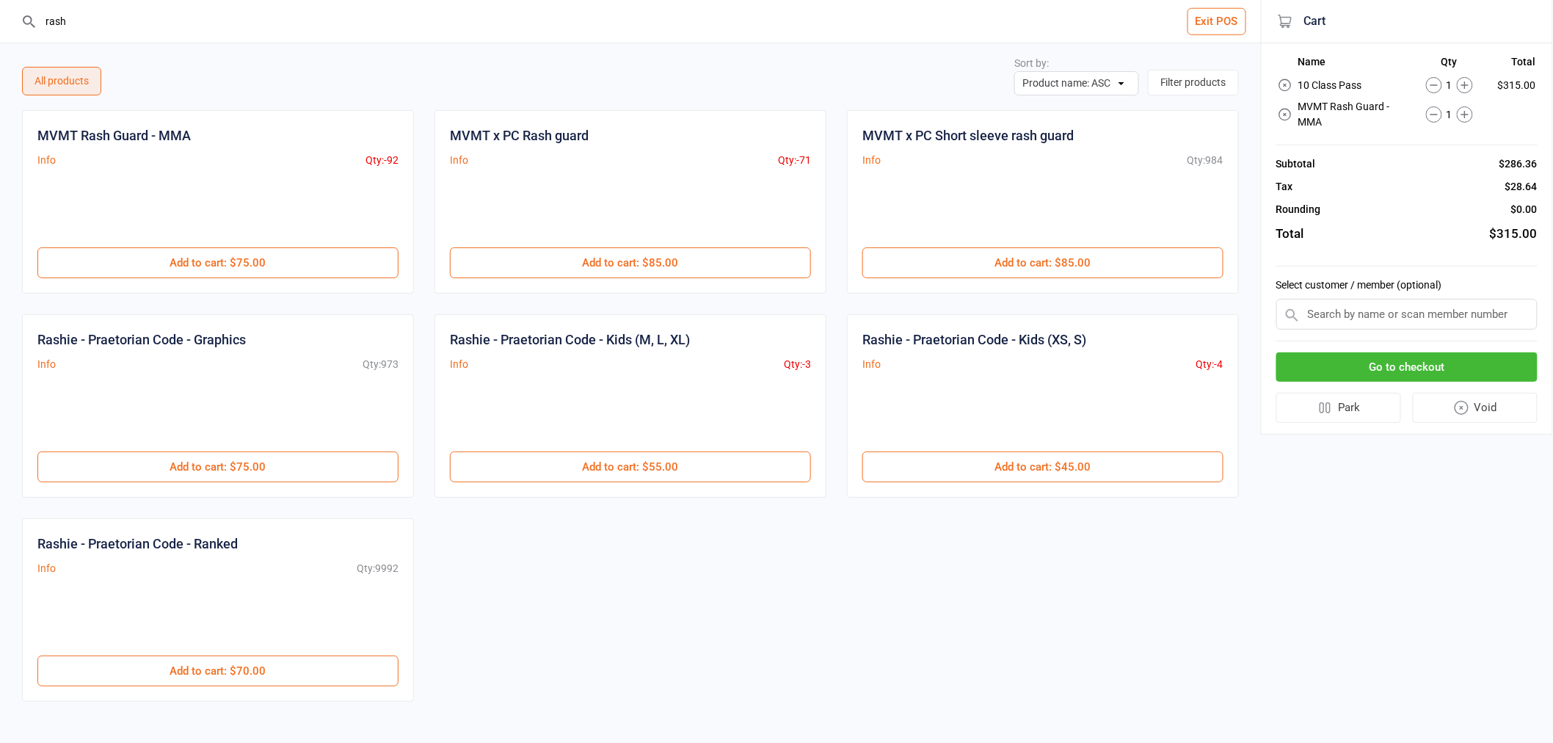
click at [362, 41] on input "rash" at bounding box center [639, 21] width 1202 height 43
click at [357, 37] on input "rash" at bounding box center [639, 21] width 1202 height 43
type input "r"
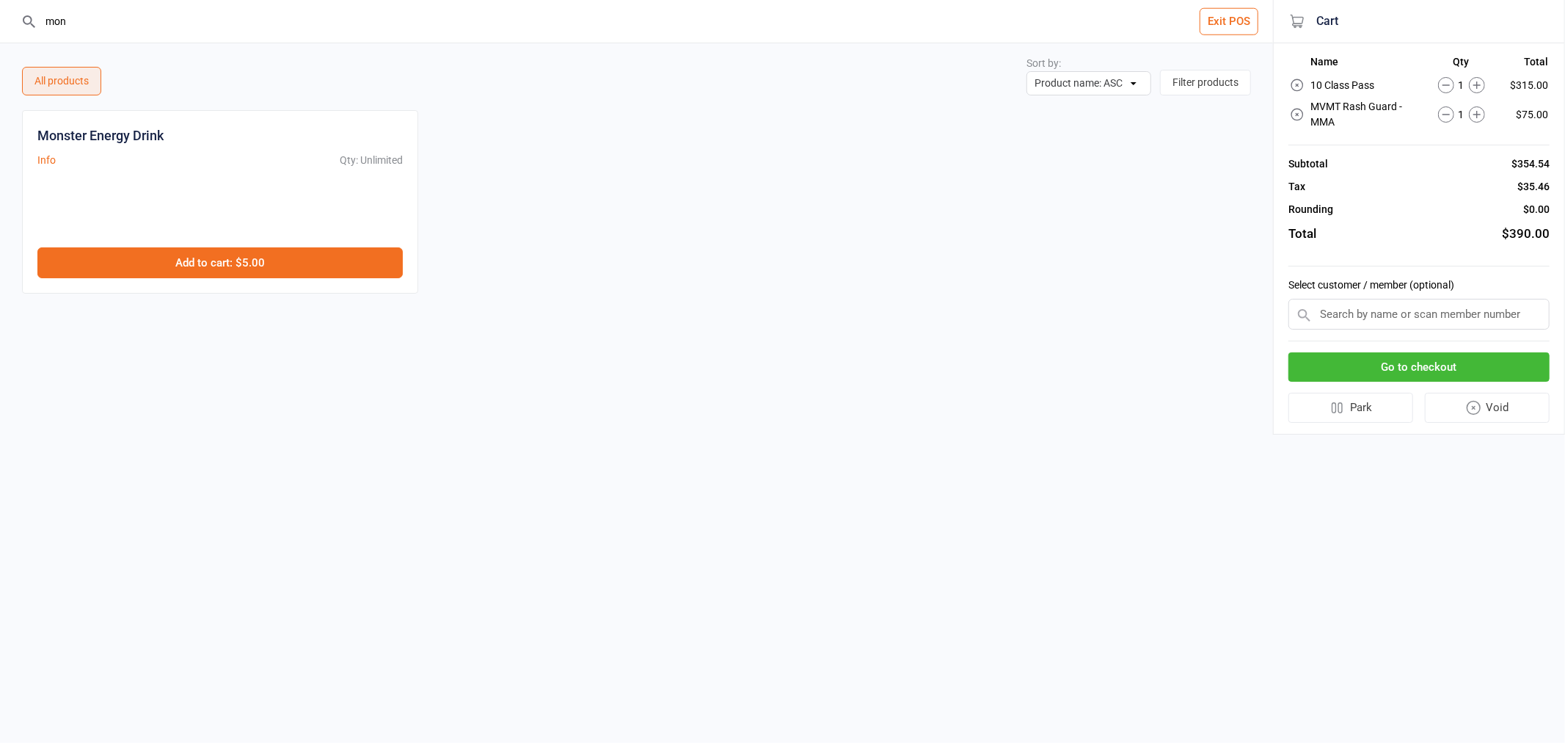
click at [355, 264] on button "Add to cart : $5.00" at bounding box center [219, 262] width 365 height 31
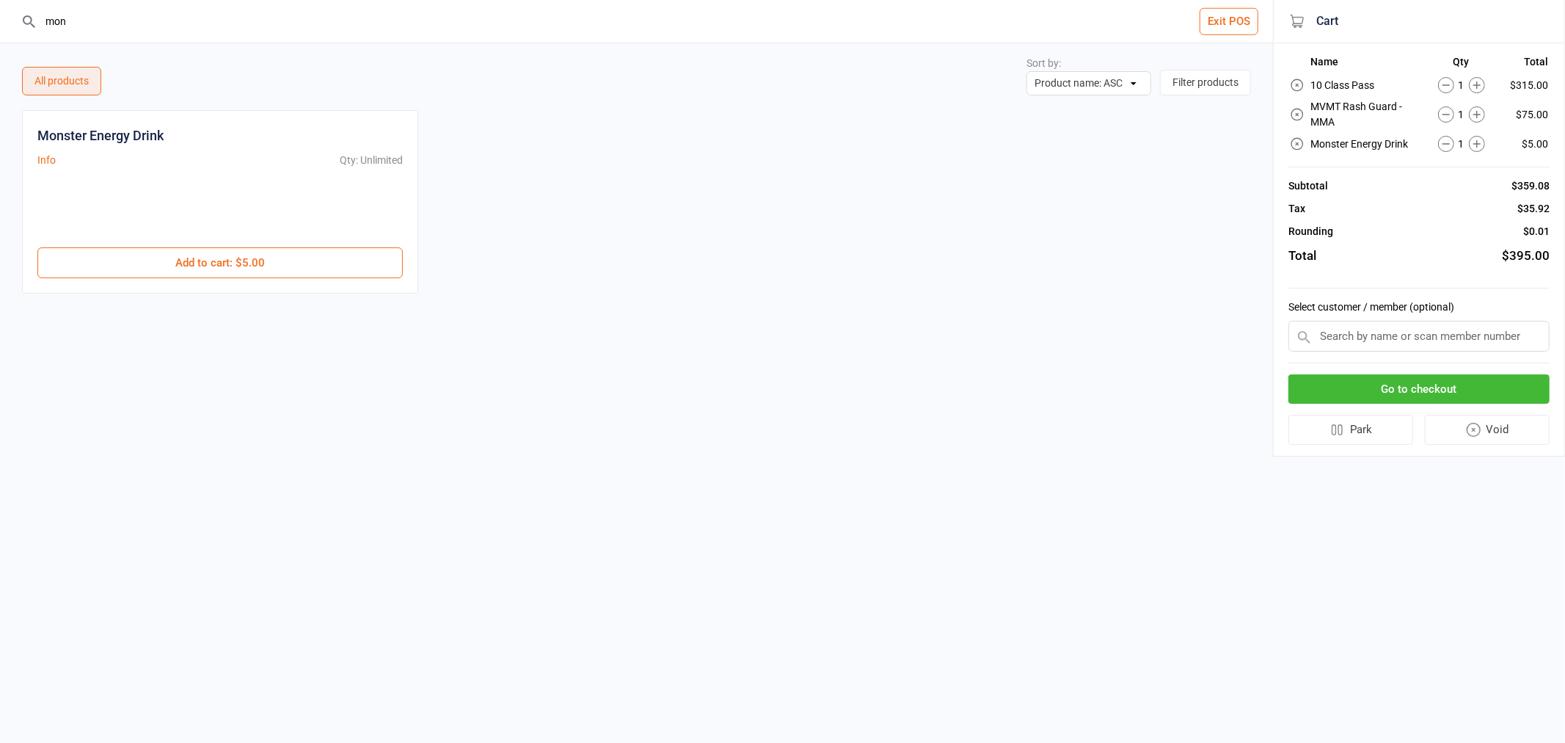
click at [139, 37] on input "mon" at bounding box center [645, 21] width 1214 height 43
click at [139, 35] on input "mon" at bounding box center [645, 21] width 1214 height 43
click at [105, 23] on input "600" at bounding box center [645, 21] width 1214 height 43
click at [104, 22] on input "600" at bounding box center [645, 21] width 1214 height 43
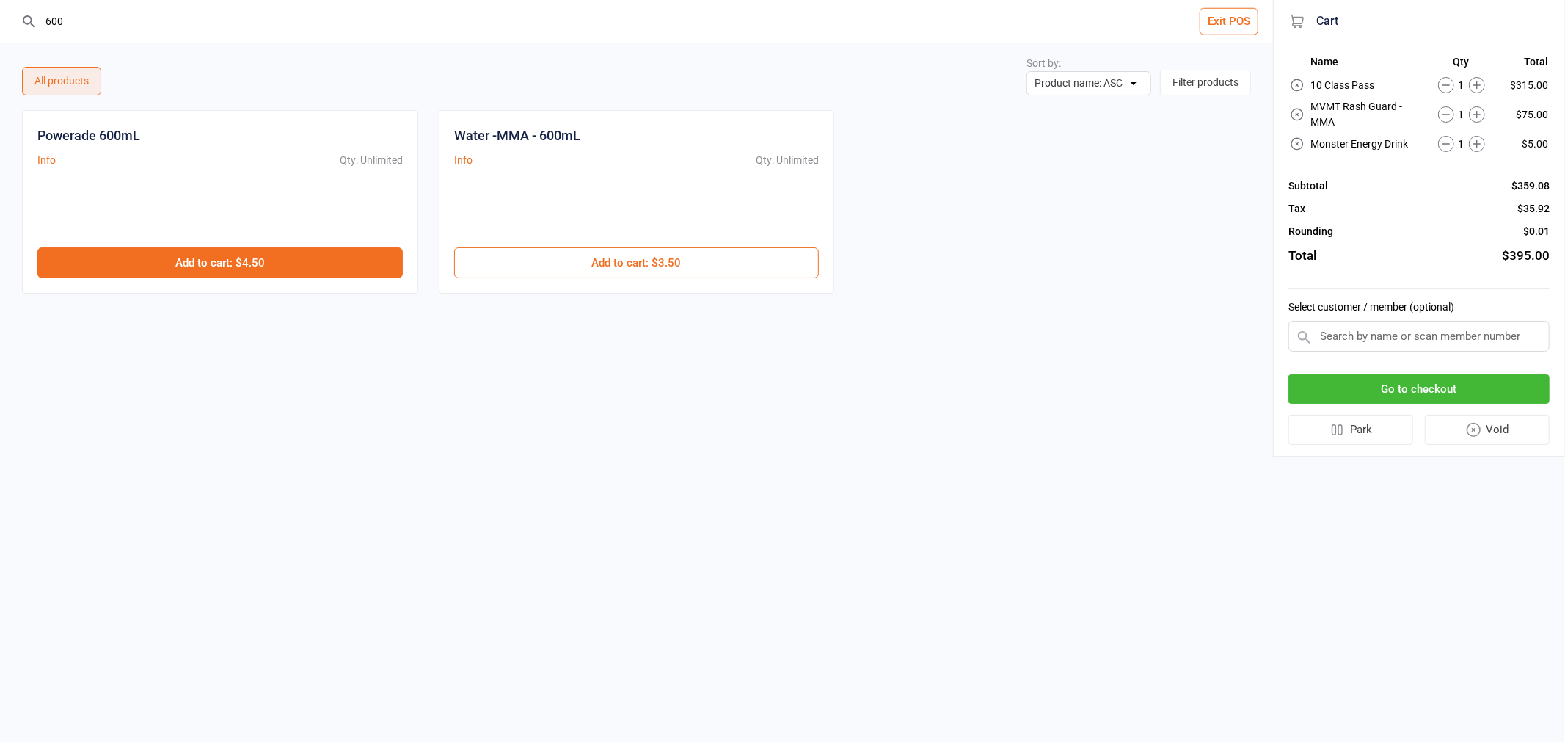
type input "600"
click at [310, 255] on button "Add to cart : $4.50" at bounding box center [219, 262] width 365 height 31
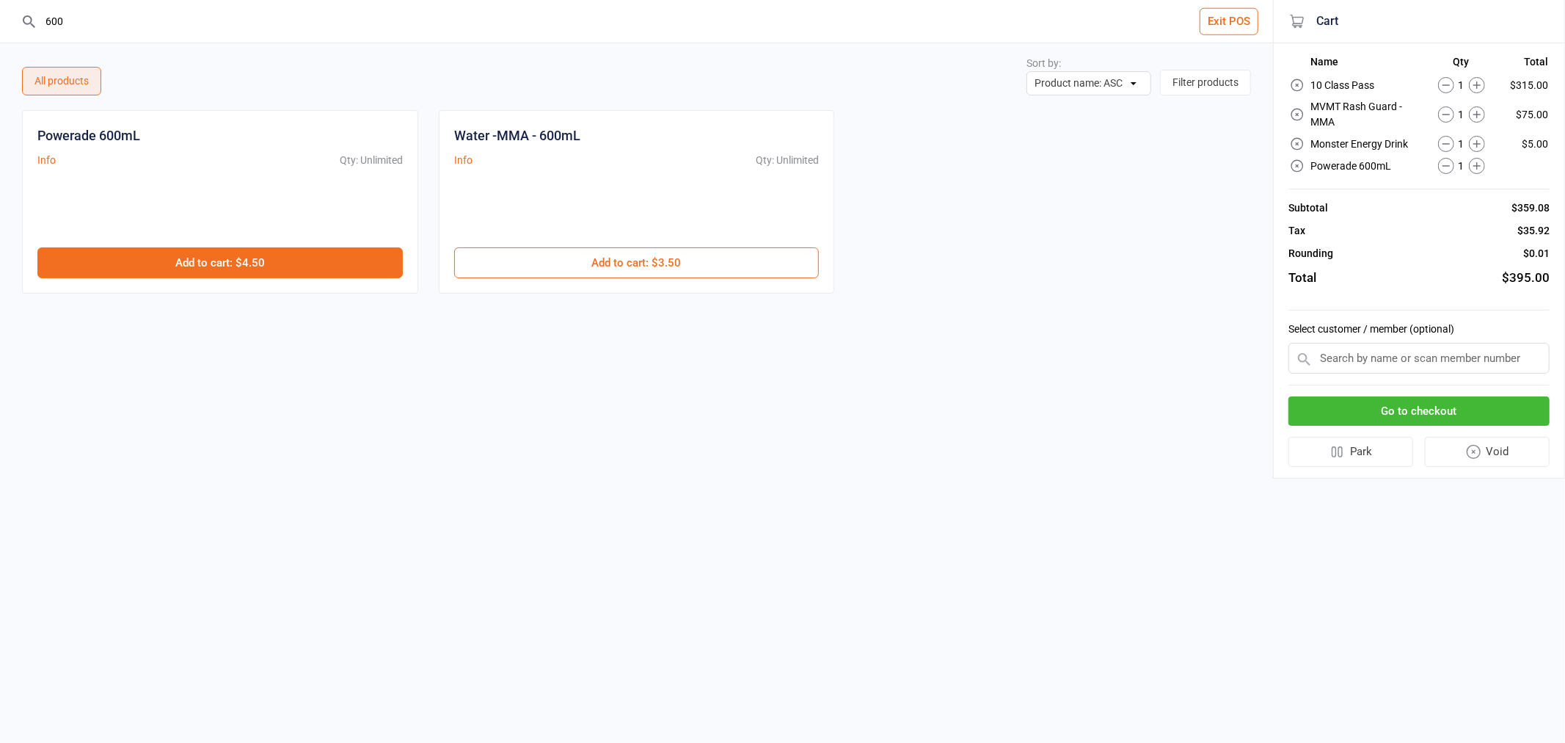
click at [310, 255] on button "Add to cart : $4.50" at bounding box center [219, 262] width 365 height 31
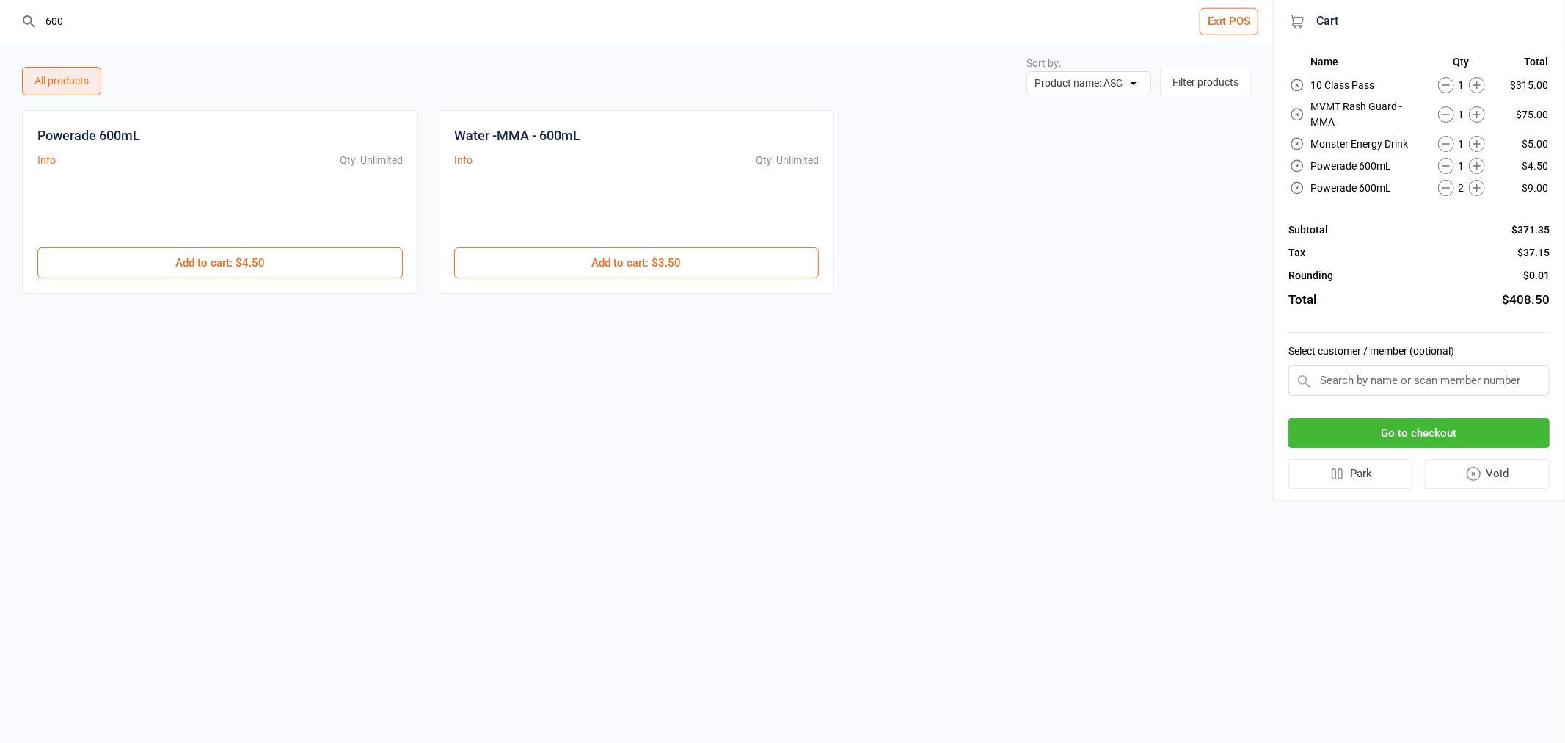
click at [1300, 162] on icon at bounding box center [1297, 165] width 15 height 15
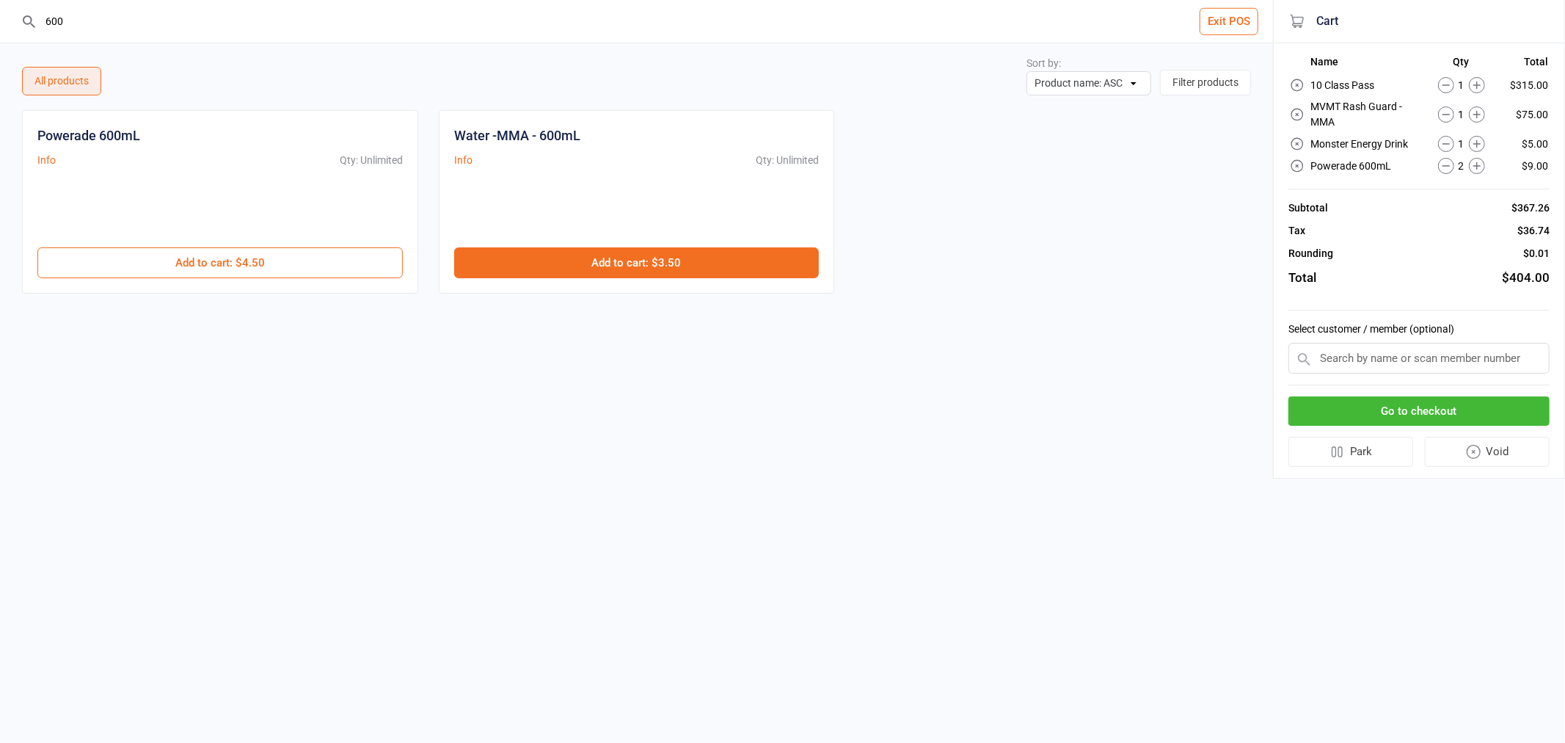
click at [497, 264] on button "Add to cart : $3.50" at bounding box center [636, 262] width 365 height 31
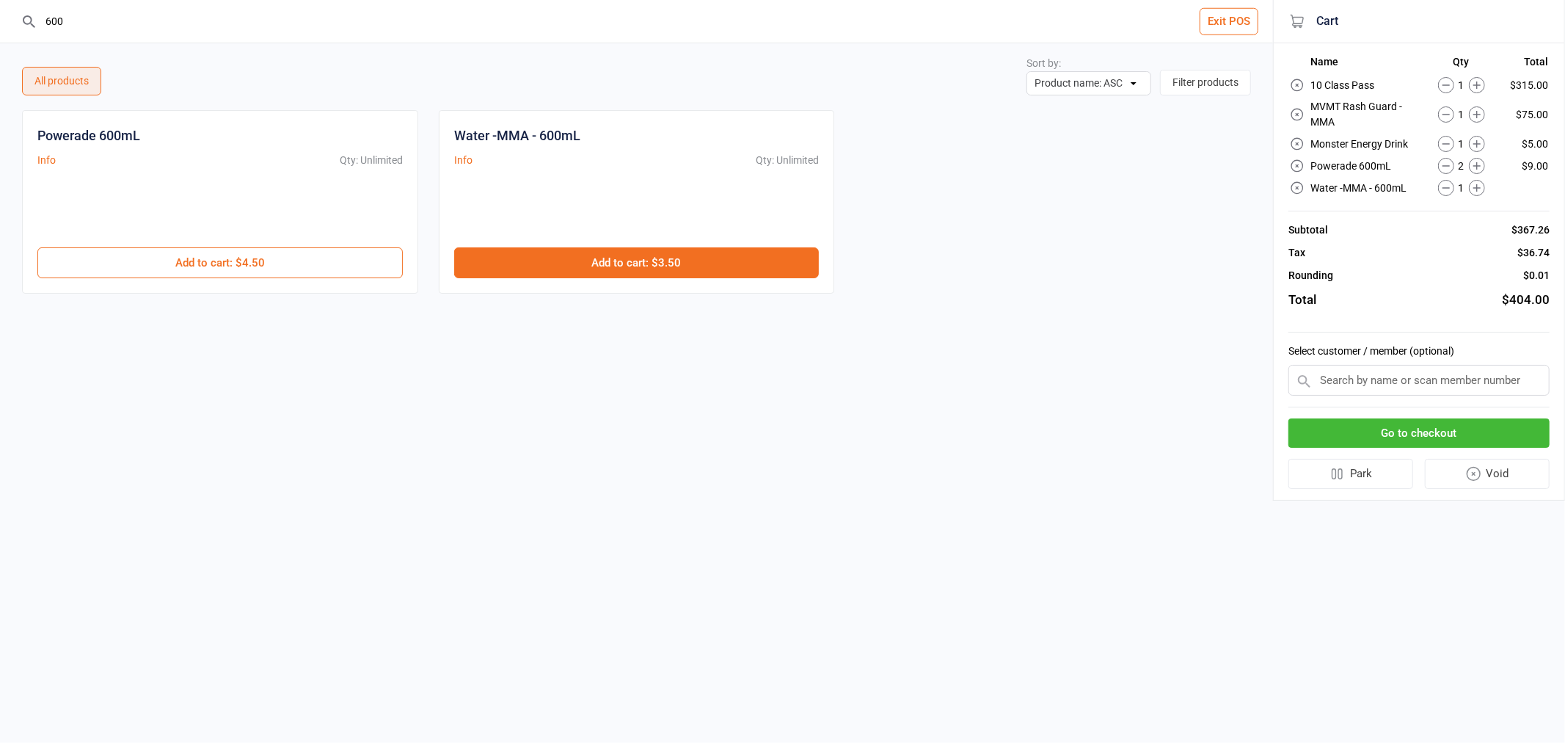
click at [497, 264] on button "Add to cart : $3.50" at bounding box center [636, 262] width 365 height 31
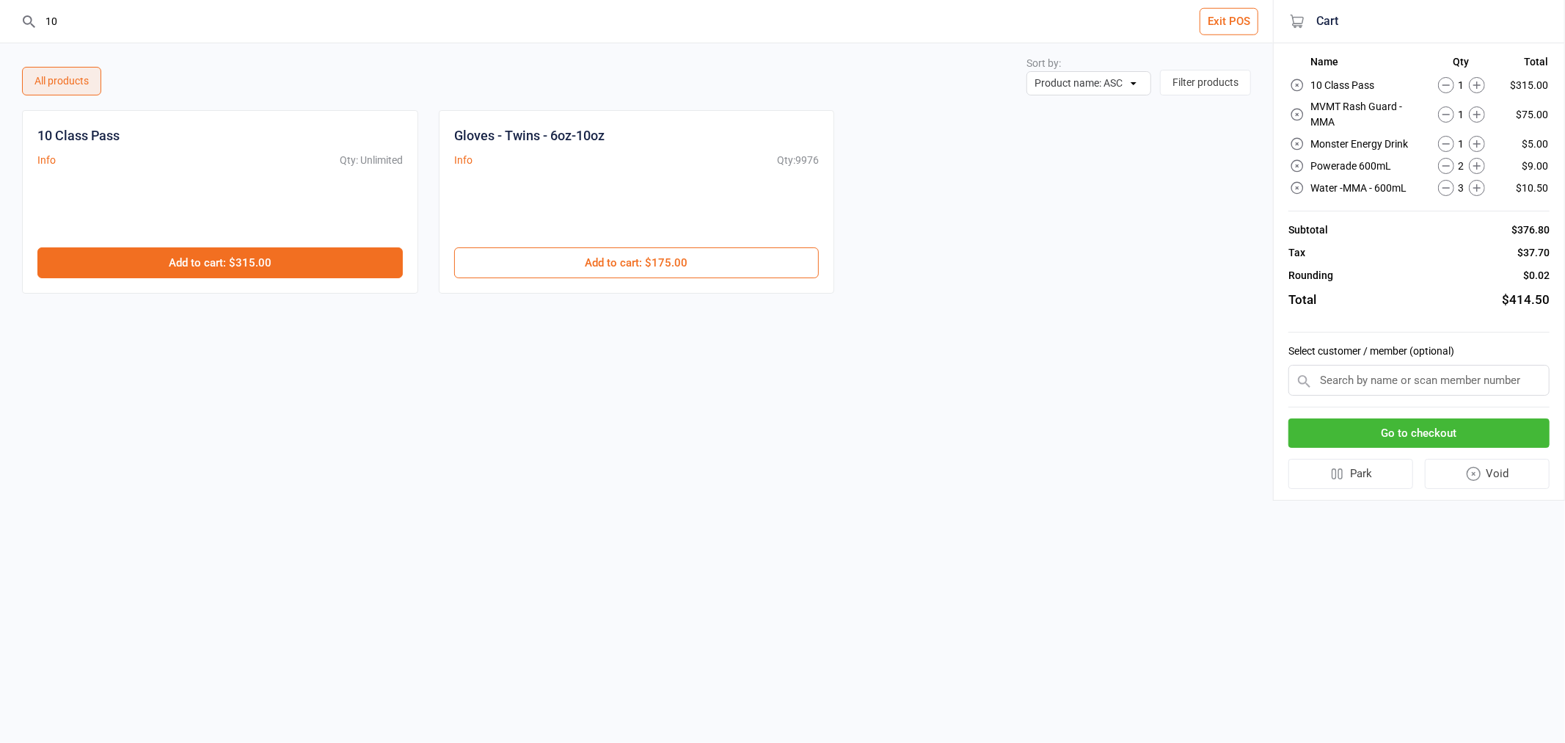
click at [209, 272] on button "Add to cart : $315.00" at bounding box center [219, 262] width 365 height 31
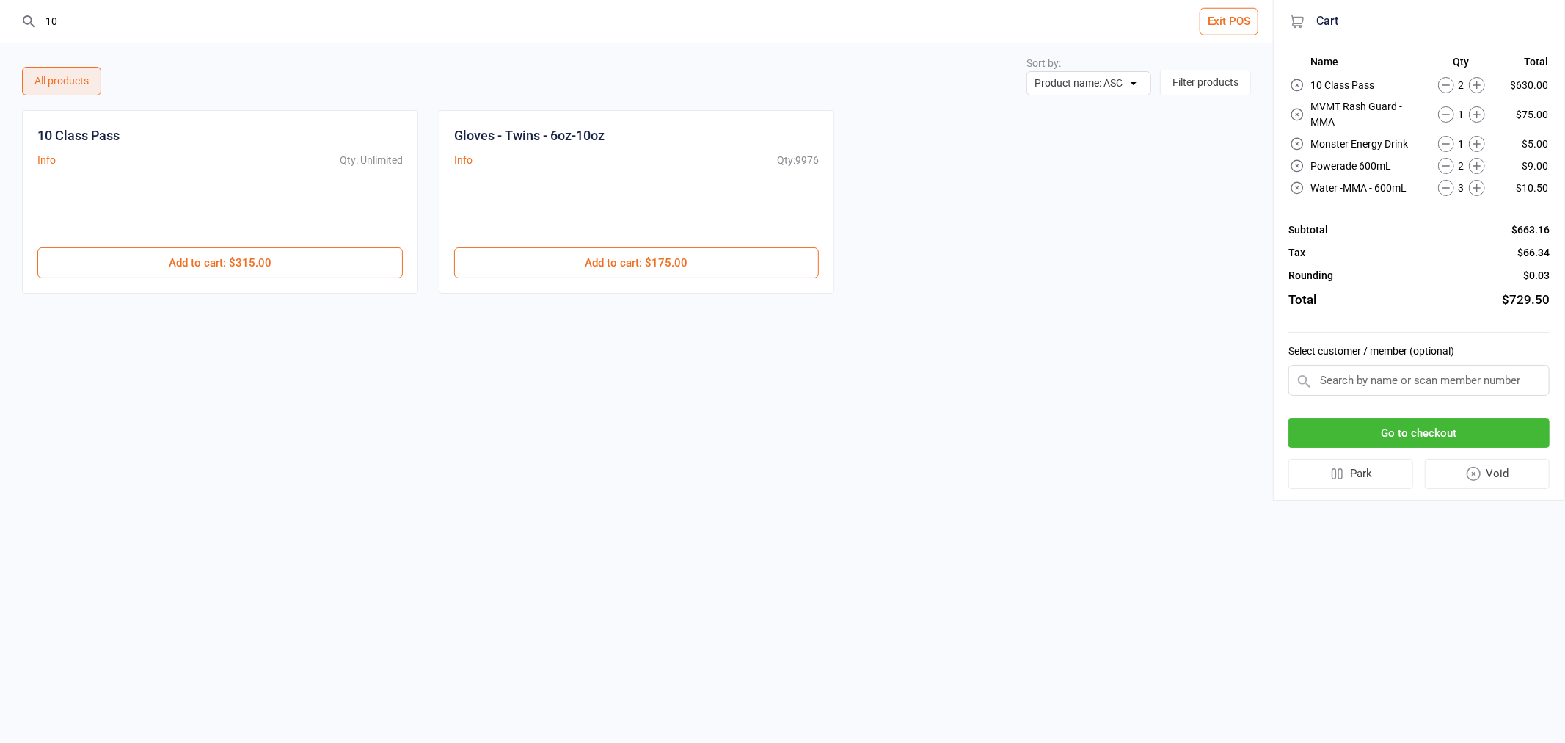
click at [277, 23] on input "10" at bounding box center [645, 21] width 1214 height 43
click at [274, 282] on div "Handwraps - Action Zone Info Qty: -707 $20.00 Add to cart : $20.00" at bounding box center [220, 201] width 396 height 183
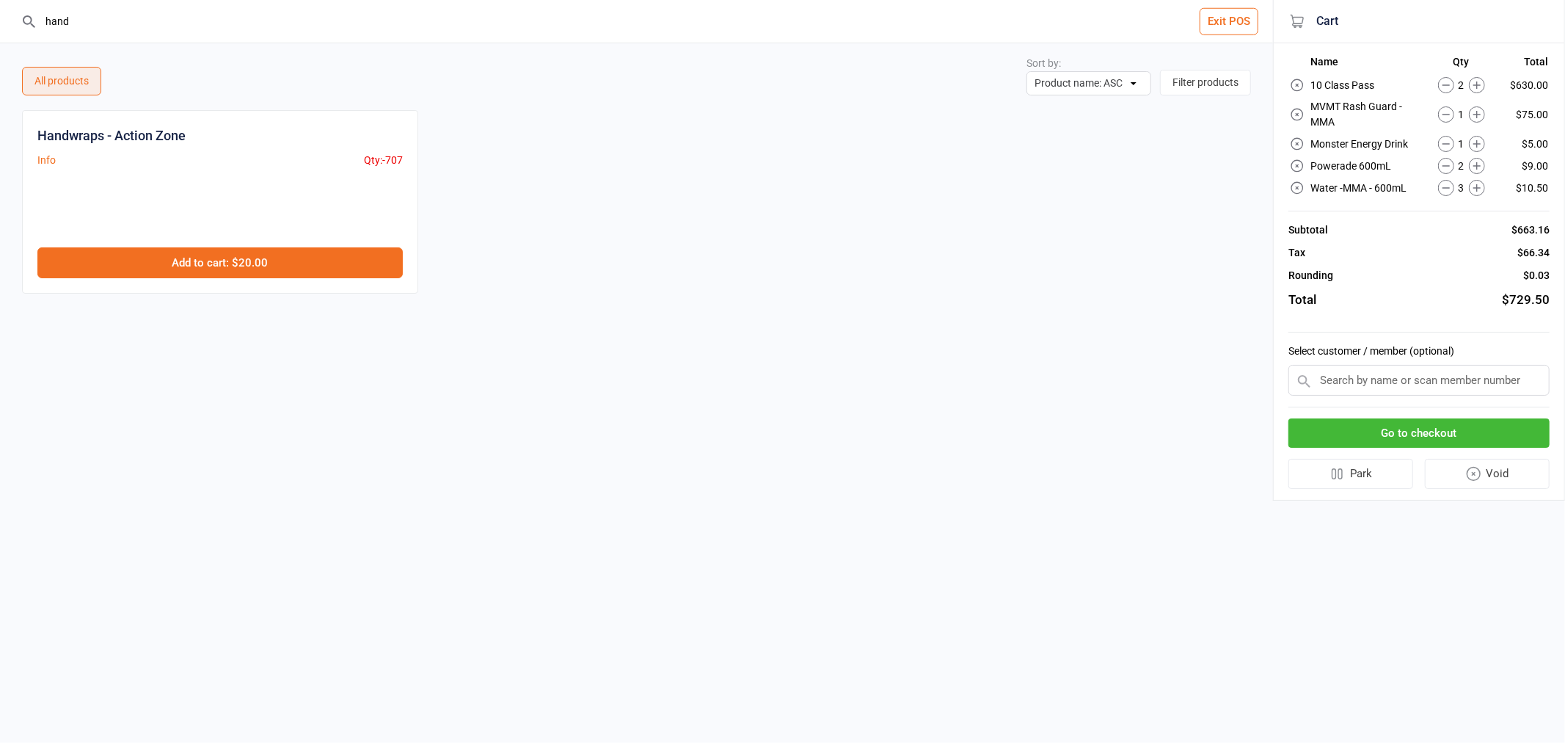
click at [271, 274] on button "Add to cart : $20.00" at bounding box center [219, 262] width 365 height 31
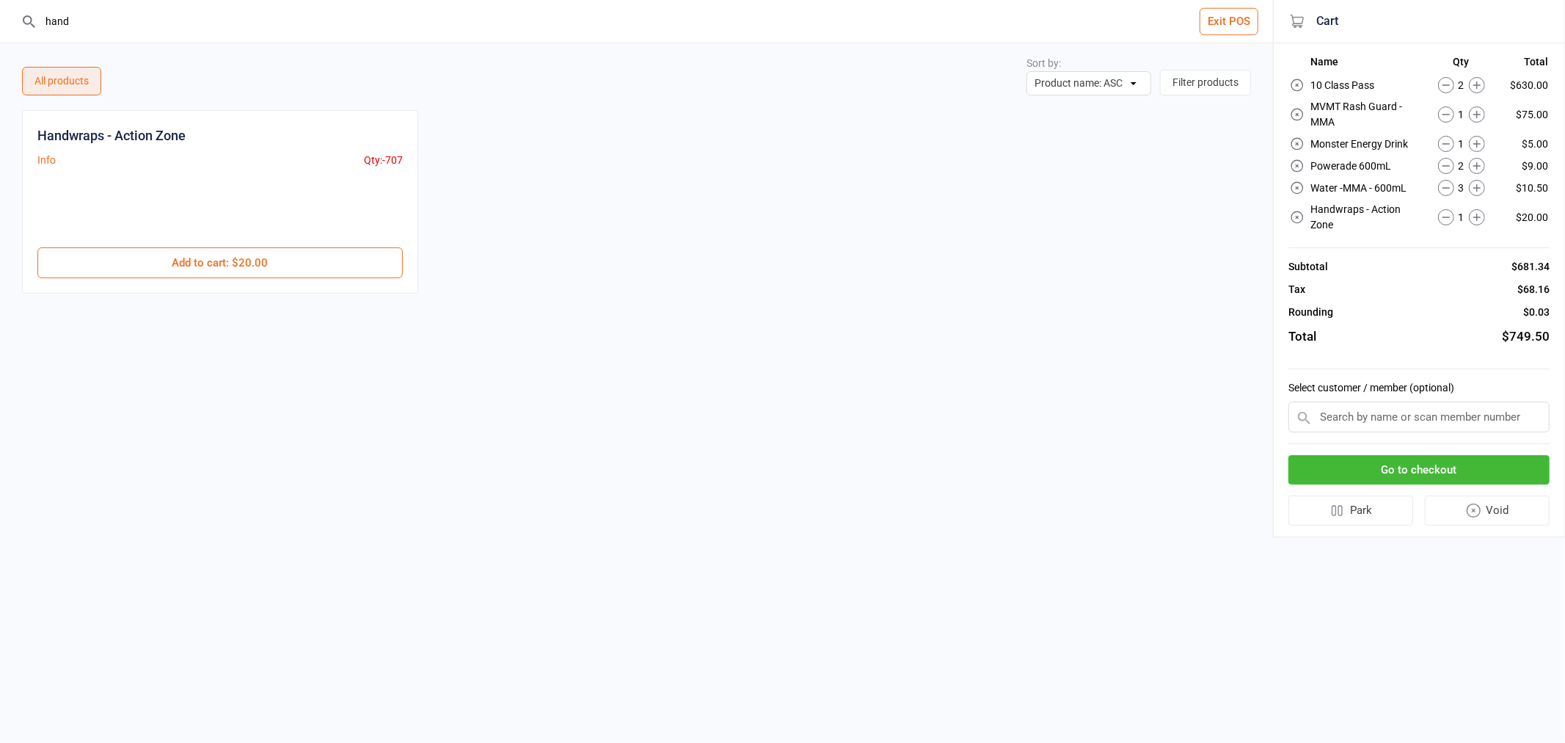
click at [103, 35] on input "hand" at bounding box center [645, 21] width 1214 height 43
click at [101, 35] on input "hand" at bounding box center [645, 21] width 1214 height 43
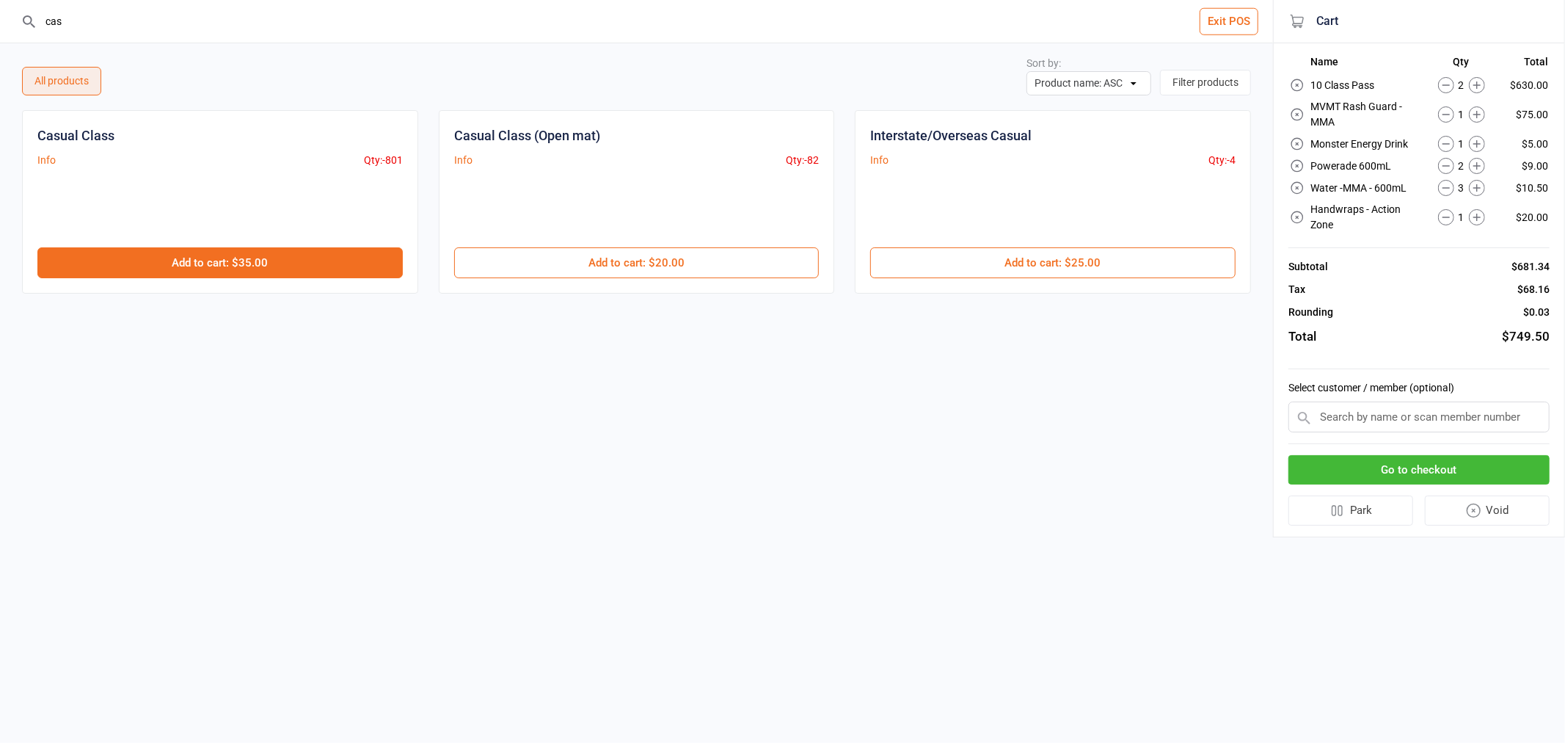
type input "cas"
click at [233, 247] on button "Add to cart : $35.00" at bounding box center [219, 262] width 365 height 31
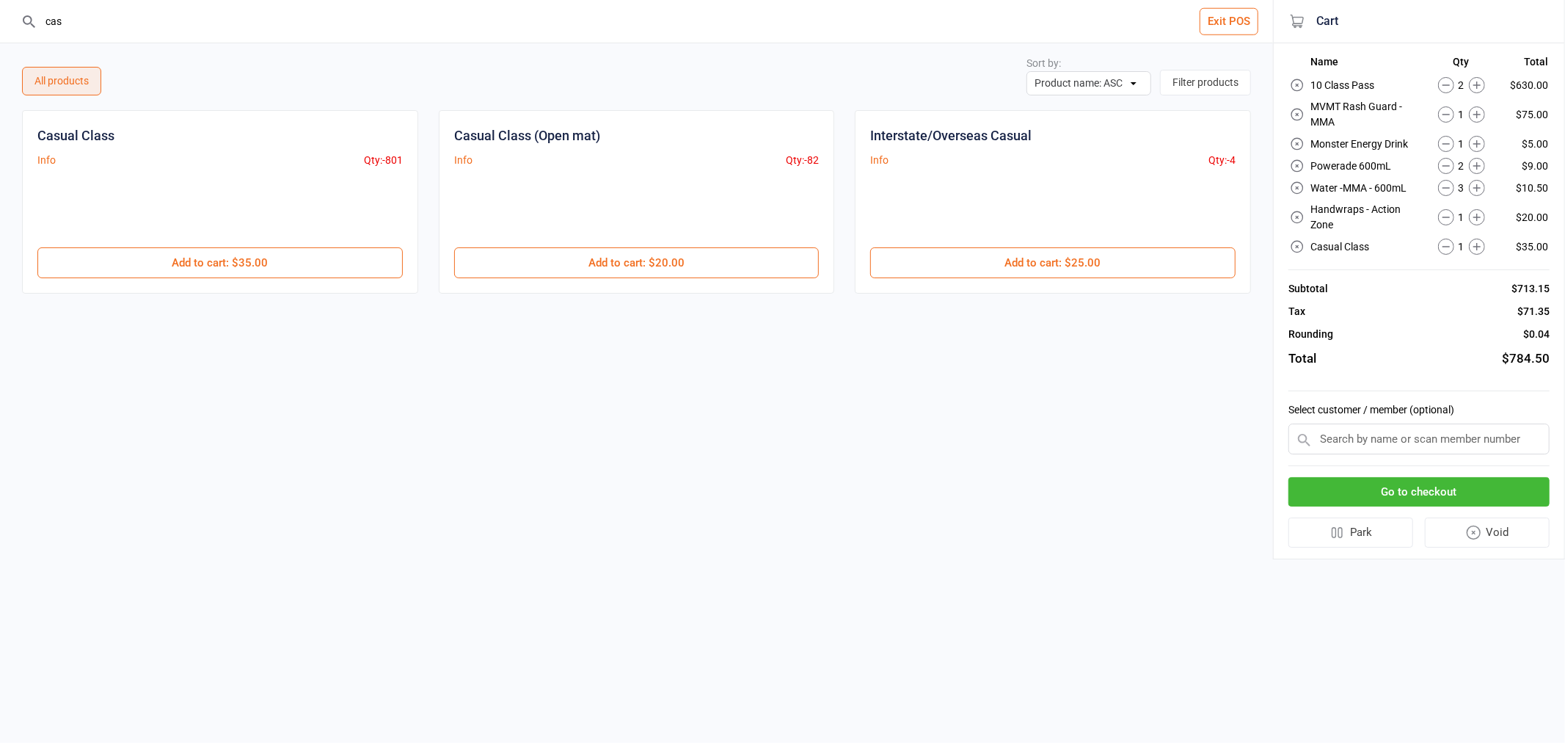
click at [131, 23] on input "cas" at bounding box center [645, 21] width 1214 height 43
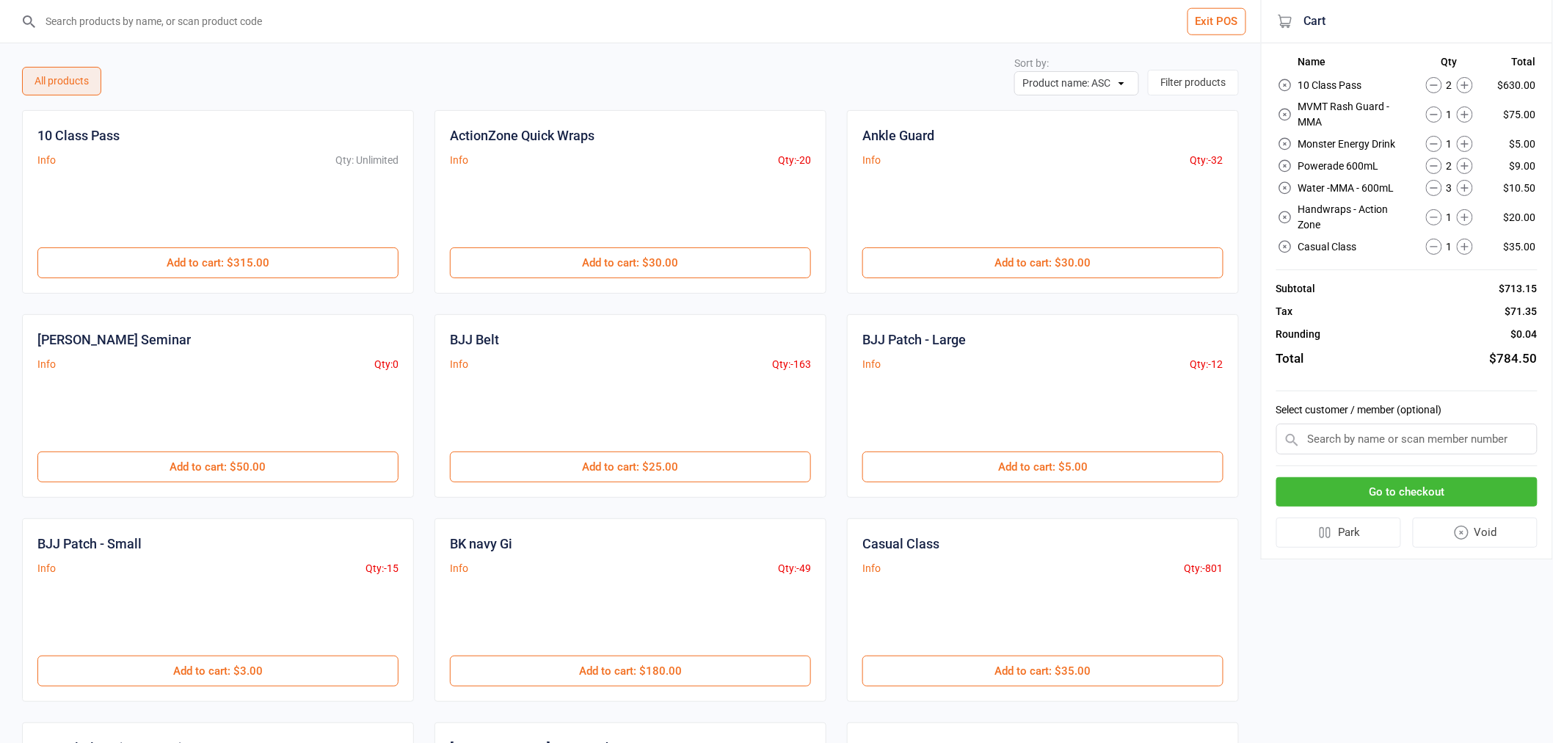
click at [1464, 161] on icon at bounding box center [1464, 166] width 16 height 16
click at [1472, 183] on icon at bounding box center [1464, 188] width 16 height 16
click at [1456, 209] on icon at bounding box center [1464, 217] width 16 height 16
click at [327, 26] on input "search" at bounding box center [639, 21] width 1202 height 43
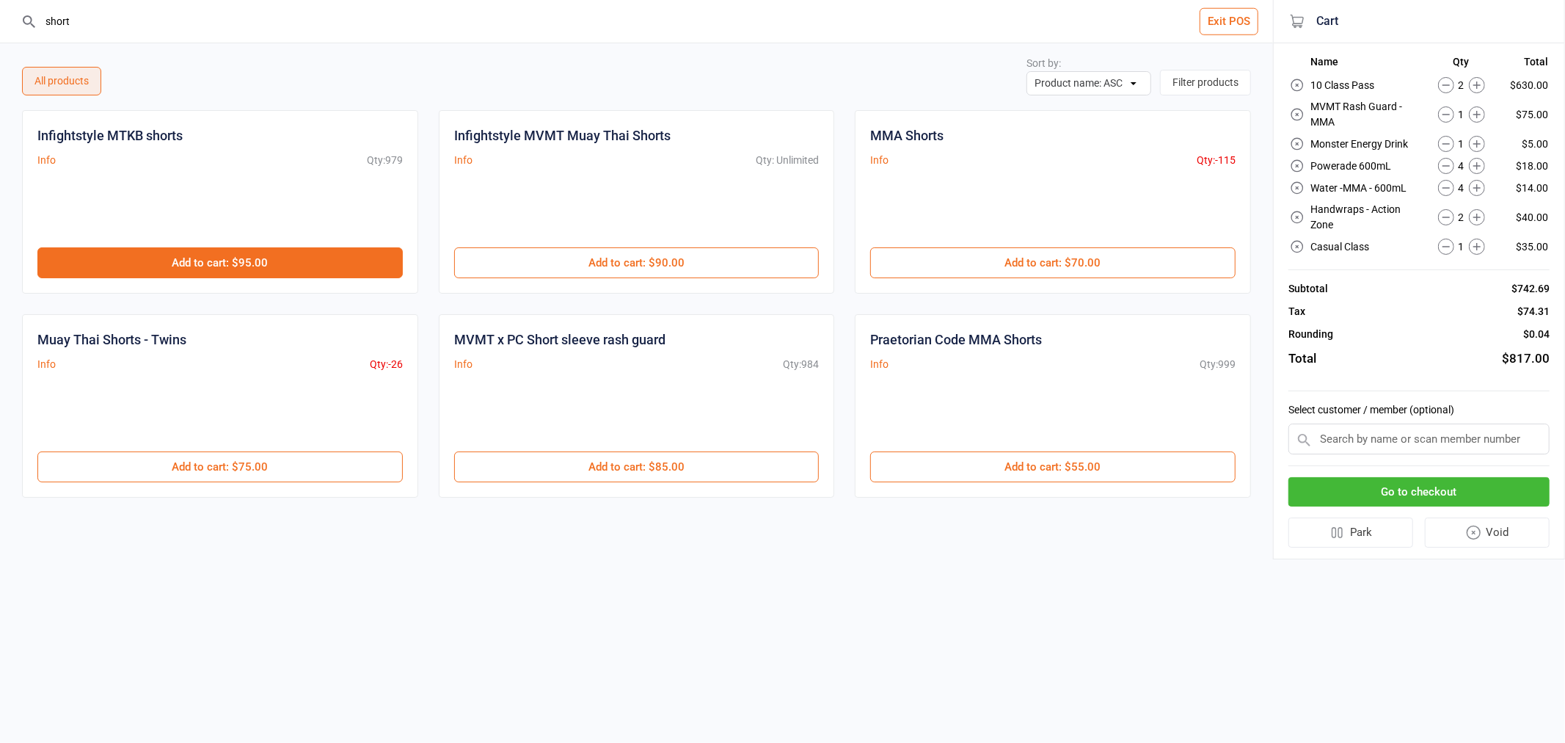
click at [248, 258] on button "Add to cart : $95.00" at bounding box center [219, 262] width 365 height 31
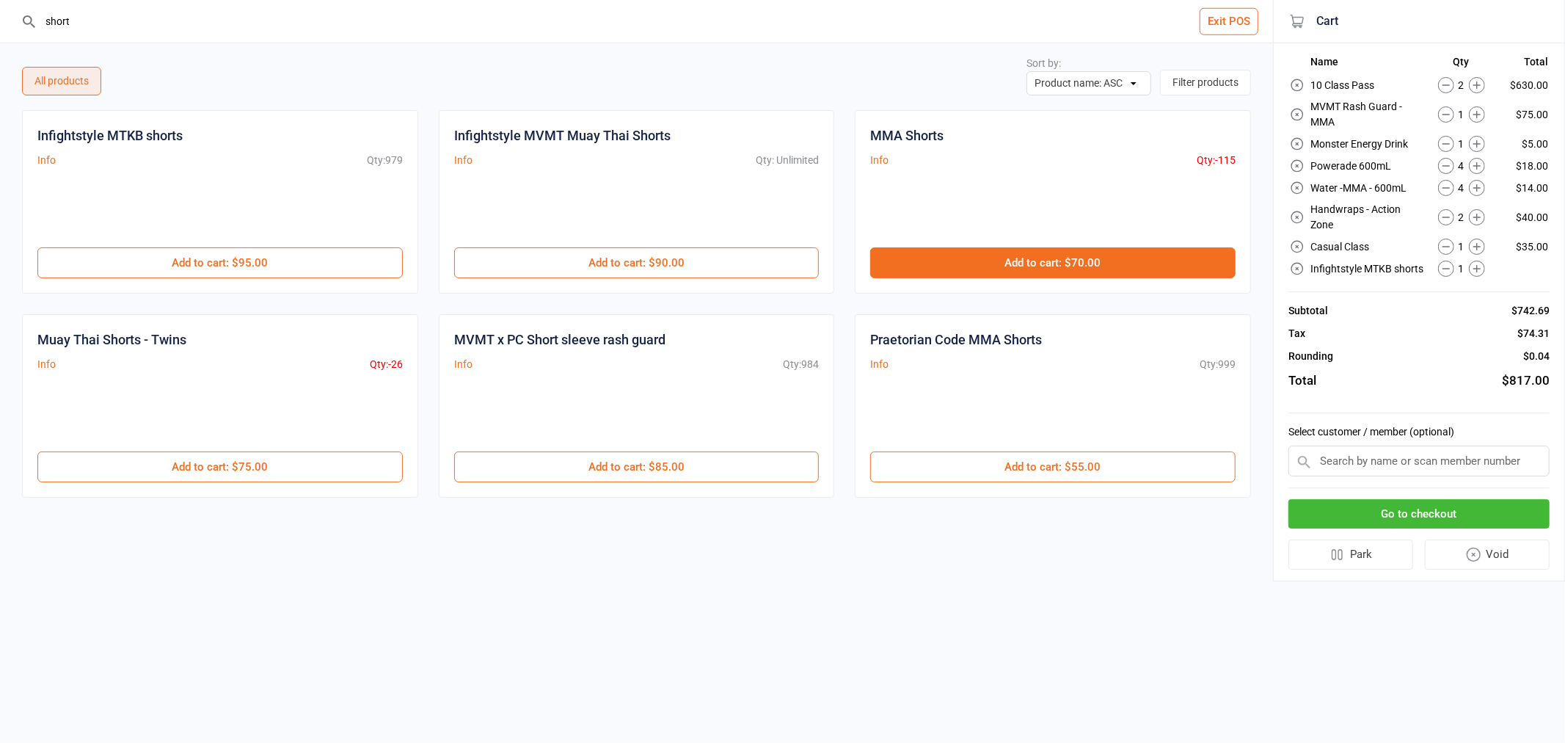
click at [927, 273] on button "Add to cart : $70.00" at bounding box center [1052, 262] width 365 height 31
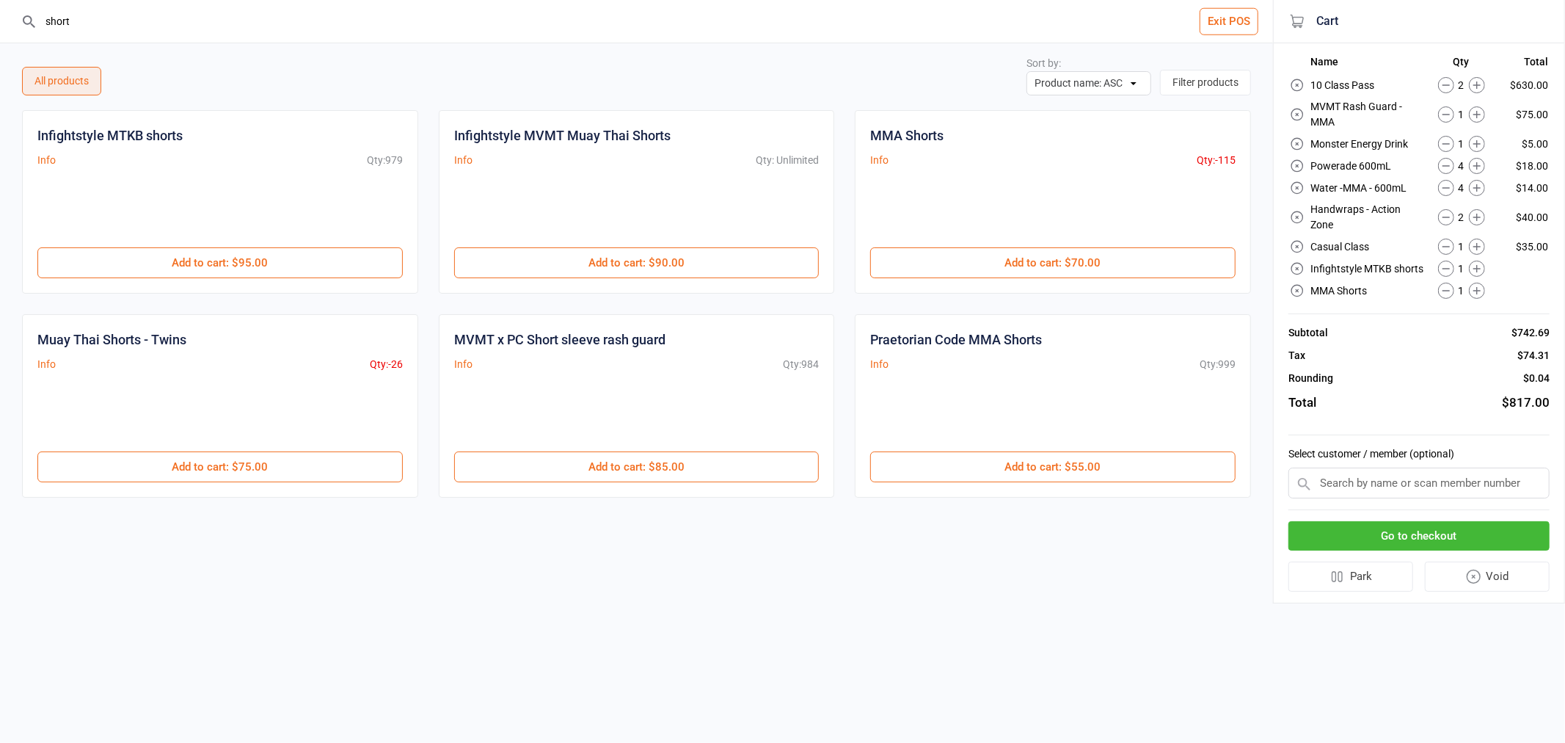
click at [115, 20] on input "short" at bounding box center [645, 21] width 1214 height 43
click at [115, 21] on input "short" at bounding box center [645, 21] width 1214 height 43
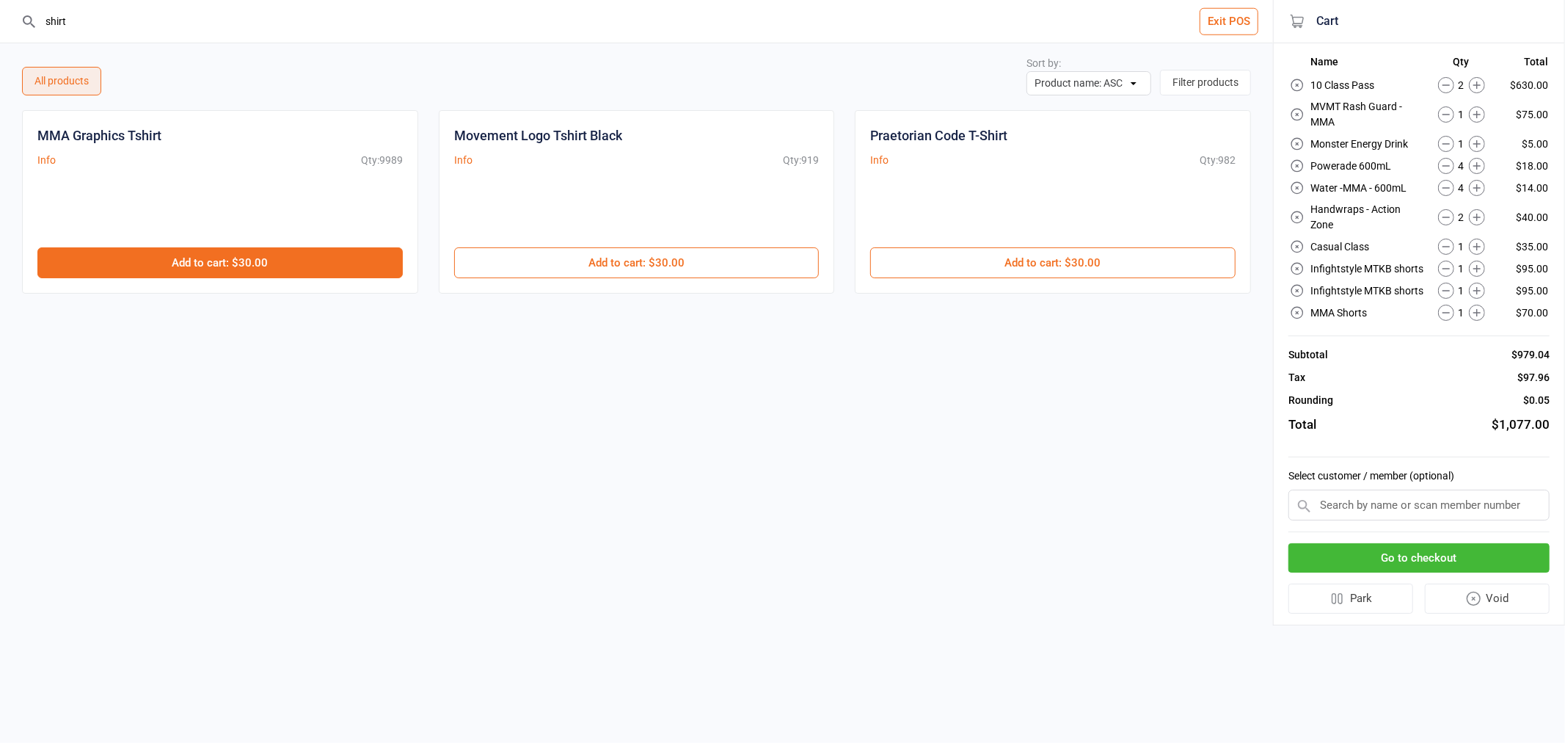
type input "shirt"
click at [335, 259] on button "Add to cart : $30.00" at bounding box center [219, 262] width 365 height 31
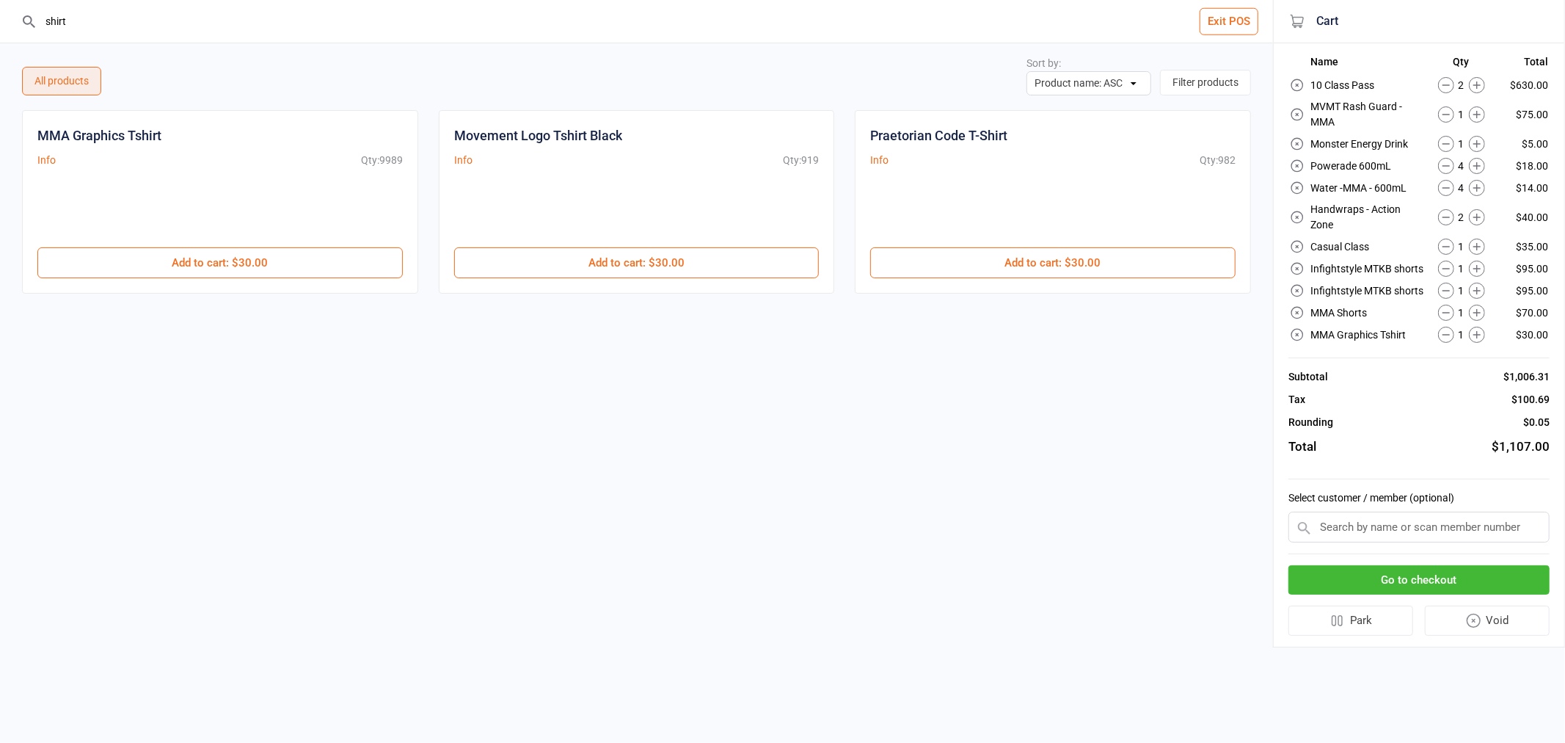
click at [219, 35] on input "shirt" at bounding box center [645, 21] width 1214 height 43
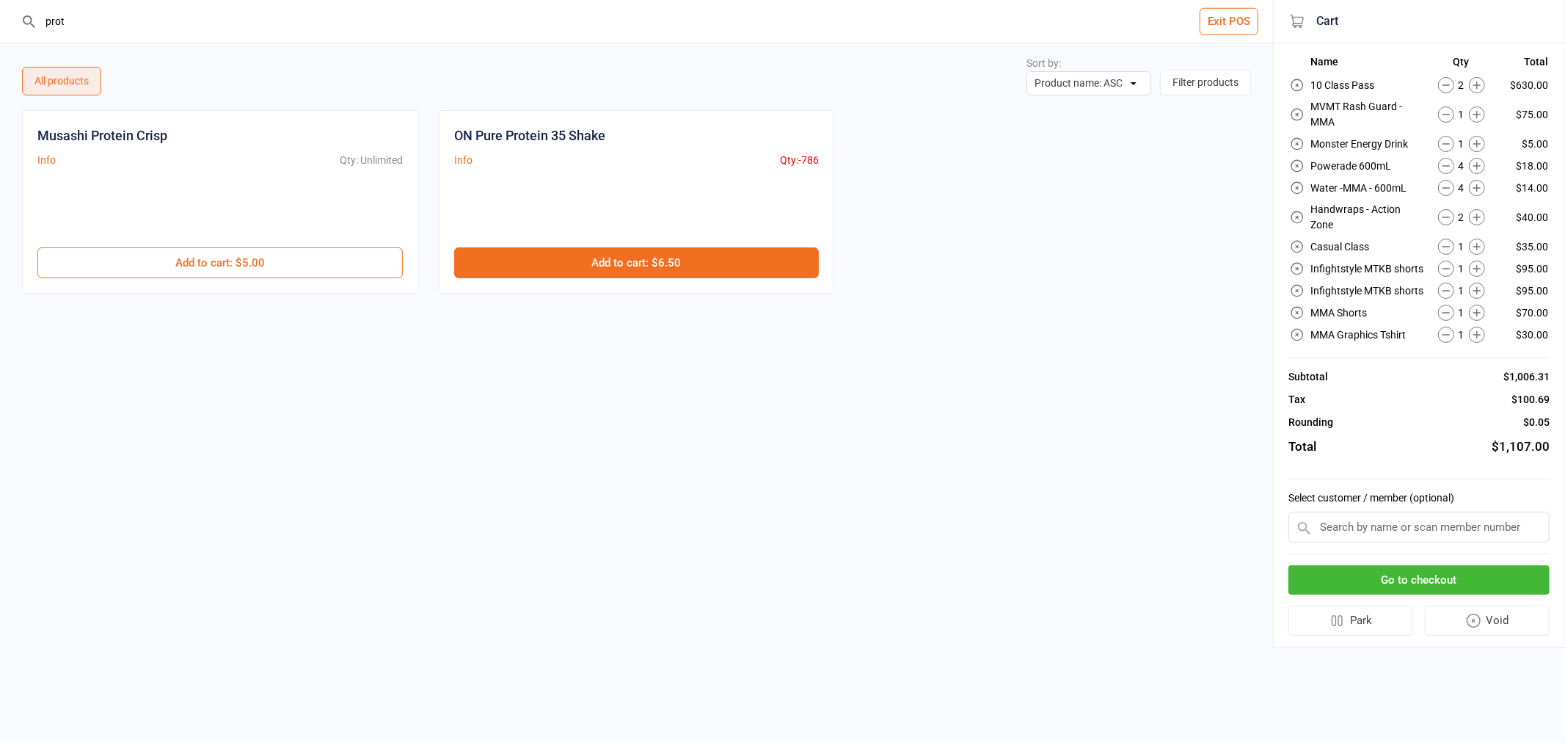
click at [627, 271] on button "Add to cart : $6.50" at bounding box center [636, 262] width 365 height 31
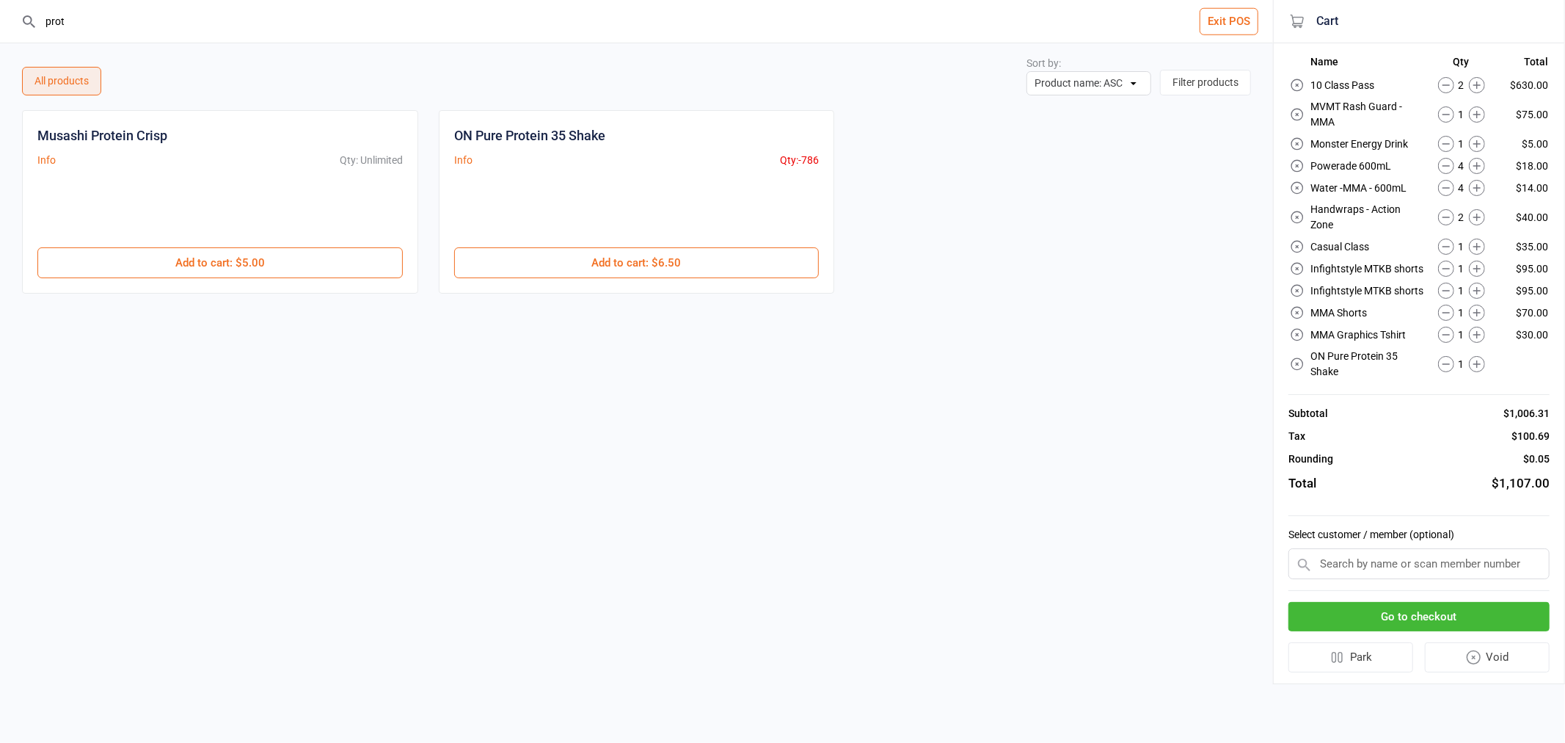
click at [1479, 164] on icon at bounding box center [1477, 166] width 16 height 16
click at [1116, 220] on div "Musashi Protein Crisp Info Qty: Unlimited $5.00 Add to cart : $5.00 ON Pure Pro…" at bounding box center [636, 201] width 1229 height 183
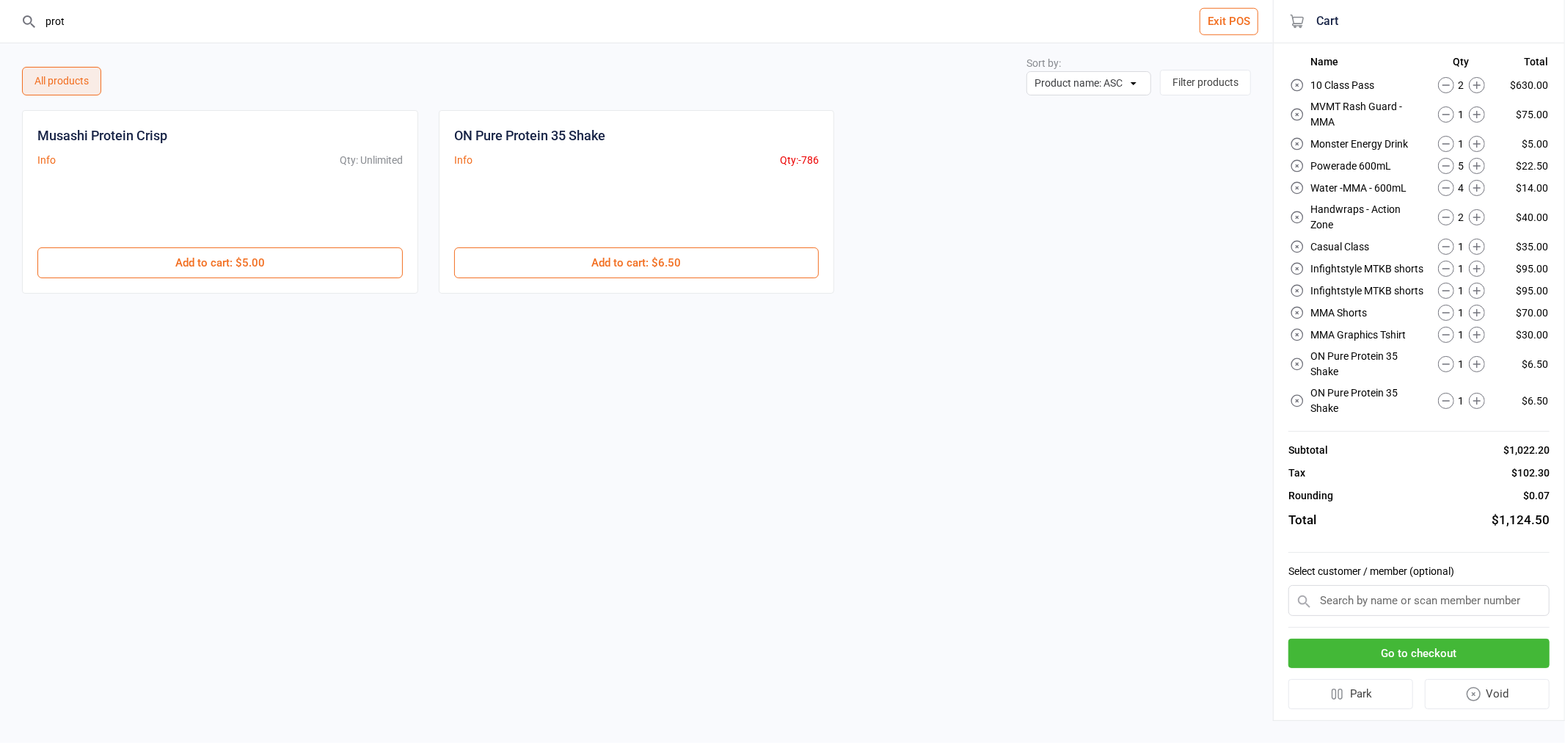
click at [1481, 163] on icon at bounding box center [1476, 165] width 7 height 7
click at [1481, 159] on icon at bounding box center [1477, 166] width 16 height 16
click at [1446, 165] on icon at bounding box center [1446, 166] width 16 height 16
click at [1299, 393] on icon at bounding box center [1297, 400] width 15 height 15
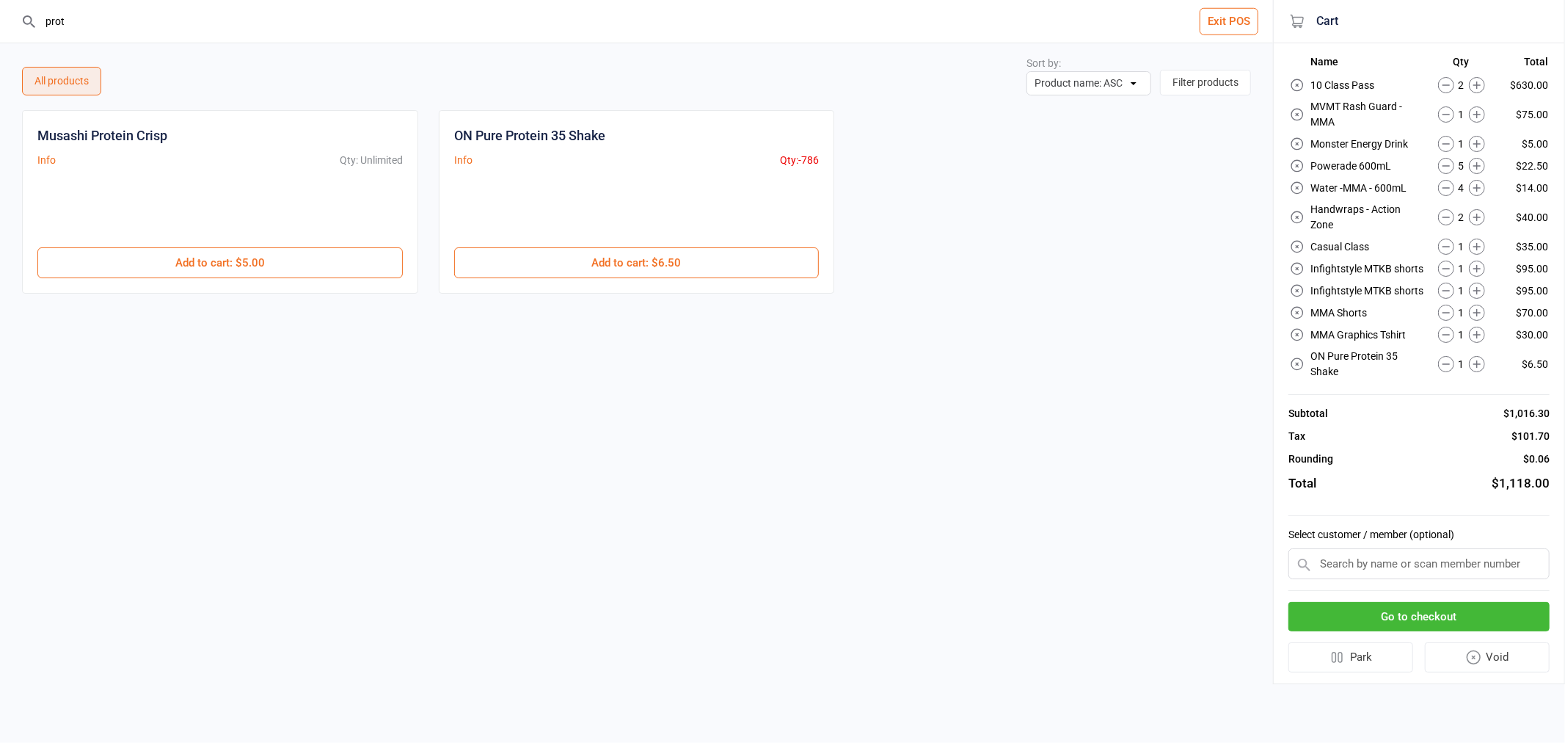
click at [1300, 283] on icon at bounding box center [1297, 290] width 15 height 15
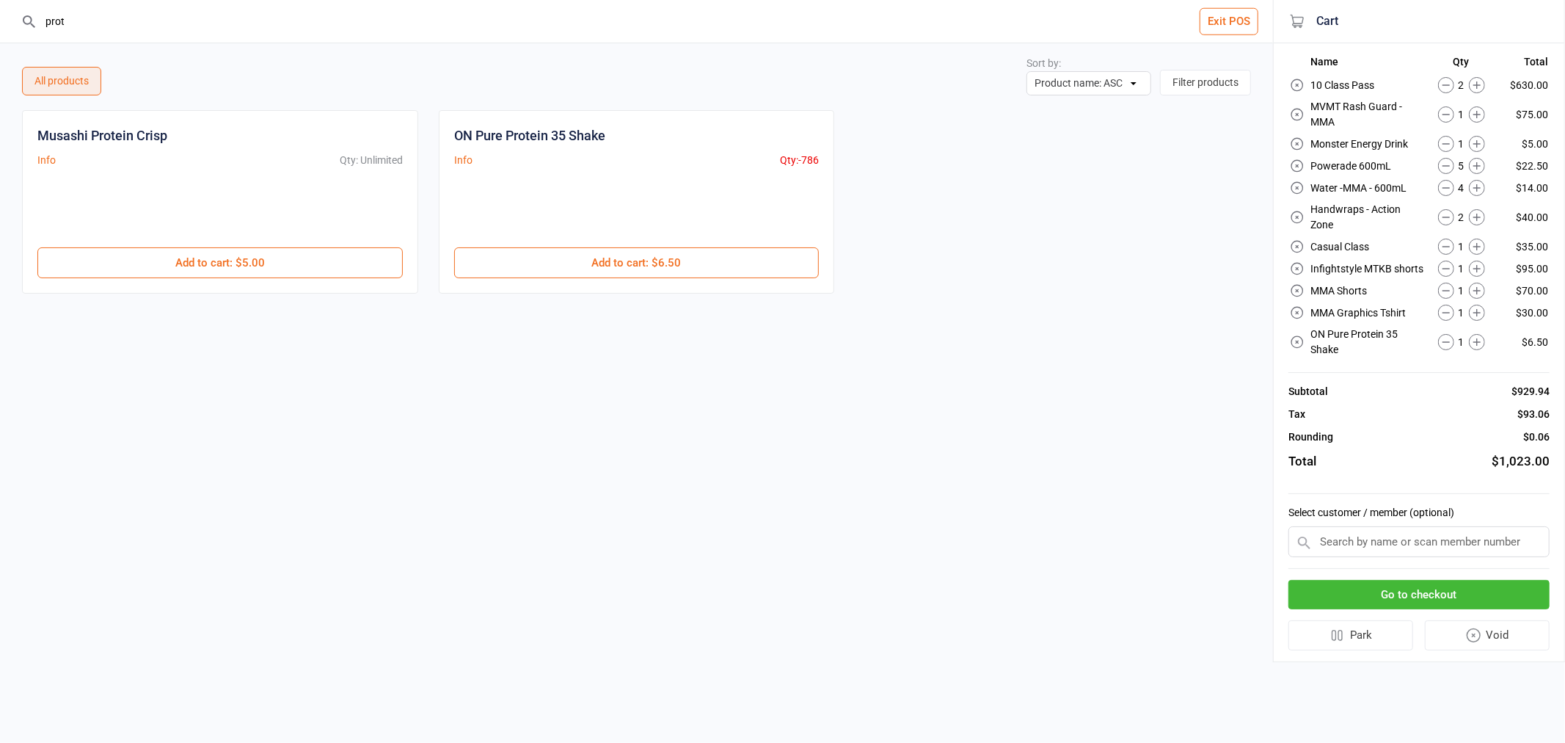
click at [1453, 118] on circle at bounding box center [1445, 114] width 15 height 15
click at [270, 26] on input "prot" at bounding box center [645, 21] width 1214 height 43
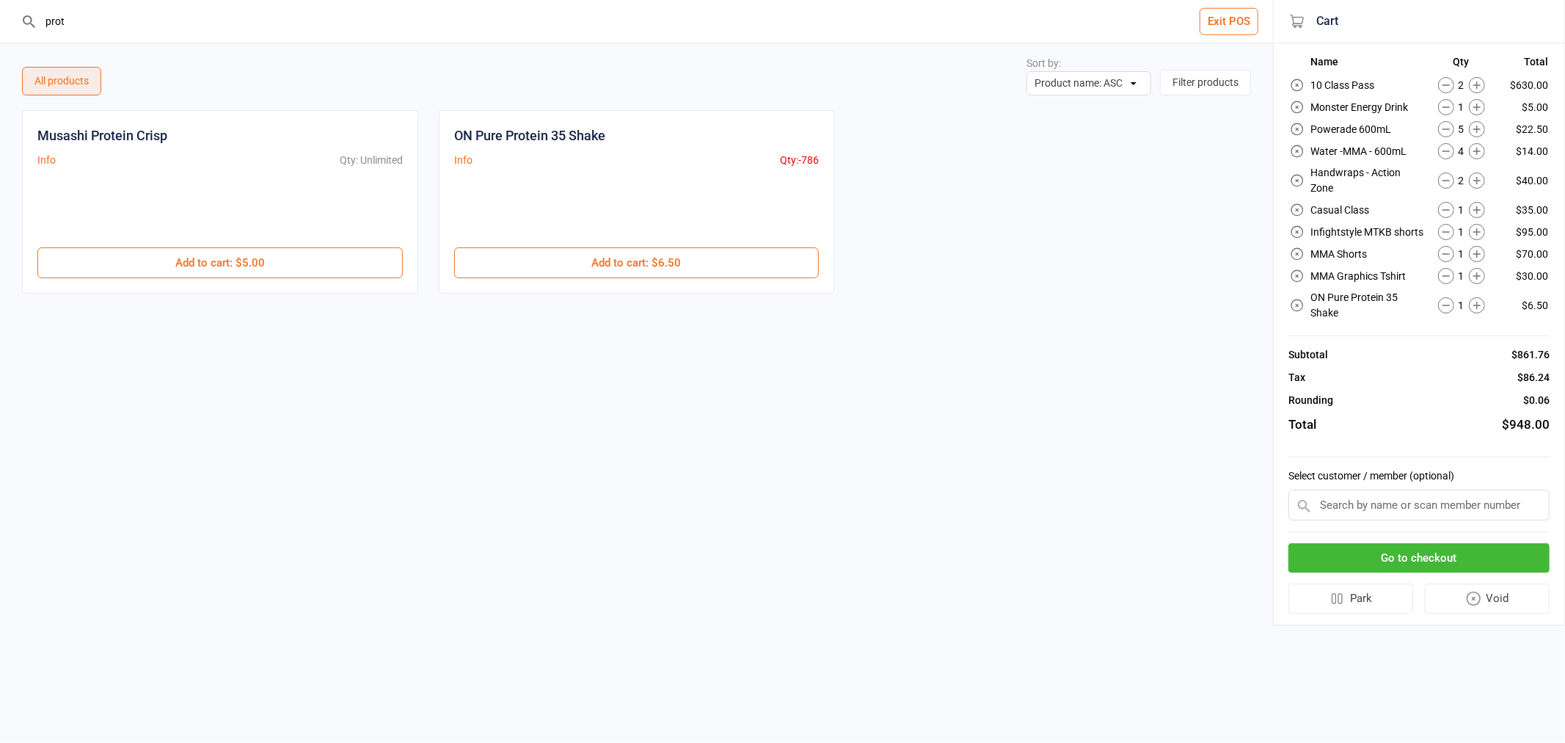
click at [262, 25] on input "prot" at bounding box center [645, 21] width 1214 height 43
drag, startPoint x: 218, startPoint y: 25, endPoint x: 18, endPoint y: 15, distance: 199.8
click at [18, 15] on header "prot Exit POS" at bounding box center [636, 21] width 1273 height 43
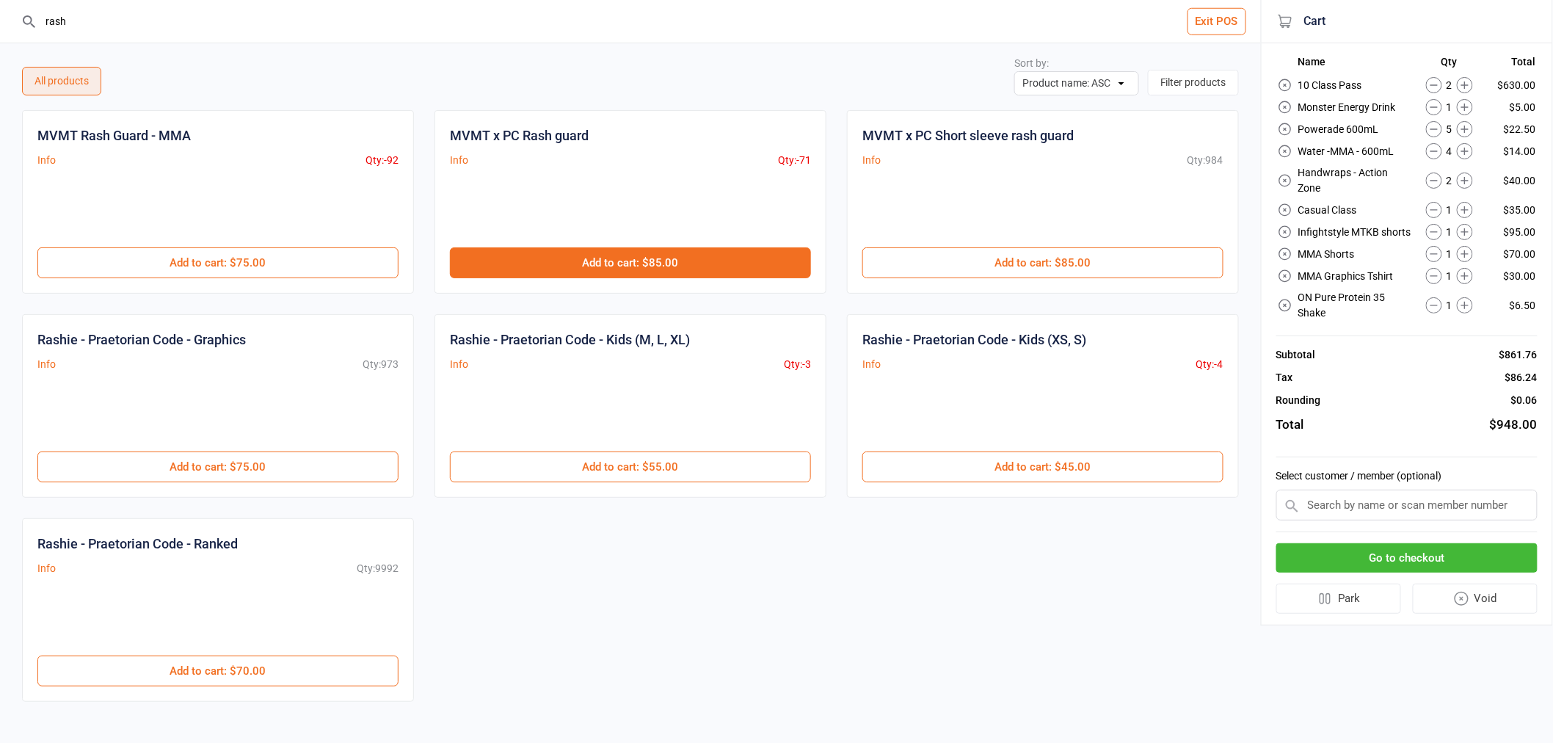
click at [617, 253] on button "Add to cart : $85.00" at bounding box center [630, 262] width 361 height 31
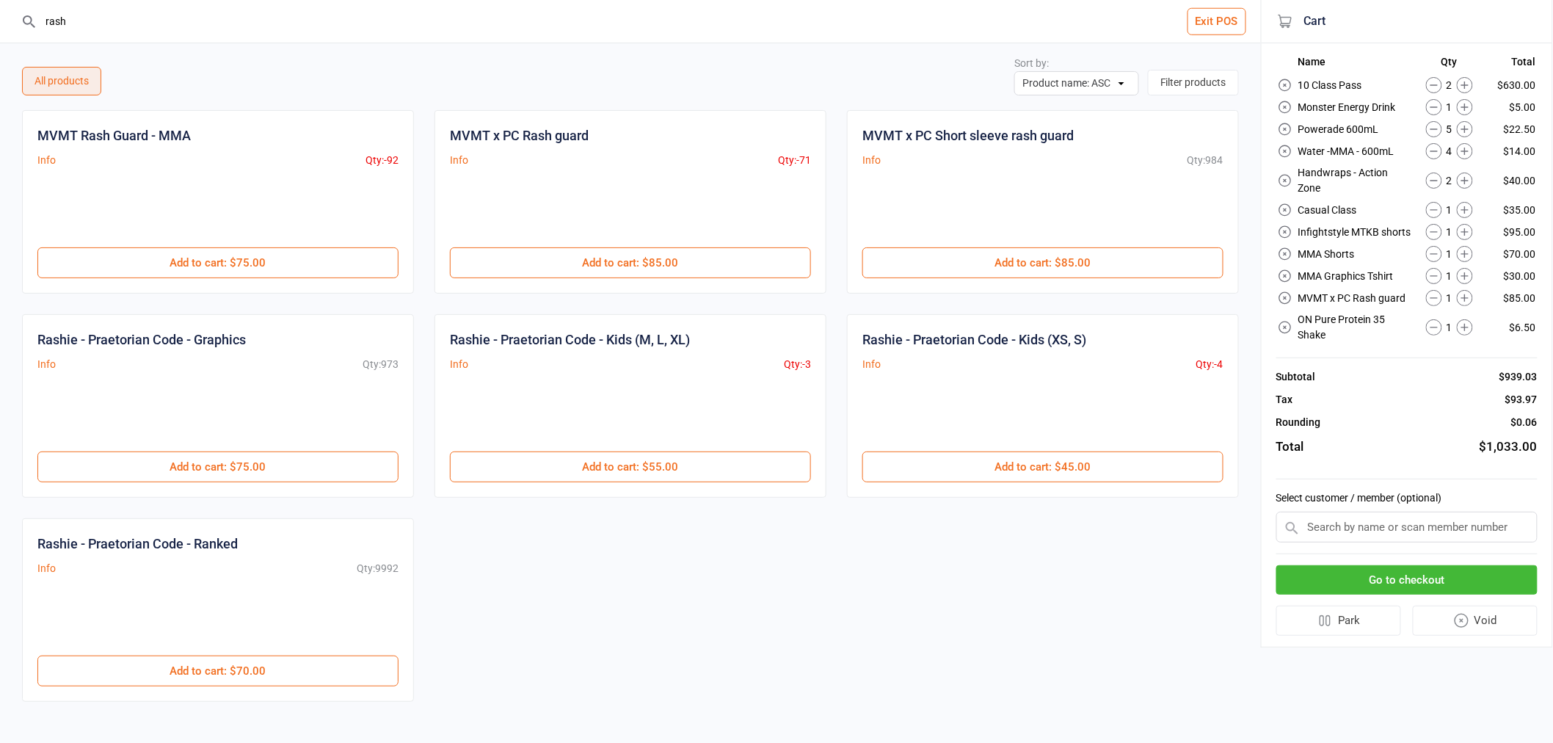
click at [1468, 145] on icon at bounding box center [1464, 151] width 16 height 16
click at [262, 15] on input "rash" at bounding box center [639, 21] width 1202 height 43
drag, startPoint x: 262, startPoint y: 15, endPoint x: 156, endPoint y: 25, distance: 106.9
click at [156, 24] on input "rash" at bounding box center [639, 21] width 1202 height 43
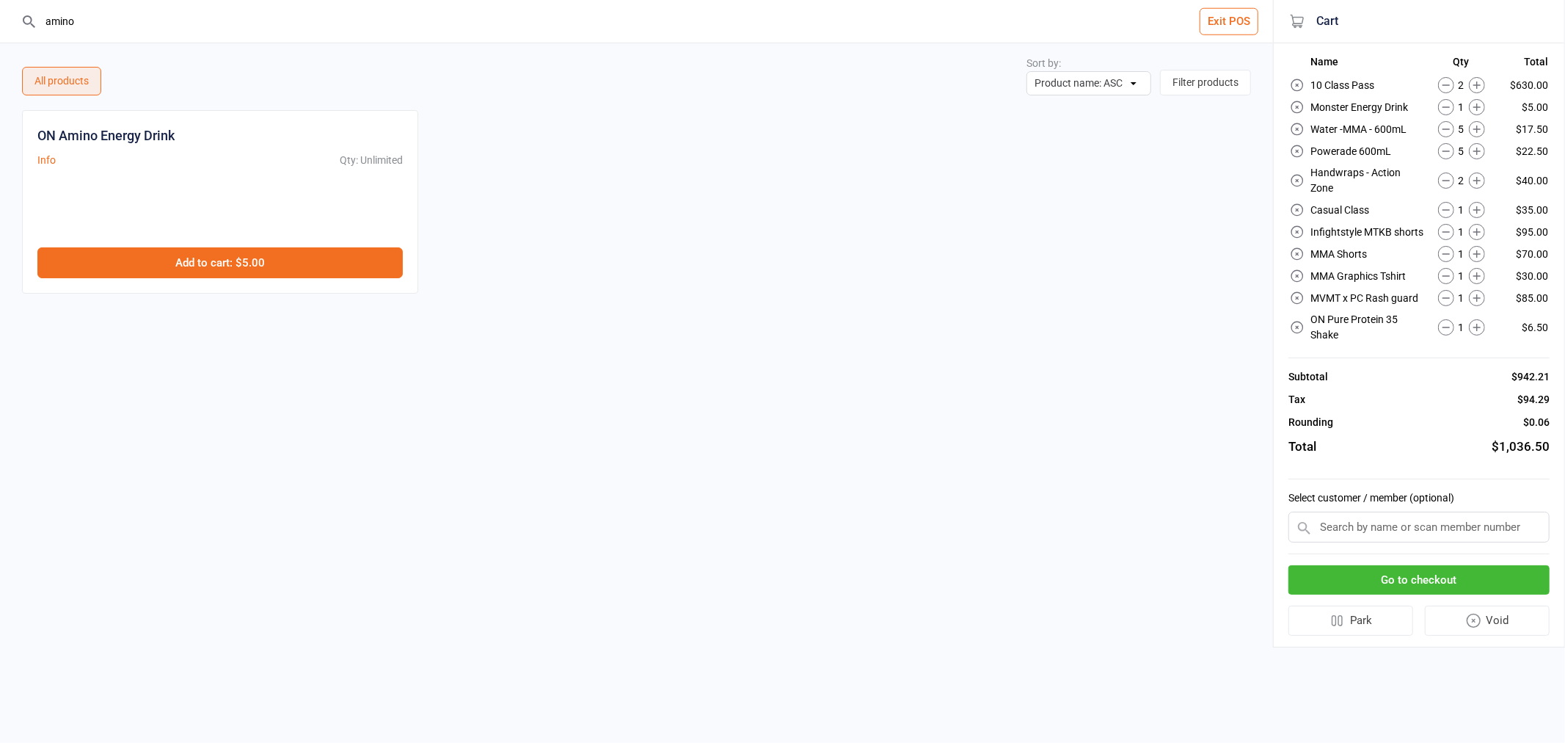
type input "amino"
click at [226, 258] on button "Add to cart : $5.00" at bounding box center [219, 262] width 365 height 31
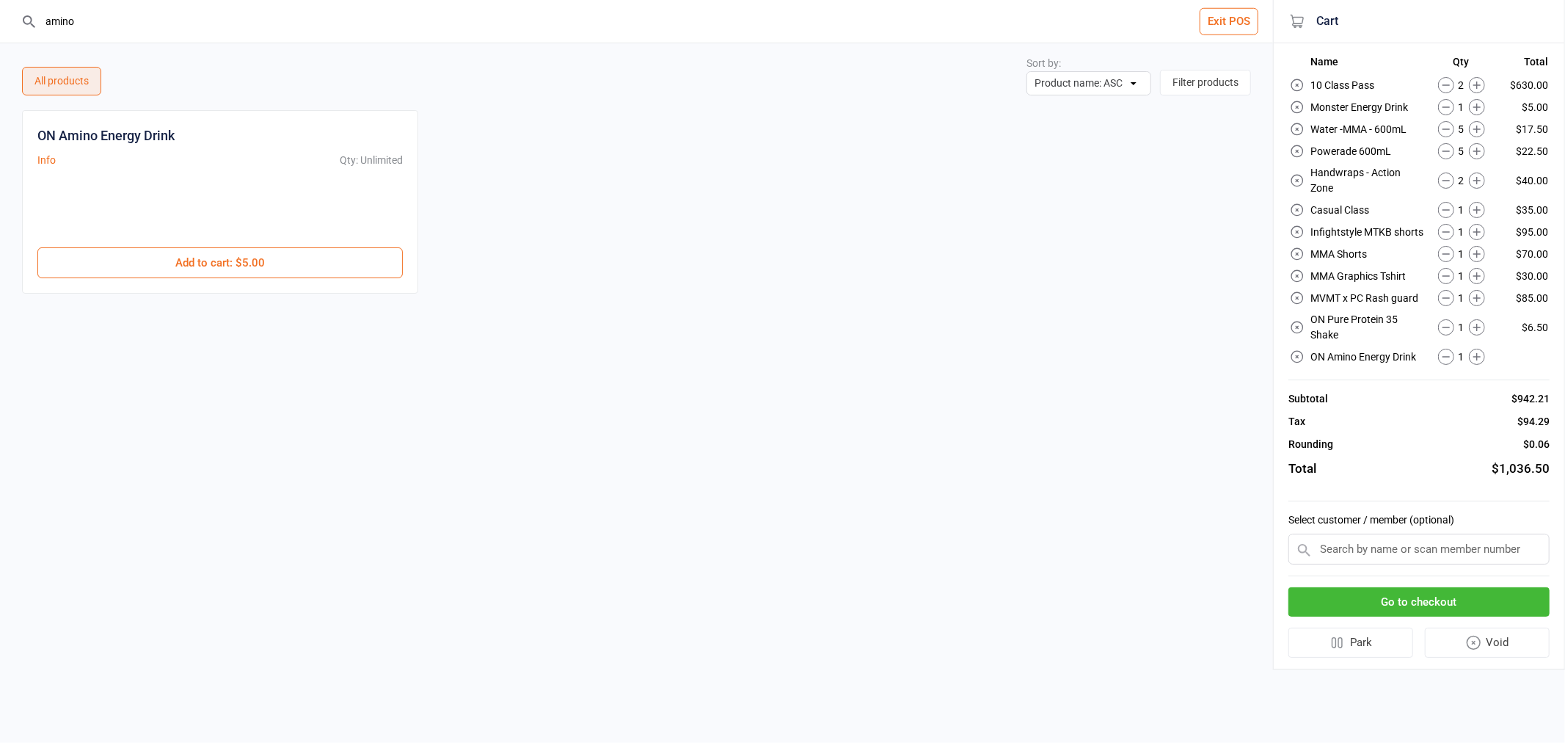
click at [338, 15] on input "amino" at bounding box center [645, 21] width 1214 height 43
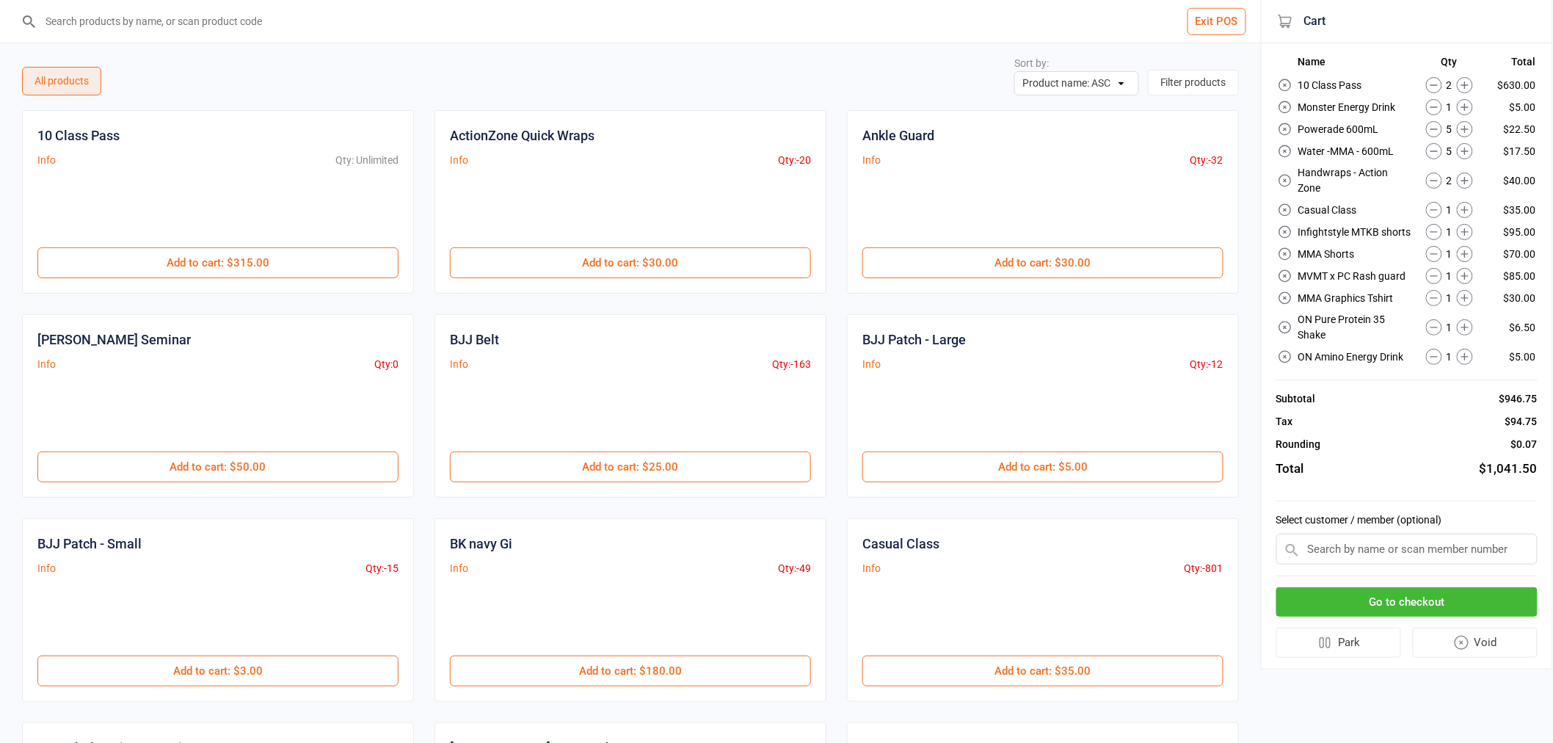
click at [1462, 123] on icon at bounding box center [1464, 129] width 16 height 16
click at [728, 30] on input "search" at bounding box center [639, 21] width 1202 height 43
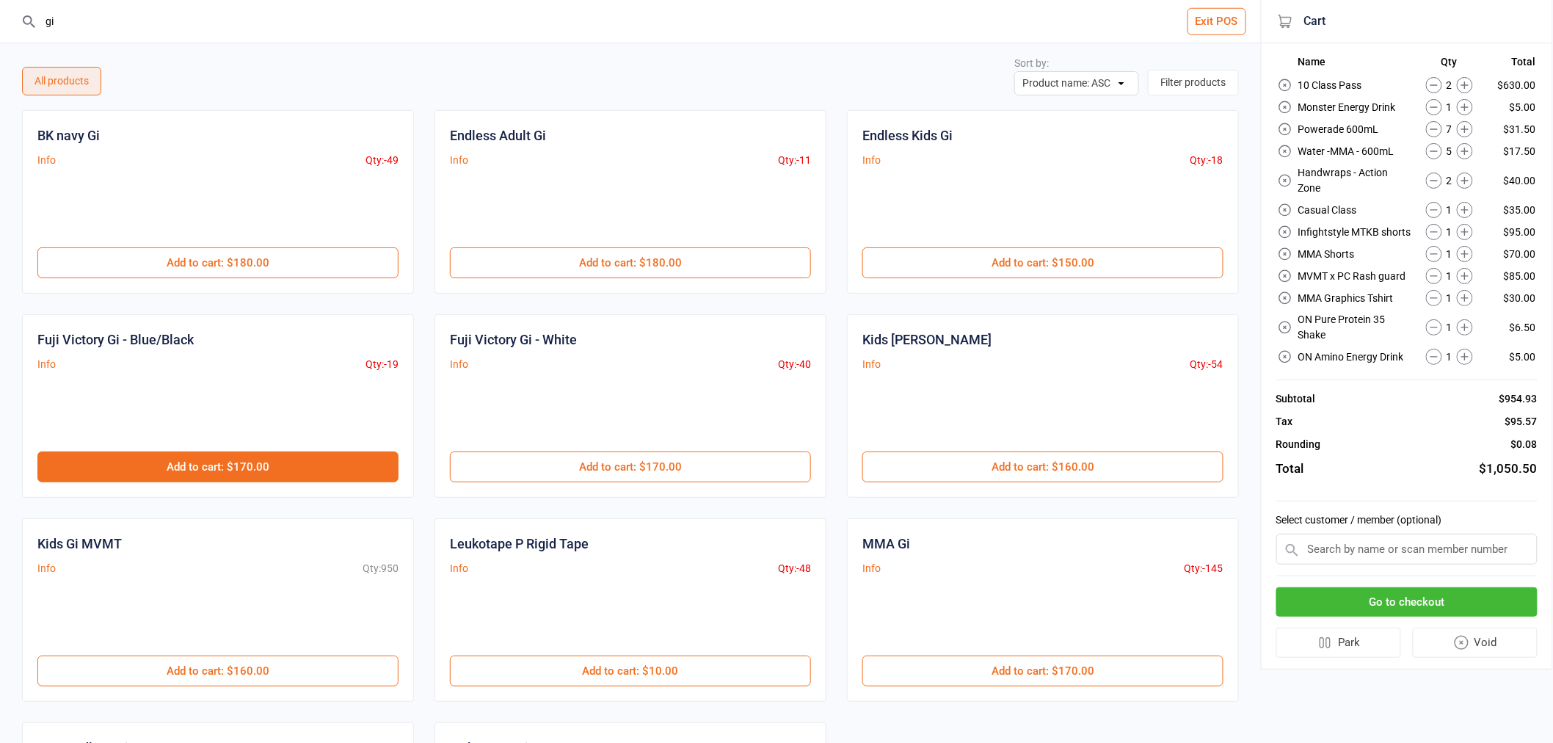
click at [340, 456] on button "Add to cart : $170.00" at bounding box center [217, 466] width 361 height 31
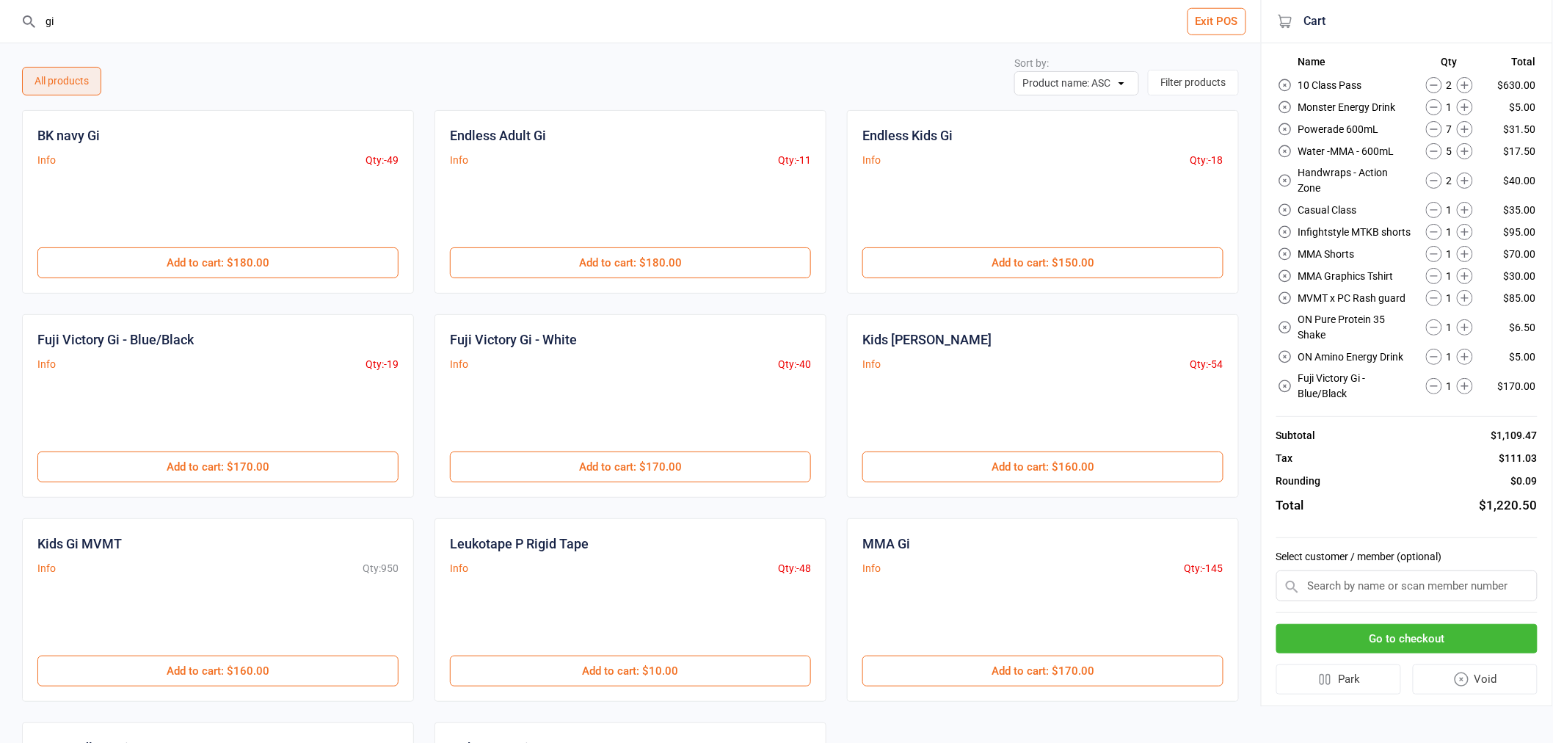
click at [1429, 378] on icon at bounding box center [1434, 386] width 16 height 16
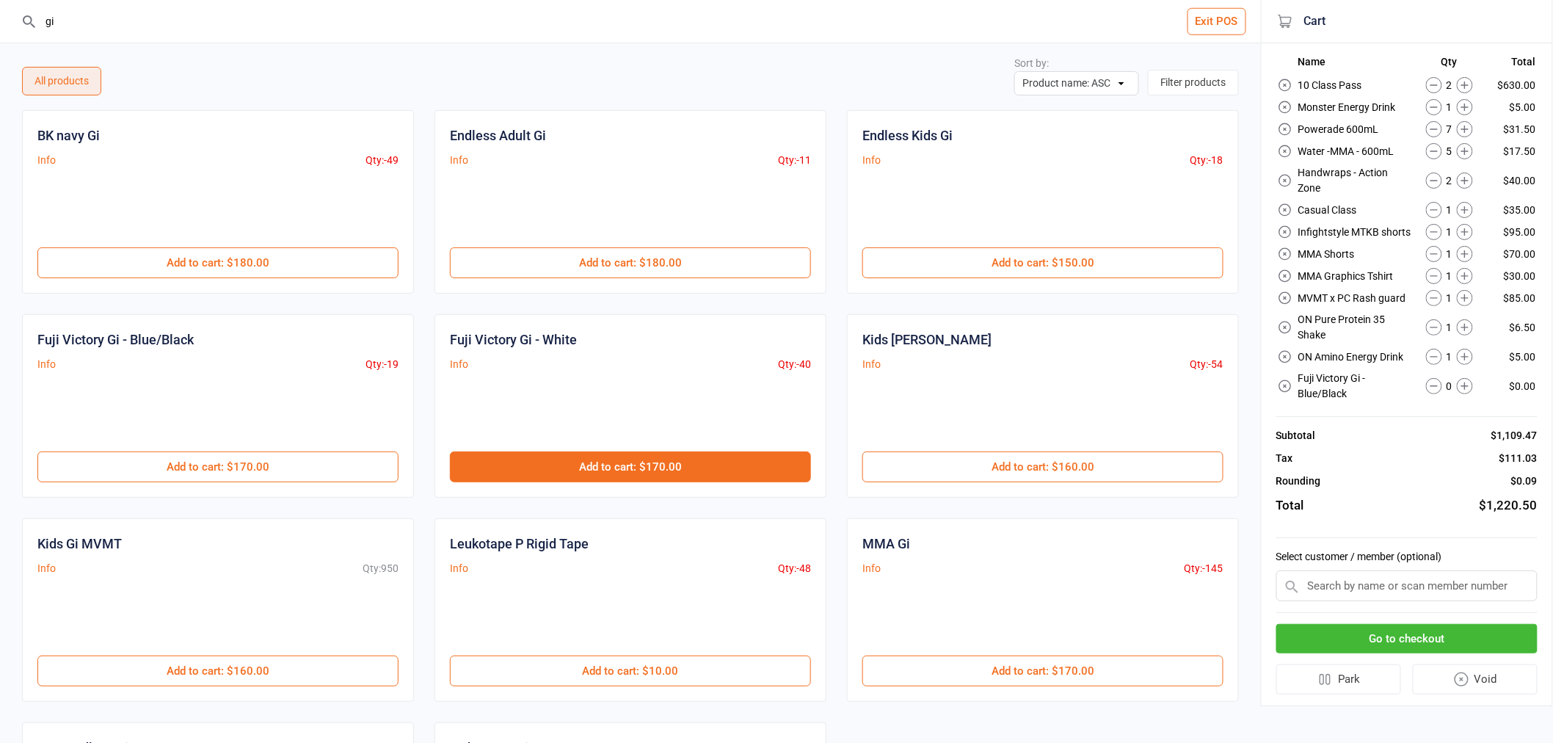
click at [514, 467] on button "Add to cart : $170.00" at bounding box center [630, 466] width 361 height 31
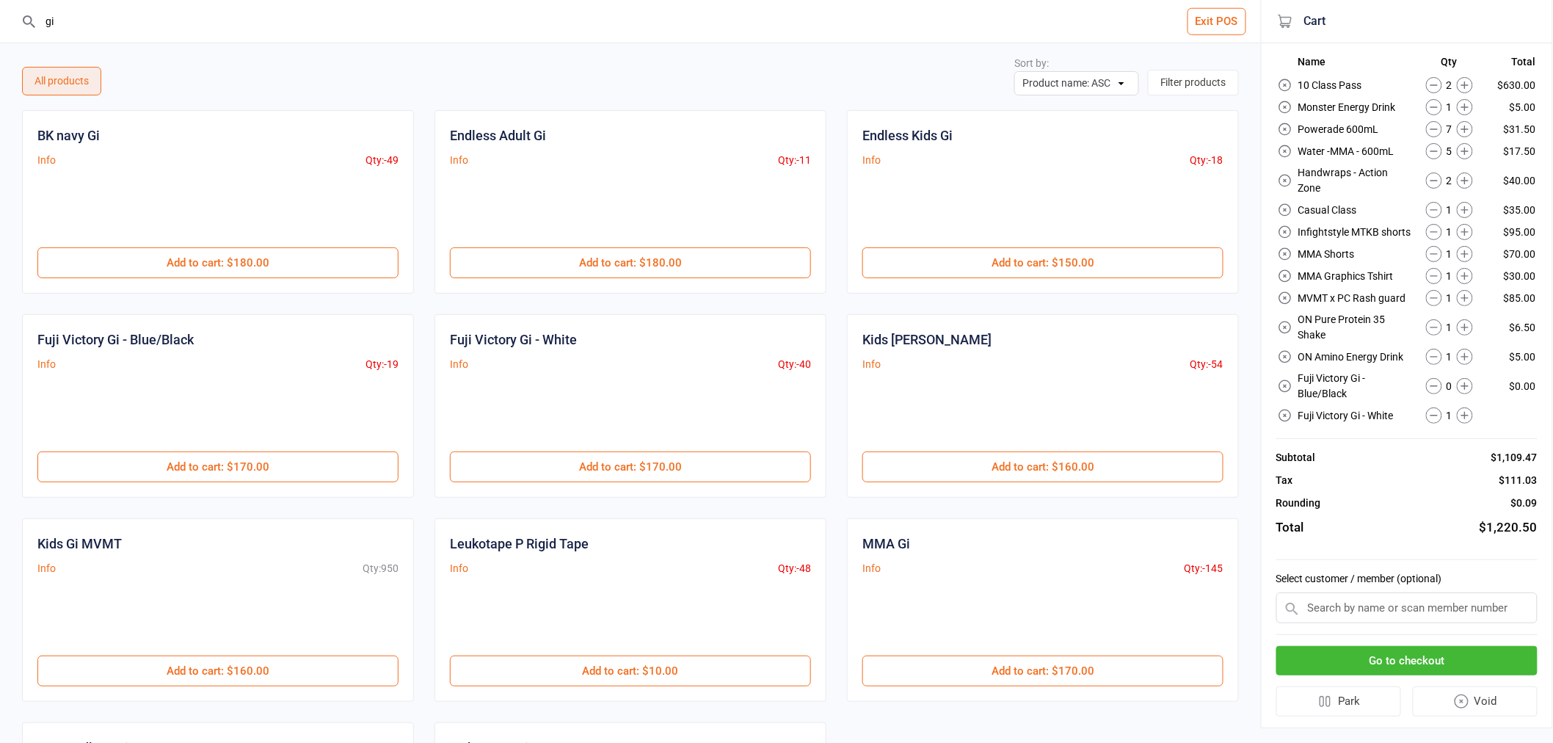
click at [294, 37] on input "gi" at bounding box center [639, 21] width 1202 height 43
type input "r"
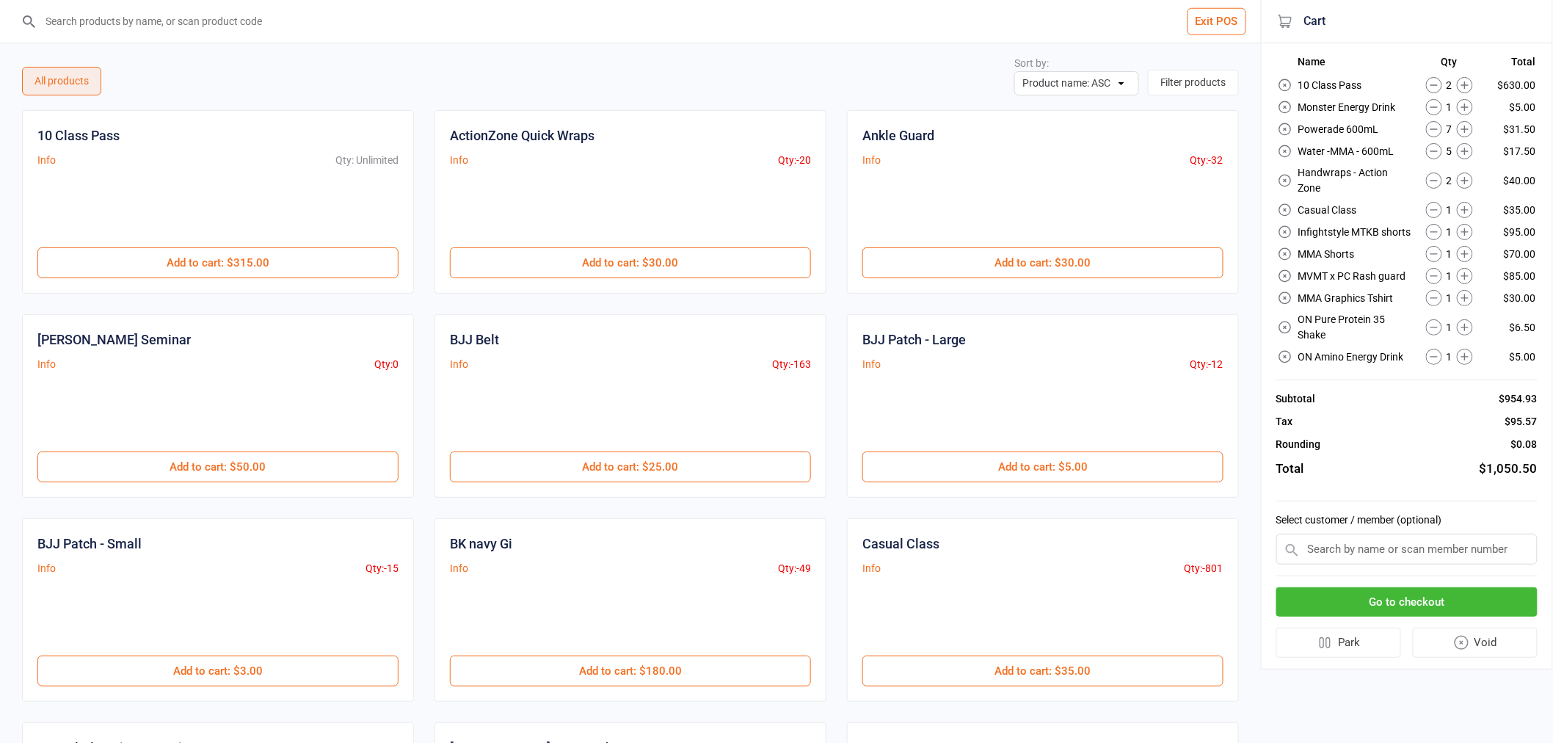
click at [1467, 268] on icon at bounding box center [1464, 276] width 16 height 16
click at [552, 28] on input "search" at bounding box center [639, 21] width 1202 height 43
click at [1464, 349] on icon at bounding box center [1464, 357] width 16 height 16
click at [1467, 148] on icon at bounding box center [1464, 150] width 7 height 7
click at [1468, 141] on td "6" at bounding box center [1449, 151] width 72 height 21
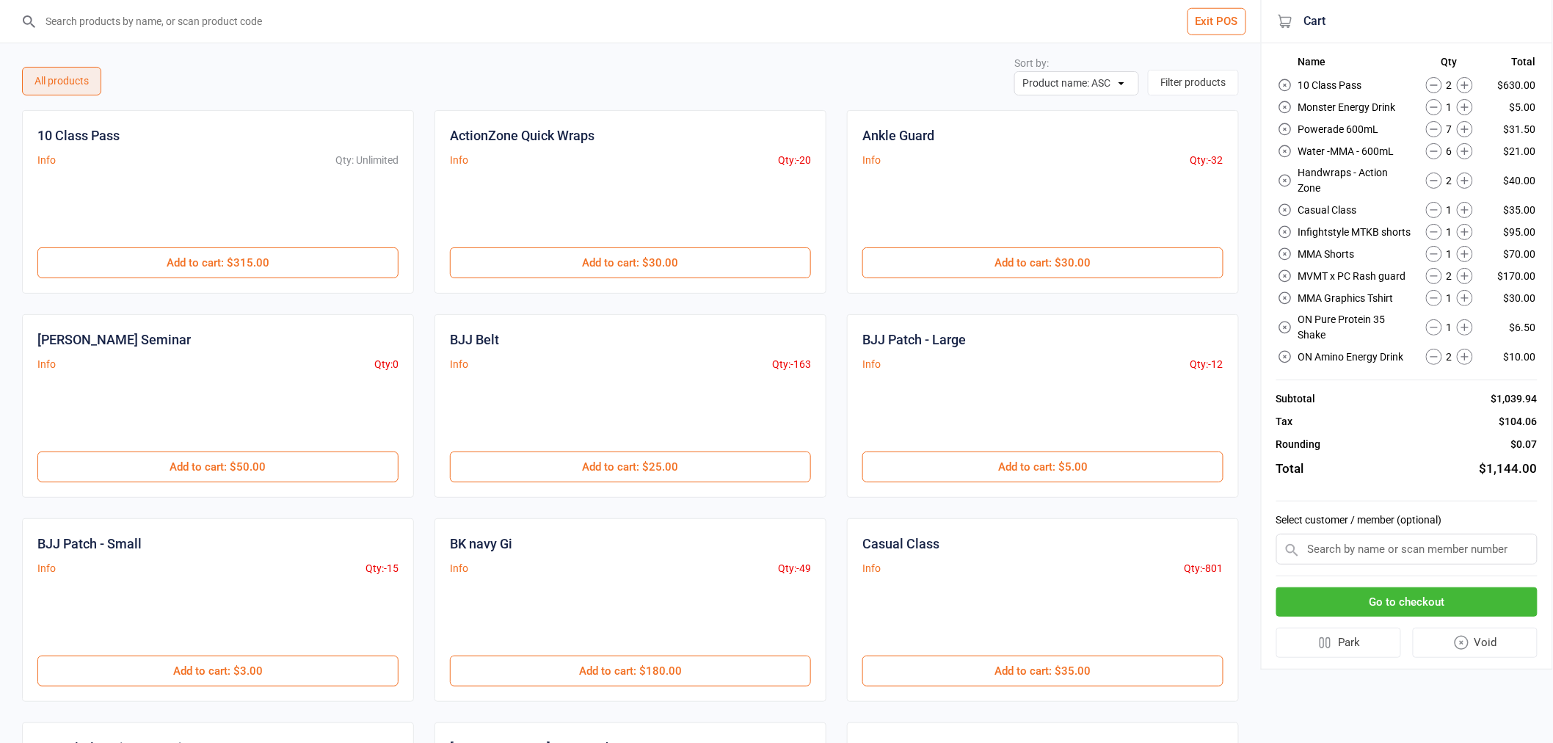
click at [1468, 144] on icon at bounding box center [1464, 151] width 16 height 16
click at [1464, 155] on icon at bounding box center [1464, 151] width 16 height 16
click at [401, 17] on input "search" at bounding box center [639, 21] width 1202 height 43
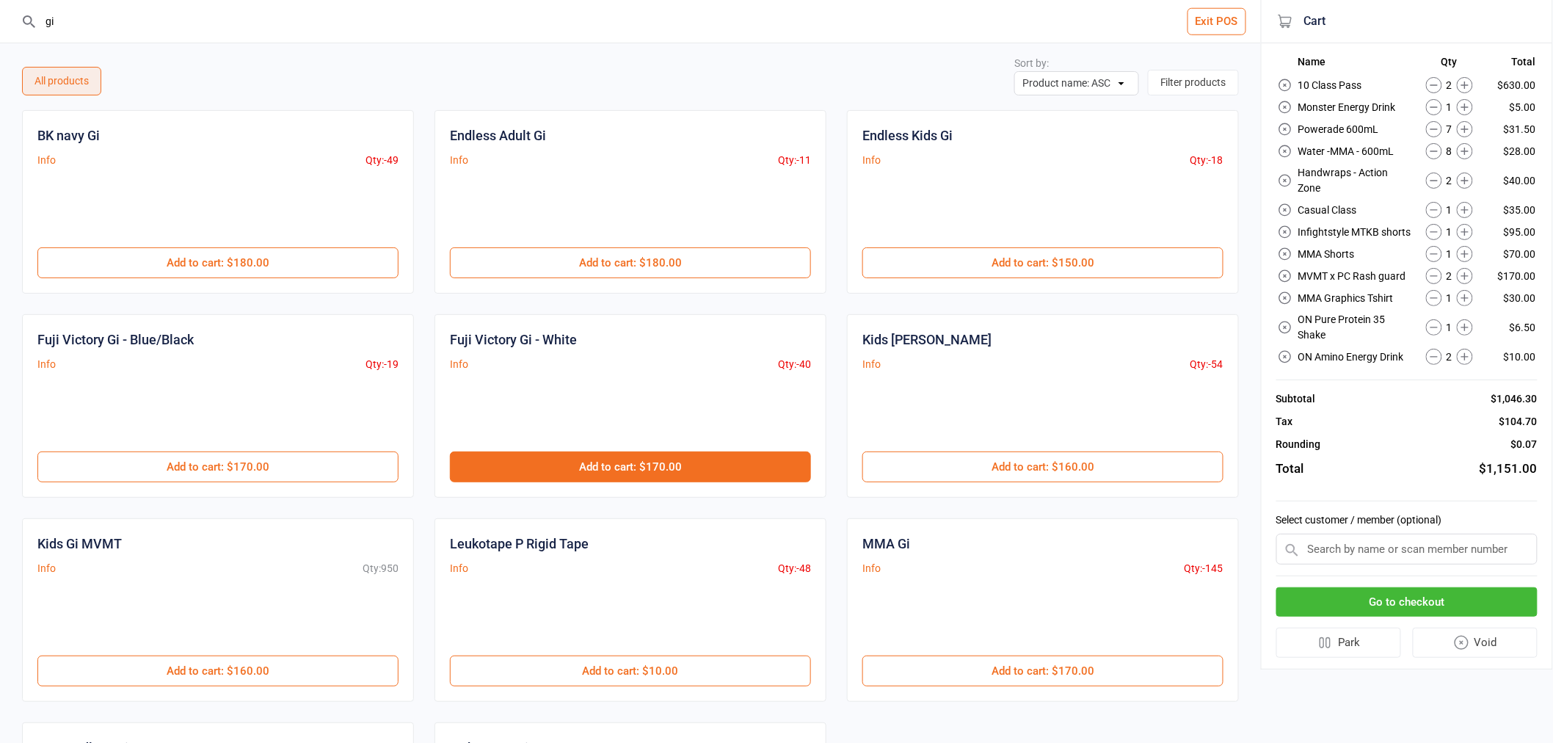
type input "gi"
click at [695, 453] on button "Add to cart : $170.00" at bounding box center [630, 466] width 361 height 31
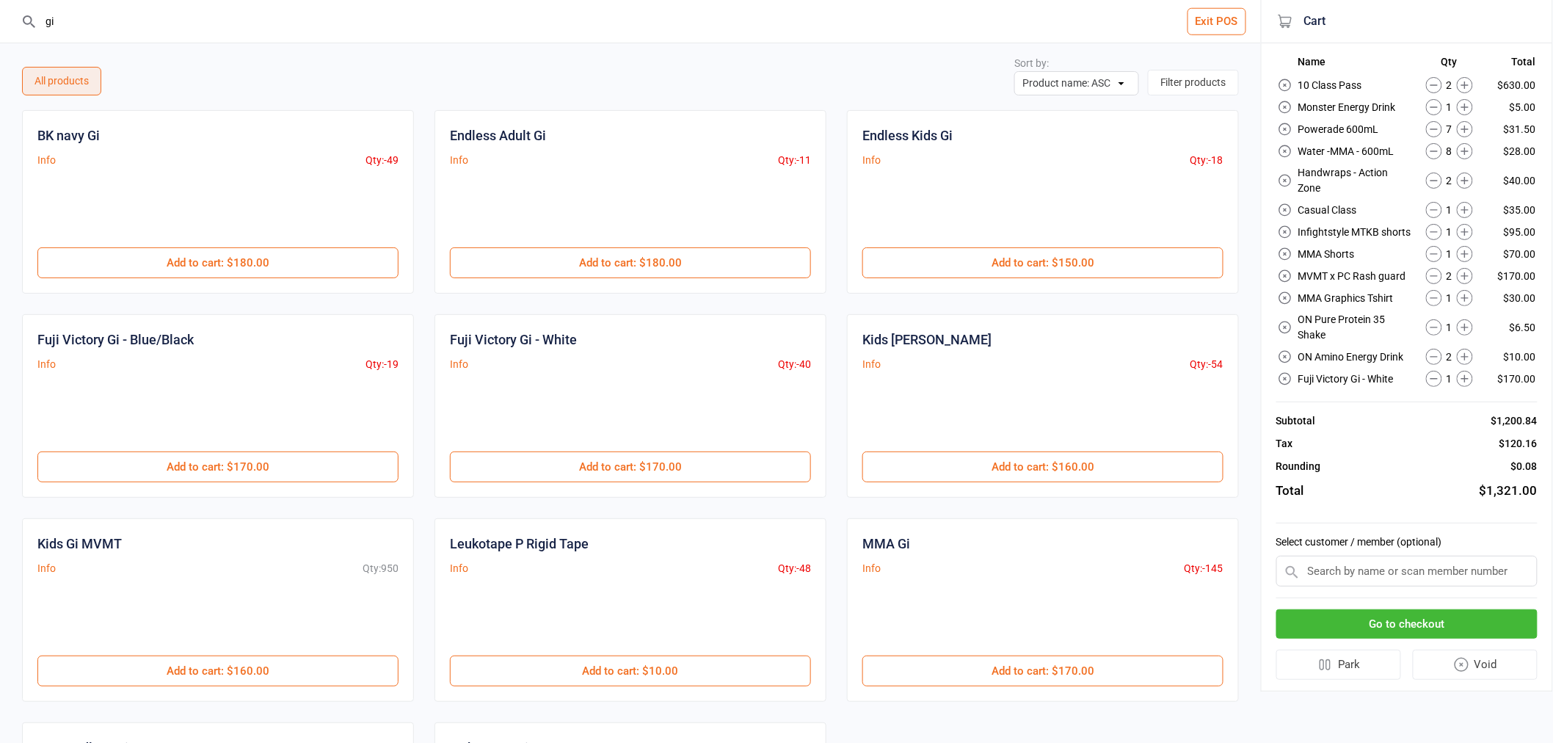
click at [1388, 611] on button "Go to checkout" at bounding box center [1406, 624] width 261 height 30
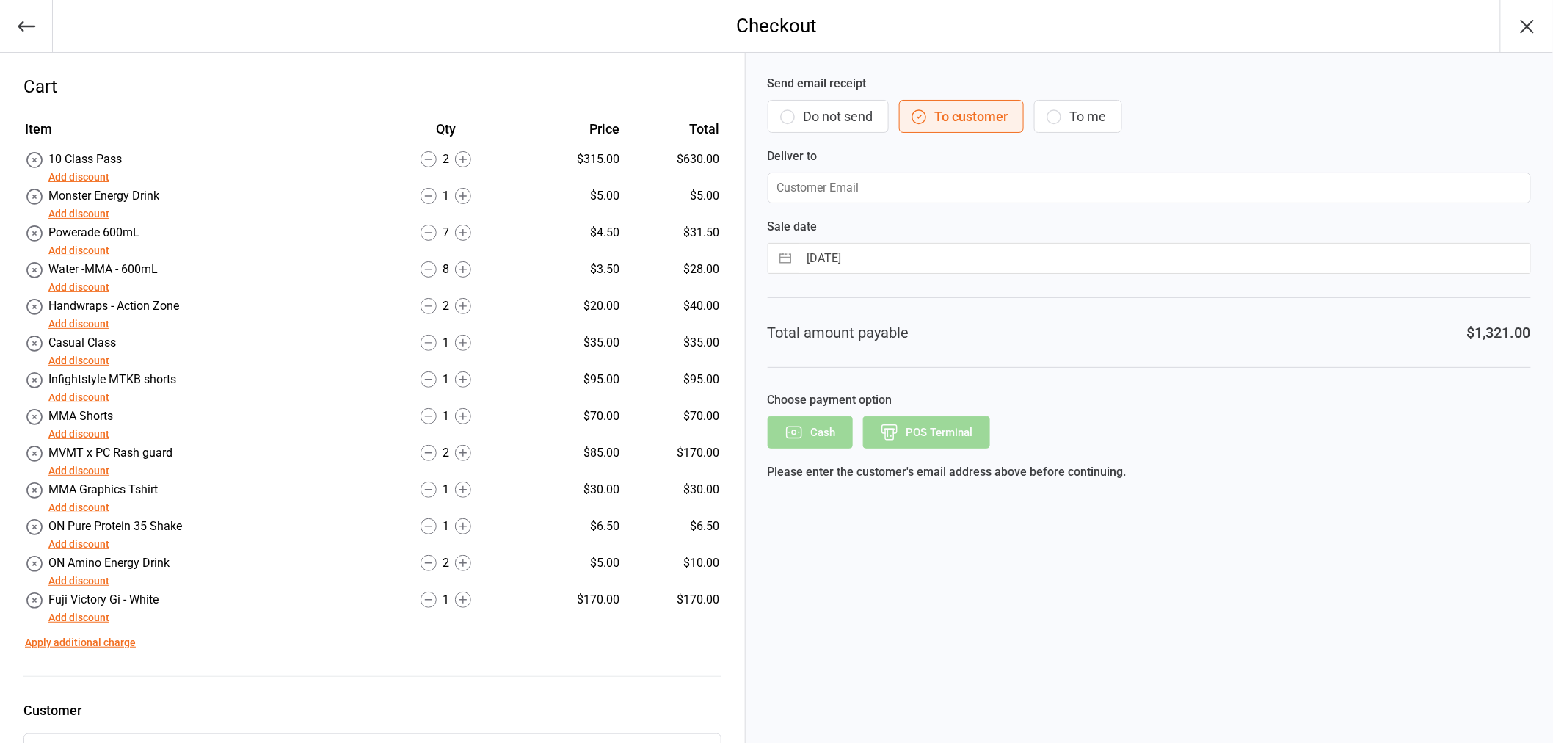
click at [1055, 128] on button "To me" at bounding box center [1078, 116] width 88 height 33
type input "admin@movementmartialarts.com.au"
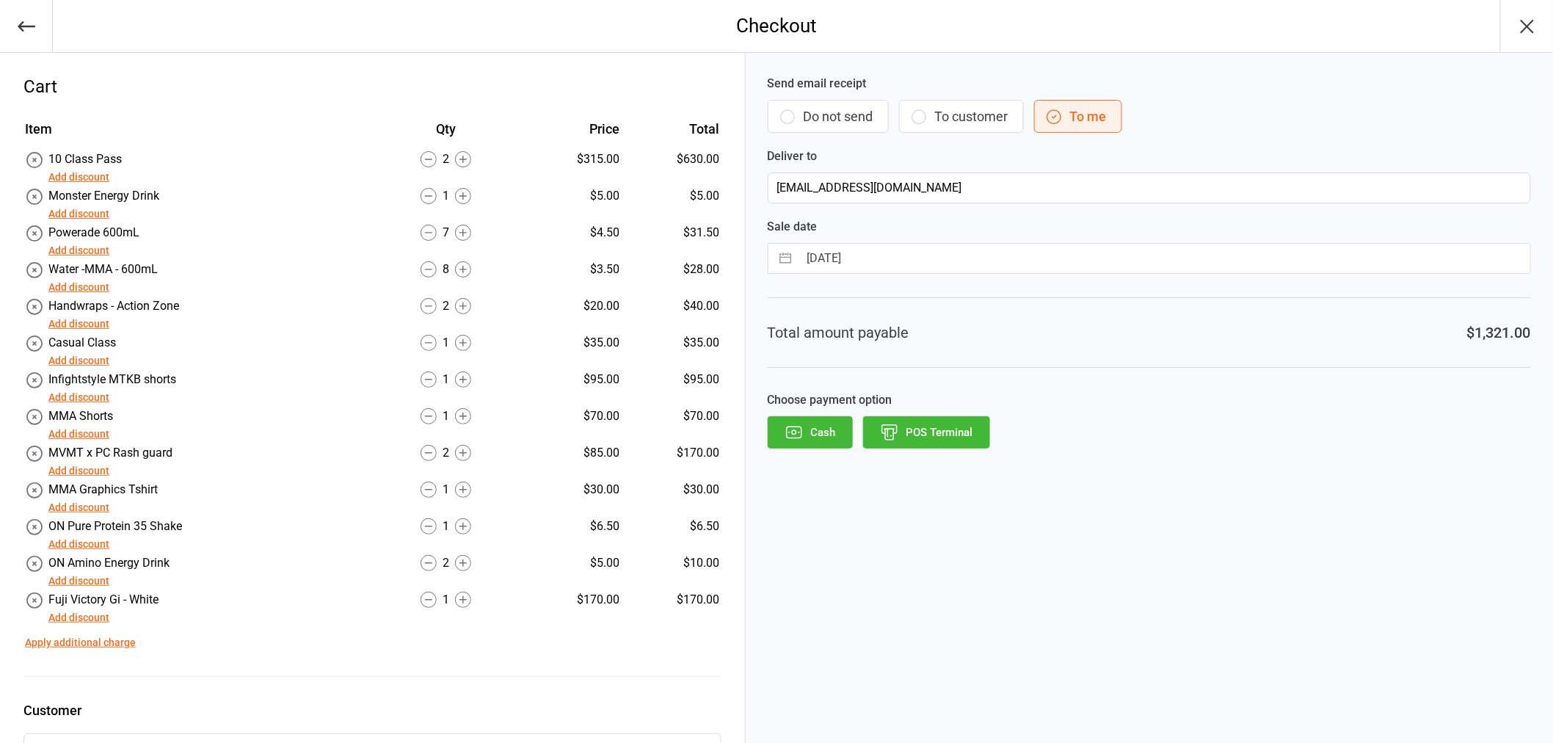
click at [950, 442] on button "POS Terminal" at bounding box center [926, 432] width 127 height 32
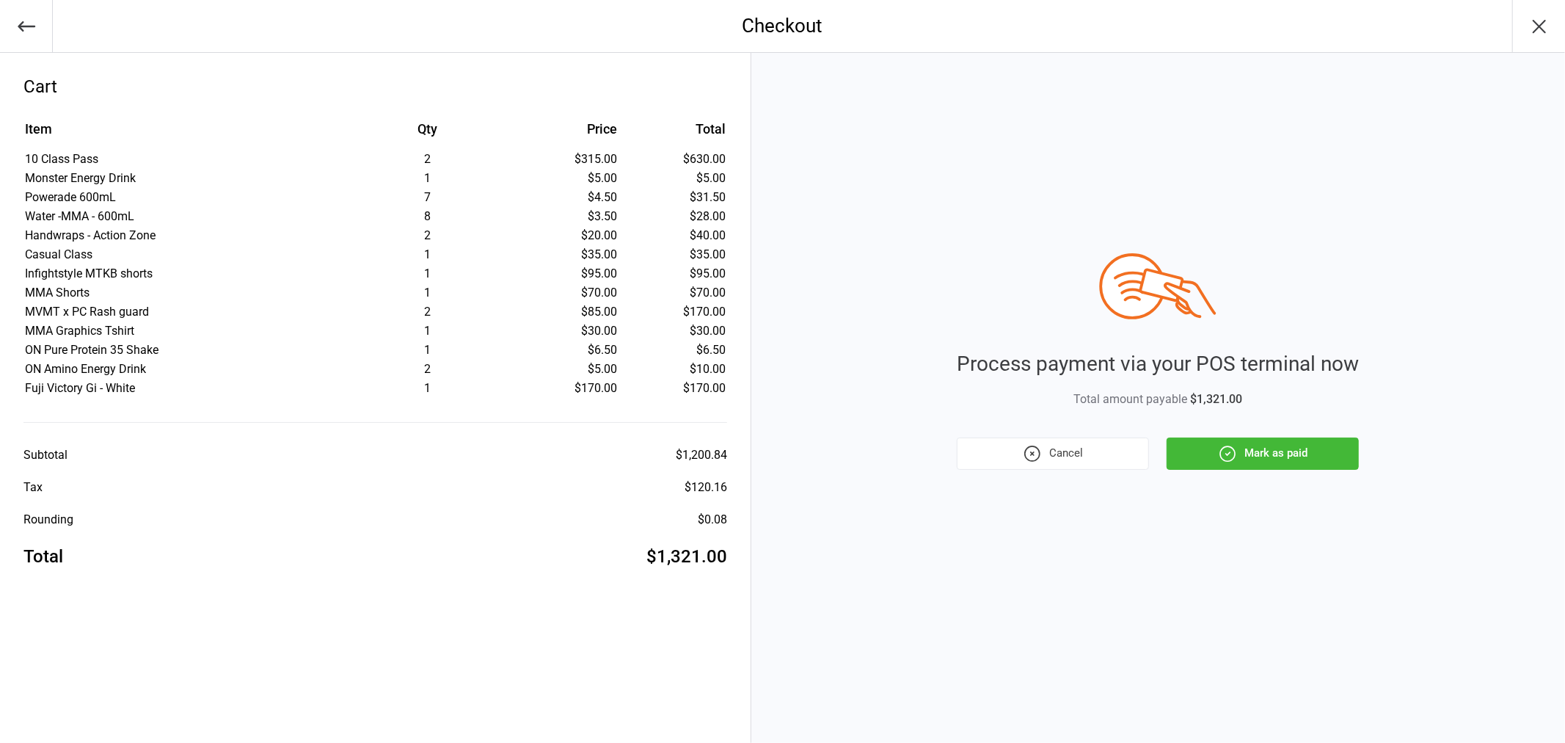
click at [1263, 451] on button "Mark as paid" at bounding box center [1263, 453] width 192 height 32
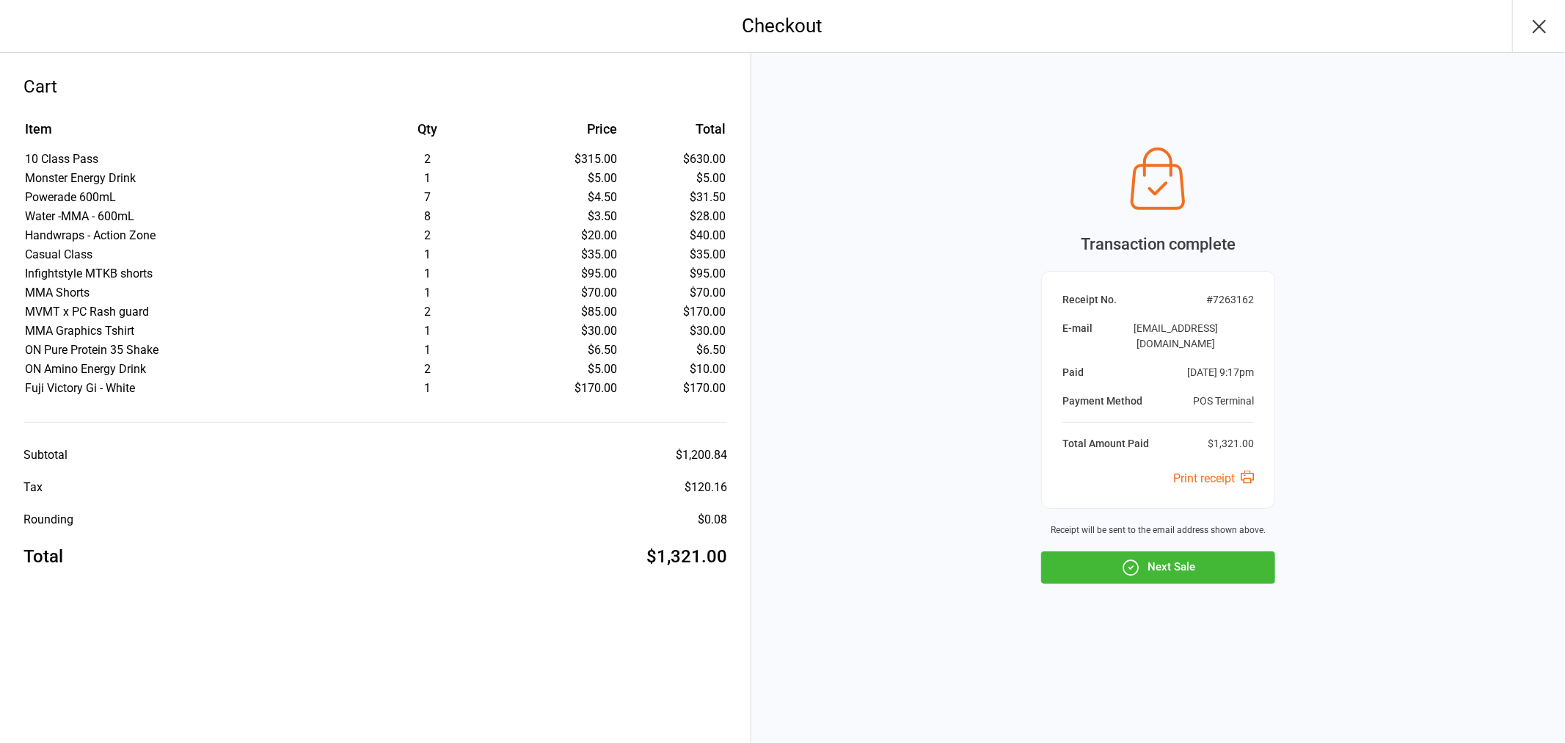
drag, startPoint x: 1131, startPoint y: 571, endPoint x: 969, endPoint y: 406, distance: 230.9
click at [1130, 571] on icon "button" at bounding box center [1130, 567] width 19 height 19
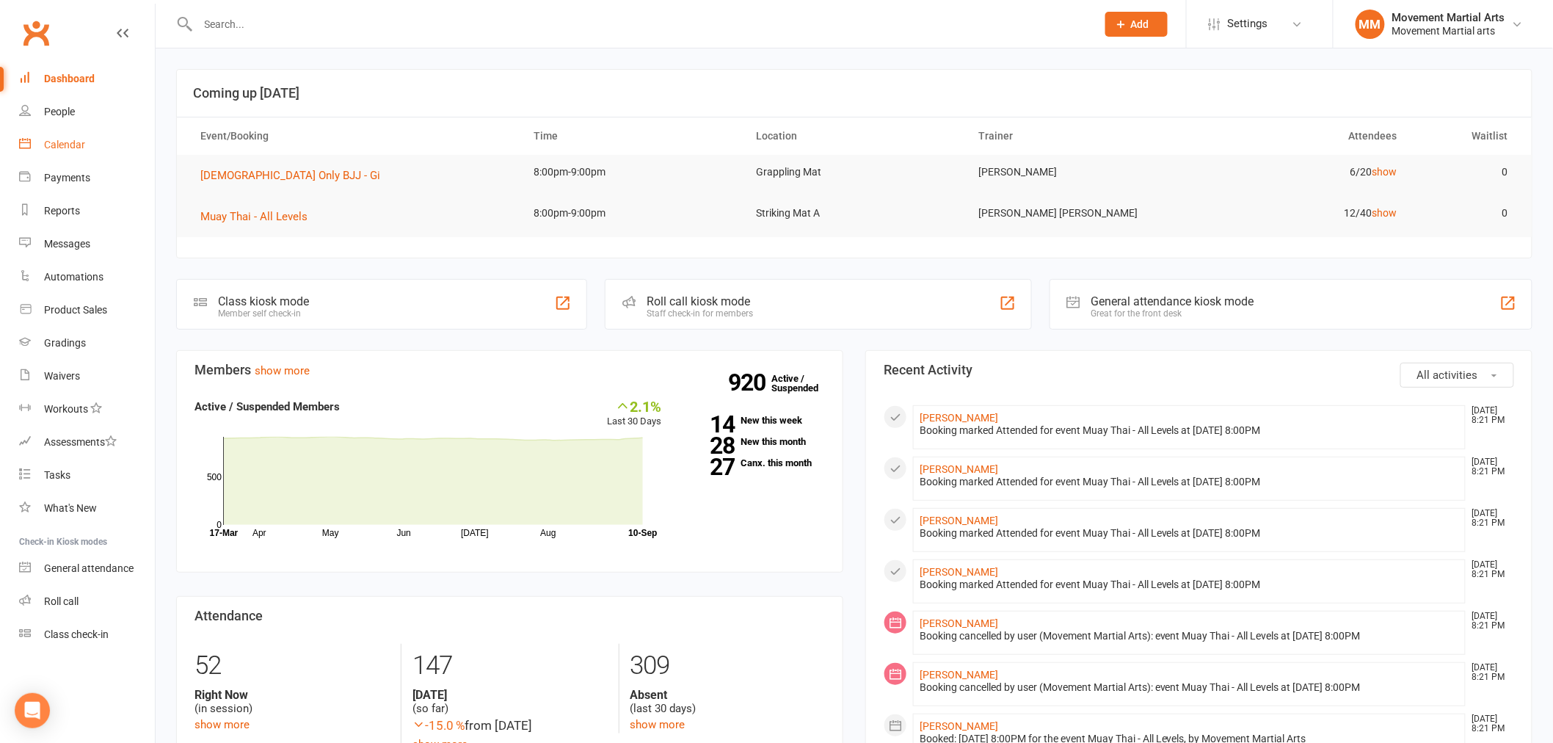
click at [83, 144] on div "Calendar" at bounding box center [64, 145] width 41 height 12
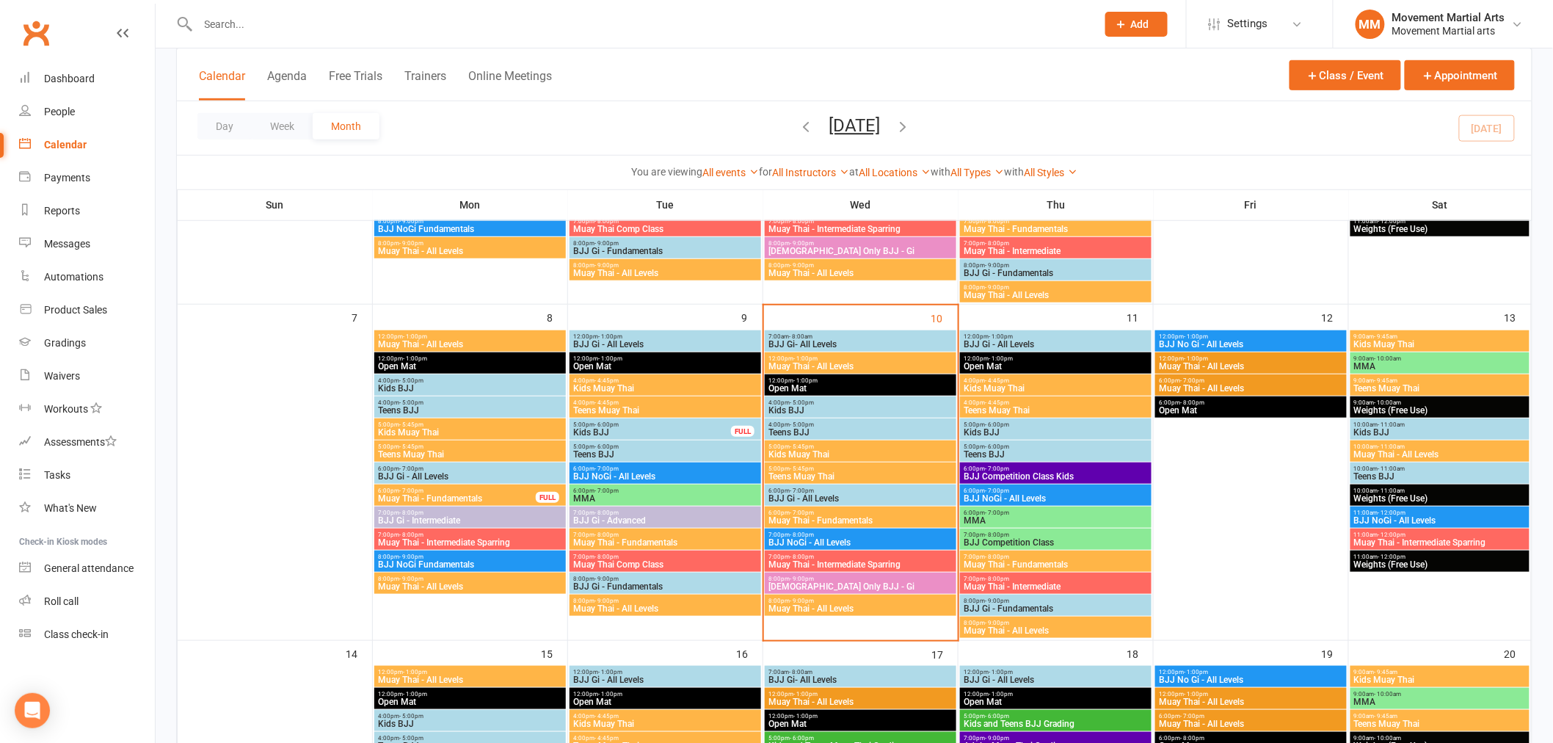
scroll to position [380, 0]
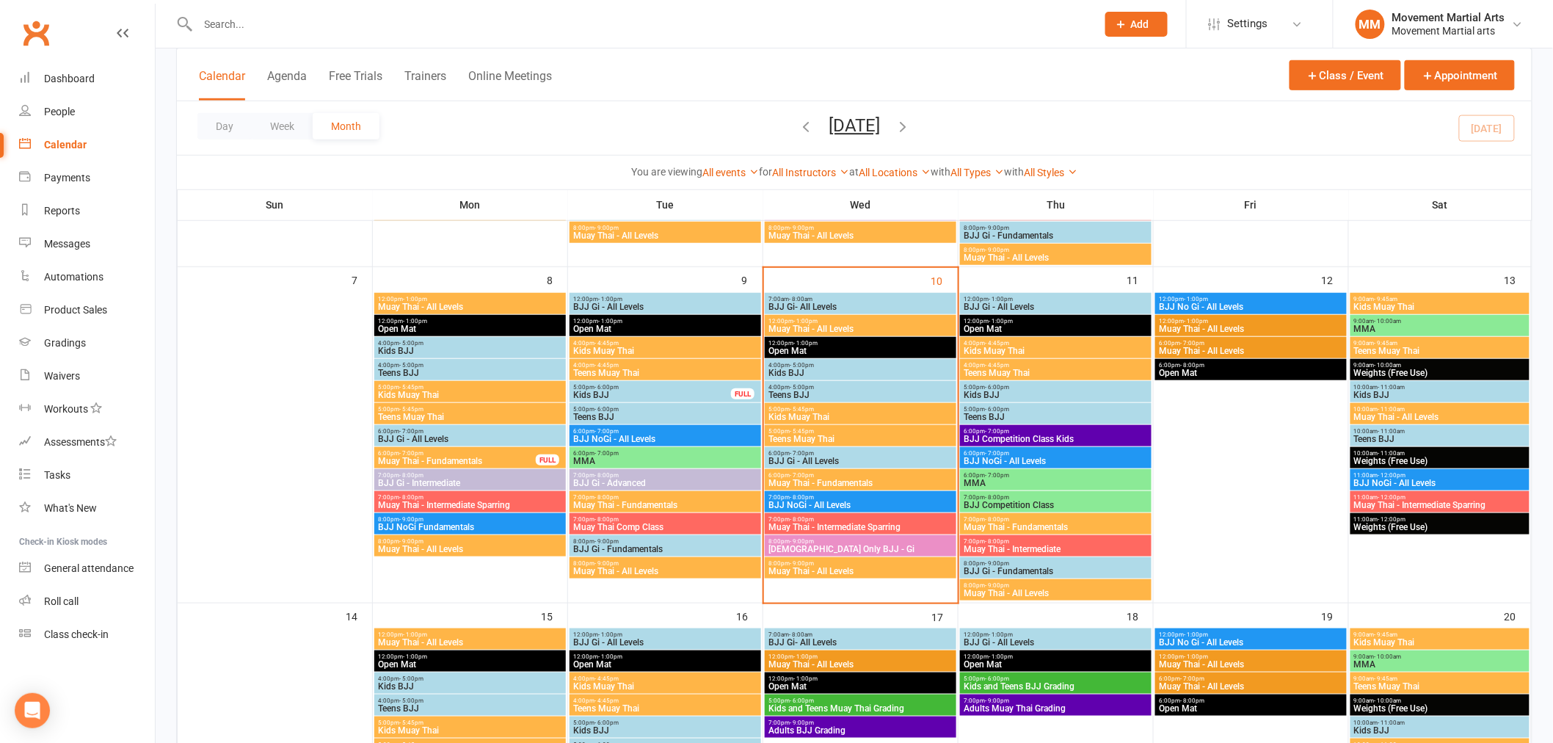
click at [826, 302] on span "BJJ Gi- All Levels" at bounding box center [861, 306] width 186 height 9
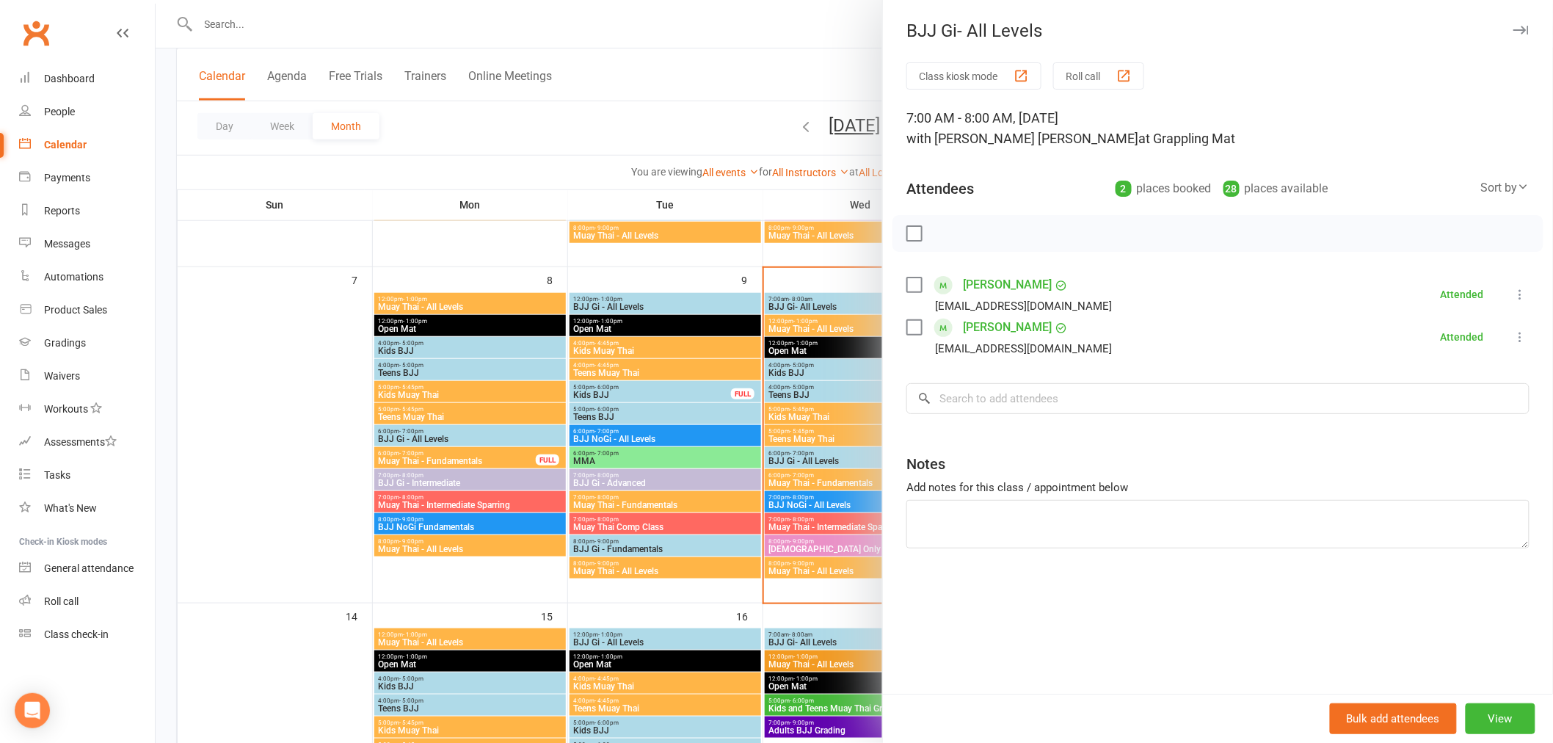
click at [795, 402] on div at bounding box center [854, 371] width 1397 height 743
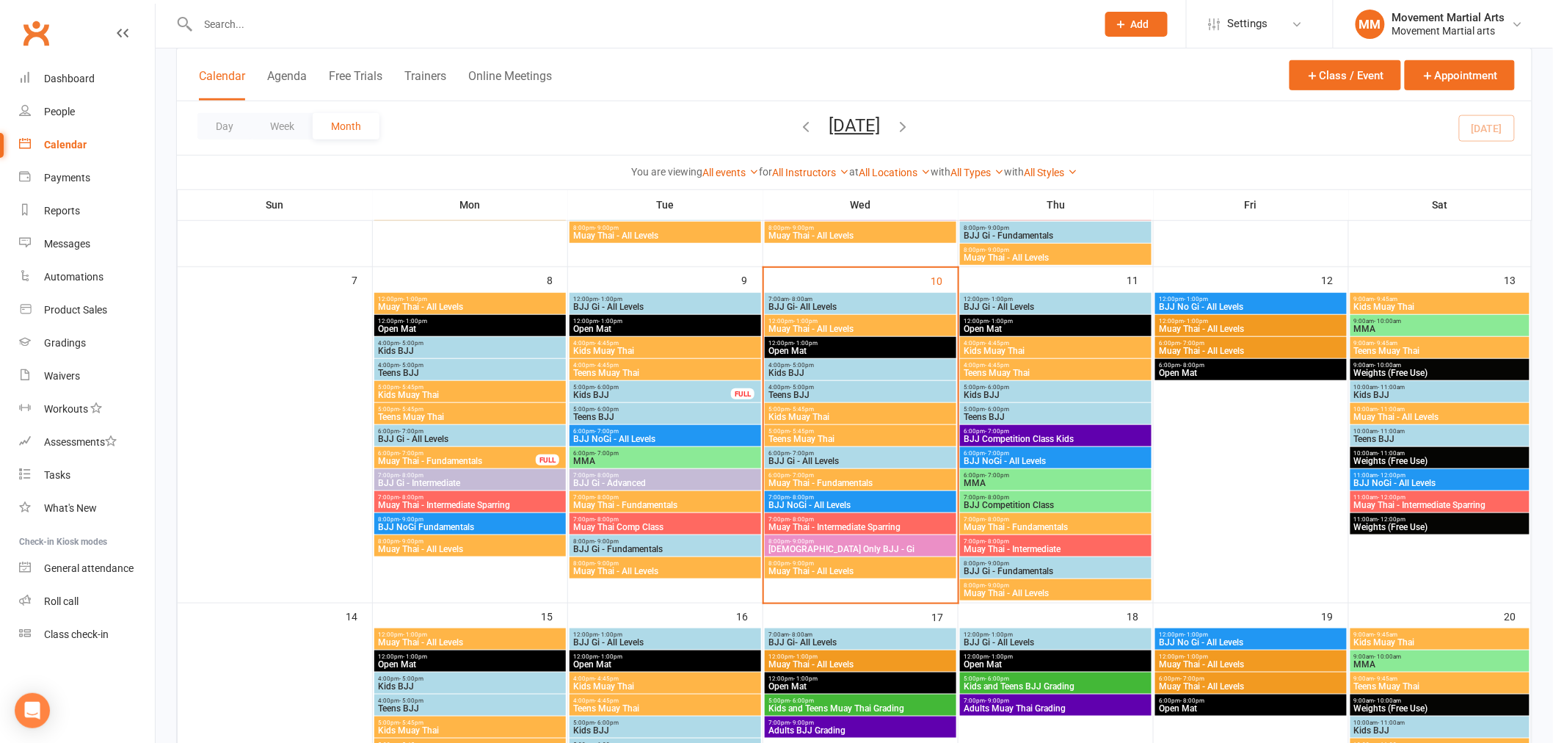
click at [854, 329] on span "Muay Thai - All Levels" at bounding box center [861, 328] width 186 height 9
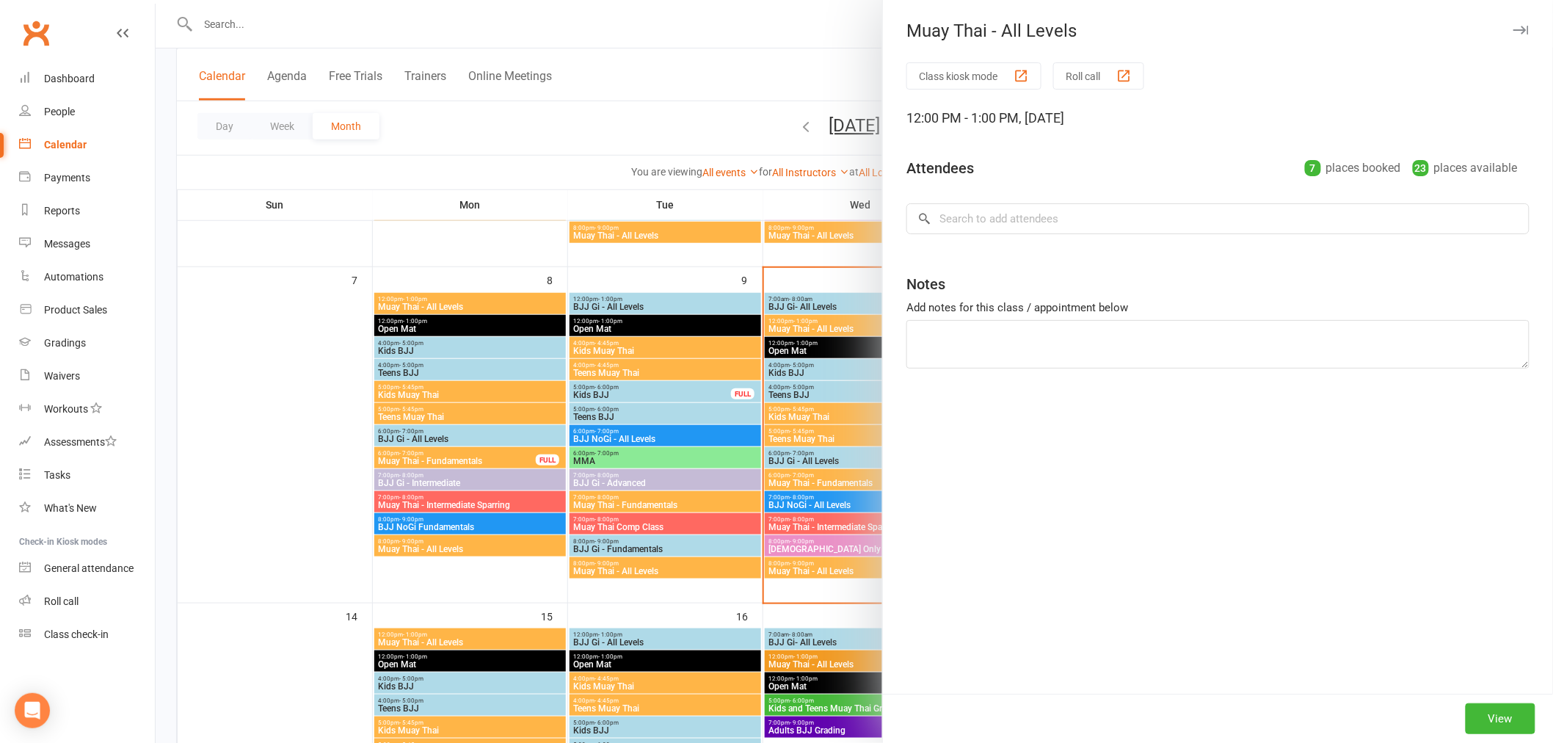
click at [851, 378] on div at bounding box center [854, 371] width 1397 height 743
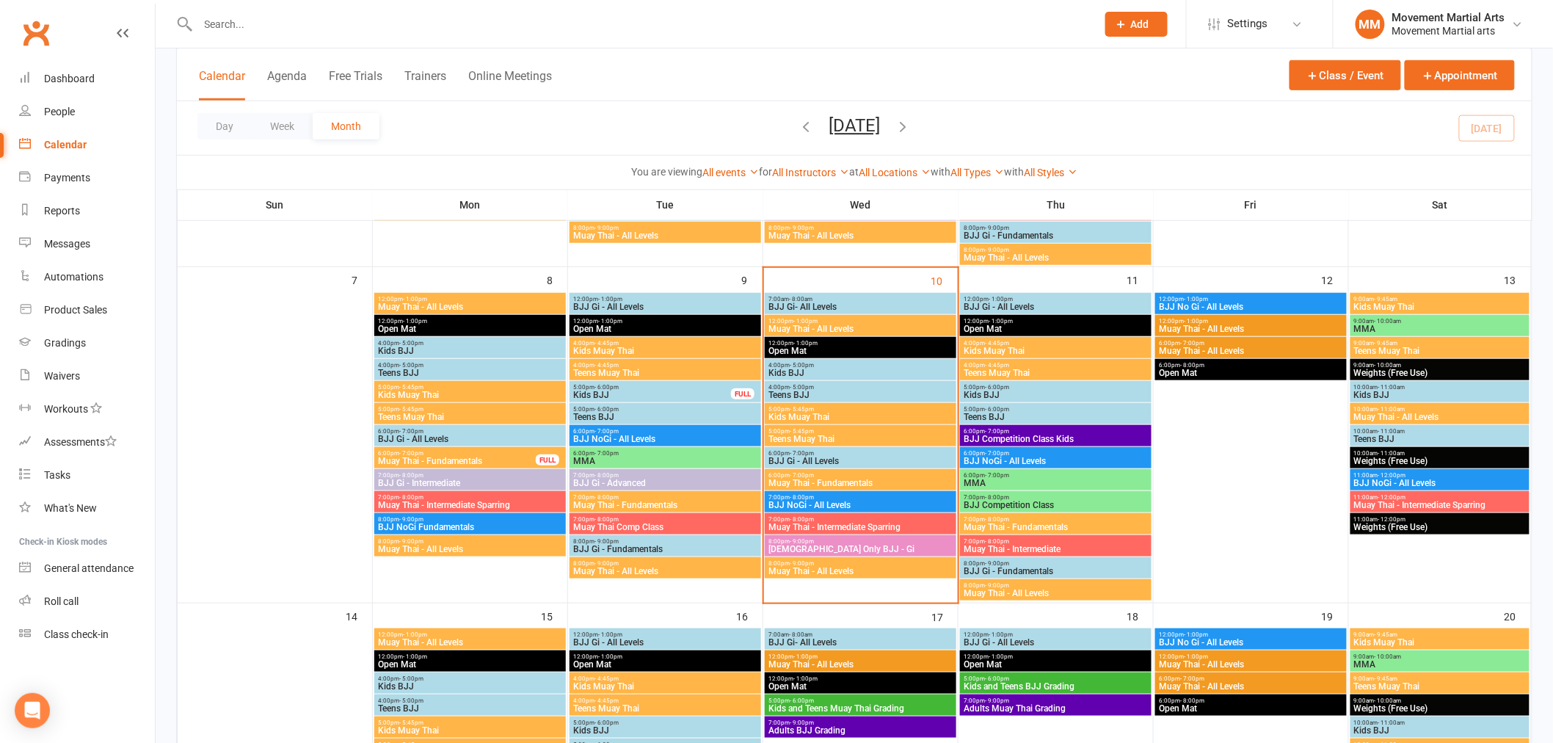
click at [867, 335] on div "12:00pm - 1:00pm Muay Thai - All Levels" at bounding box center [861, 325] width 192 height 21
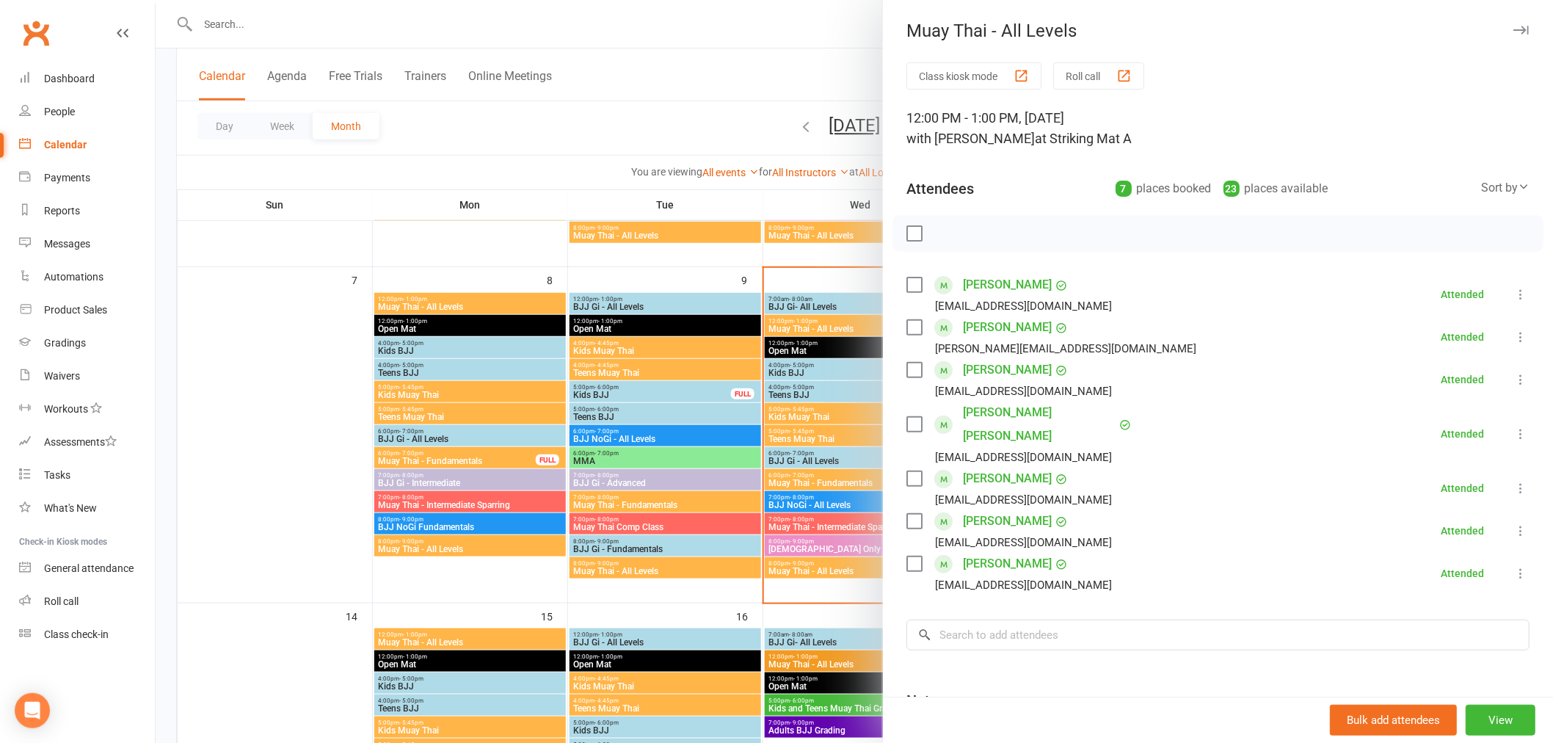
click at [748, 371] on div at bounding box center [854, 371] width 1397 height 743
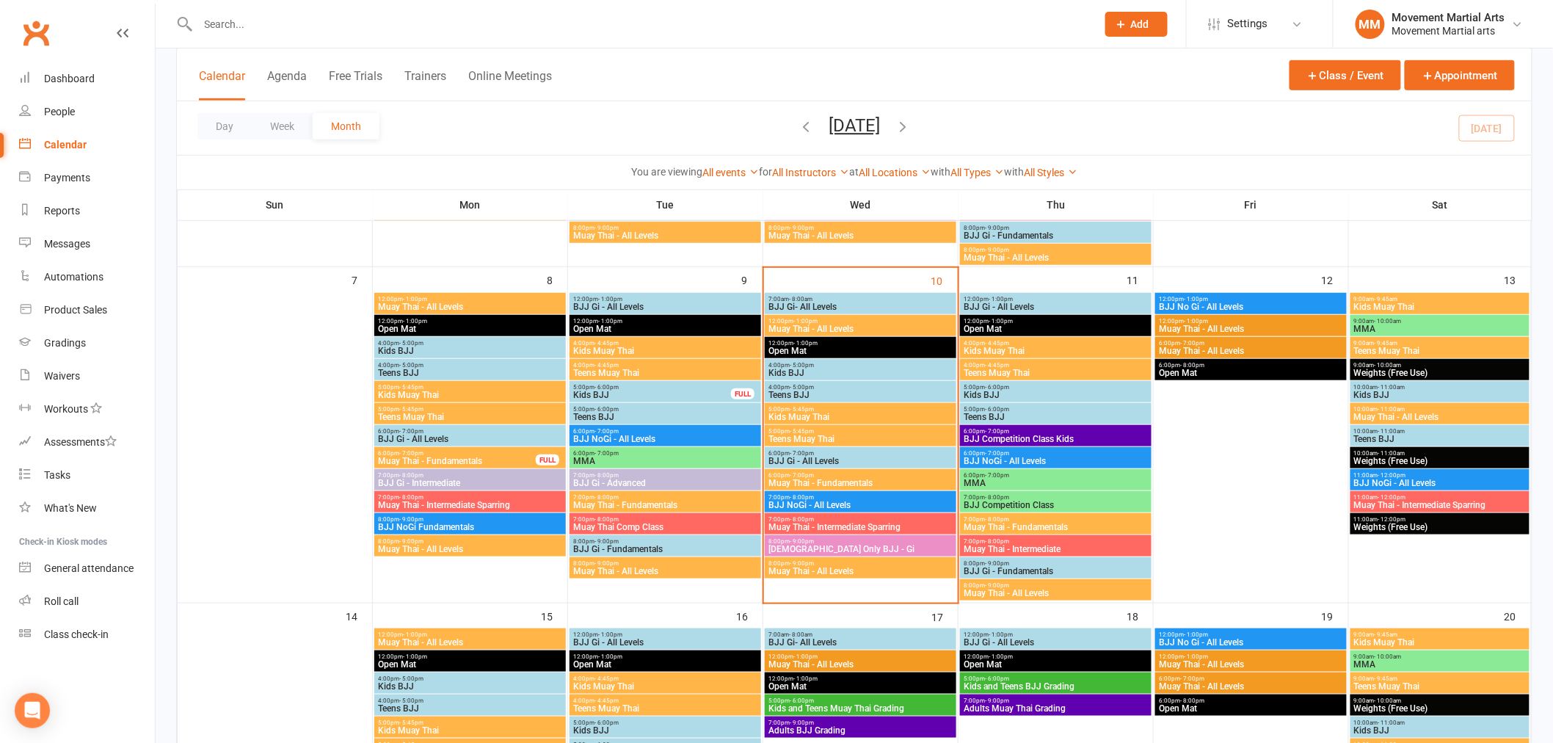
click at [809, 363] on span "- 5:00pm" at bounding box center [802, 365] width 24 height 7
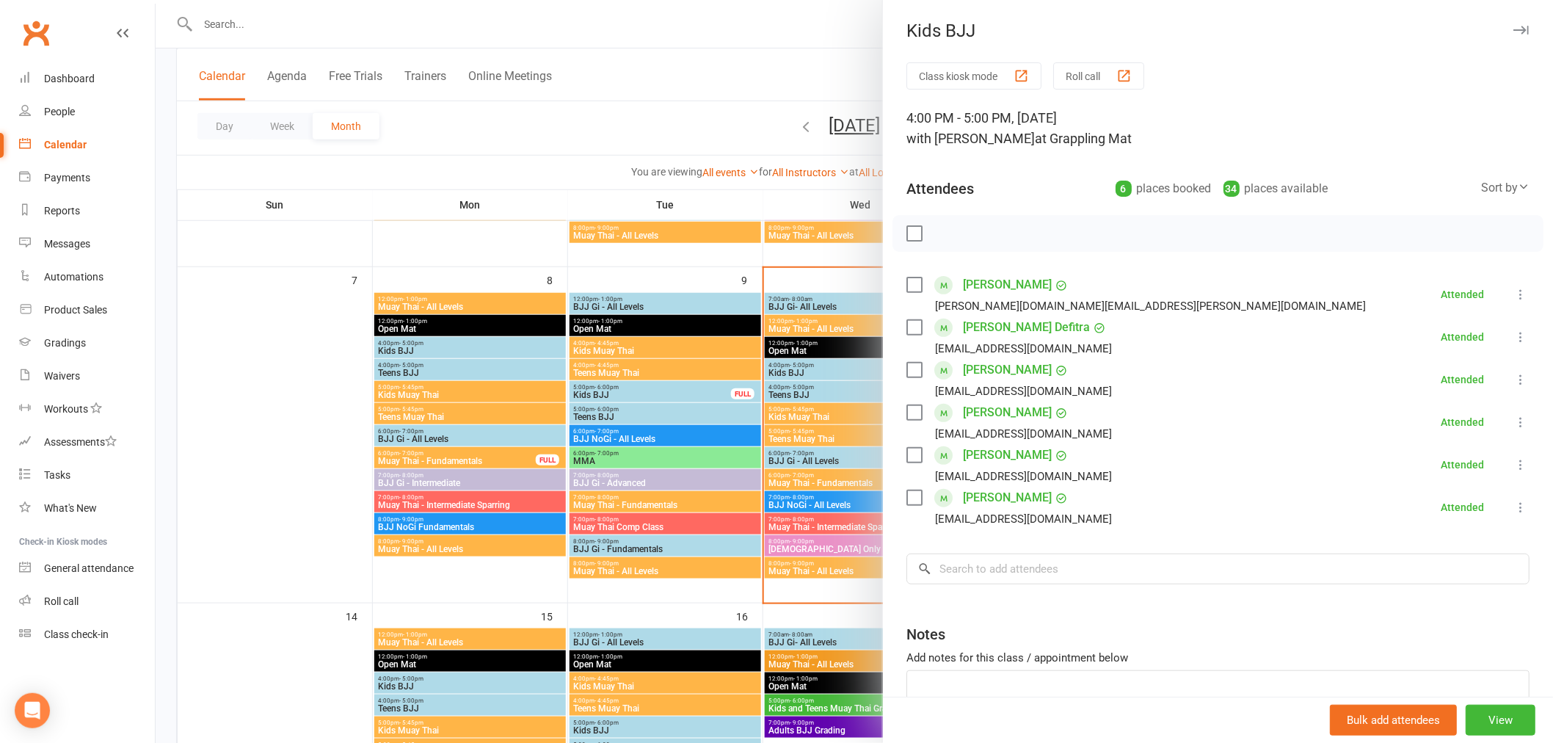
click at [766, 390] on div at bounding box center [854, 371] width 1397 height 743
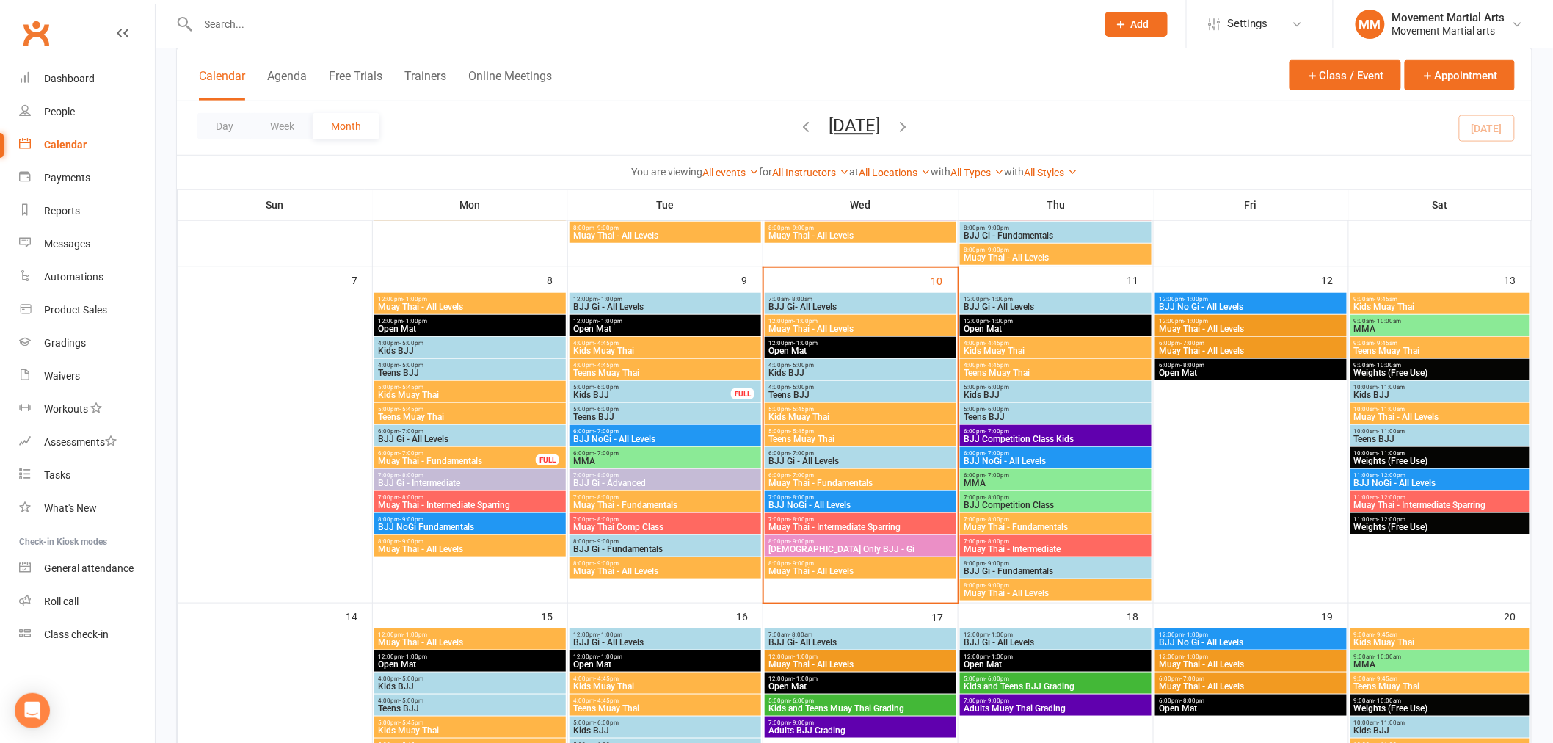
click at [852, 390] on span "Teens BJJ" at bounding box center [861, 394] width 186 height 9
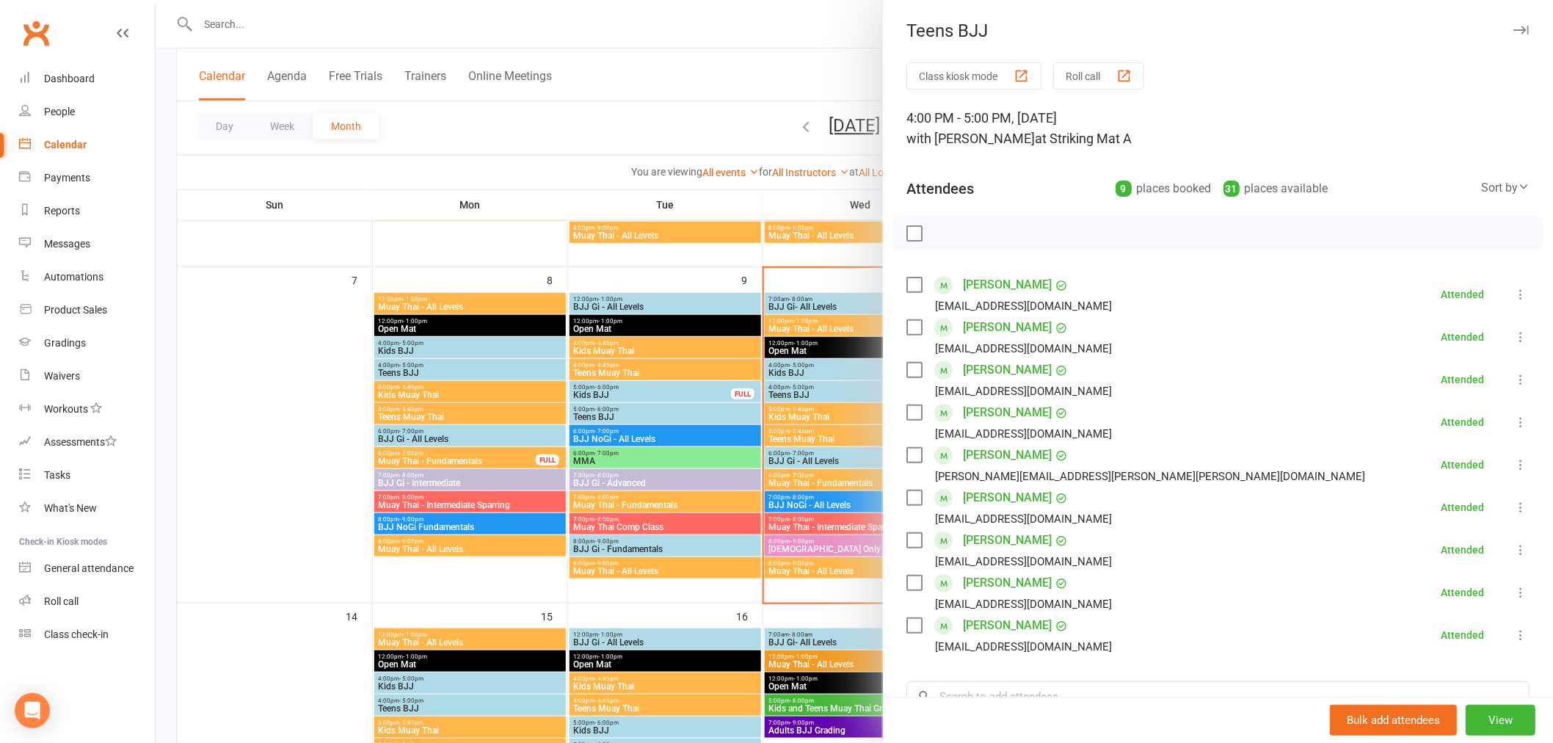
drag, startPoint x: 781, startPoint y: 451, endPoint x: 796, endPoint y: 438, distance: 19.3
click at [783, 449] on div at bounding box center [854, 371] width 1397 height 743
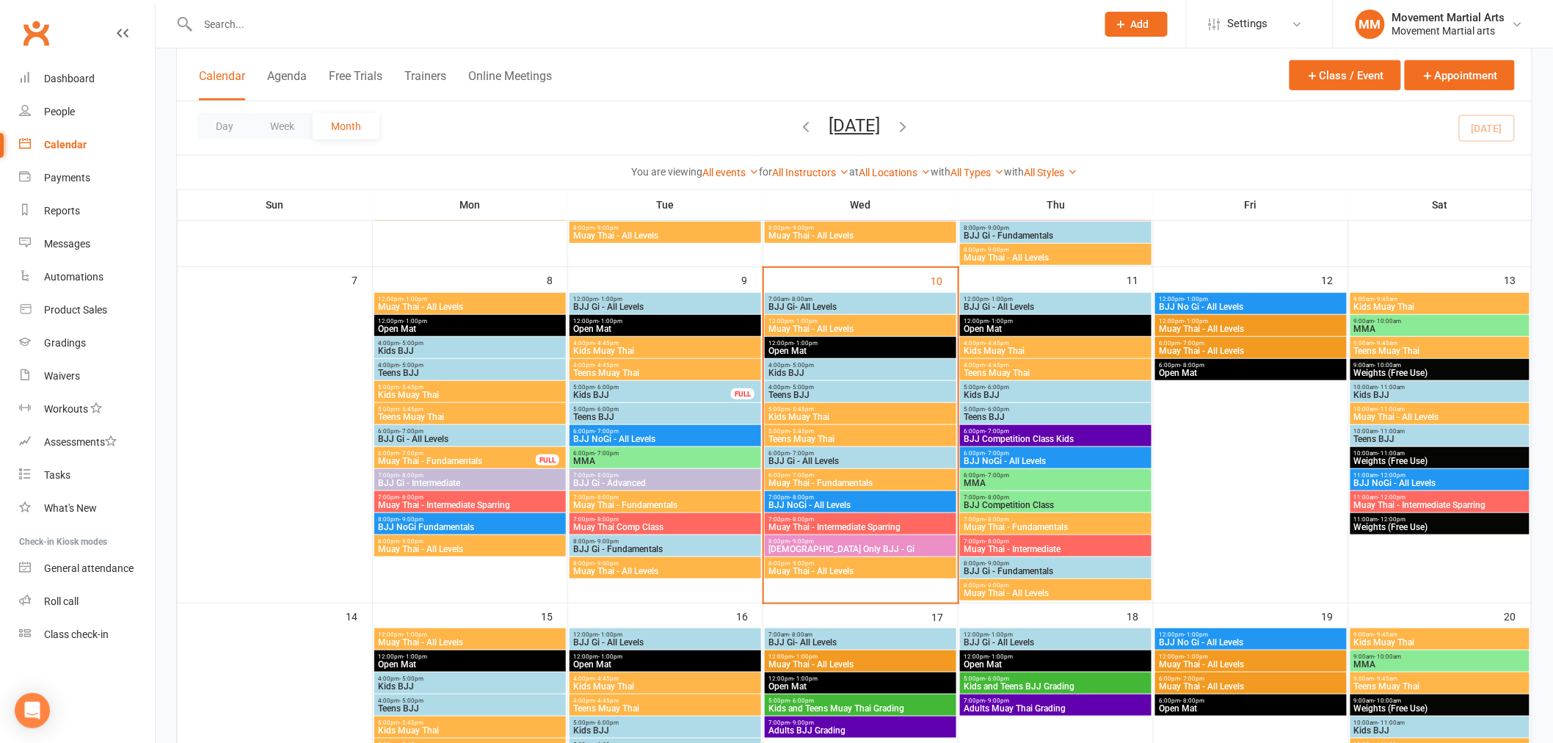
click at [825, 417] on span "Kids Muay Thai" at bounding box center [861, 416] width 186 height 9
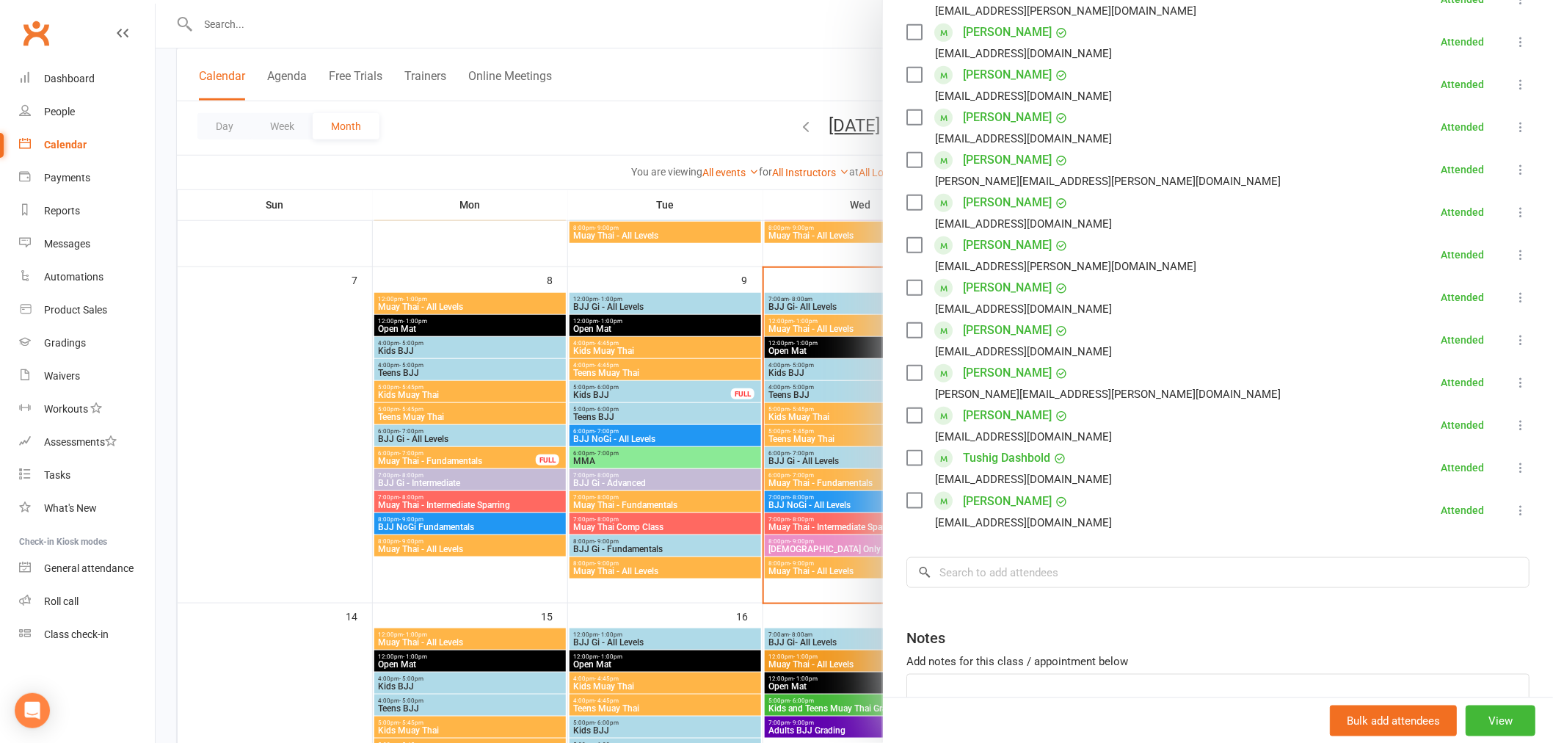
scroll to position [522, 0]
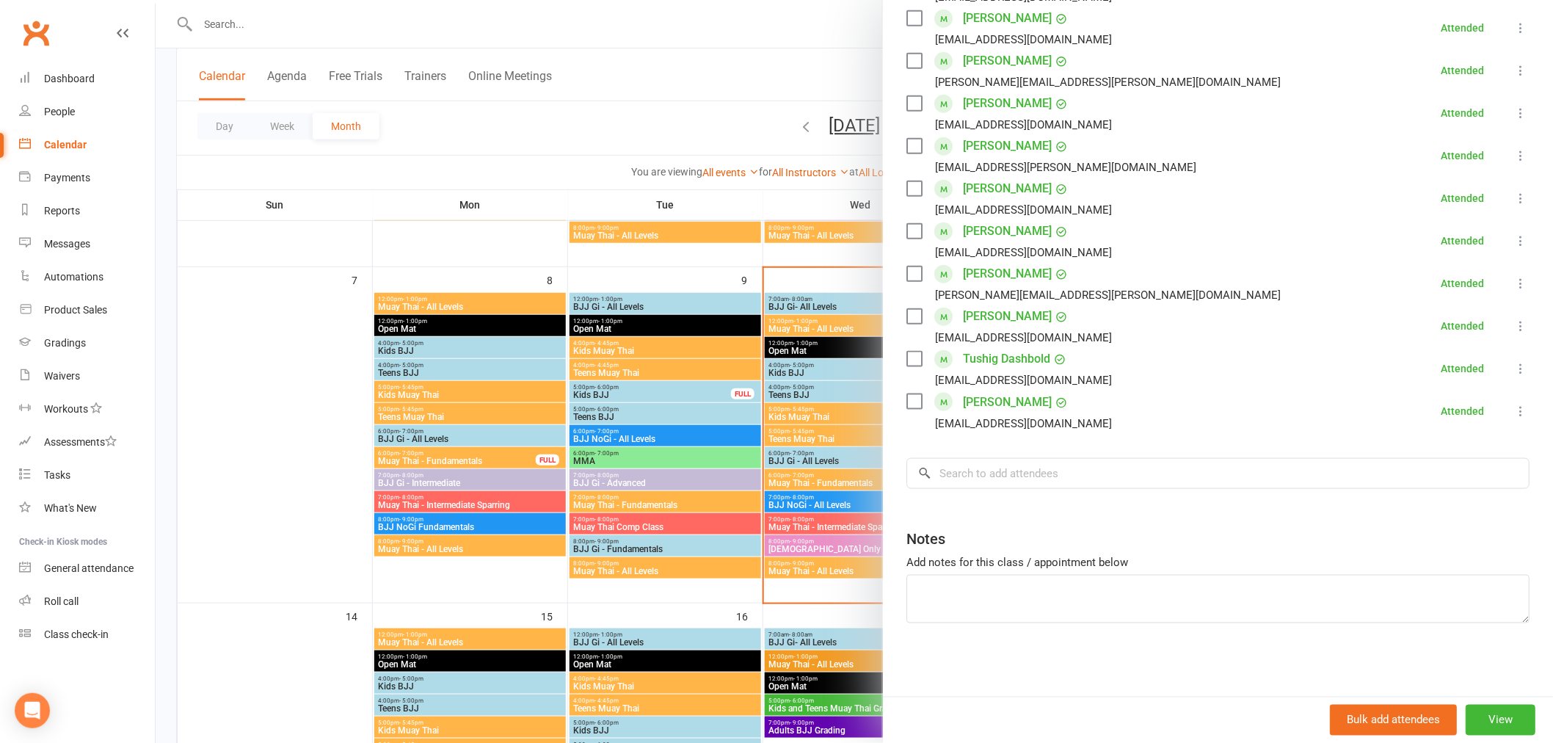
click at [785, 412] on div at bounding box center [854, 371] width 1397 height 743
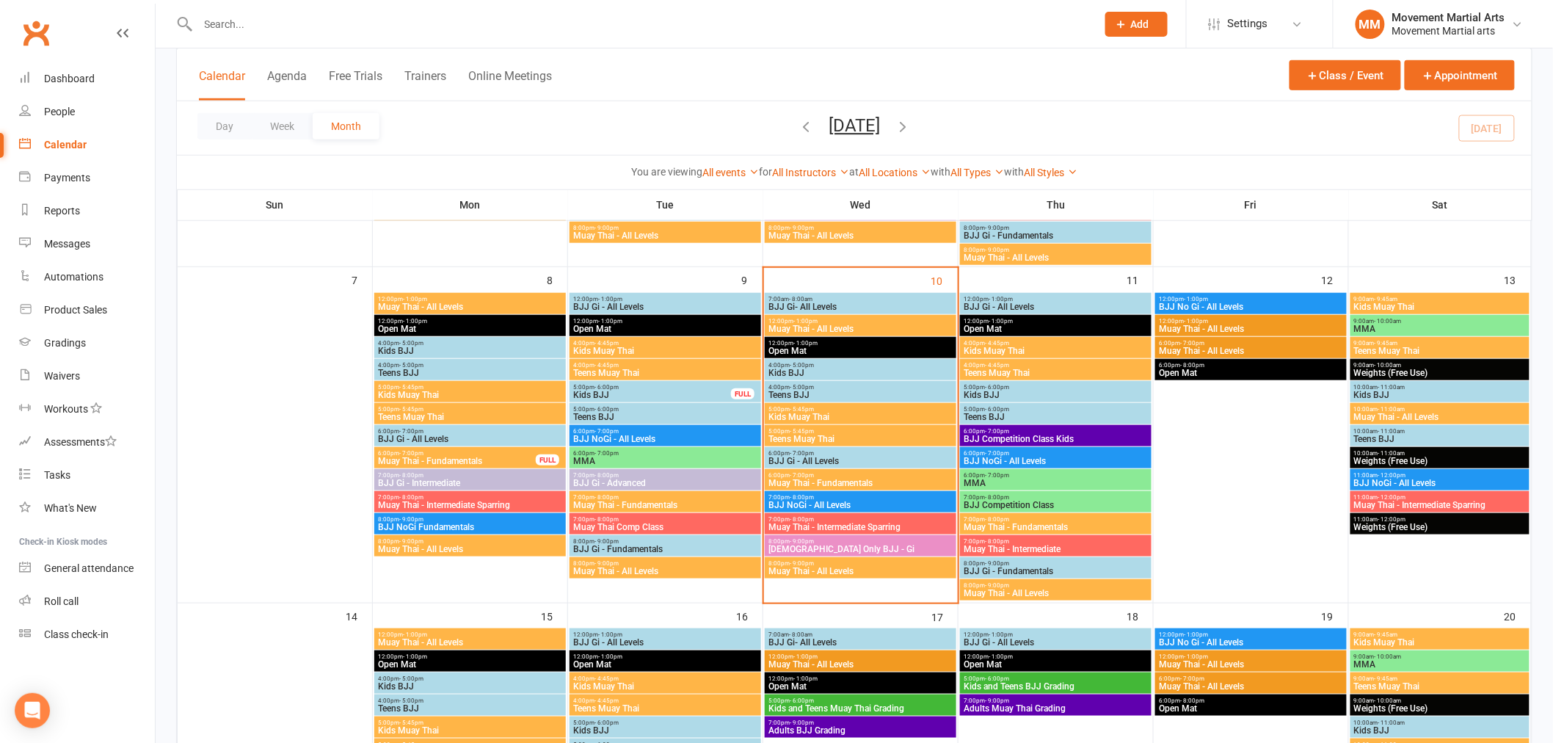
click at [797, 438] on span "Teens Muay Thai" at bounding box center [861, 438] width 186 height 9
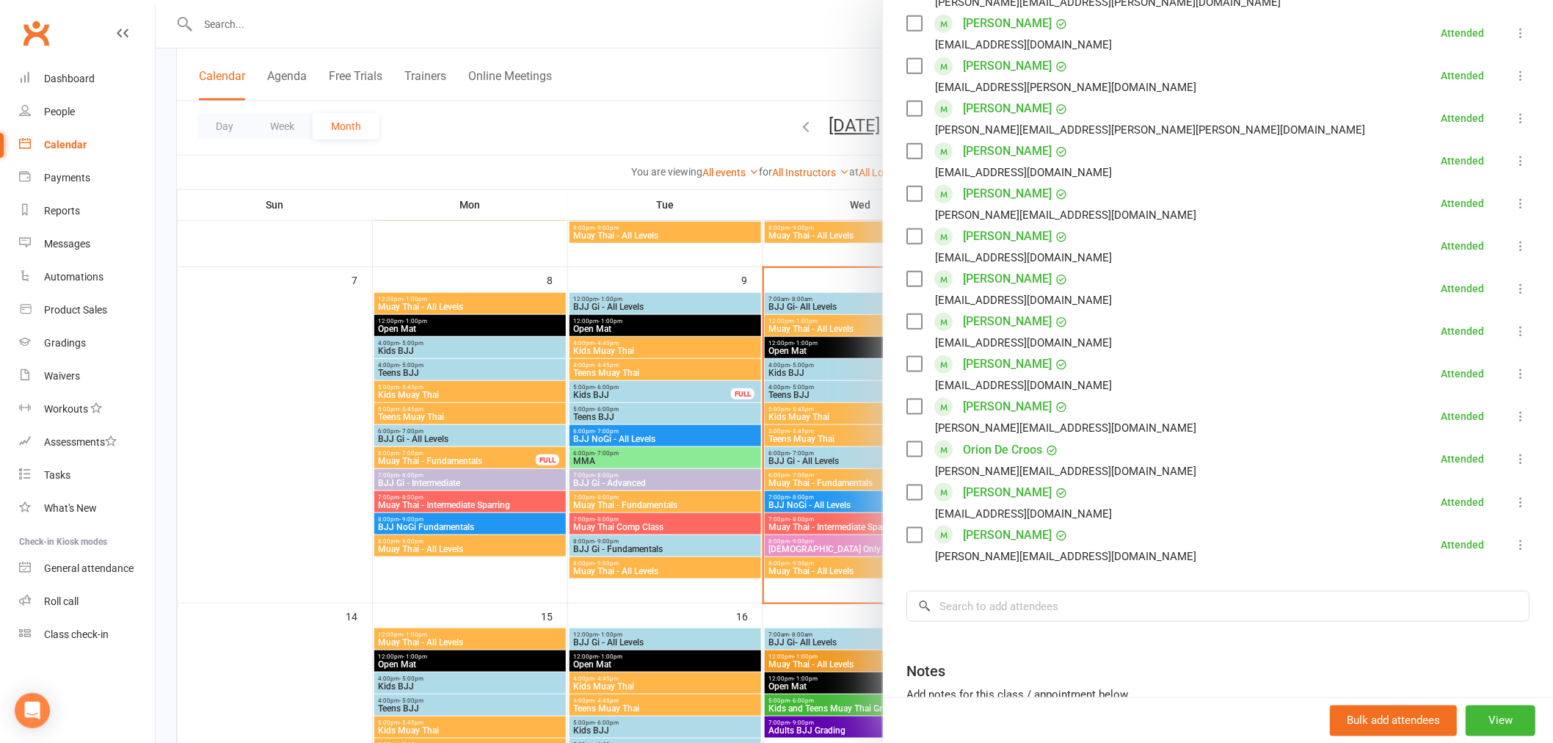
scroll to position [649, 0]
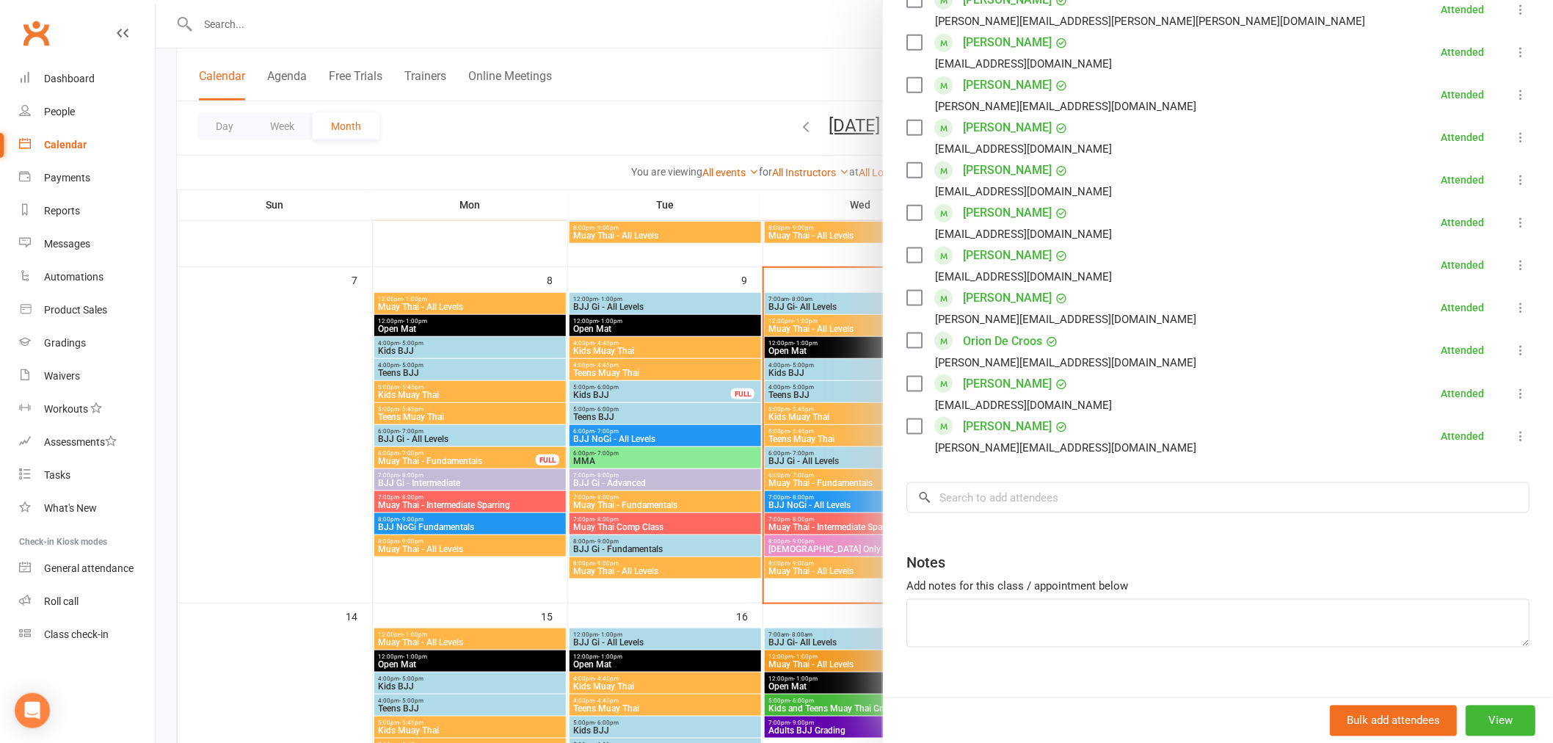
click at [807, 456] on div at bounding box center [854, 371] width 1397 height 743
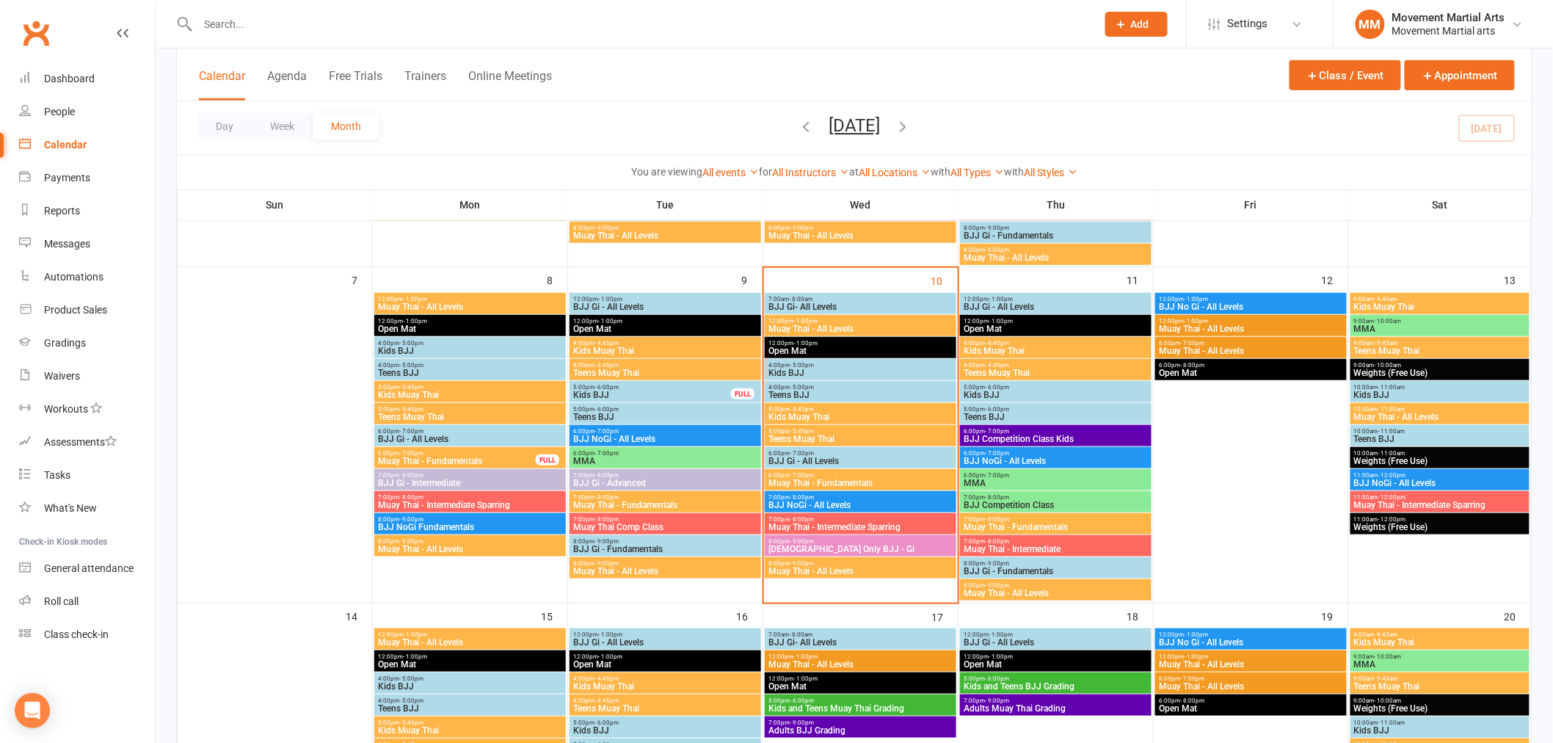
click at [813, 459] on span "BJJ Gi - All Levels" at bounding box center [861, 460] width 186 height 9
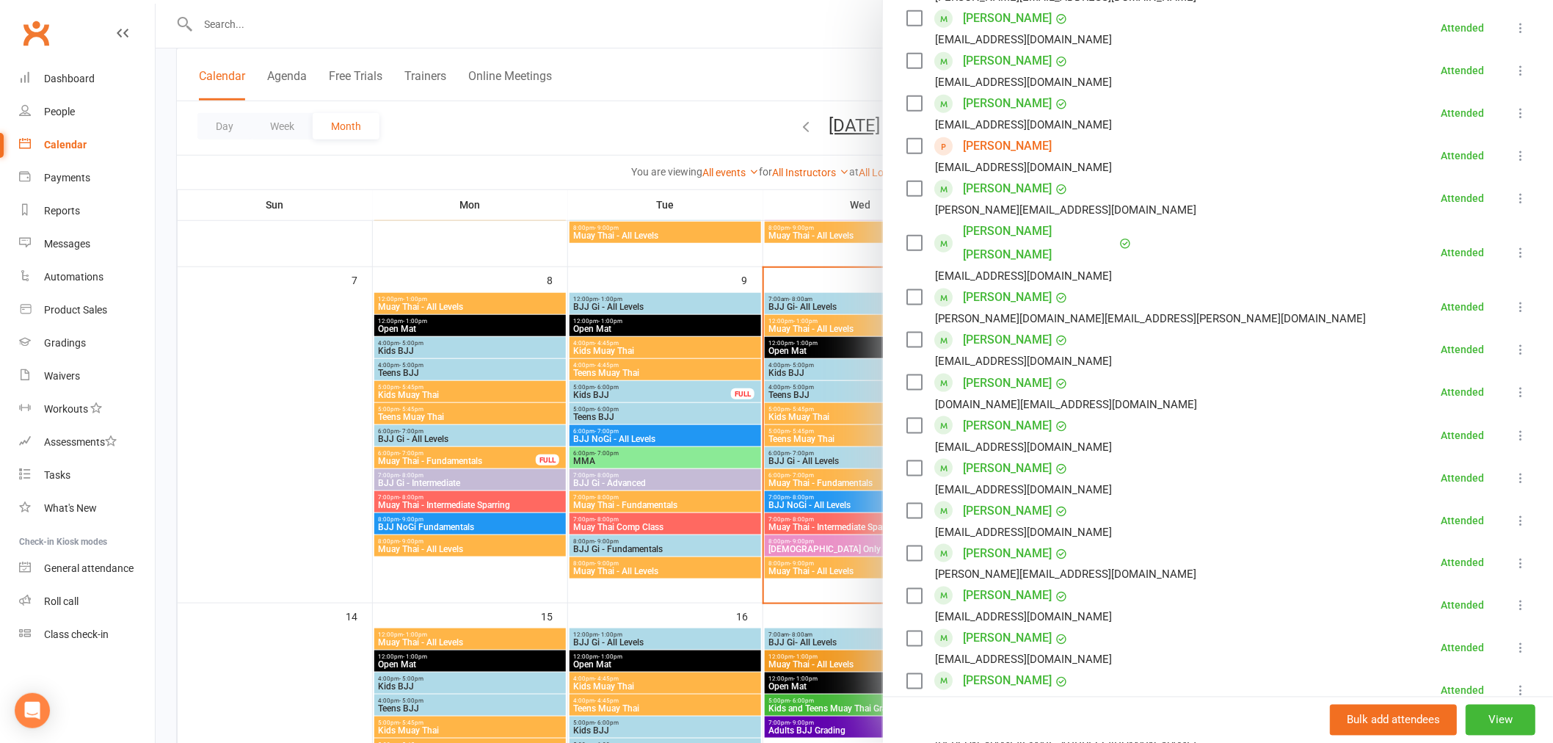
scroll to position [570, 0]
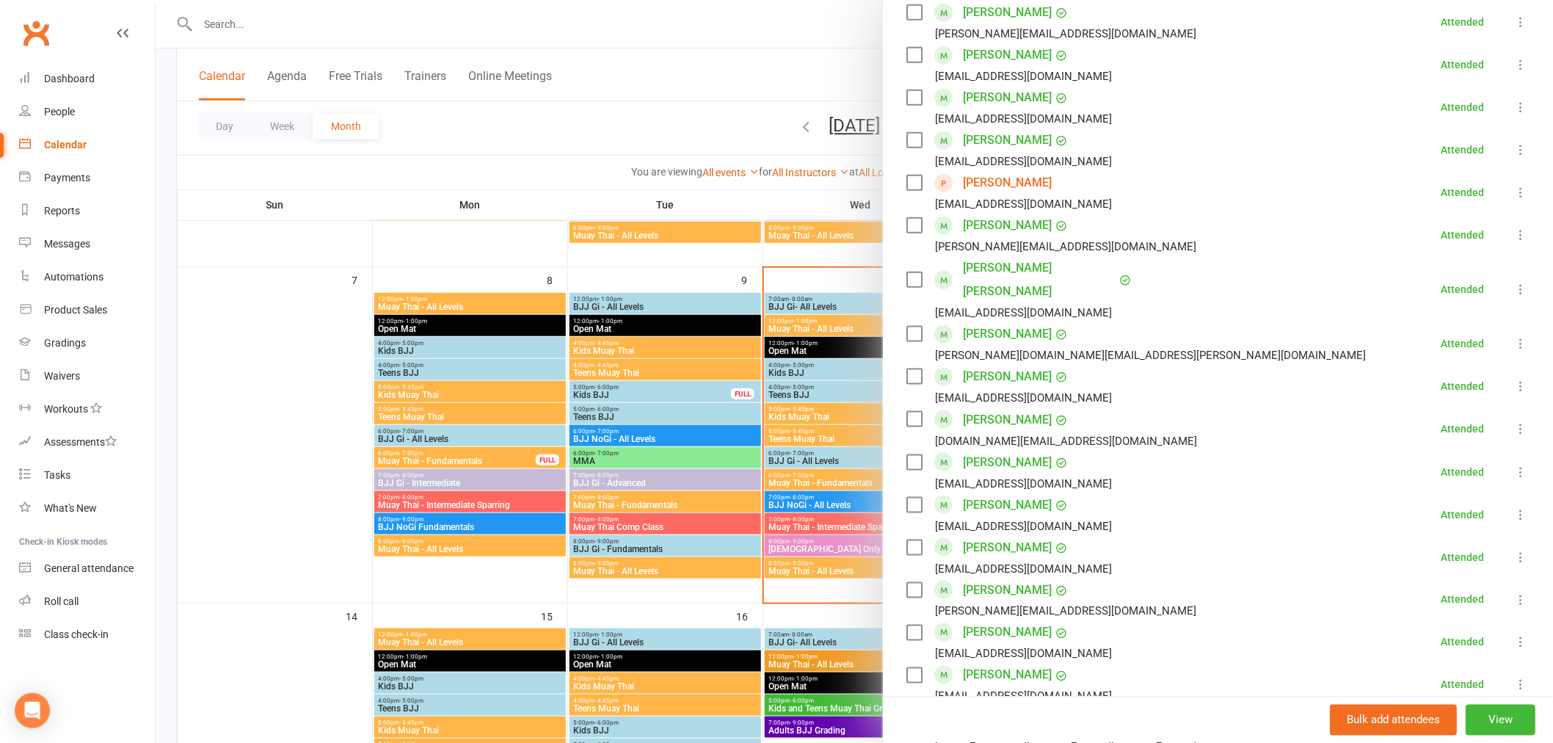
click at [1513, 189] on icon at bounding box center [1520, 192] width 15 height 15
click at [1448, 254] on link "Remove" at bounding box center [1443, 250] width 172 height 29
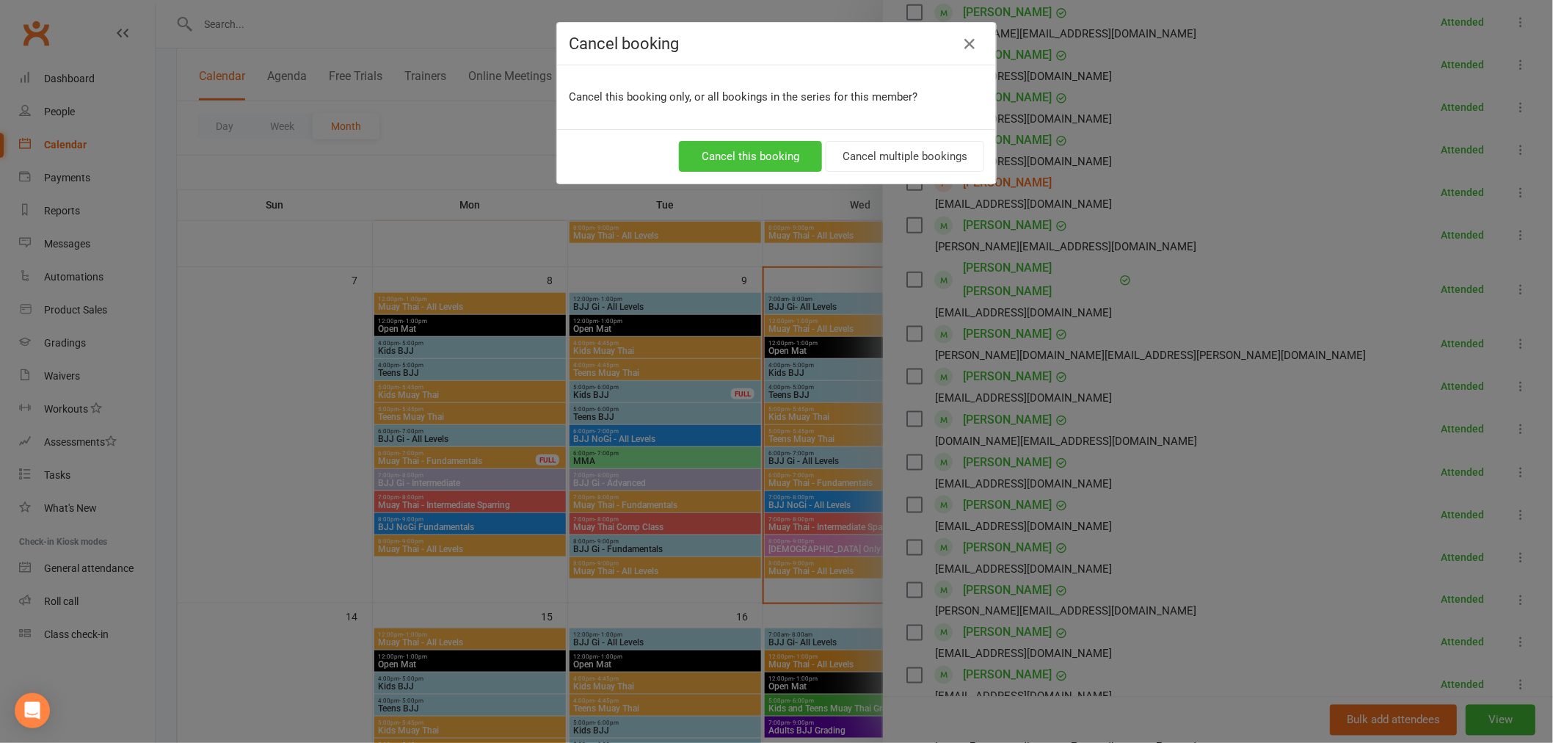
click at [696, 166] on button "Cancel this booking" at bounding box center [750, 156] width 143 height 31
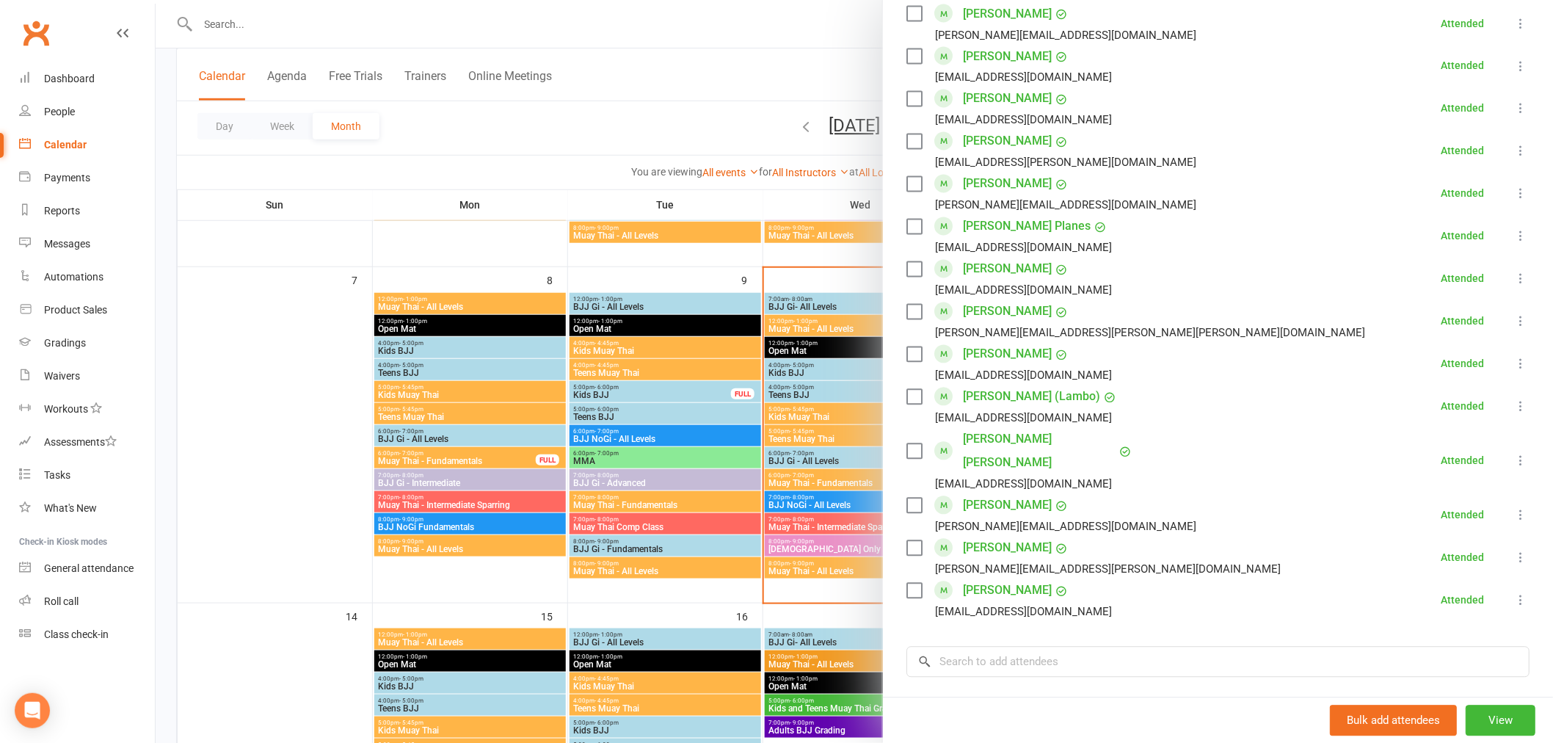
scroll to position [1245, 0]
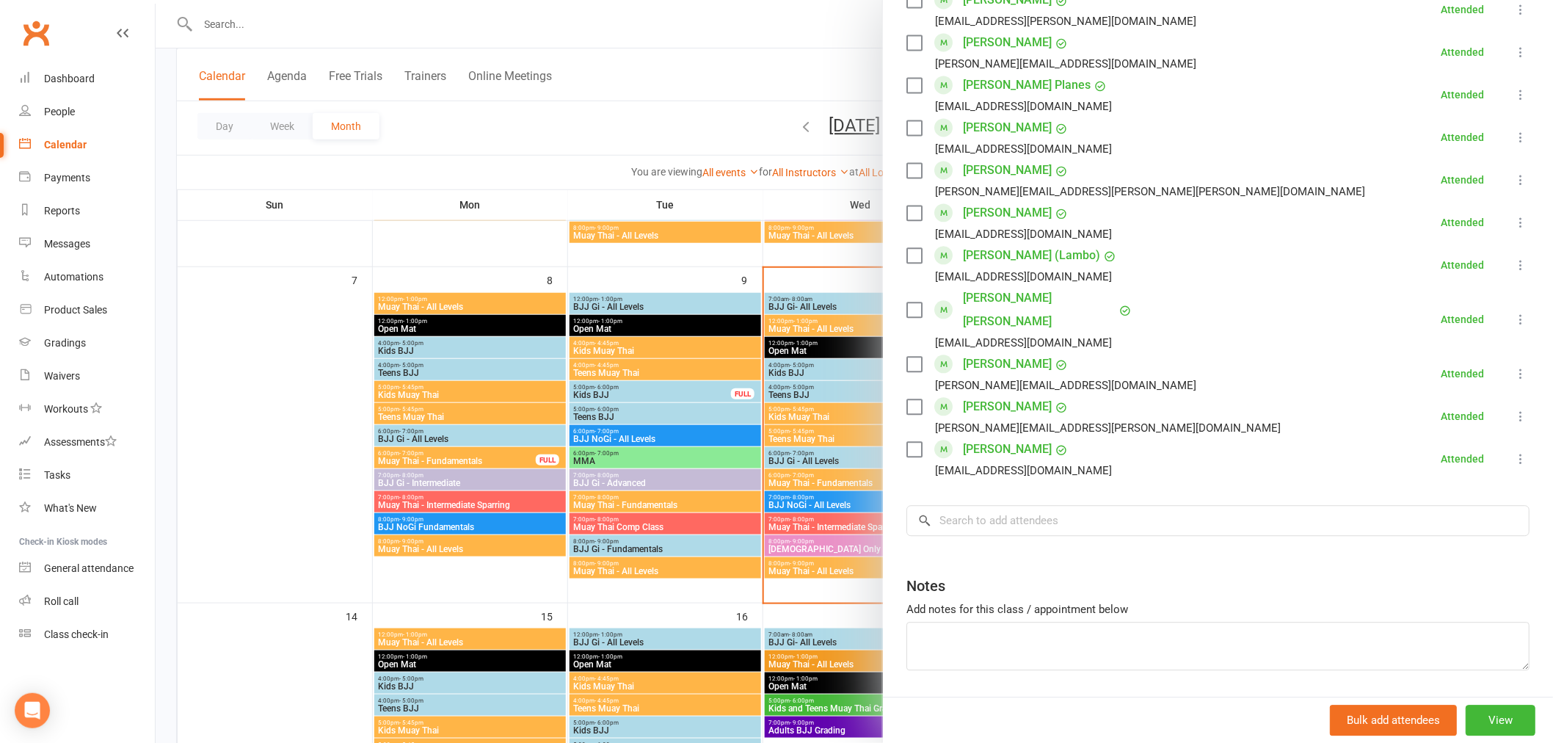
drag, startPoint x: 807, startPoint y: 387, endPoint x: 812, endPoint y: 421, distance: 34.8
click at [808, 390] on div at bounding box center [854, 371] width 1397 height 743
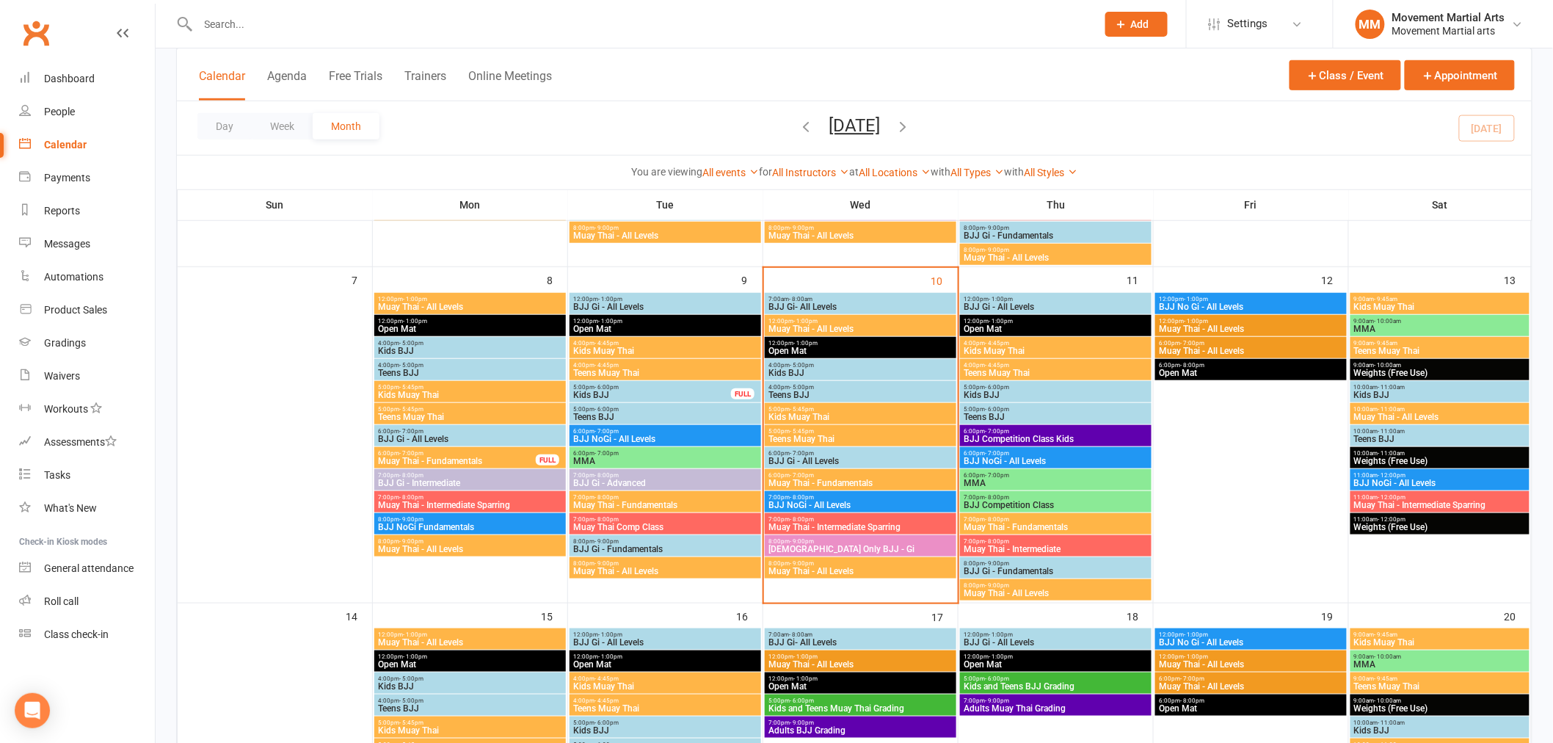
click at [803, 488] on div "6:00pm - 7:00pm Muay Thai - Fundamentals" at bounding box center [861, 479] width 192 height 21
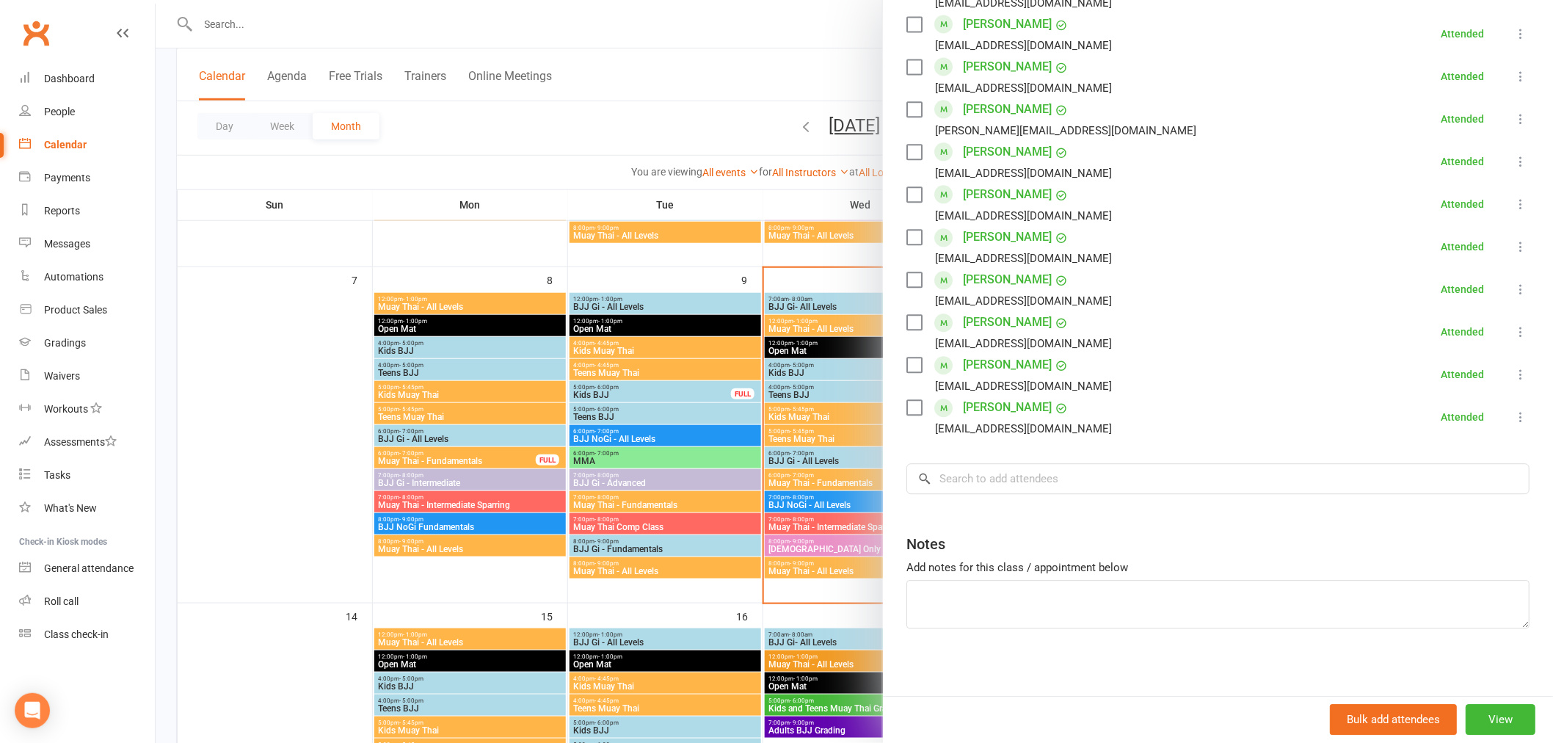
scroll to position [1373, 0]
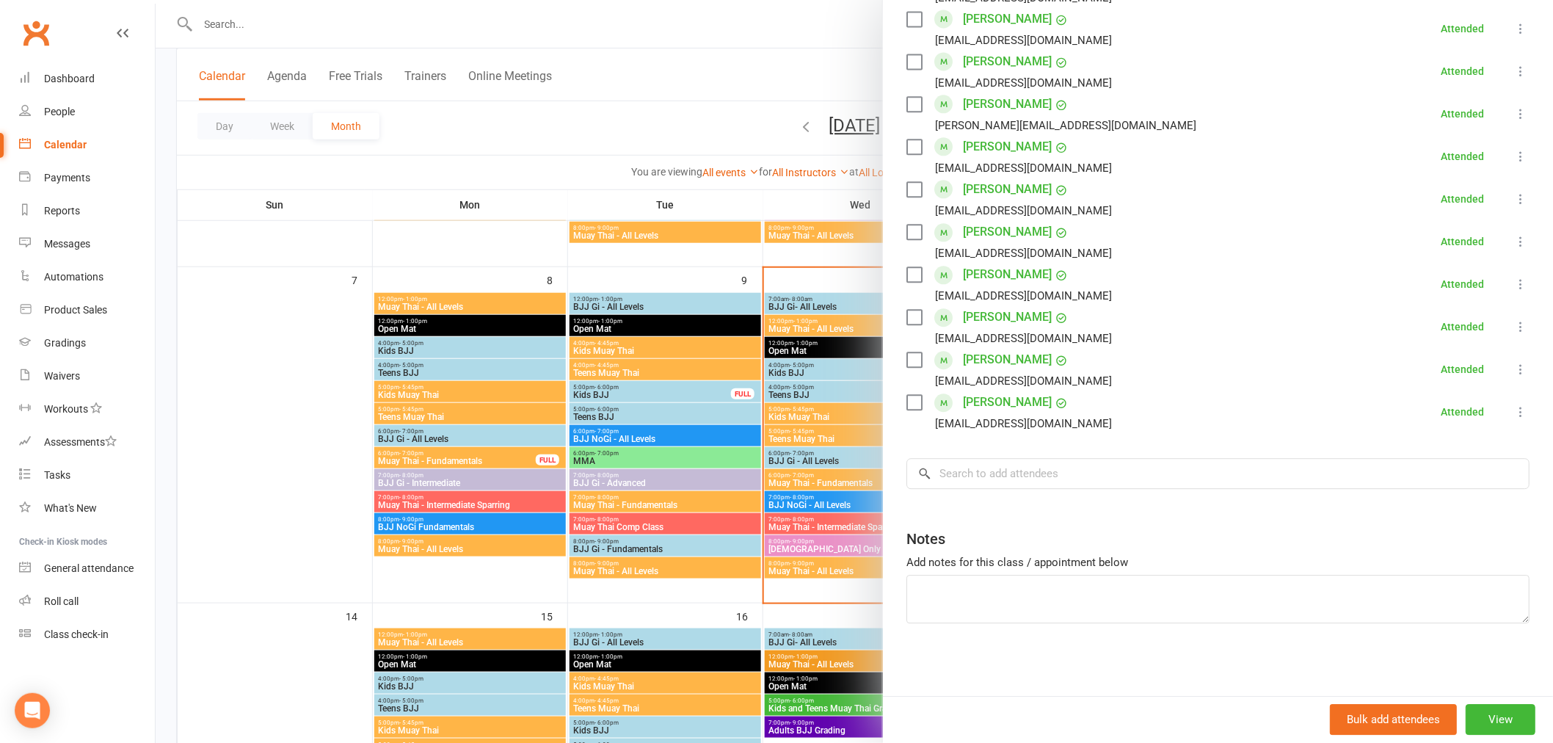
click at [766, 429] on div at bounding box center [854, 371] width 1397 height 743
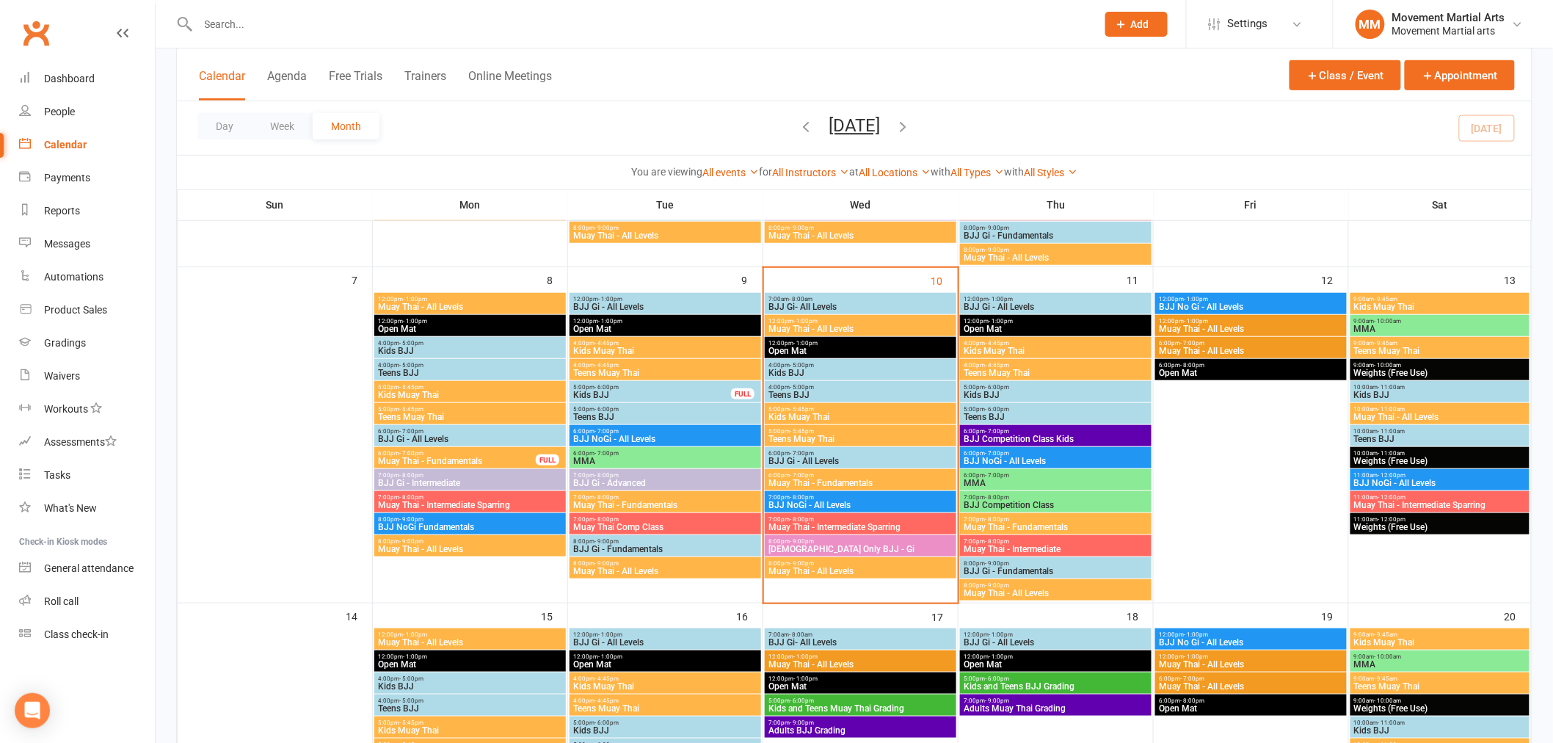
click at [809, 509] on div "7:00pm - 8:00pm BJJ NoGi - All Levels" at bounding box center [861, 501] width 192 height 21
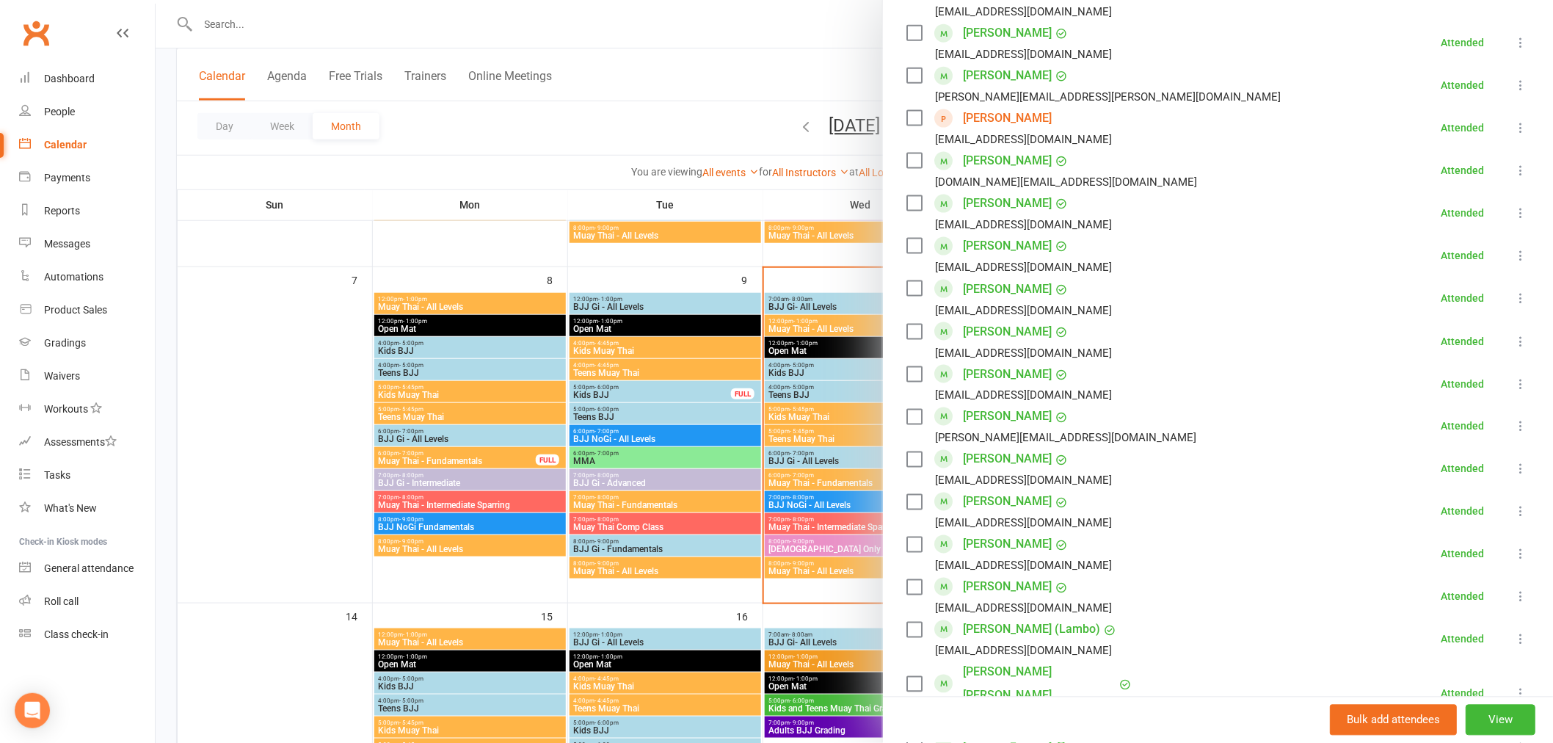
scroll to position [951, 0]
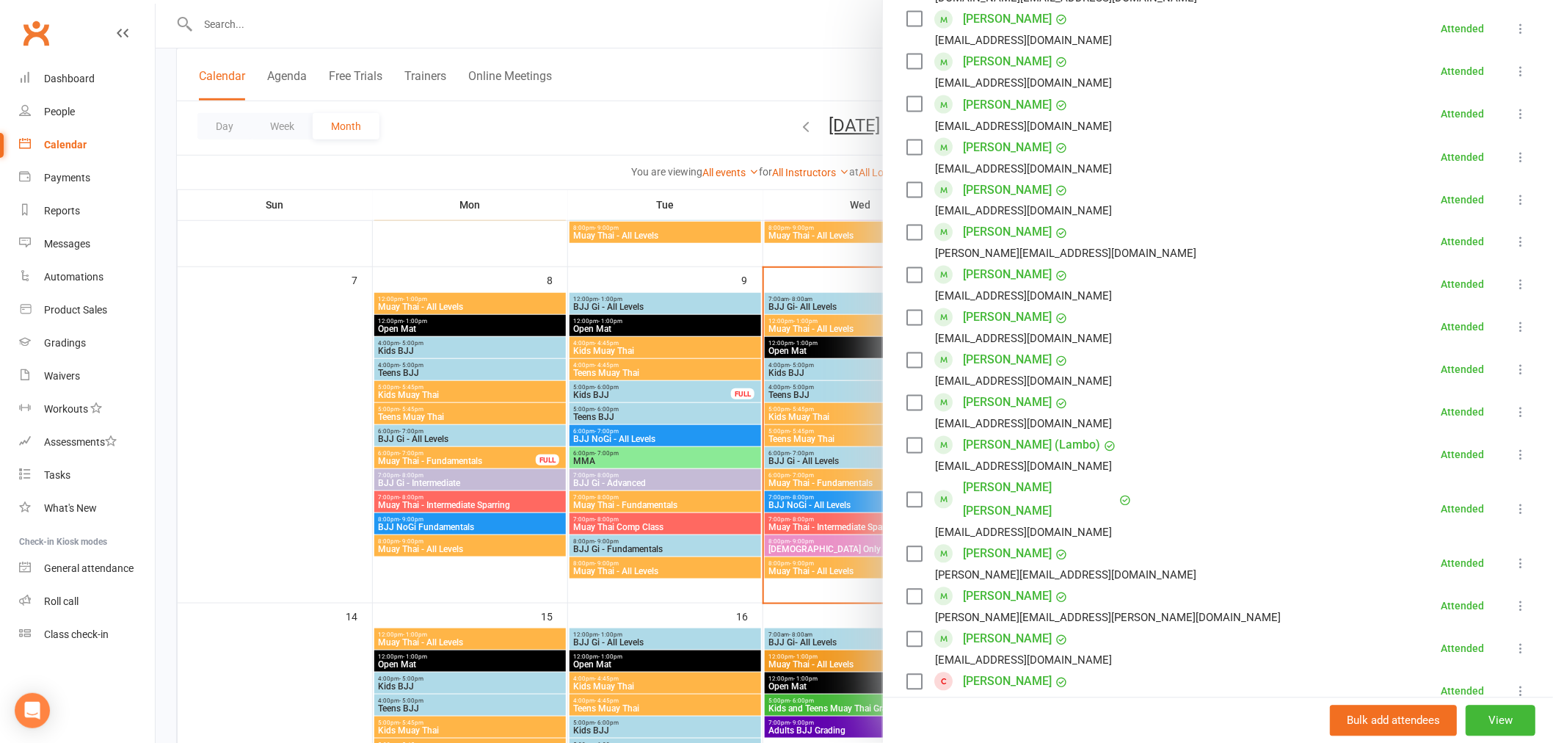
click at [824, 494] on div at bounding box center [854, 371] width 1397 height 743
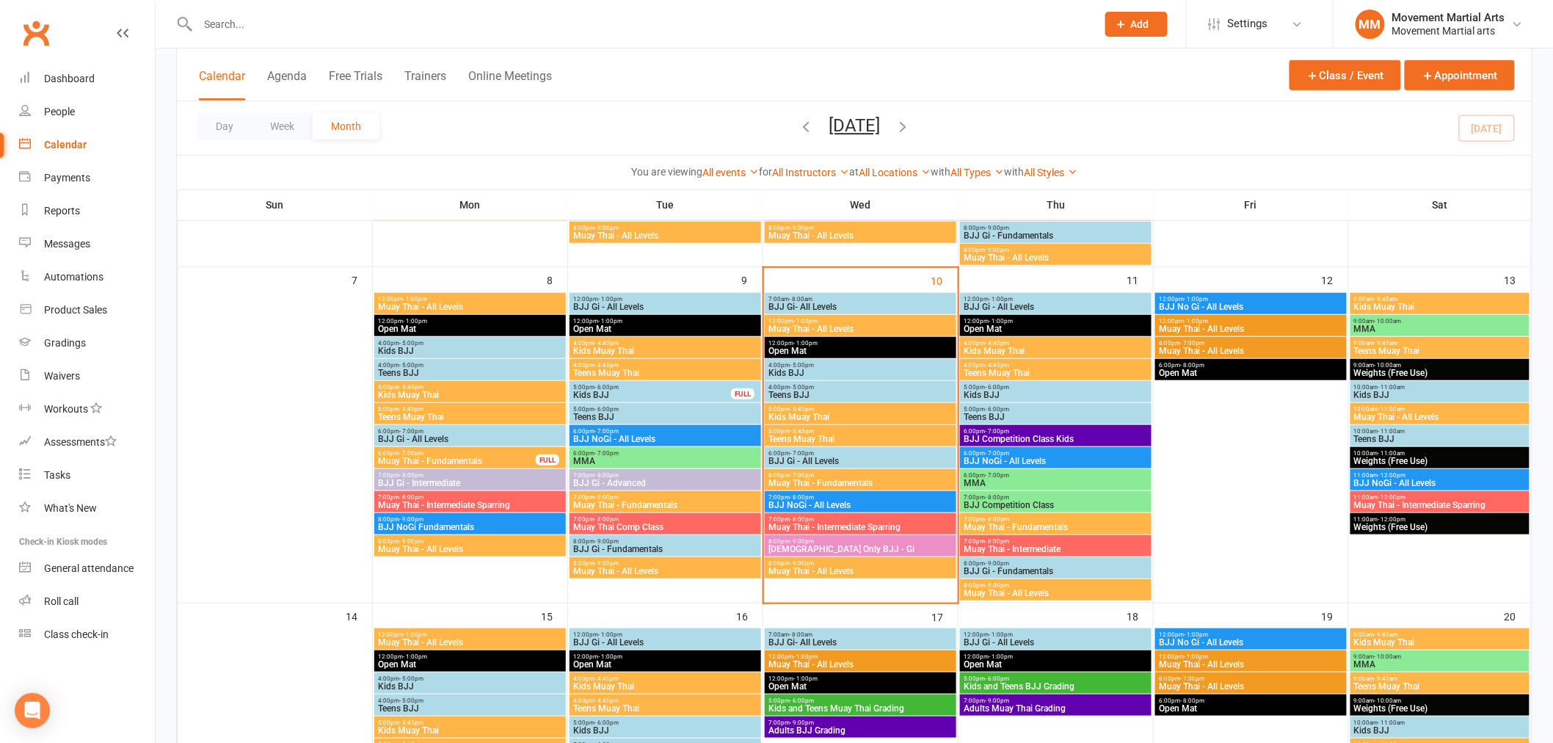
click at [827, 519] on span "7:00pm - 8:00pm" at bounding box center [861, 519] width 186 height 7
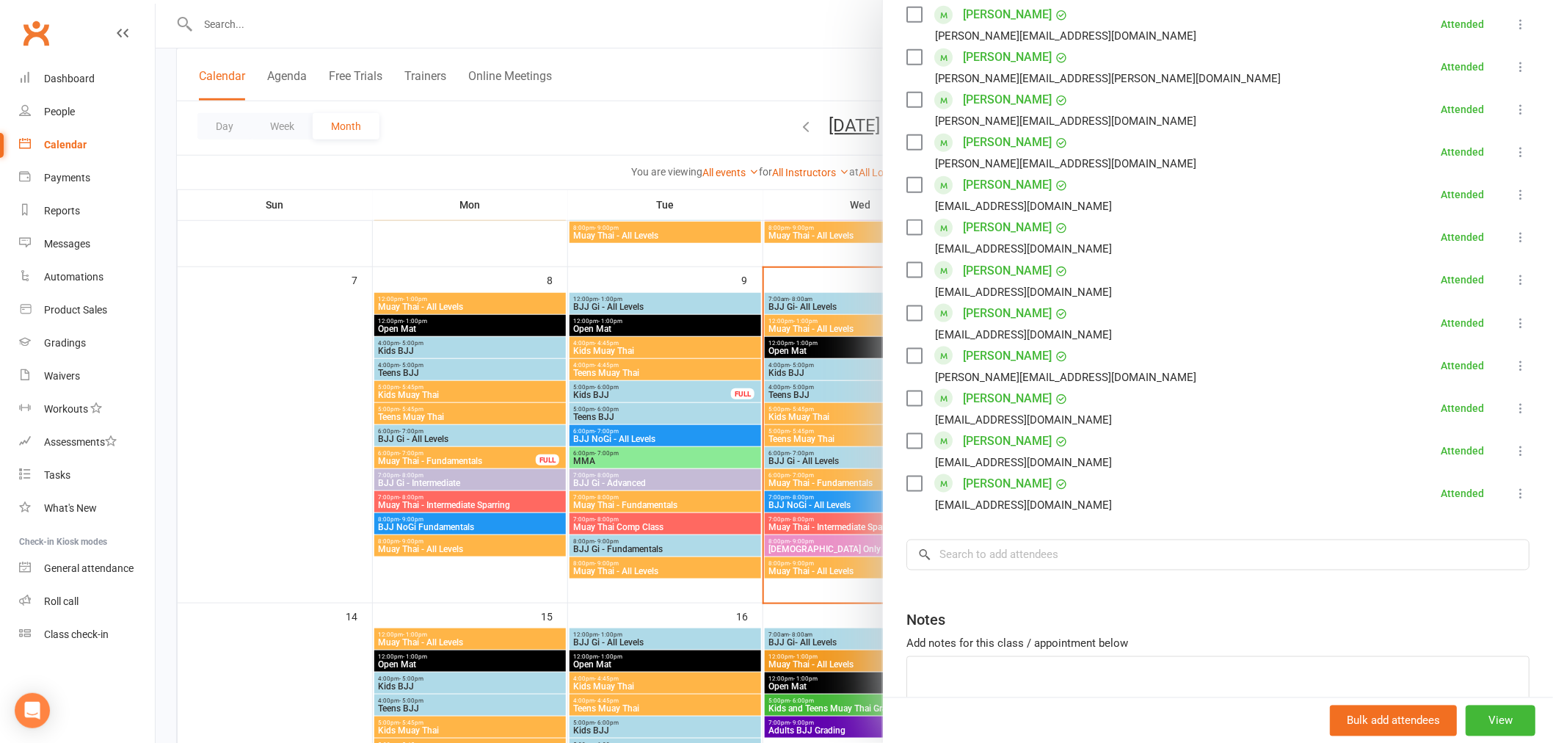
scroll to position [734, 0]
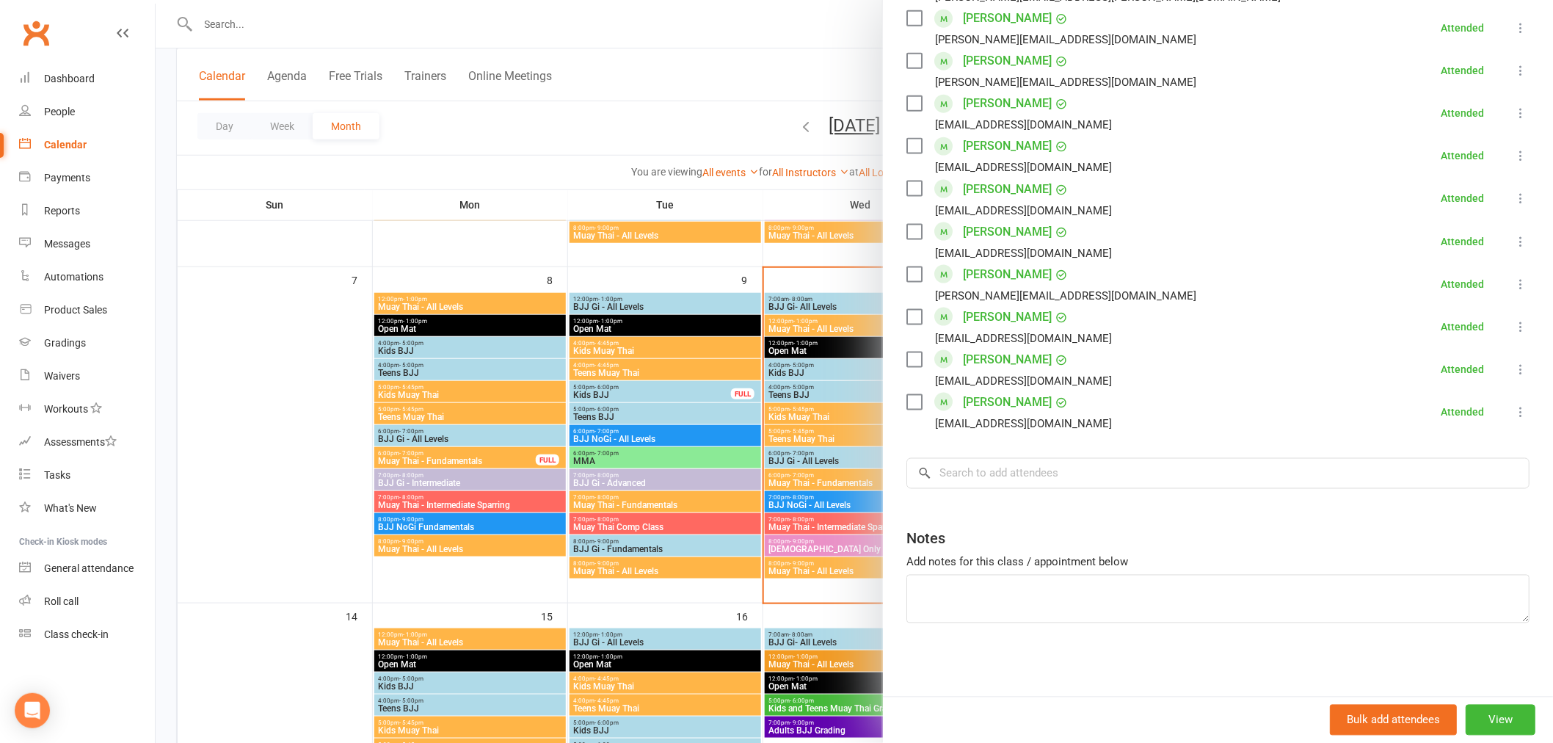
click at [787, 477] on div at bounding box center [854, 371] width 1397 height 743
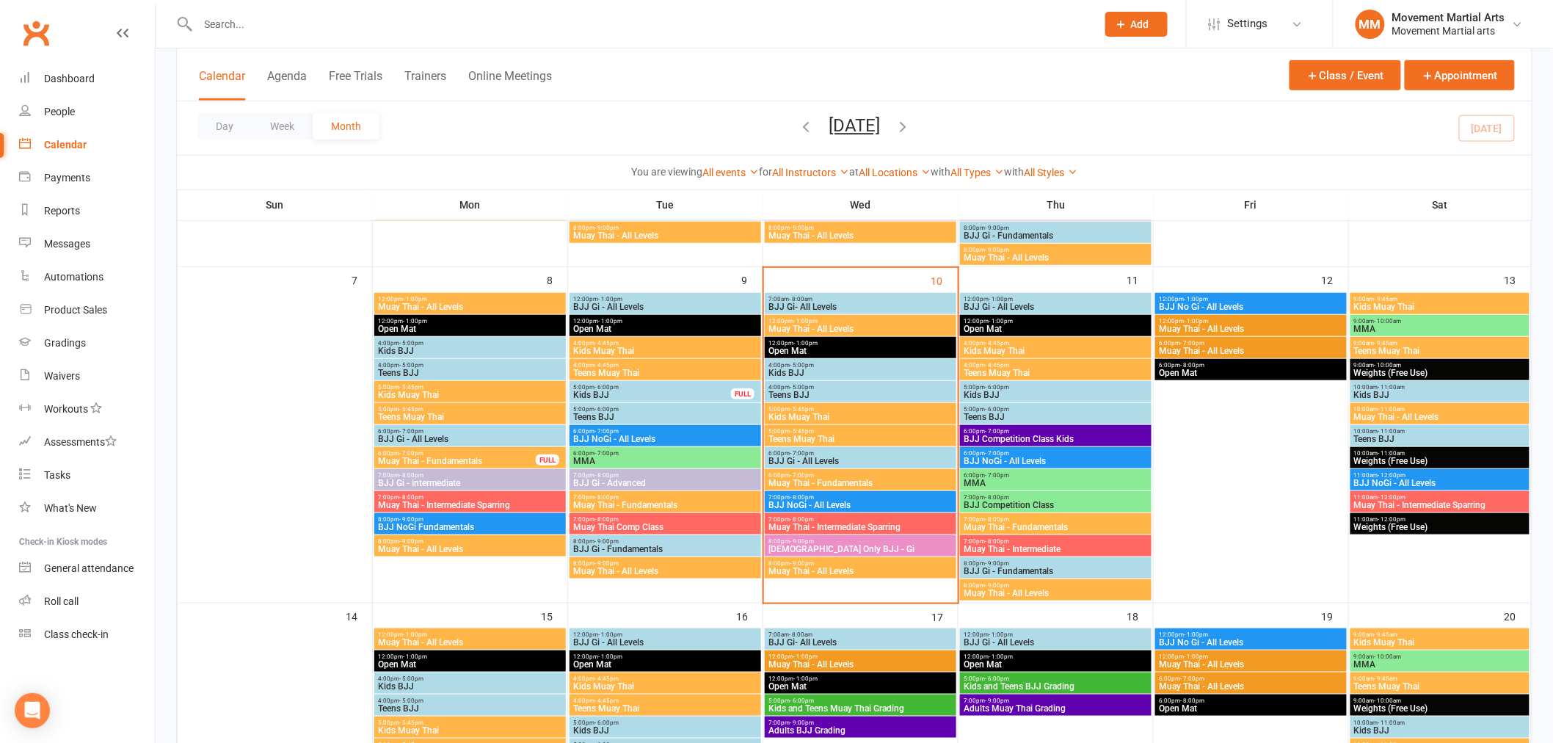
click at [823, 547] on span "[DEMOGRAPHIC_DATA] Only BJJ - Gi" at bounding box center [861, 548] width 186 height 9
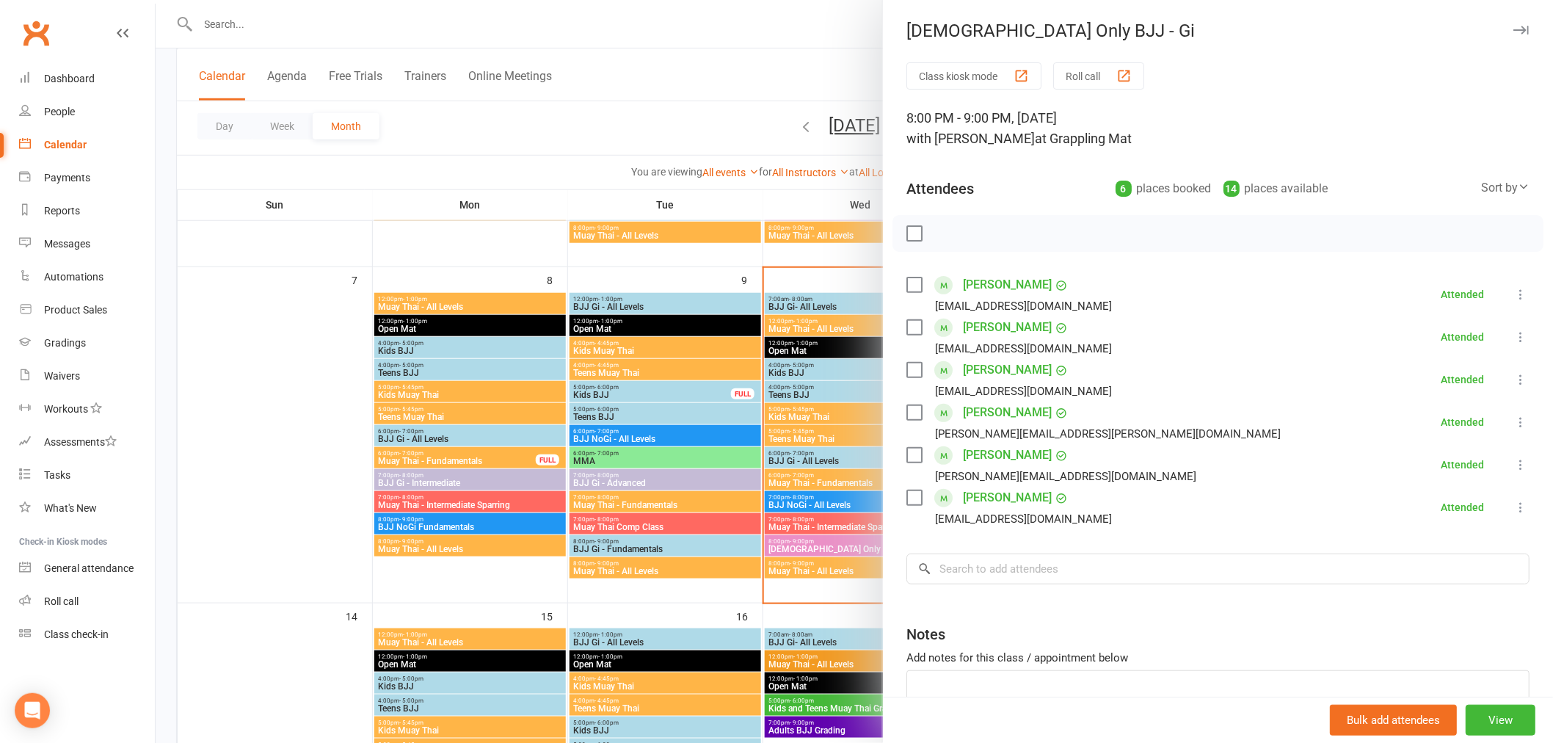
click at [798, 503] on div at bounding box center [854, 371] width 1397 height 743
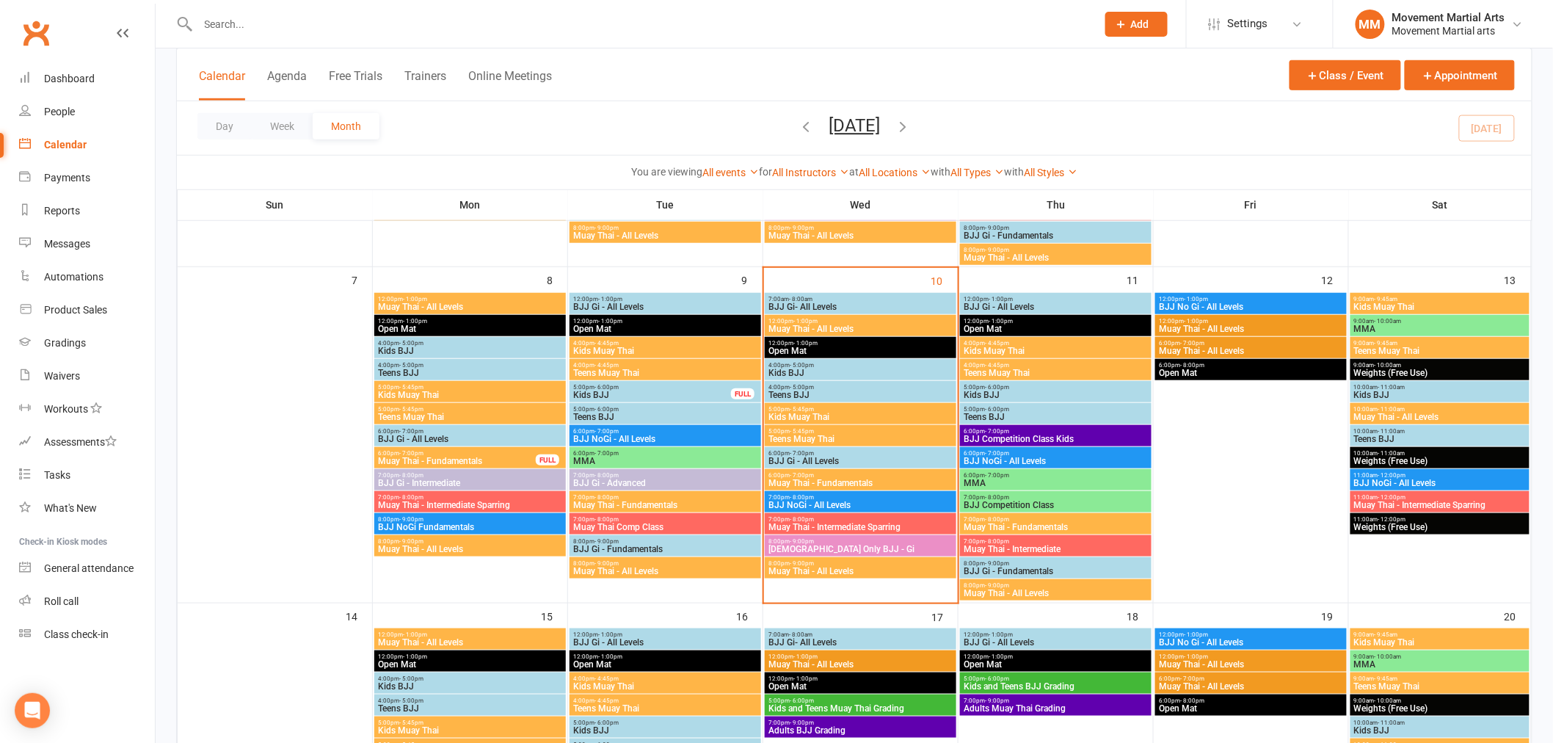
click at [826, 575] on div "8:00pm - 9:00pm Muay Thai - All Levels" at bounding box center [861, 567] width 192 height 21
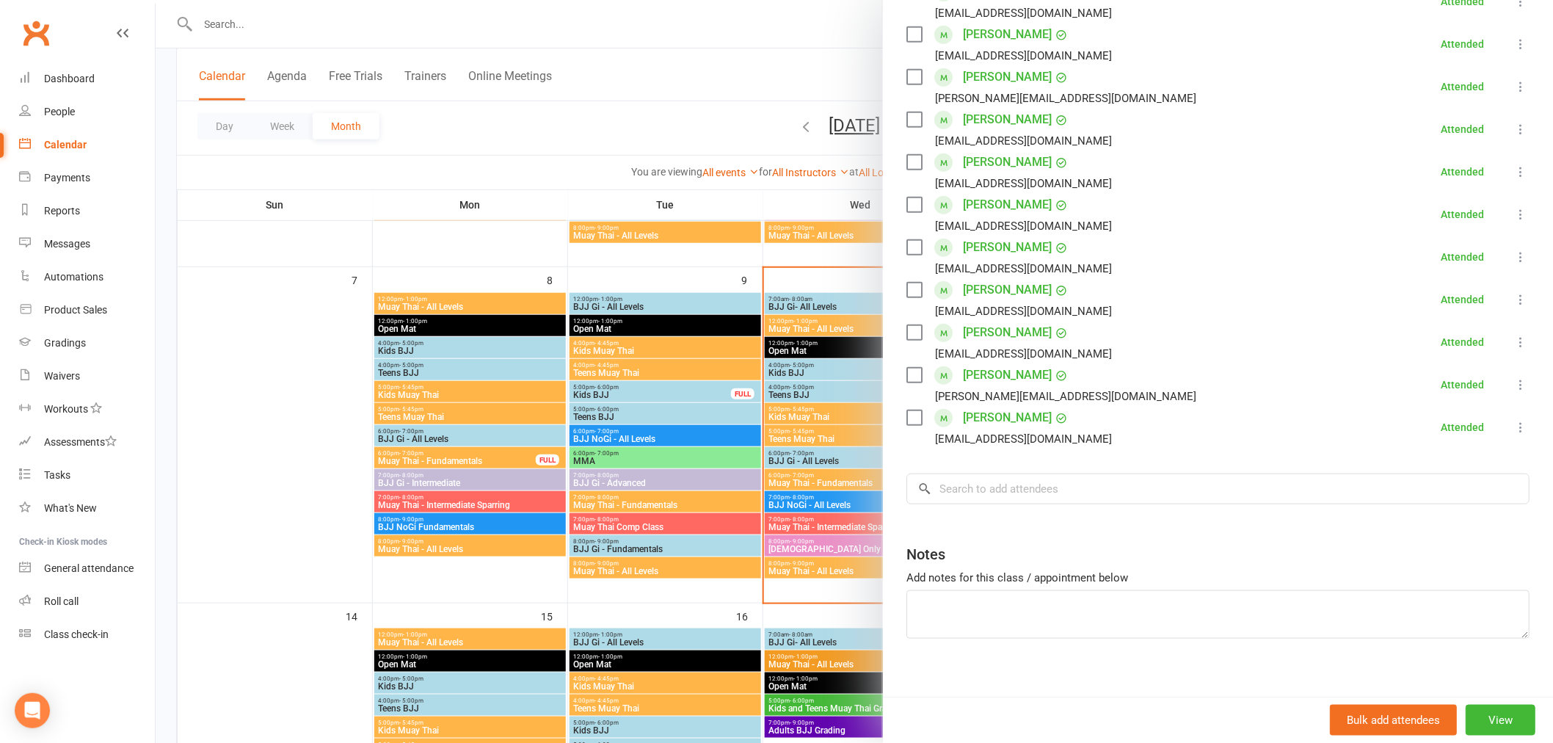
scroll to position [351, 0]
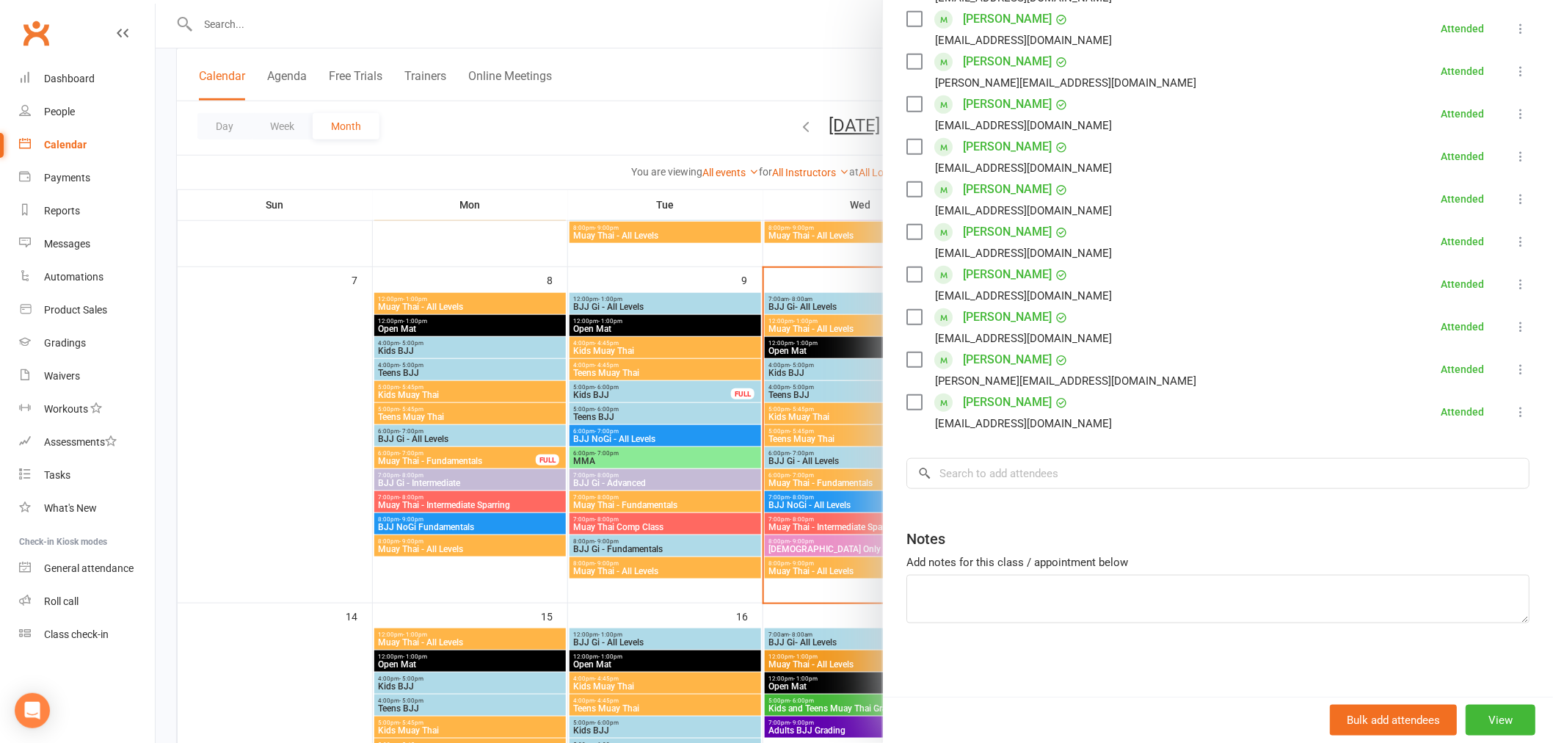
drag, startPoint x: 757, startPoint y: 502, endPoint x: 713, endPoint y: 517, distance: 46.4
click at [729, 510] on div at bounding box center [854, 371] width 1397 height 743
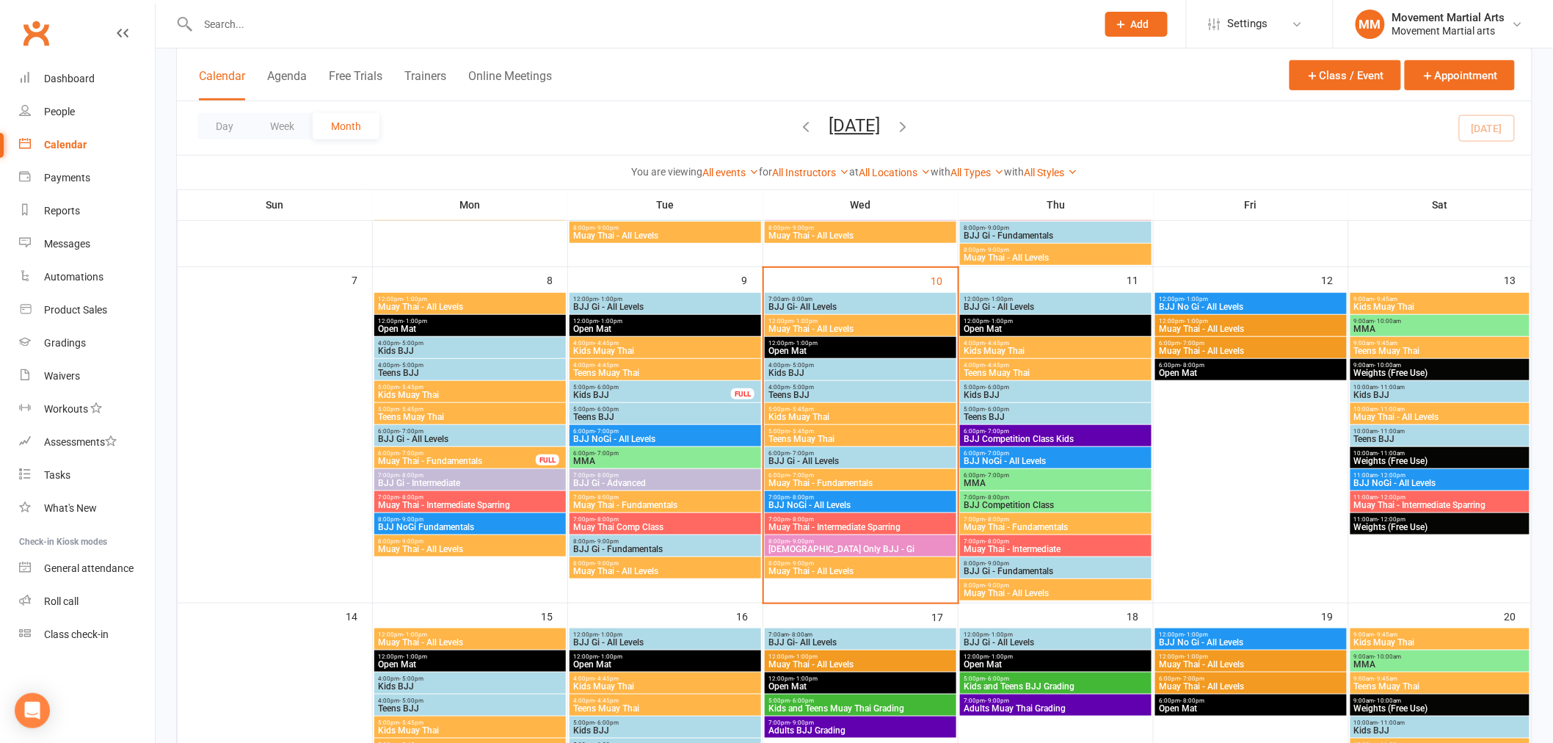
click at [354, 68] on div "Calendar Agenda Free Trials Trainers Online Meetings" at bounding box center [375, 84] width 353 height 33
click at [354, 72] on button "Free Trials" at bounding box center [356, 85] width 54 height 32
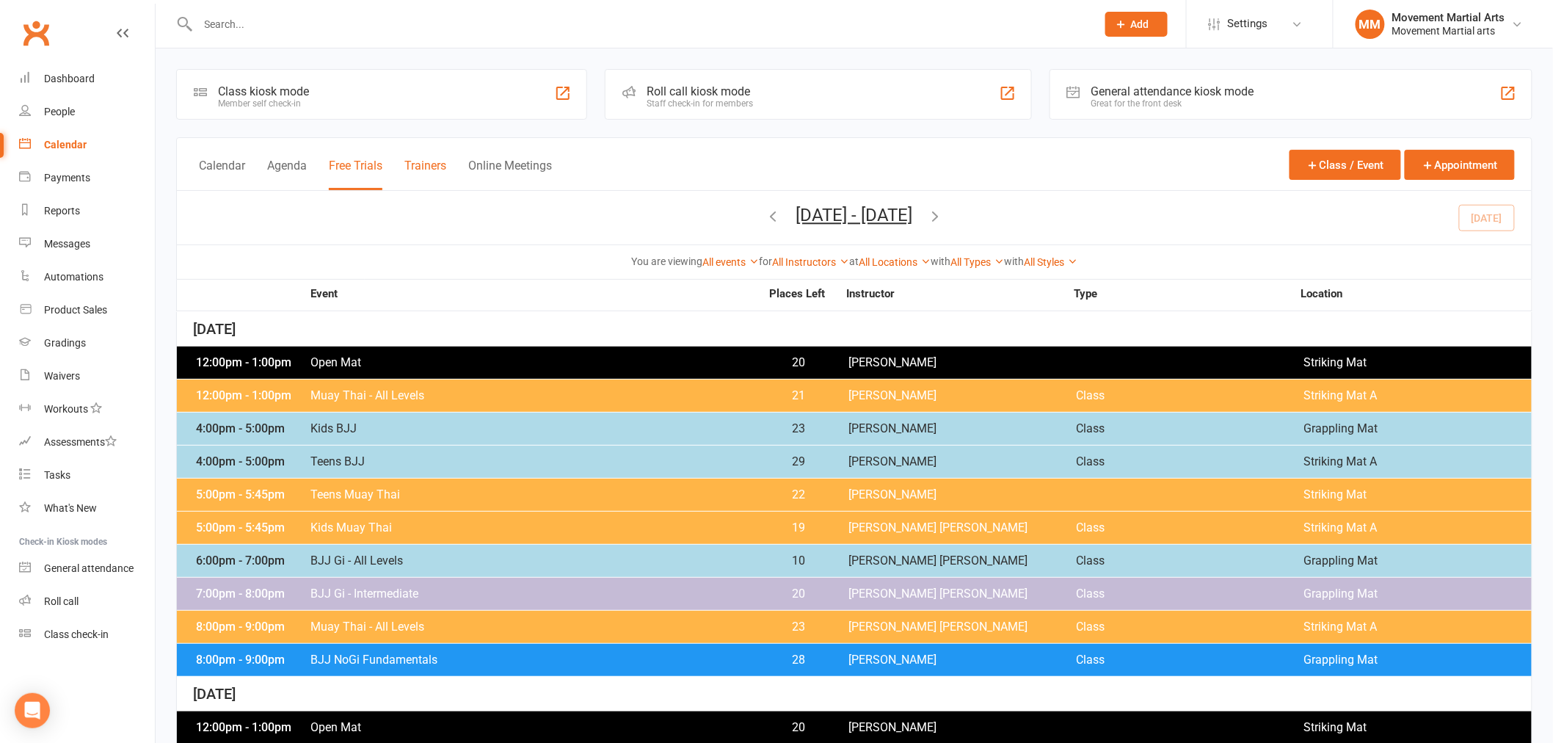
click at [440, 159] on button "Trainers" at bounding box center [425, 174] width 42 height 32
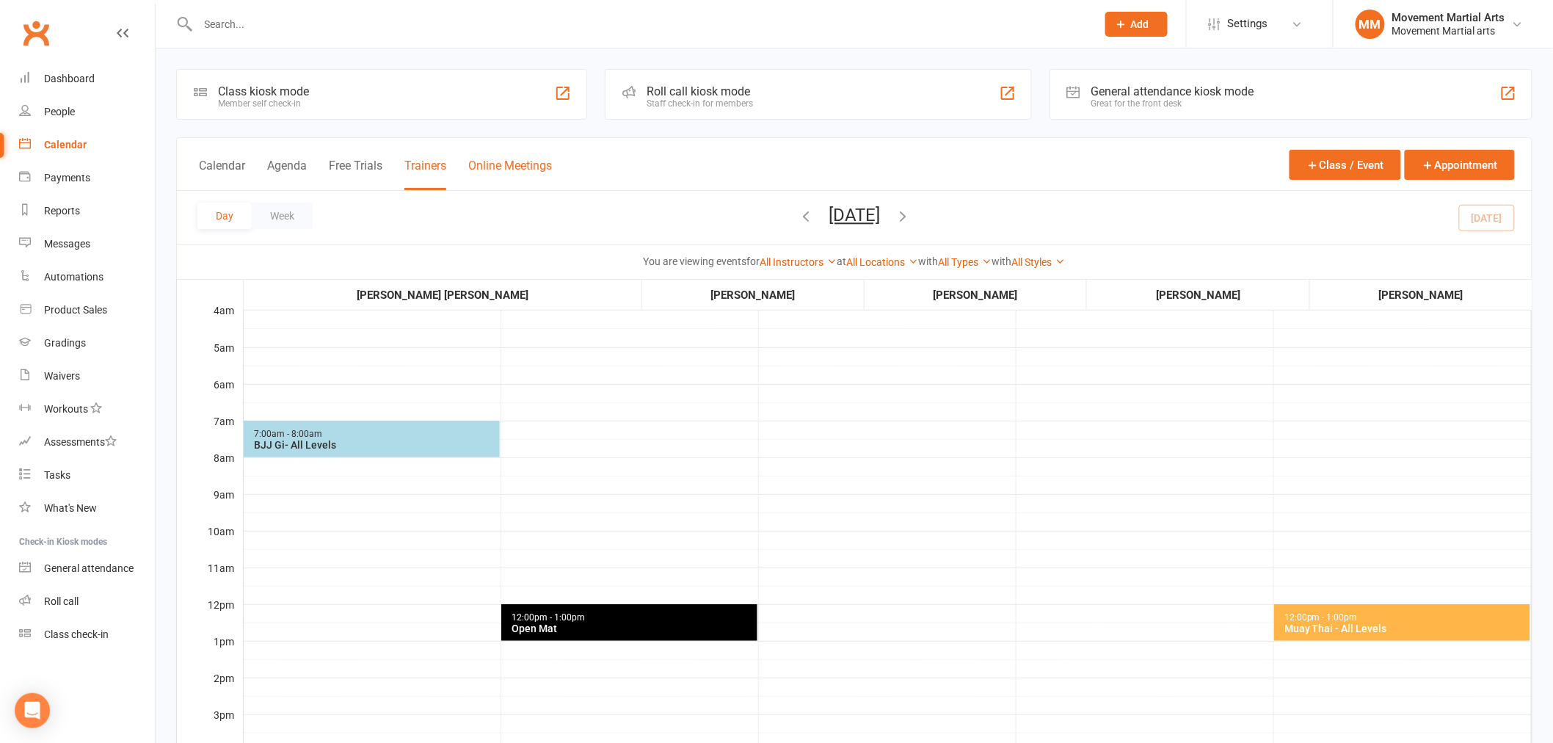
click at [502, 165] on button "Online Meetings" at bounding box center [510, 174] width 84 height 32
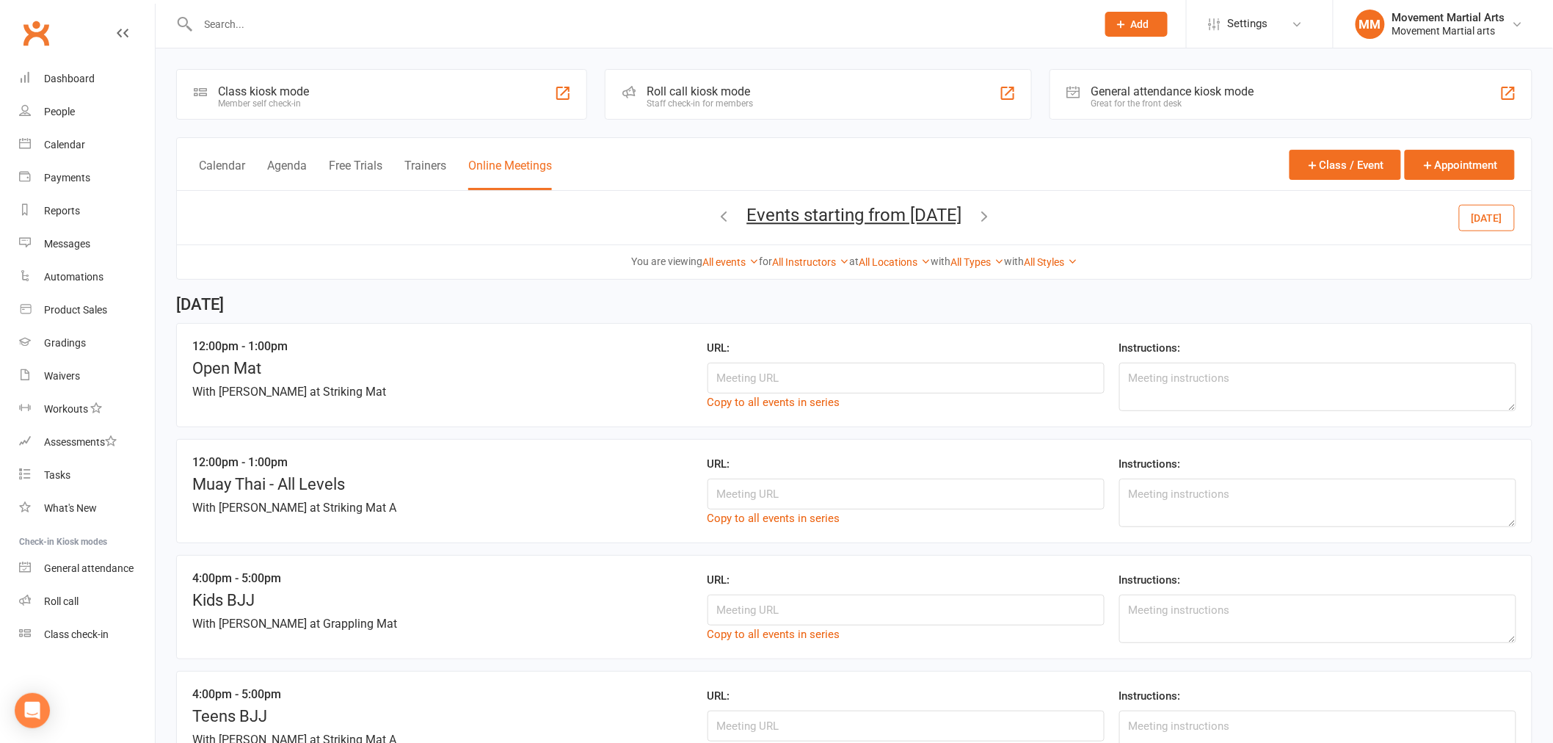
click at [224, 157] on div "Calendar Agenda Free Trials Trainers Online Meetings" at bounding box center [375, 173] width 353 height 33
click at [225, 164] on button "Calendar" at bounding box center [222, 174] width 46 height 32
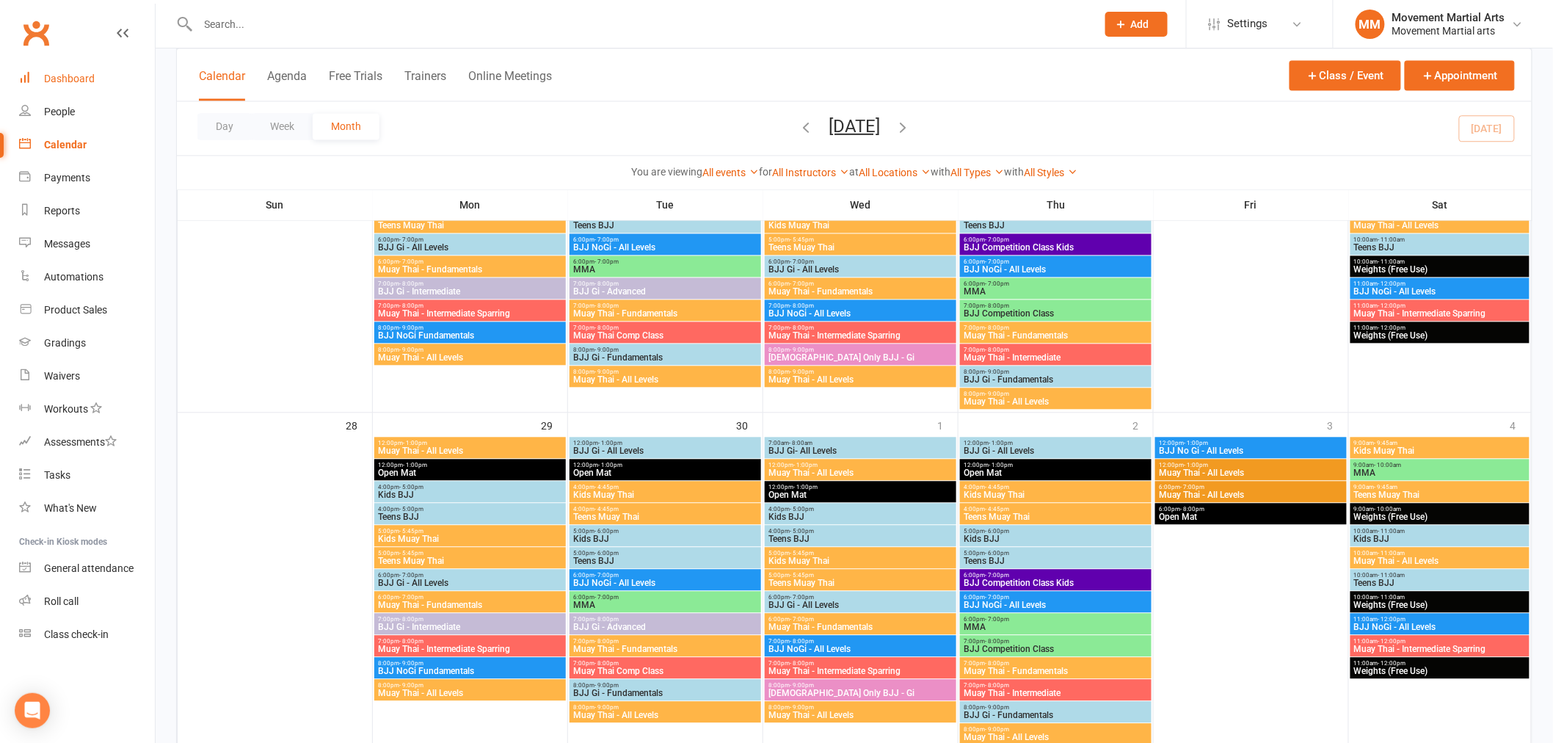
scroll to position [1602, 0]
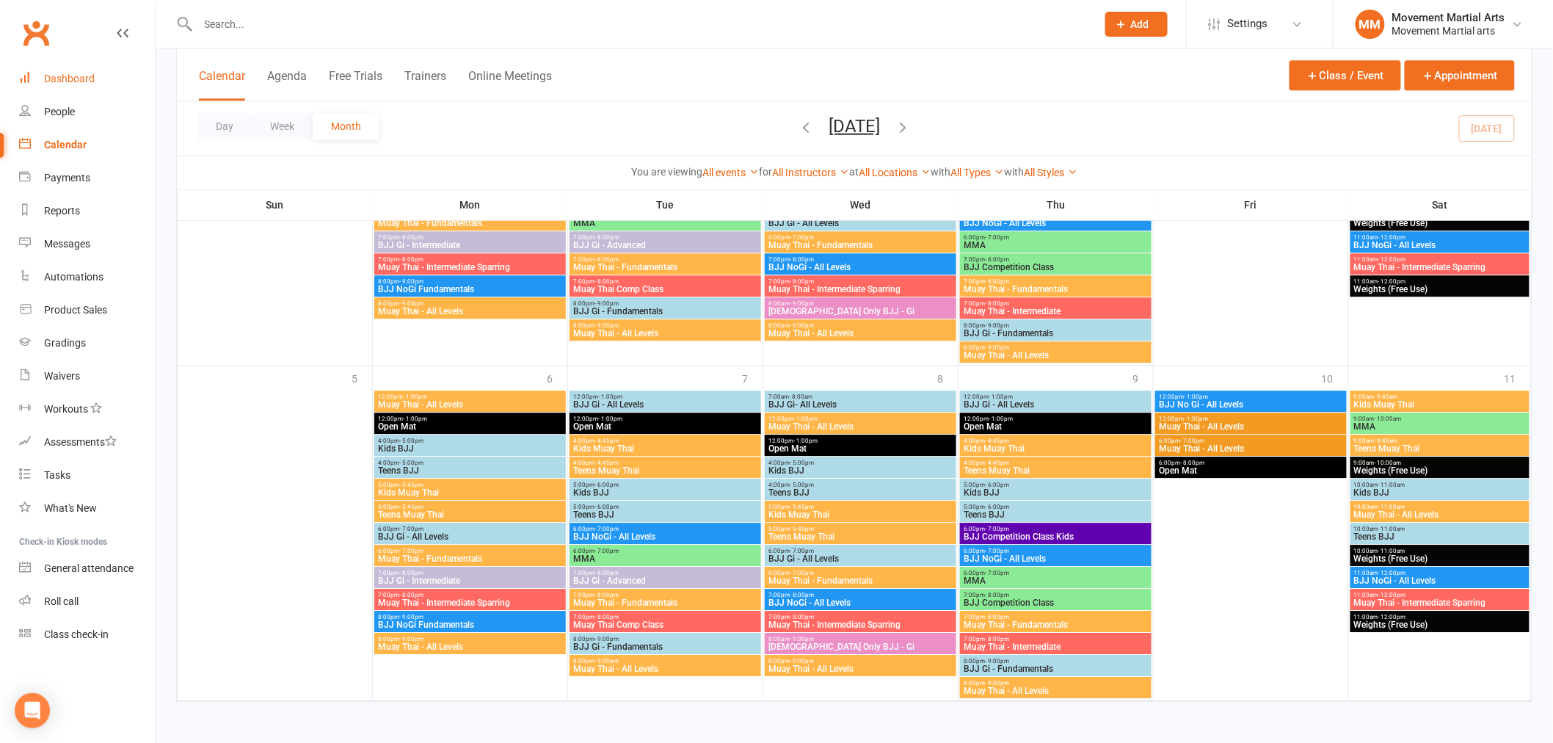
click at [114, 63] on link "Dashboard" at bounding box center [87, 78] width 136 height 33
